Goal: Information Seeking & Learning: Learn about a topic

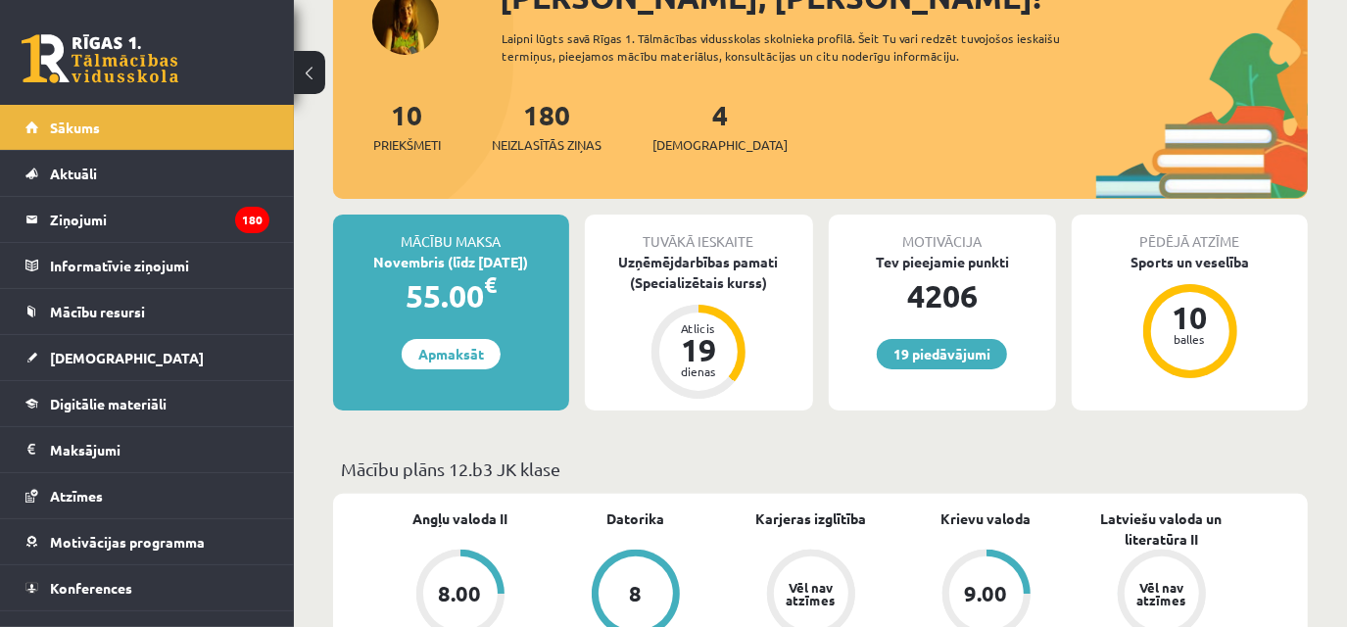
scroll to position [185, 0]
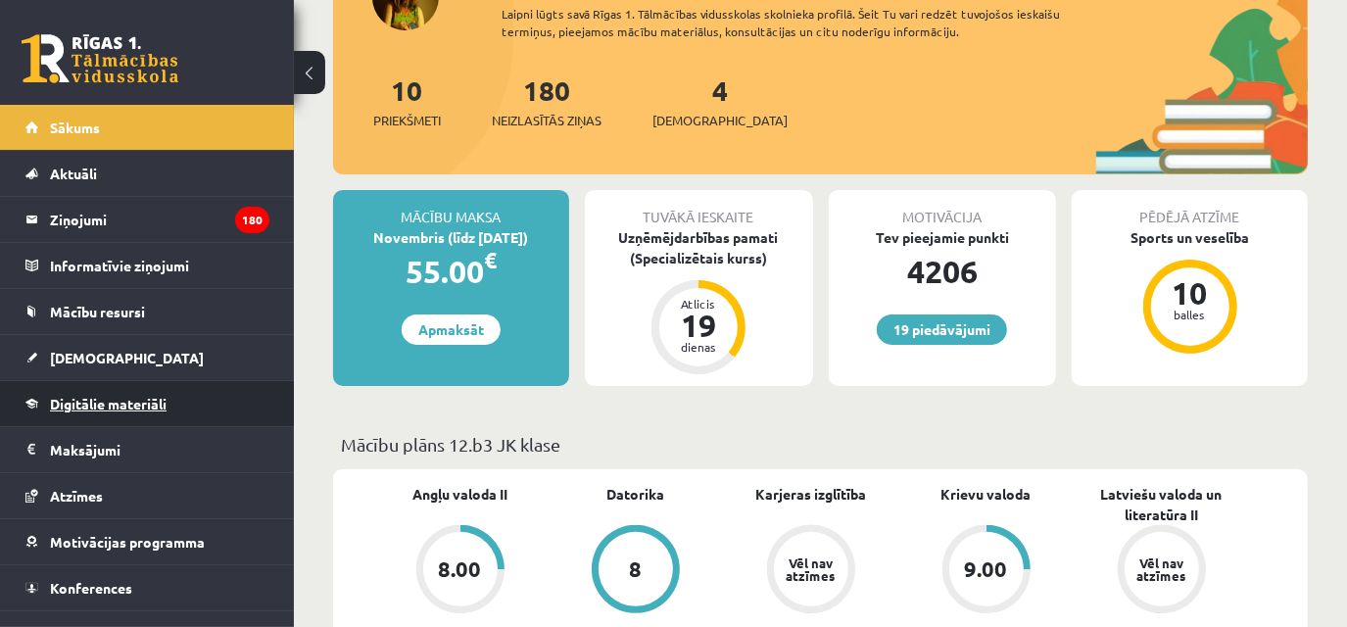
click at [95, 400] on span "Digitālie materiāli" at bounding box center [108, 404] width 117 height 18
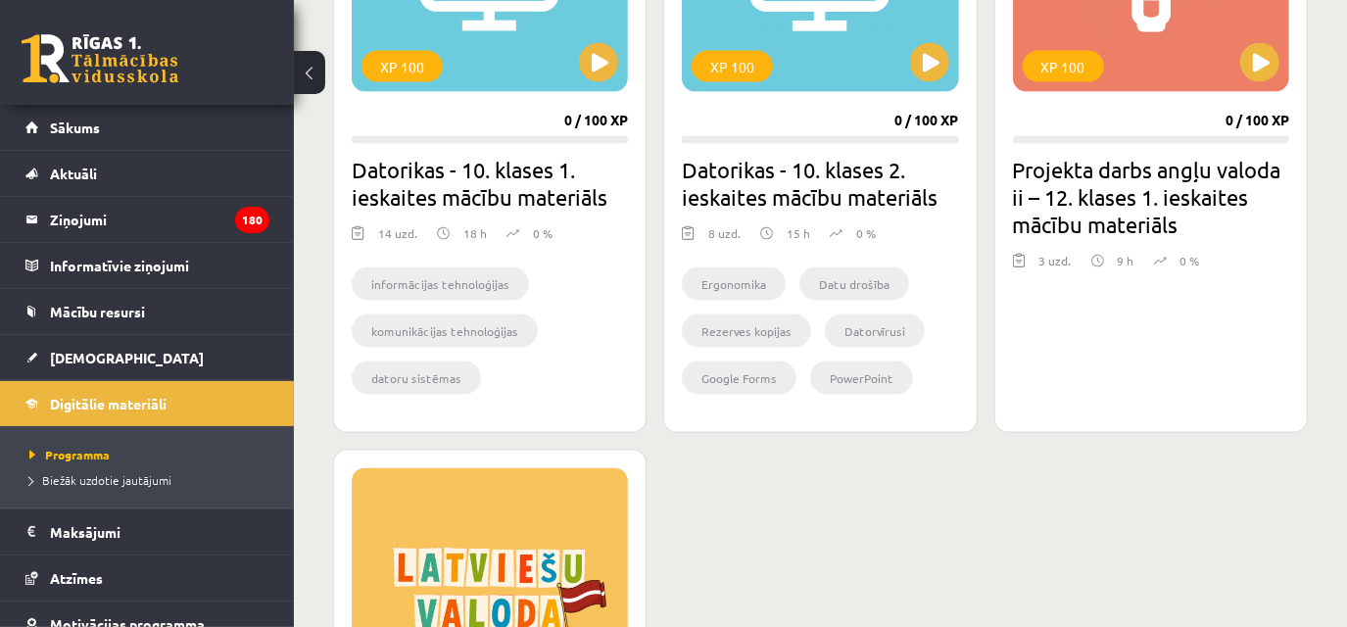
scroll to position [1971, 0]
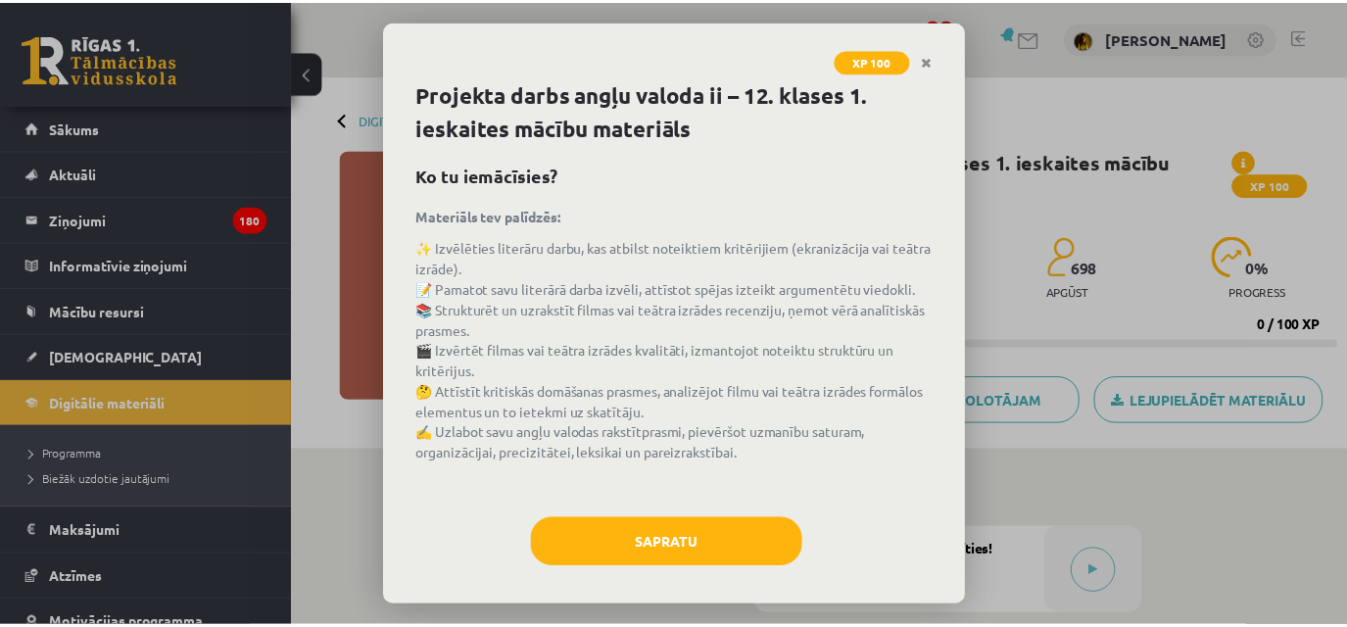
scroll to position [8, 0]
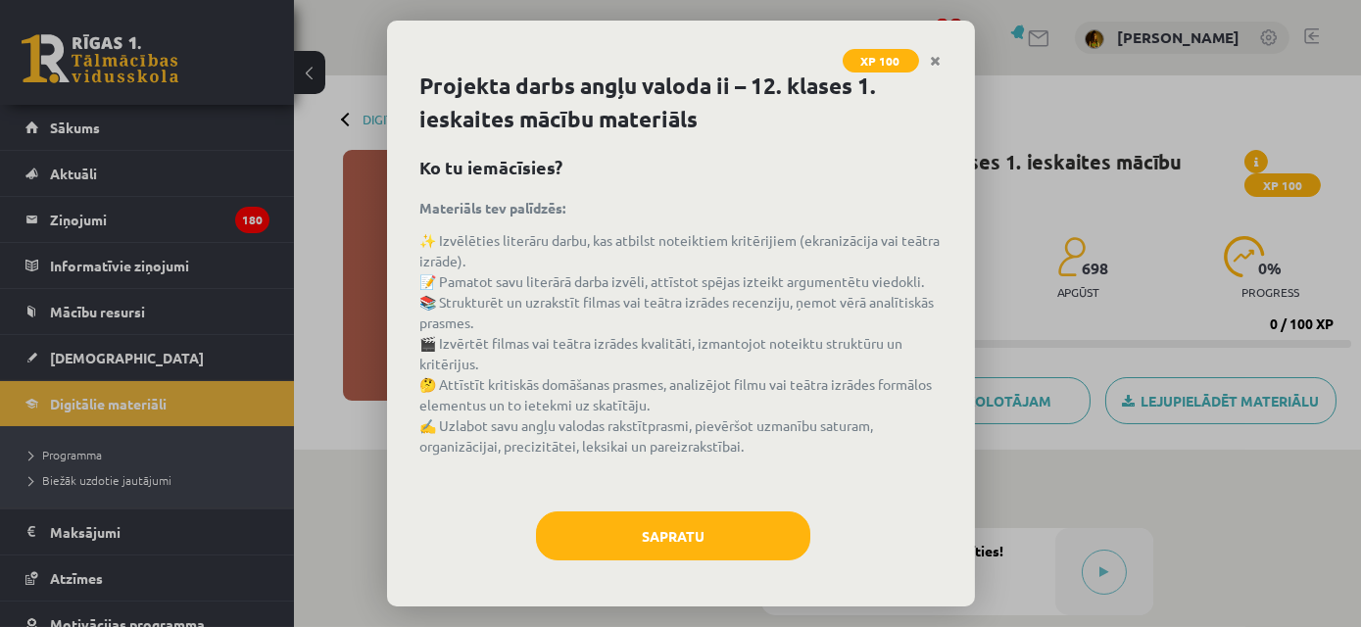
click at [367, 97] on div "XP 100 Projekta darbs angļu valoda ii – 12. klases 1. ieskaites mācību materiāl…" at bounding box center [680, 313] width 1361 height 627
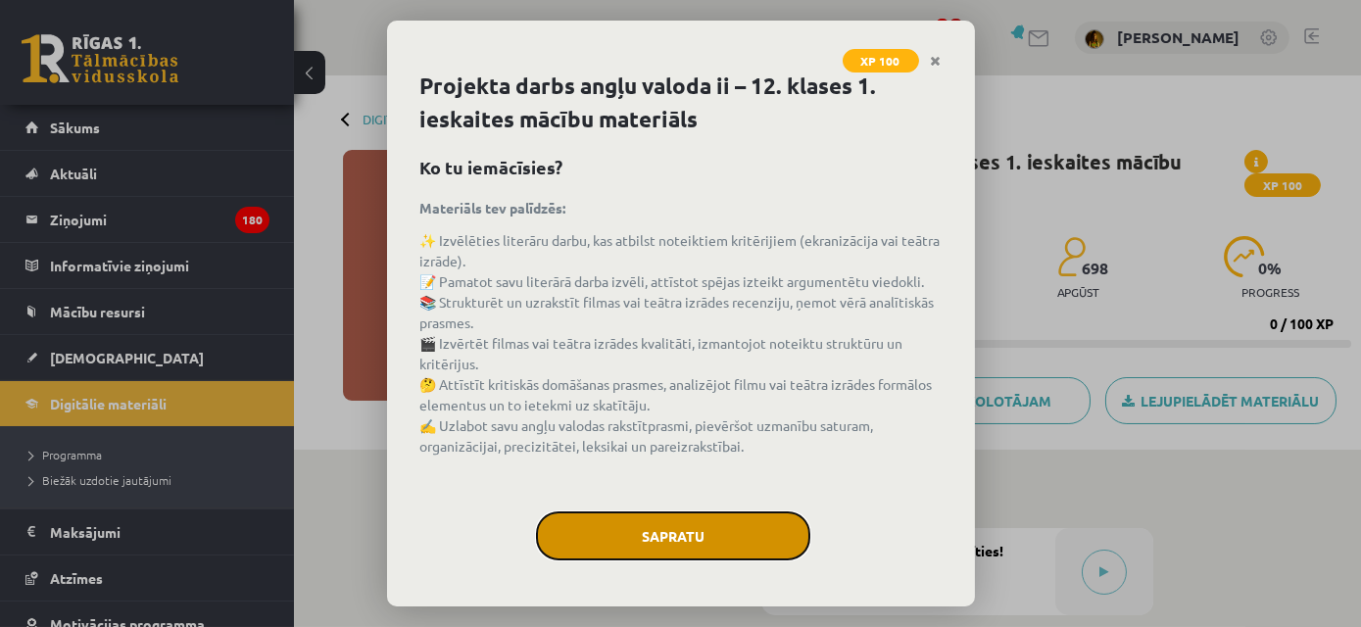
click at [758, 523] on button "Sapratu" at bounding box center [673, 535] width 274 height 49
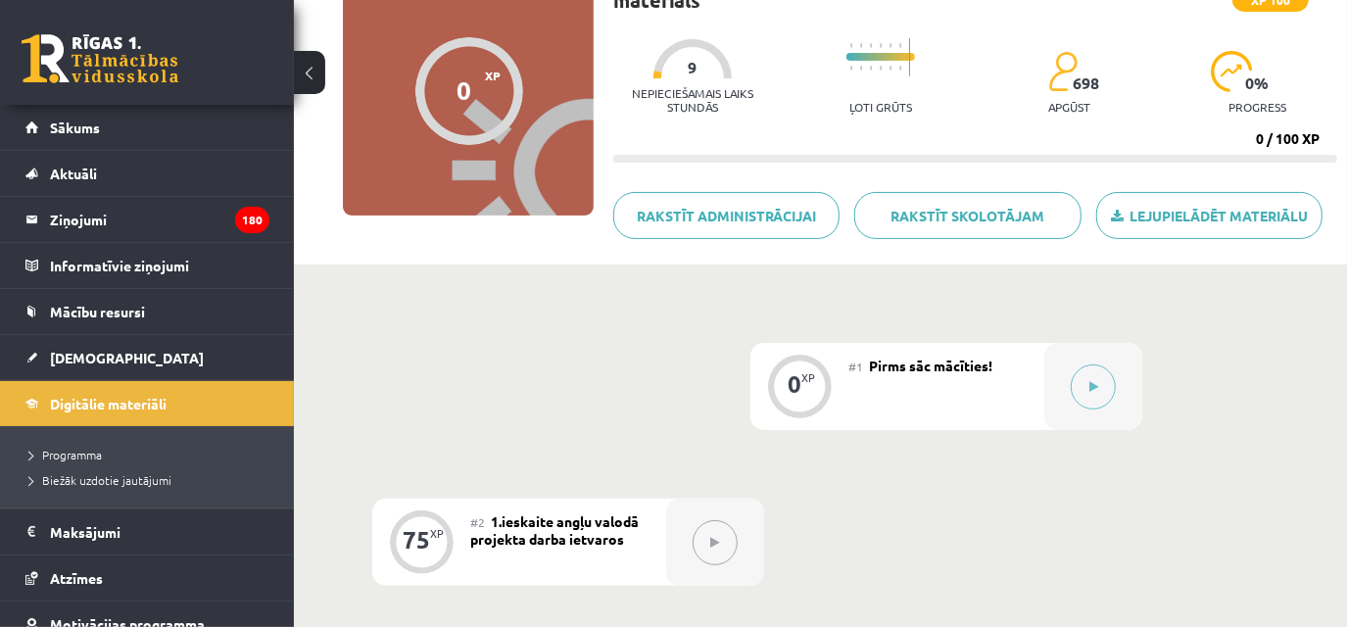
scroll to position [185, 0]
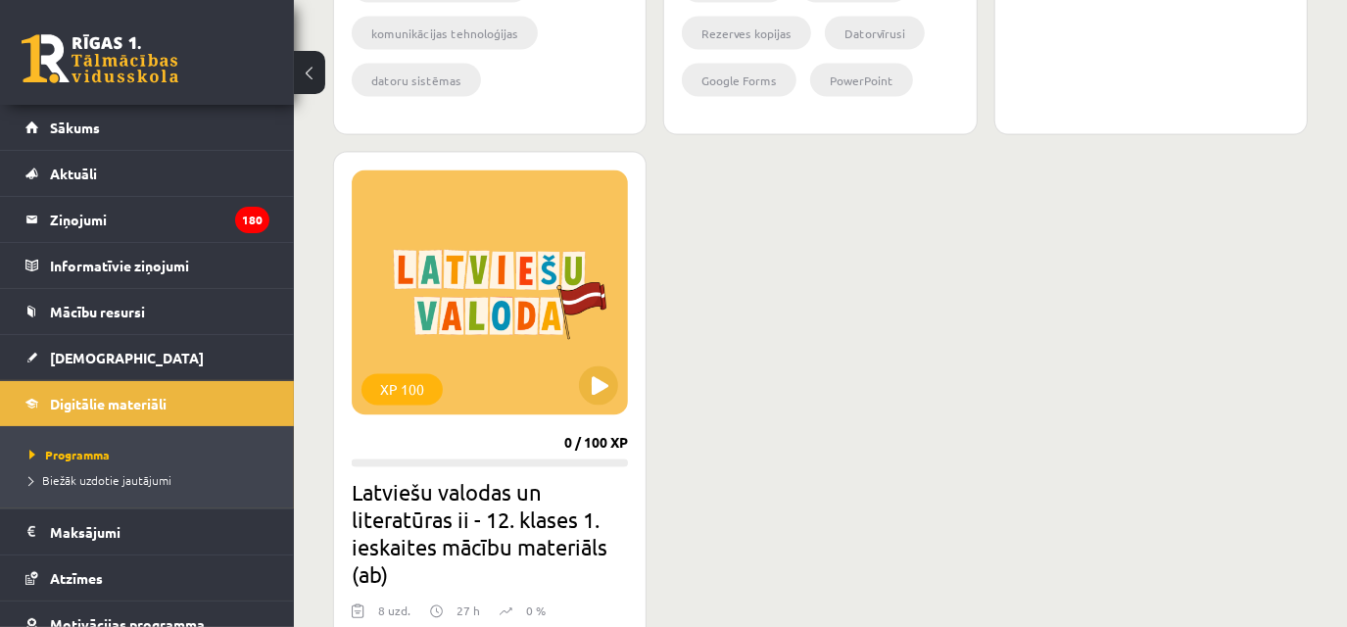
scroll to position [2270, 0]
click at [593, 371] on button at bounding box center [598, 385] width 39 height 39
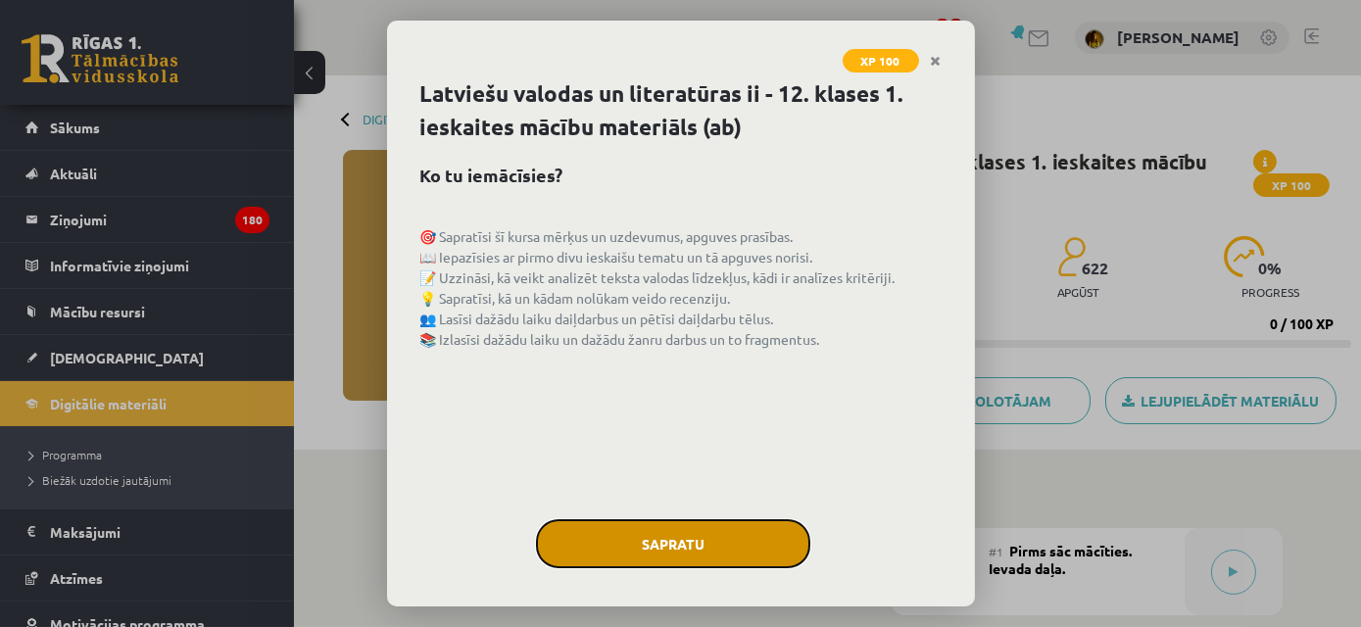
click at [691, 538] on button "Sapratu" at bounding box center [673, 543] width 274 height 49
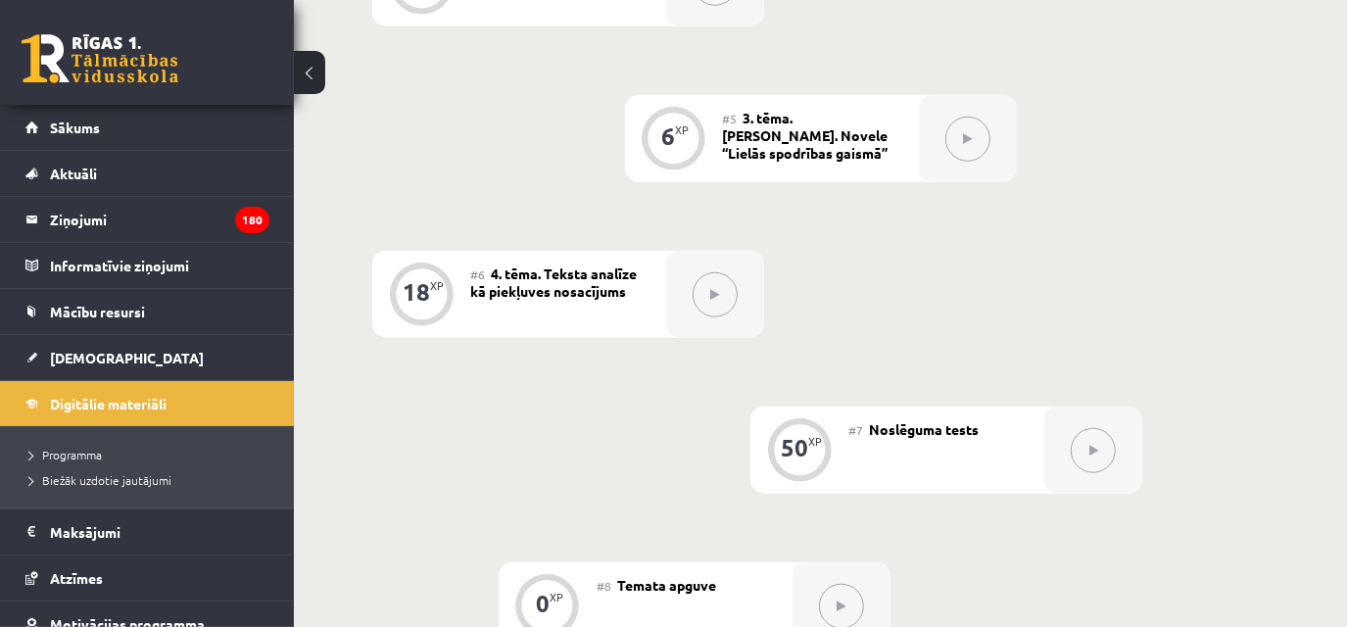
scroll to position [1023, 0]
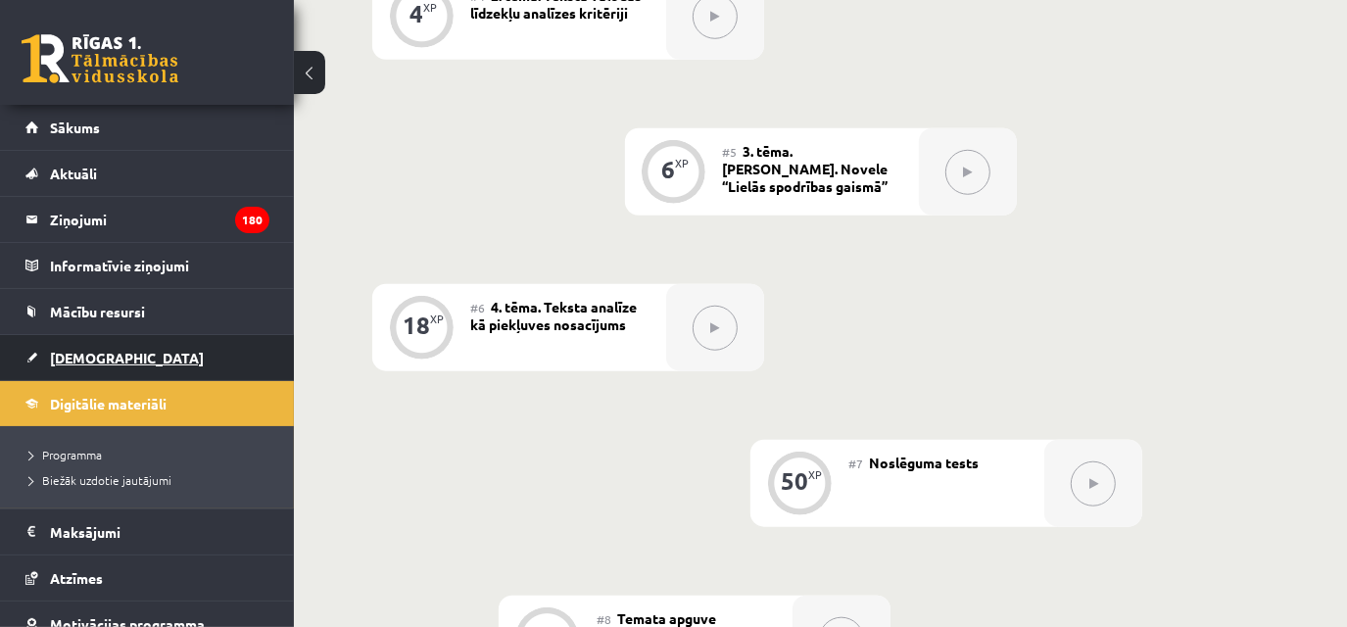
click at [96, 358] on span "[DEMOGRAPHIC_DATA]" at bounding box center [127, 358] width 154 height 18
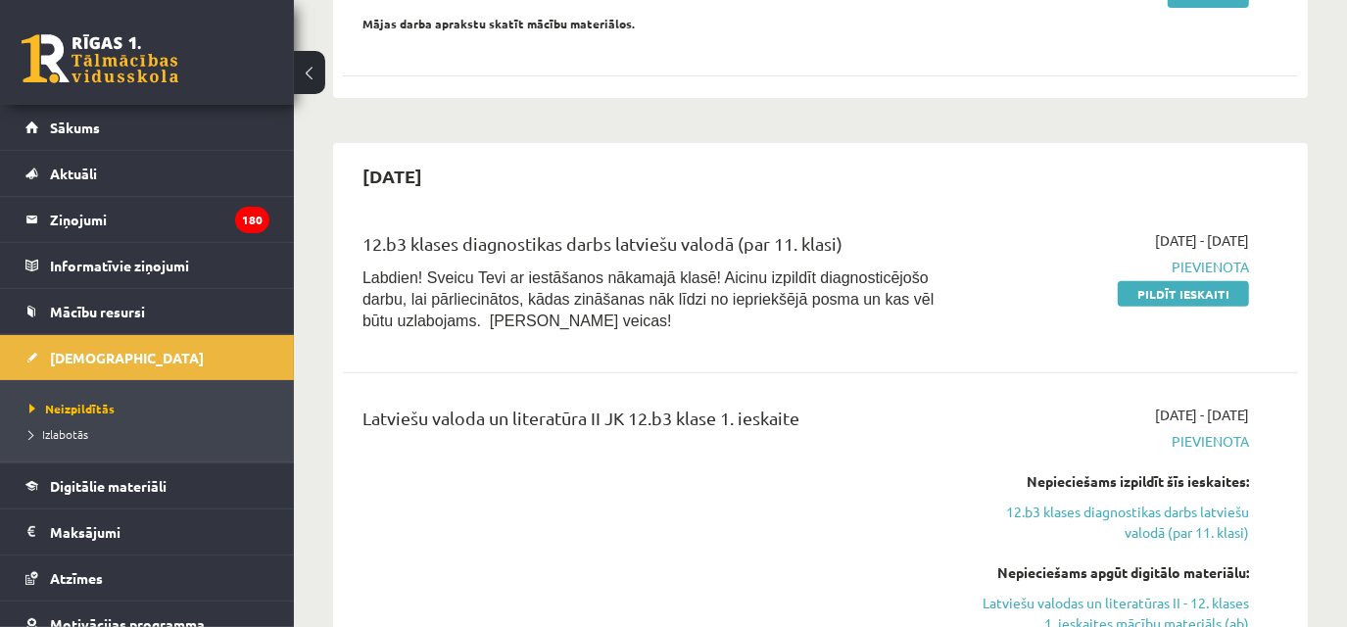
scroll to position [480, 0]
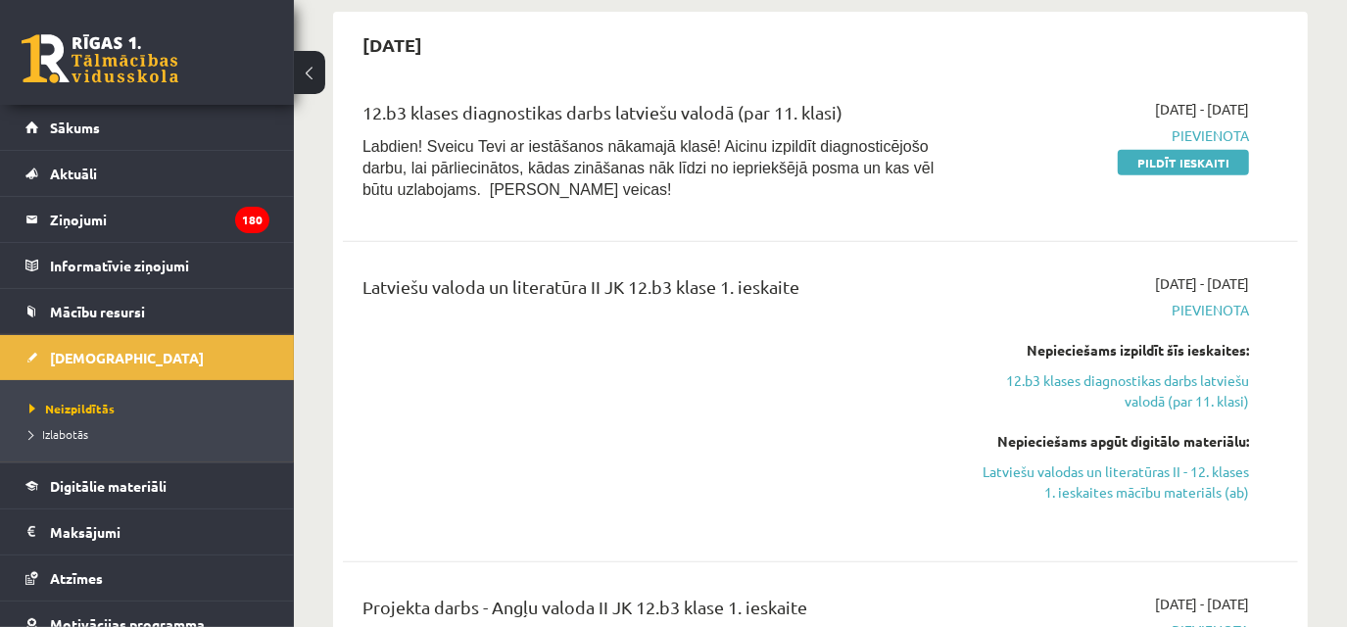
click at [441, 373] on div "Latviešu valoda un literatūra II JK 12.b3 klase 1. ieskaite" at bounding box center [653, 401] width 610 height 257
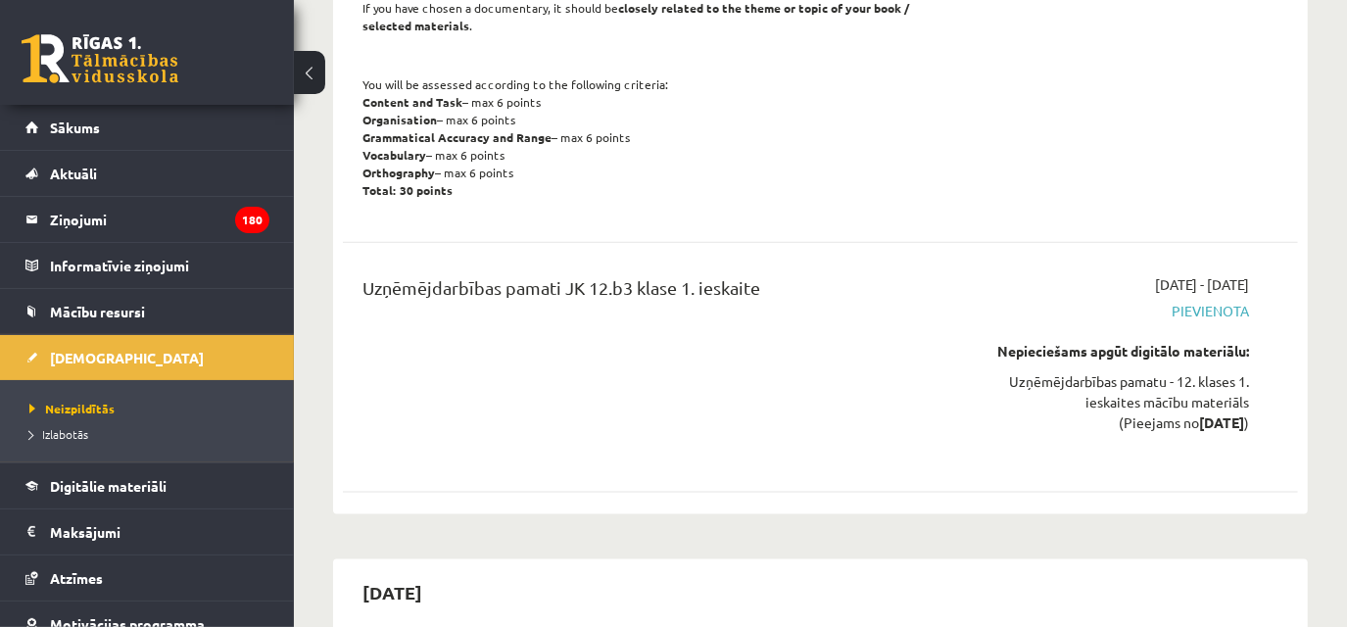
scroll to position [1453, 0]
click at [1217, 423] on strong "[DATE]" at bounding box center [1221, 421] width 45 height 18
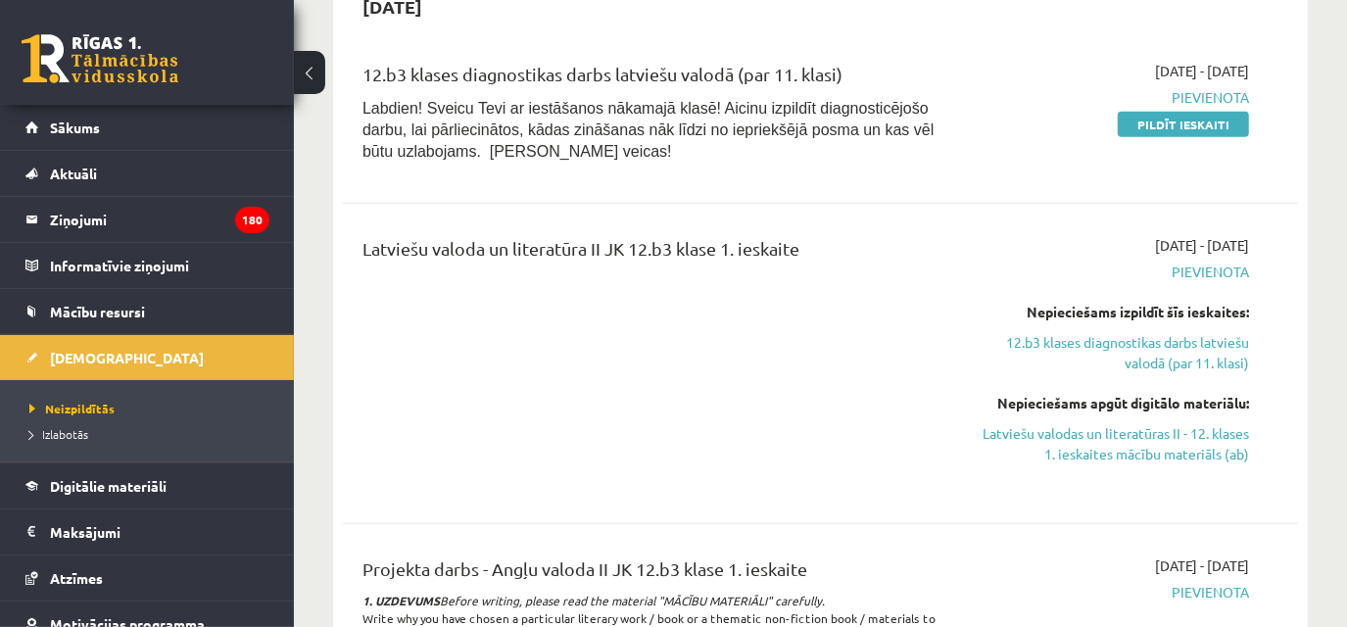
scroll to position [516, 0]
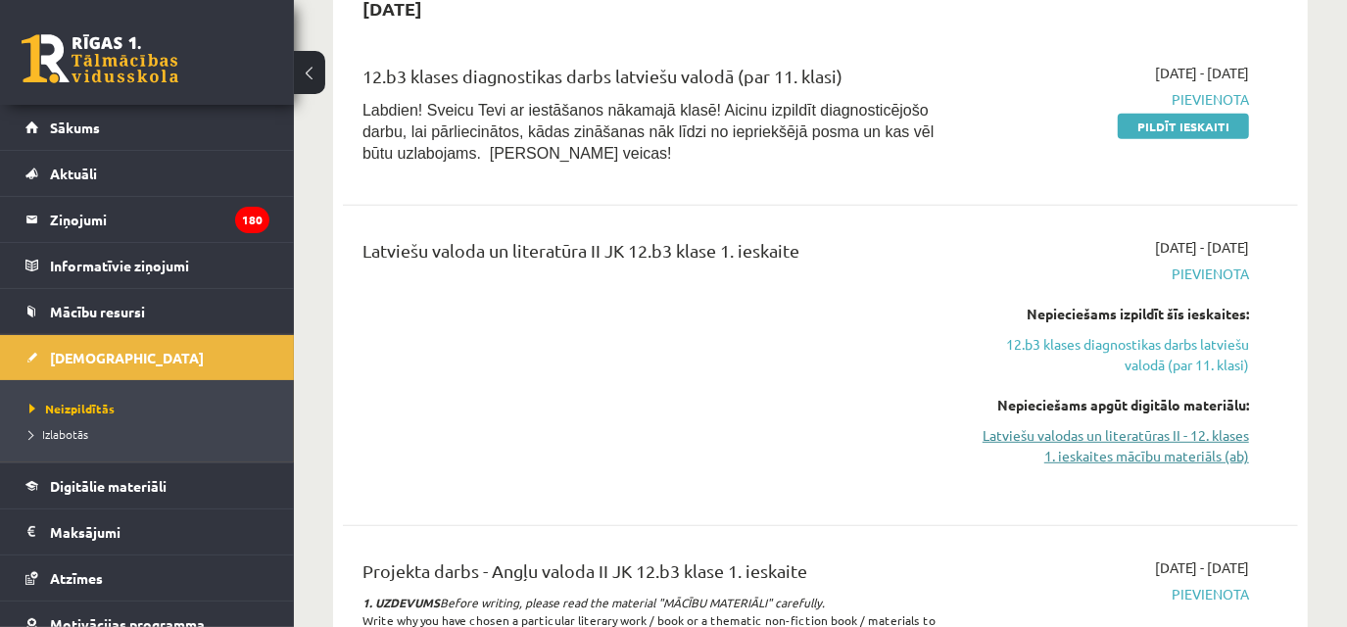
click at [1047, 441] on link "Latviešu valodas un literatūras II - 12. klases 1. ieskaites mācību materiāls (…" at bounding box center [1111, 445] width 276 height 41
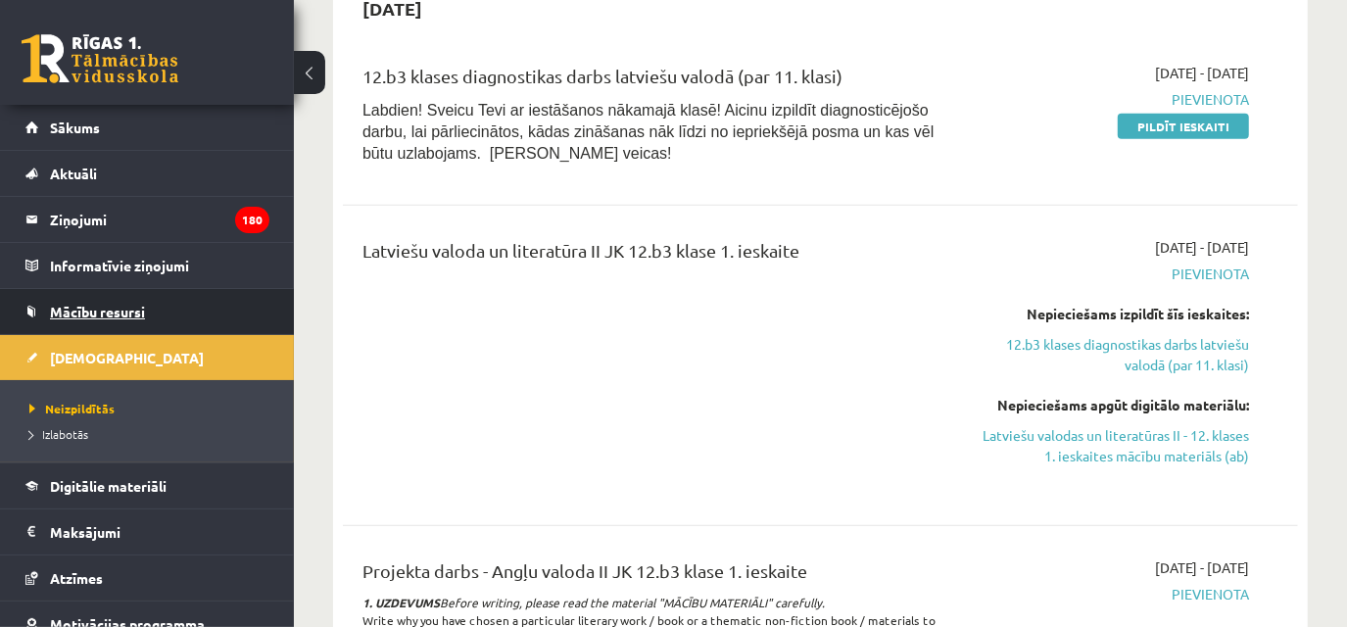
click at [129, 297] on link "Mācību resursi" at bounding box center [147, 311] width 244 height 45
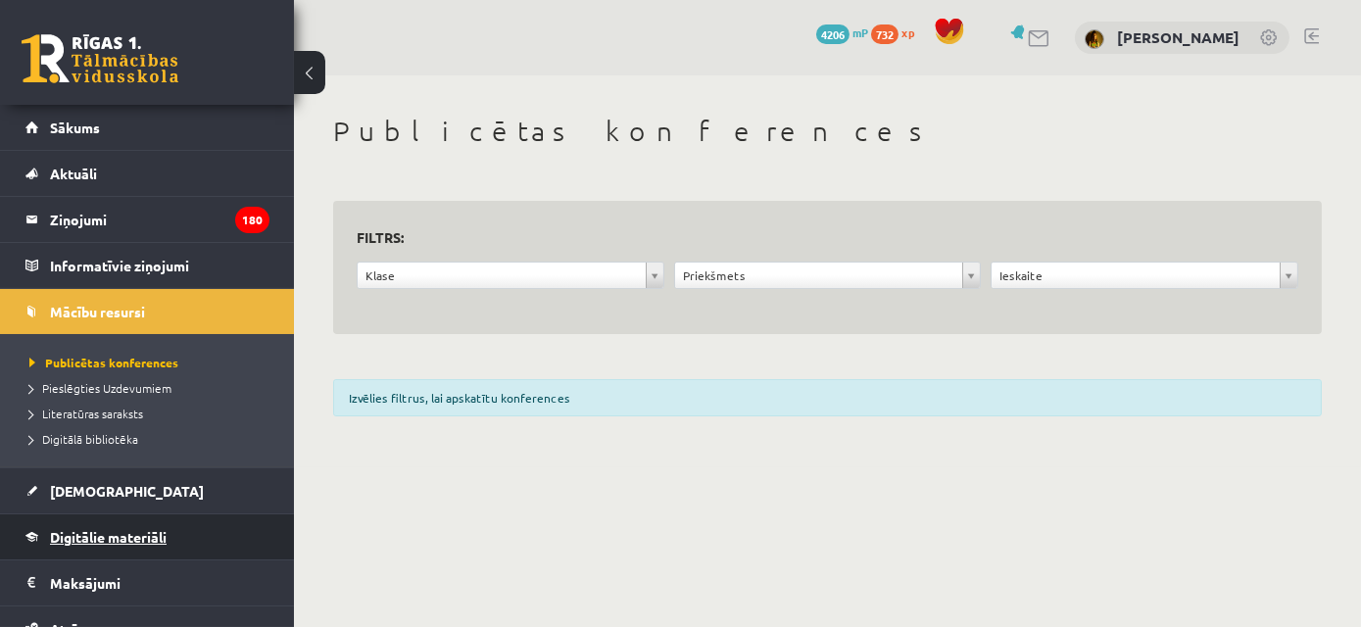
click at [73, 546] on link "Digitālie materiāli" at bounding box center [147, 536] width 244 height 45
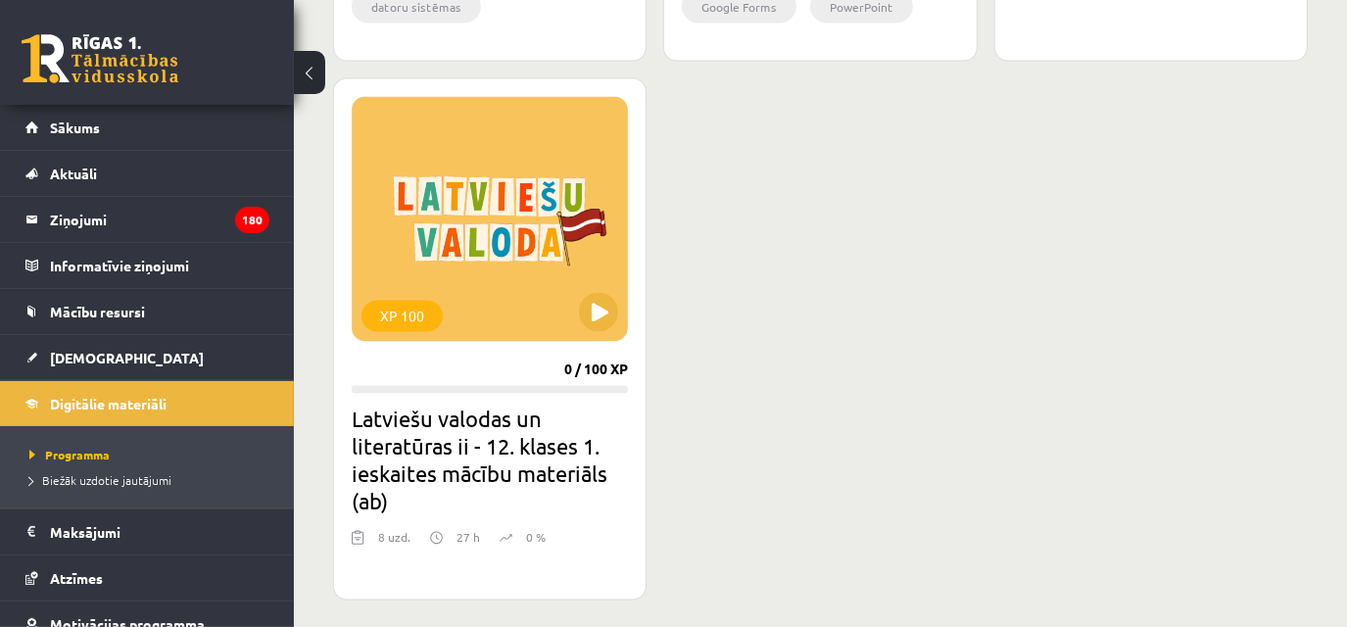
scroll to position [2382, 0]
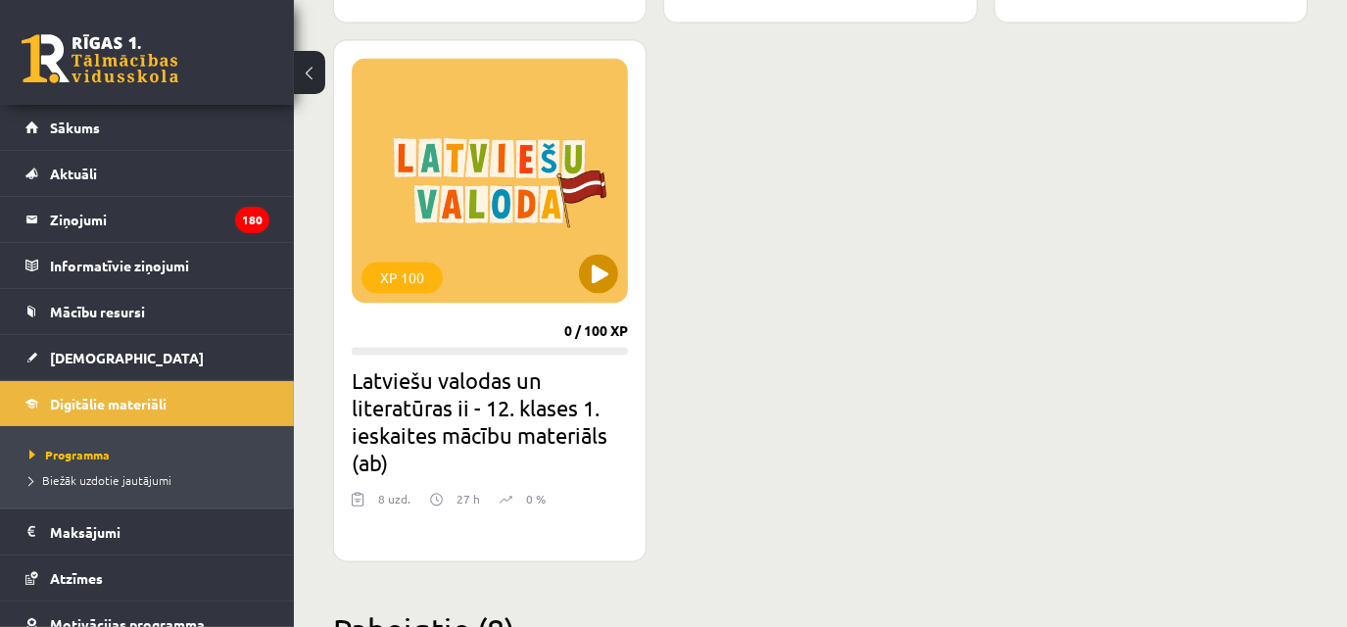
click at [612, 287] on div "XP 100" at bounding box center [490, 181] width 276 height 245
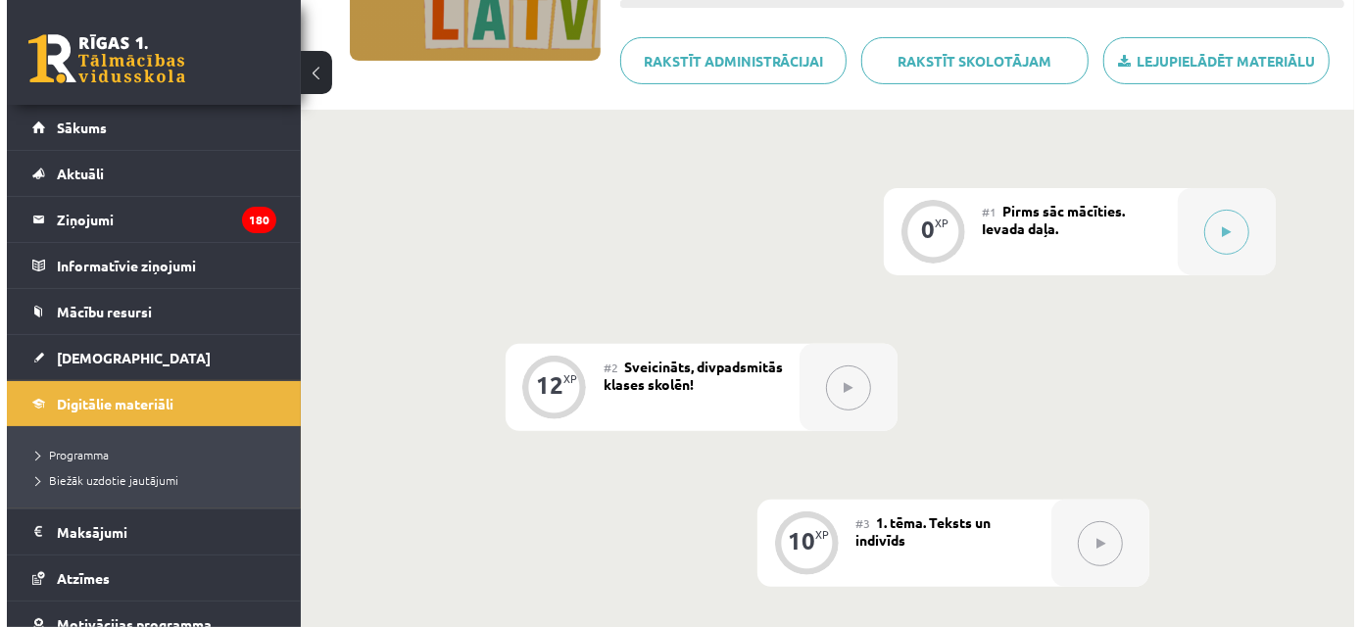
scroll to position [370, 0]
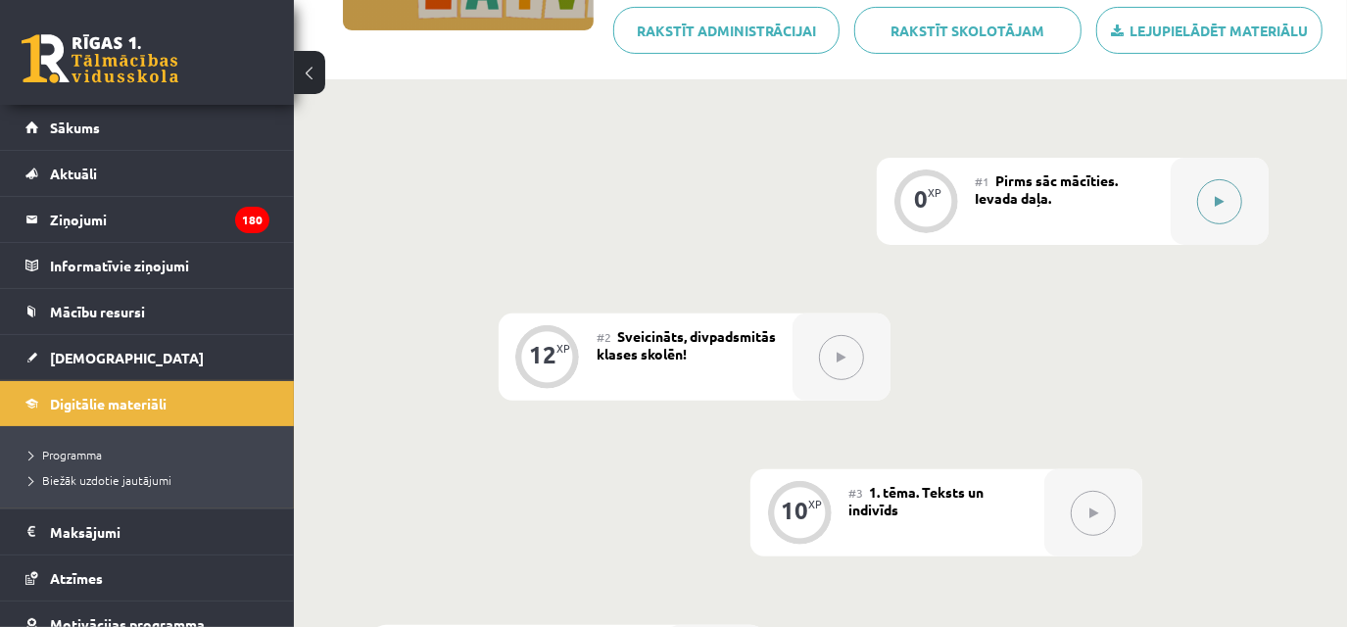
click at [1246, 199] on div at bounding box center [1220, 201] width 98 height 87
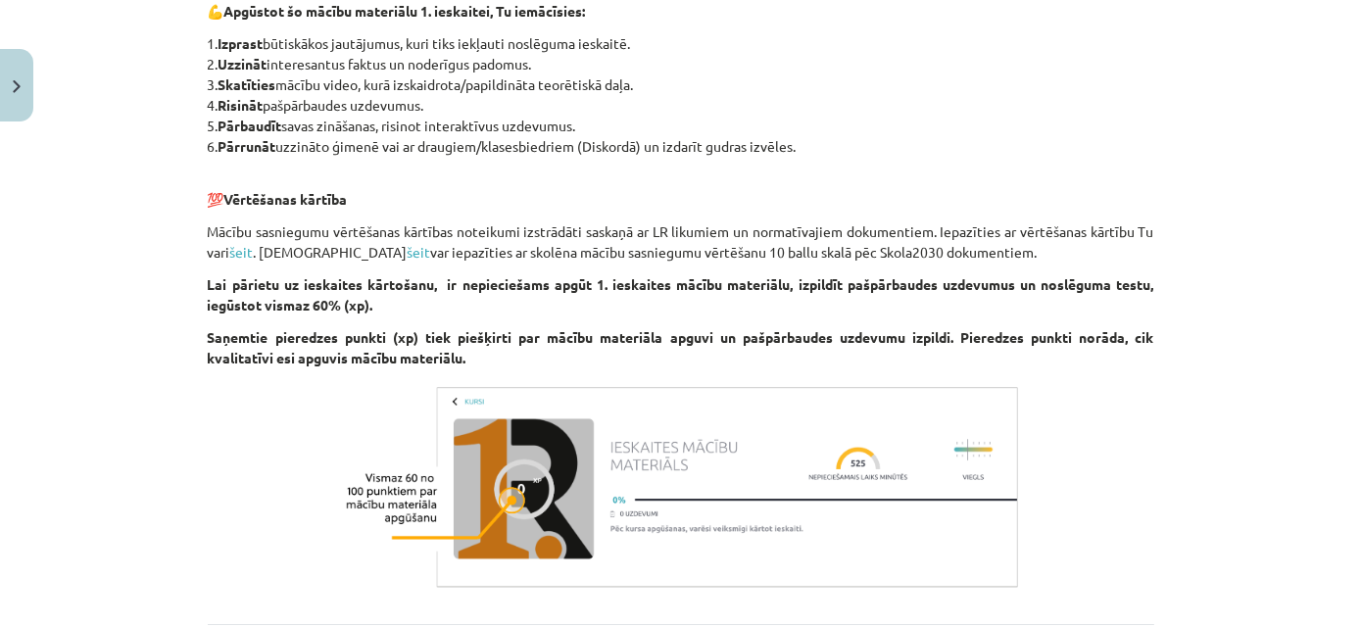
scroll to position [1222, 0]
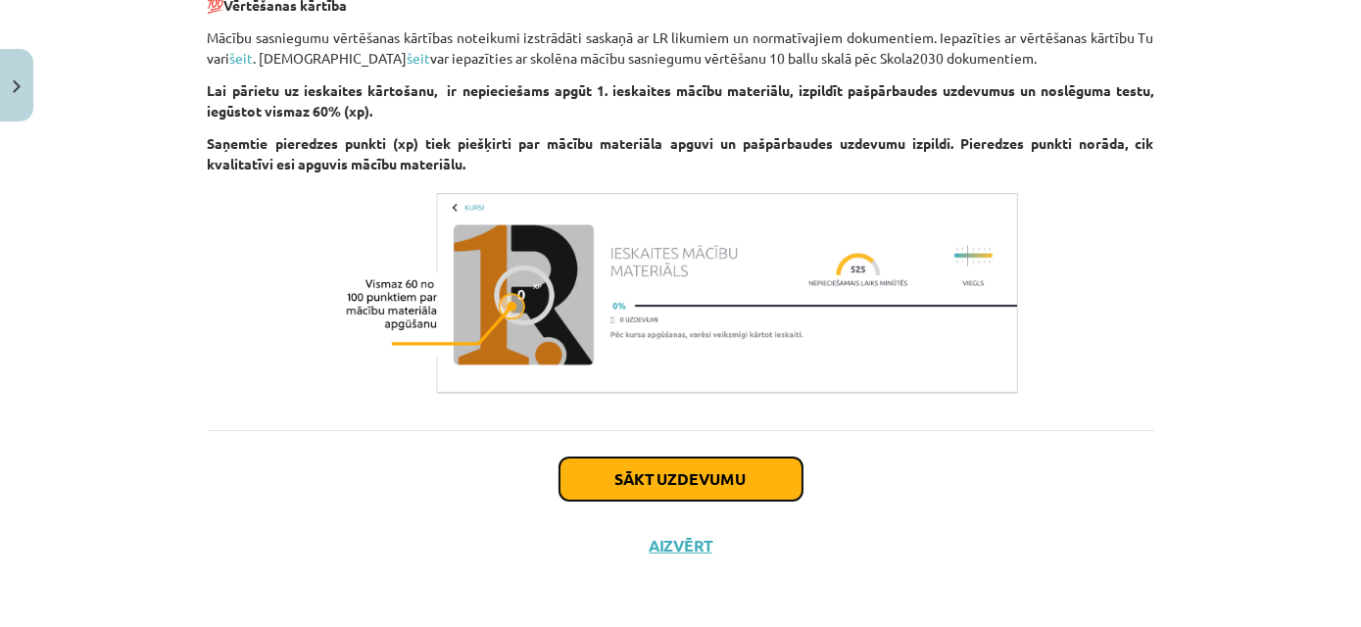
click at [740, 474] on button "Sākt uzdevumu" at bounding box center [680, 479] width 243 height 43
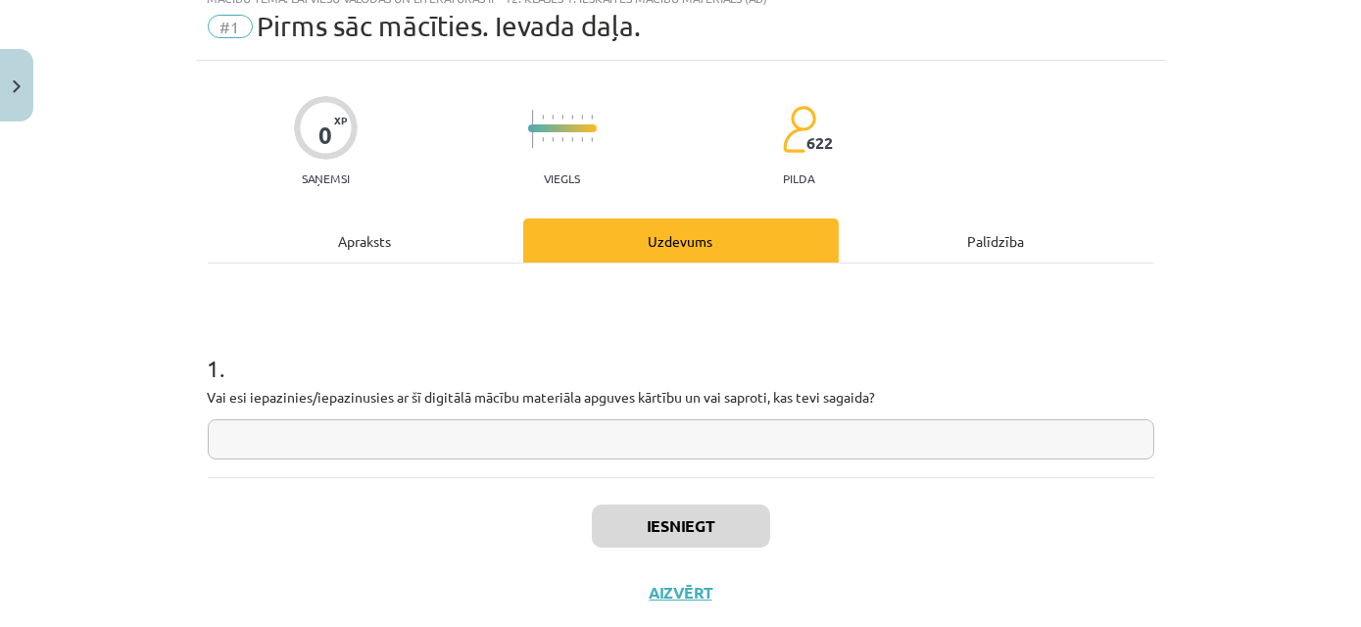
scroll to position [49, 0]
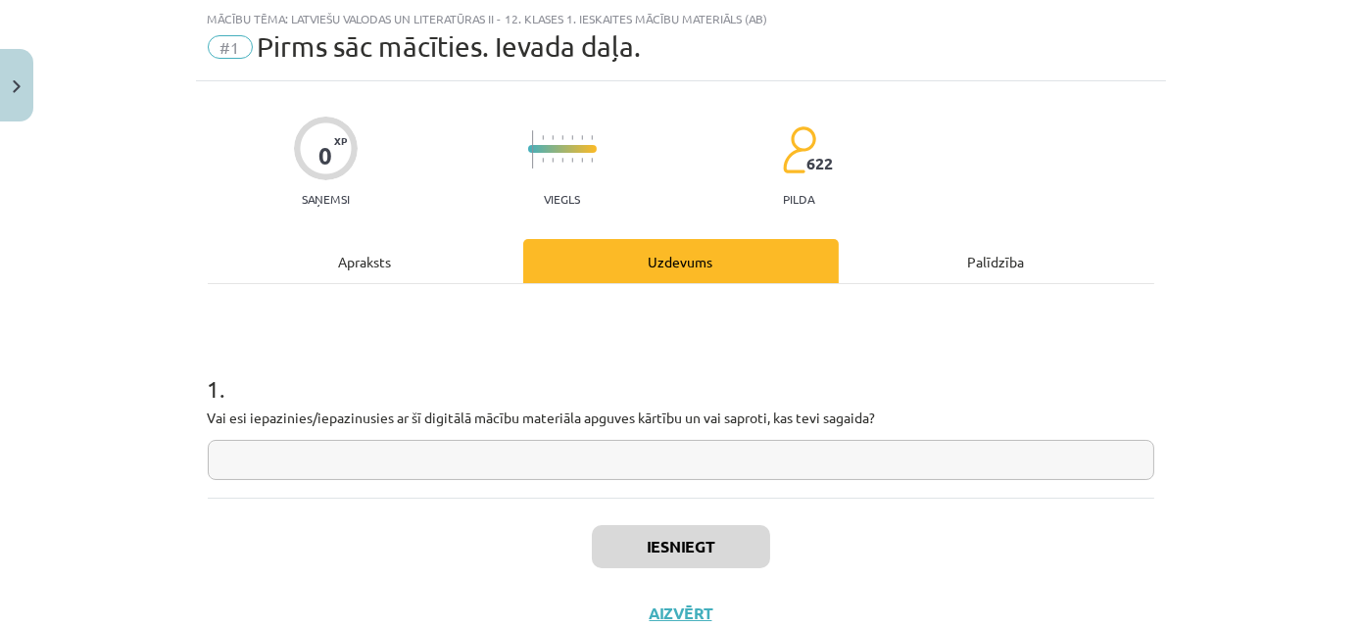
click at [625, 441] on input "text" at bounding box center [681, 460] width 946 height 40
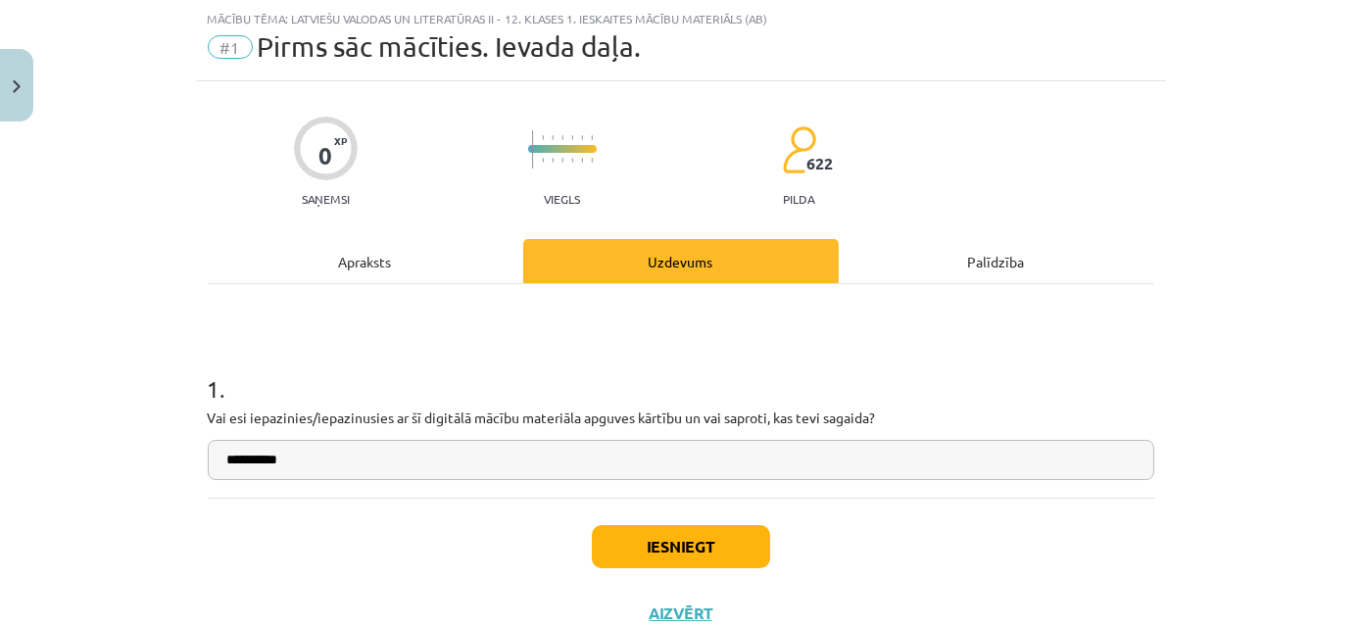
type input "**********"
click at [668, 556] on button "Iesniegt" at bounding box center [681, 546] width 178 height 43
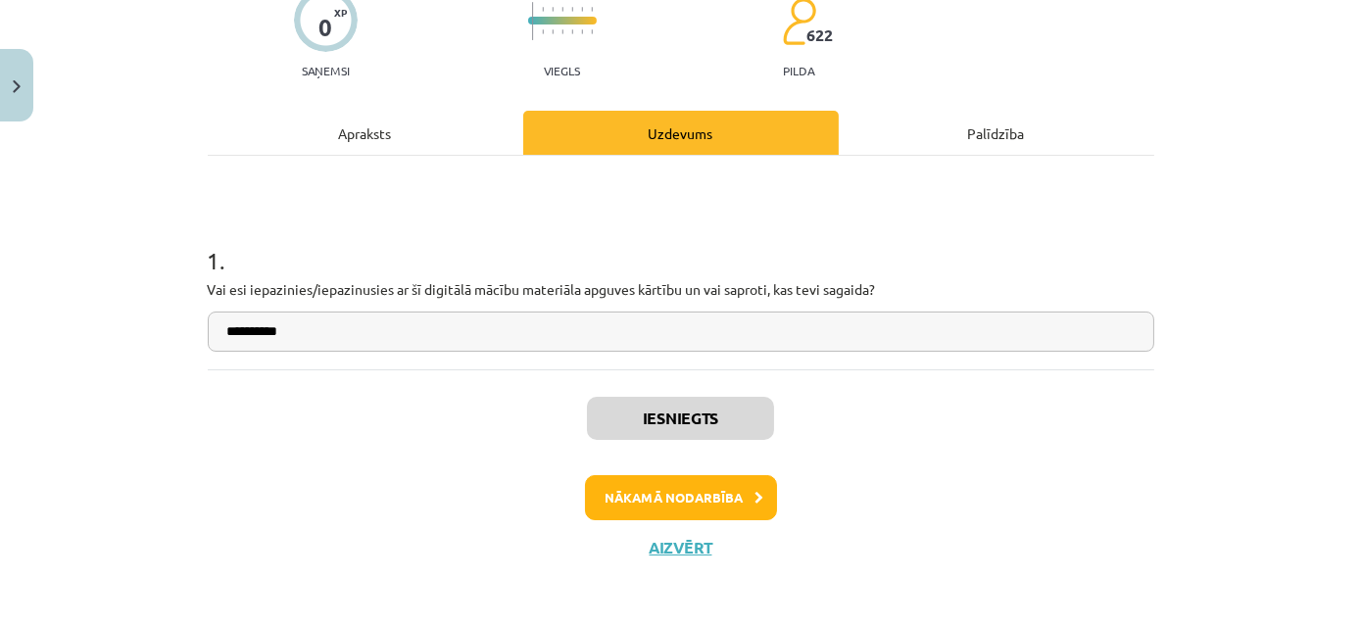
scroll to position [177, 0]
click at [734, 508] on button "Nākamā nodarbība" at bounding box center [681, 497] width 192 height 45
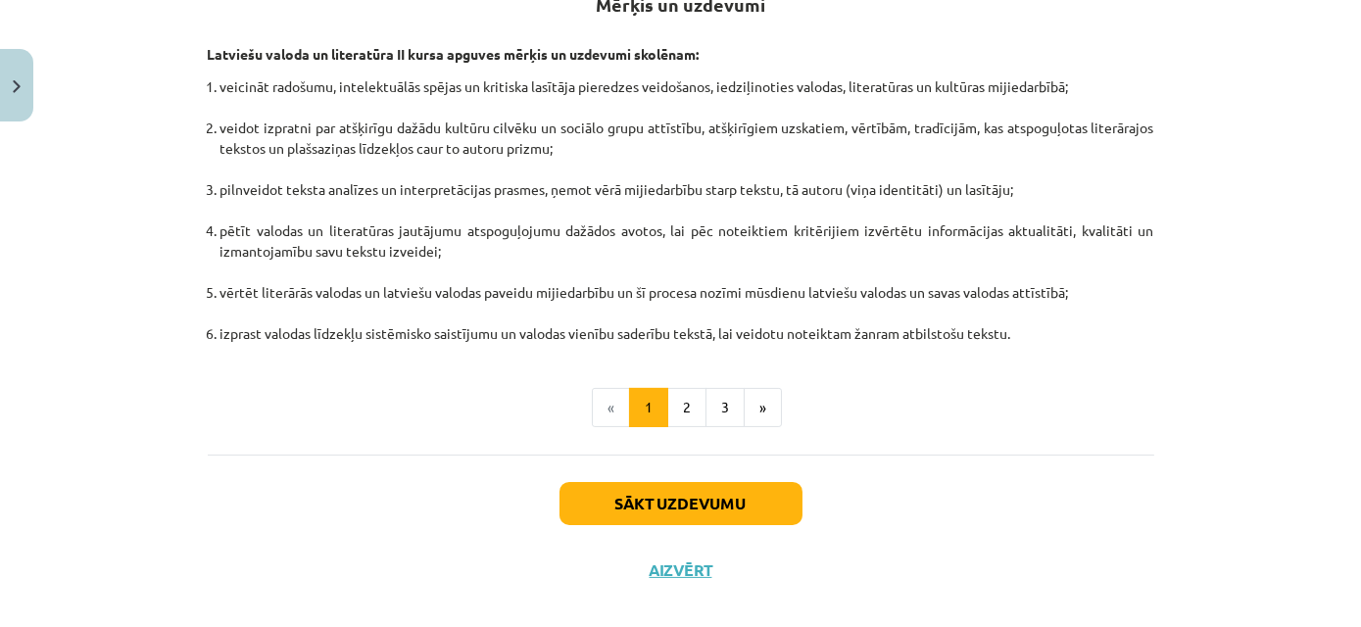
scroll to position [974, 0]
click at [674, 388] on button "2" at bounding box center [686, 407] width 39 height 39
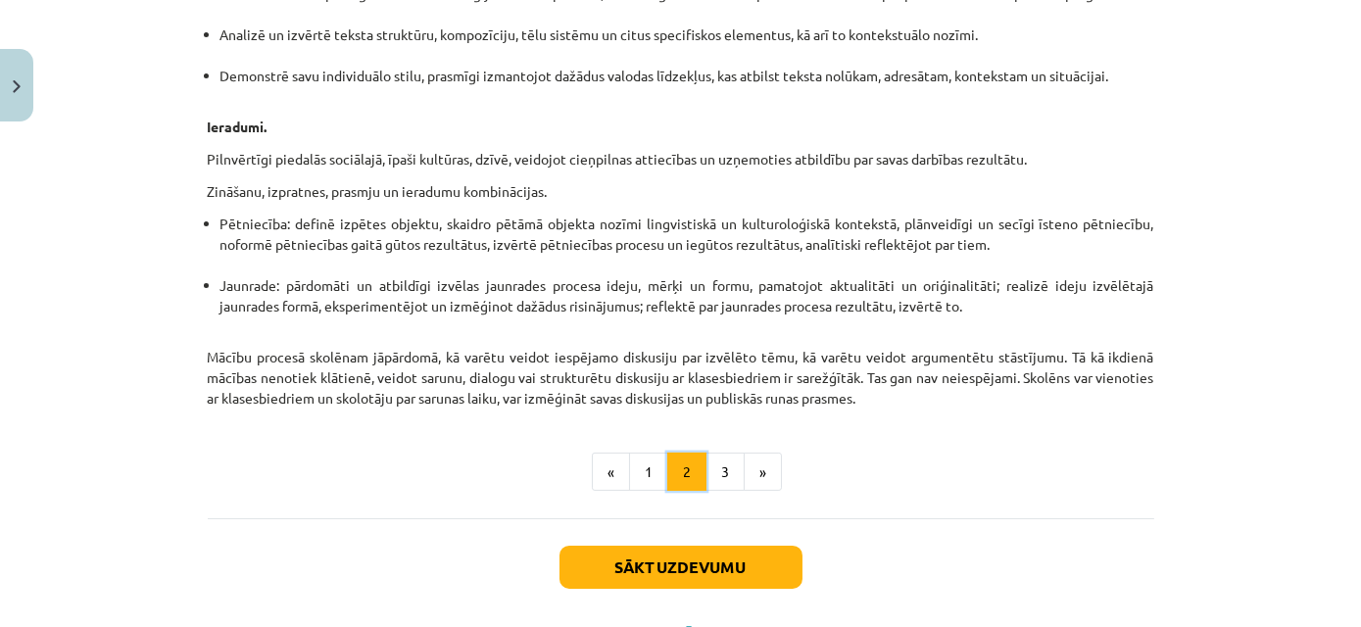
scroll to position [1088, 0]
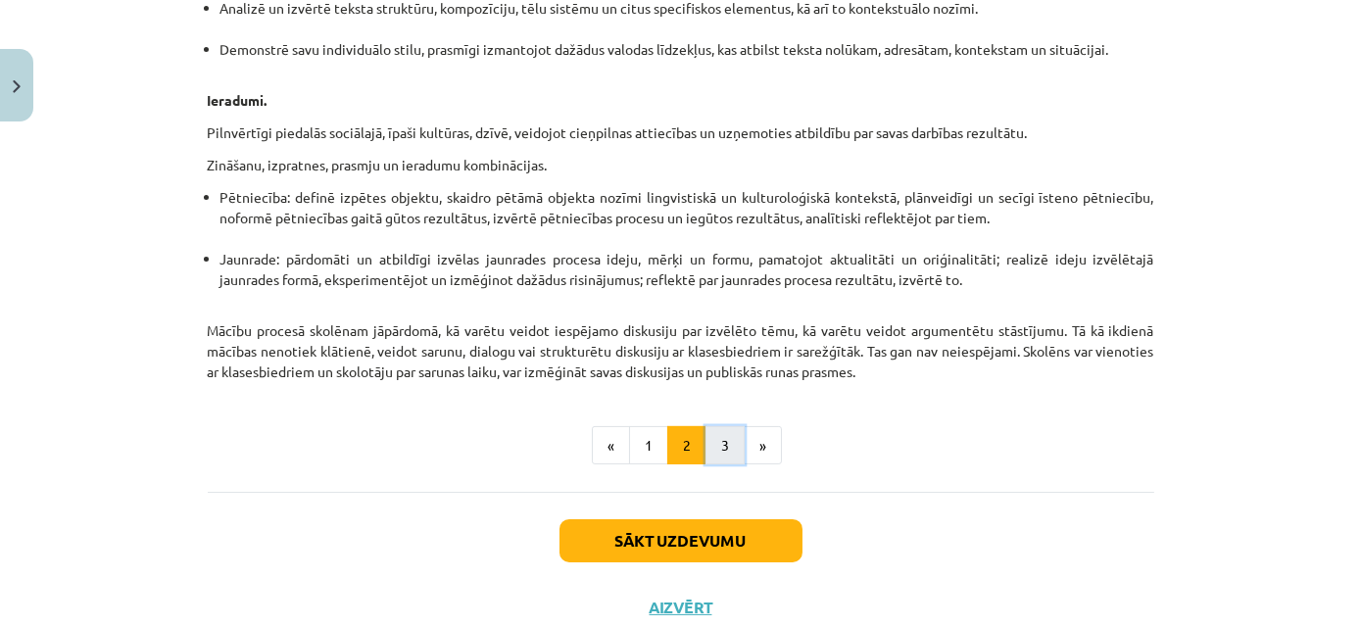
click at [713, 460] on button "3" at bounding box center [724, 445] width 39 height 39
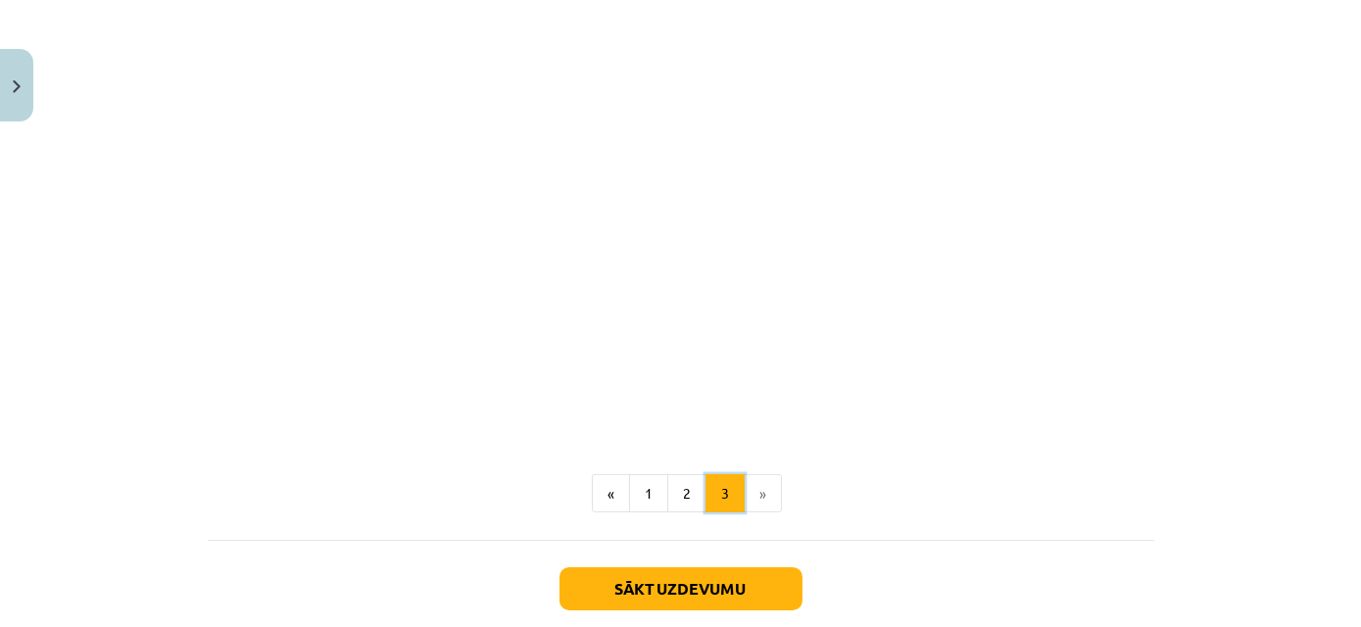
scroll to position [1103, 0]
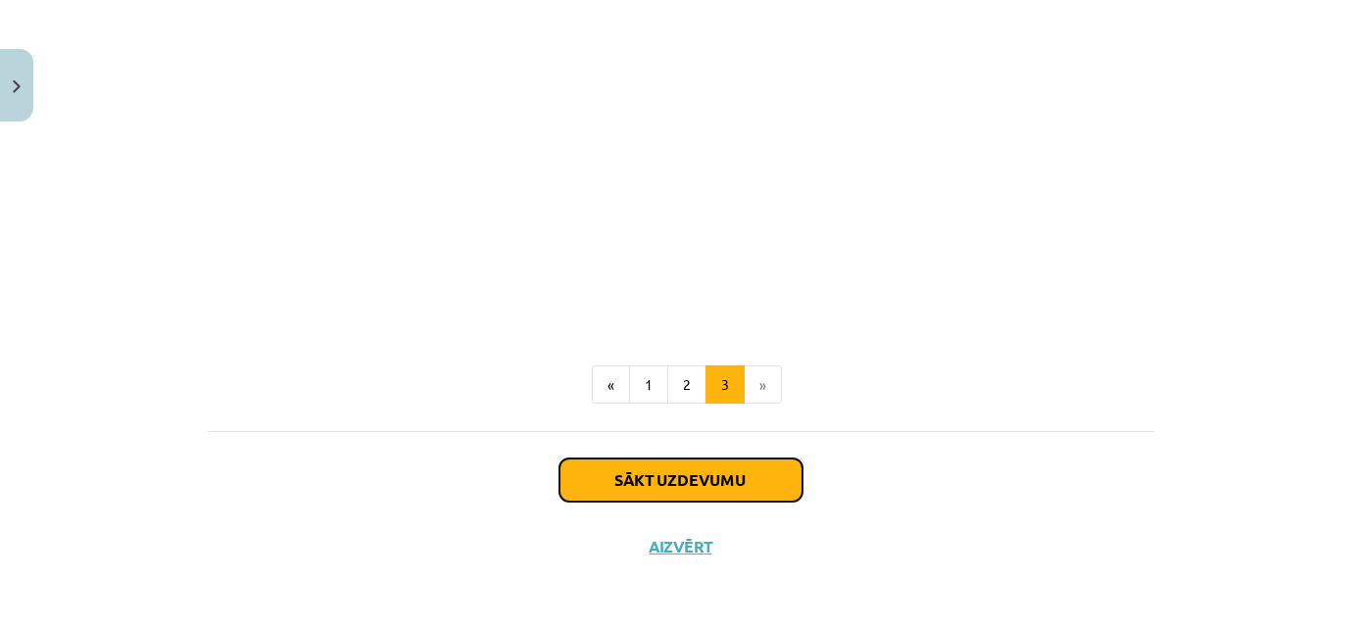
click at [713, 460] on button "Sākt uzdevumu" at bounding box center [680, 480] width 243 height 43
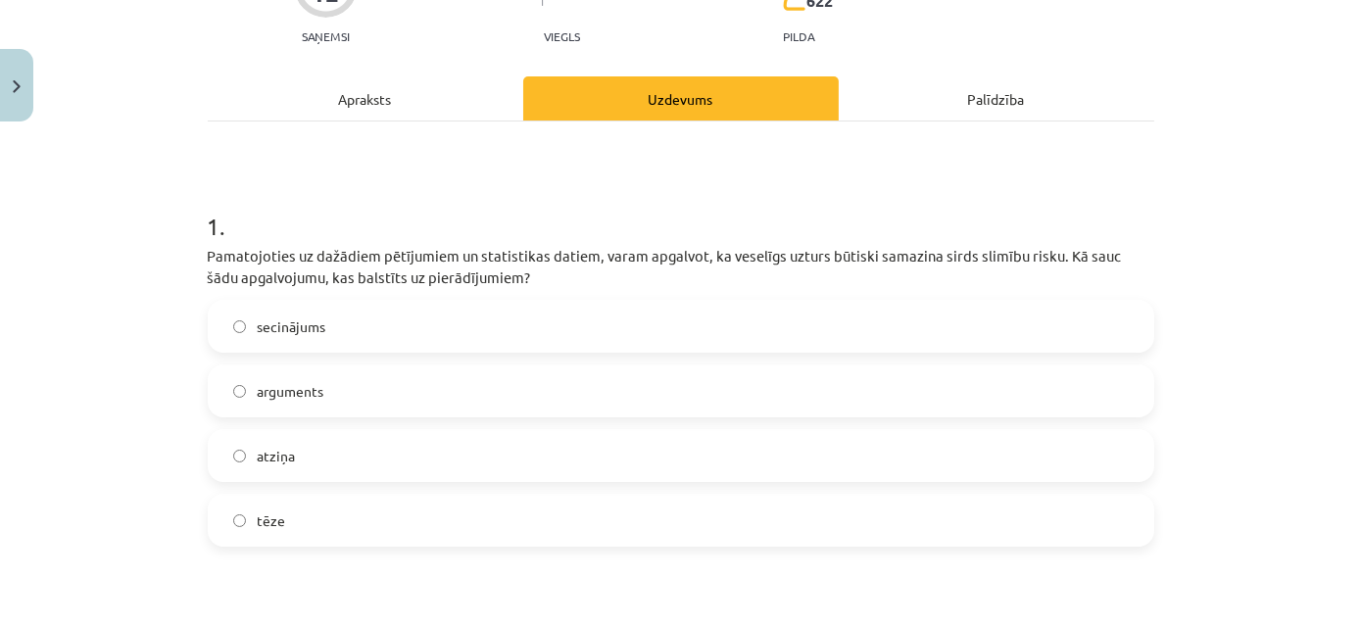
scroll to position [49, 0]
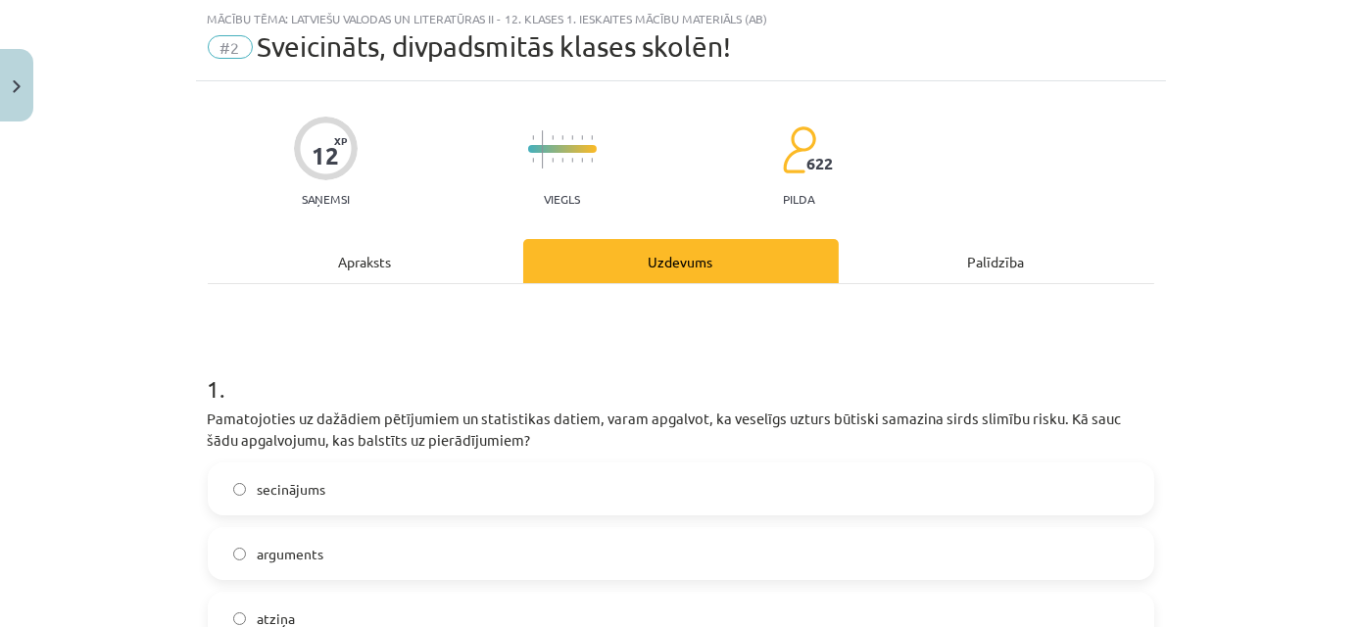
click at [713, 460] on div "1 . Pamatojoties uz dažādiem pētījumiem un statistikas datiem, varam apgalvot, …" at bounding box center [681, 525] width 946 height 368
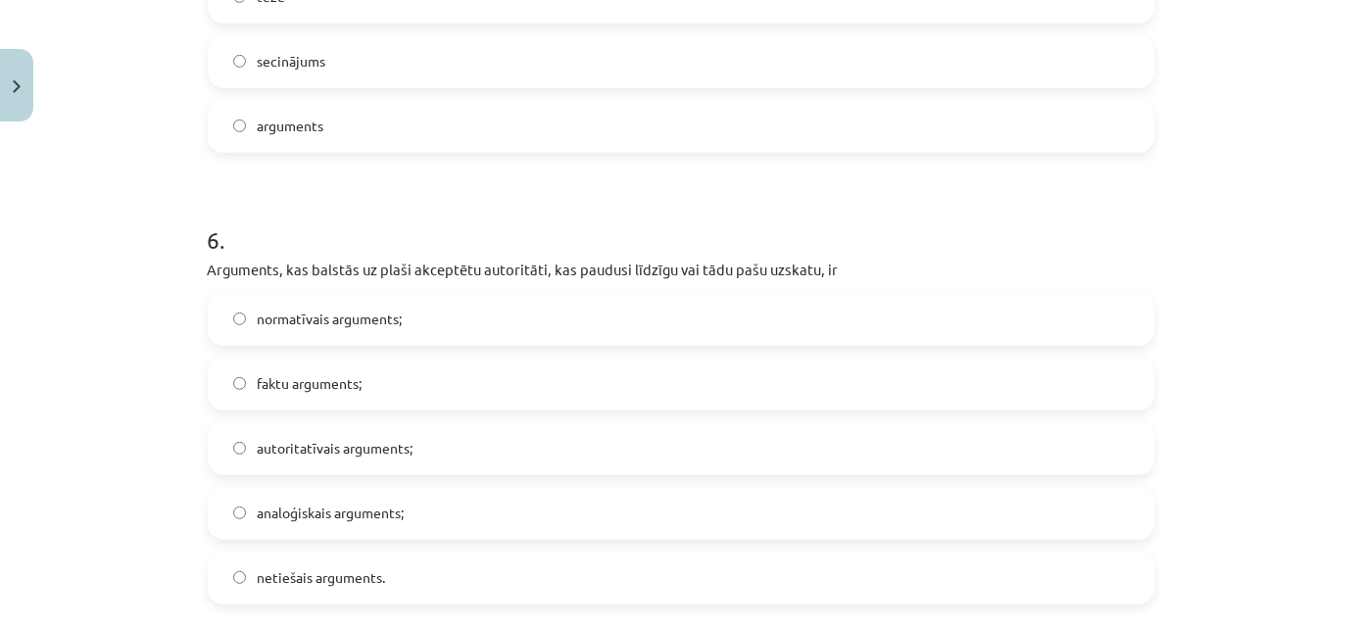
scroll to position [2507, 0]
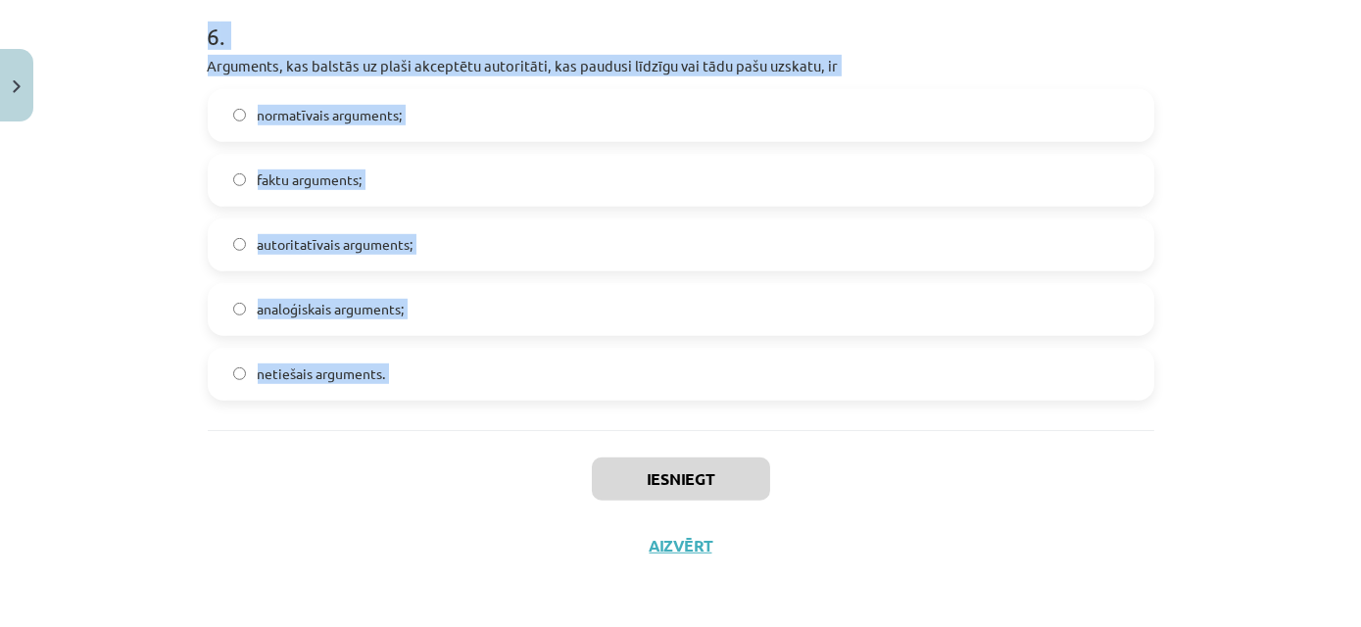
drag, startPoint x: 210, startPoint y: 417, endPoint x: 610, endPoint y: 443, distance: 401.5
copy form "loremipsumd si ametcons adipiscing el seddoeiusmo tempor, incid utlabore, et do…"
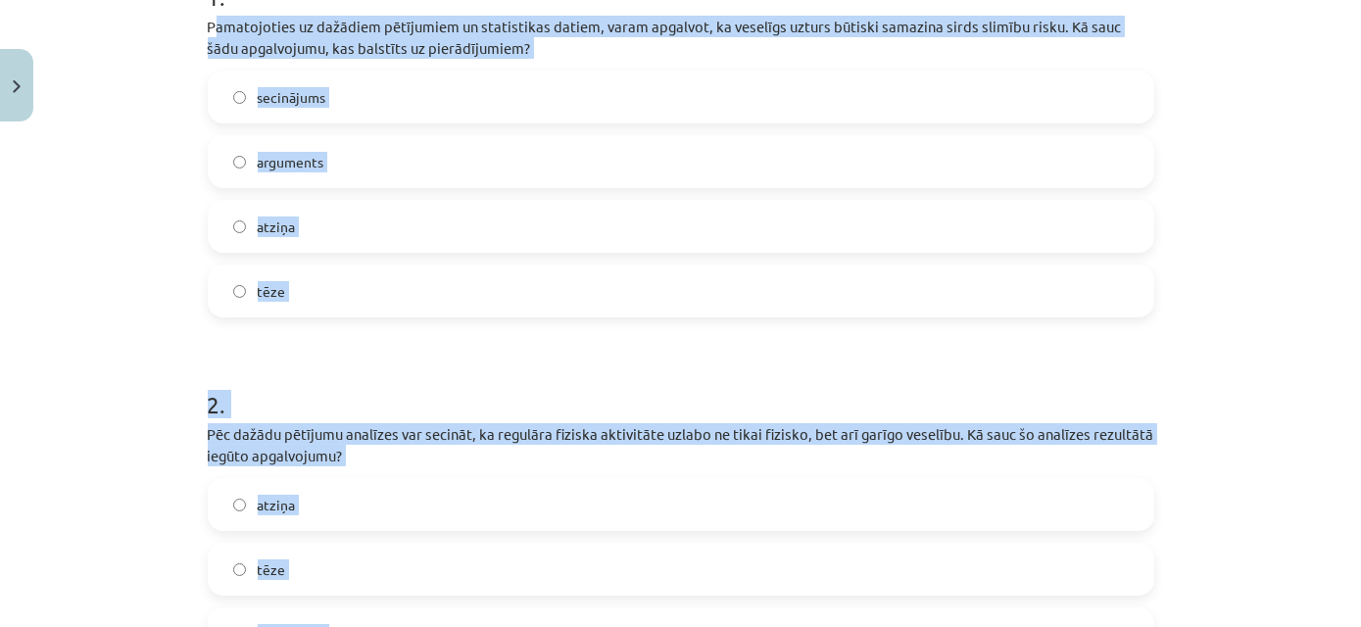
scroll to position [381, 0]
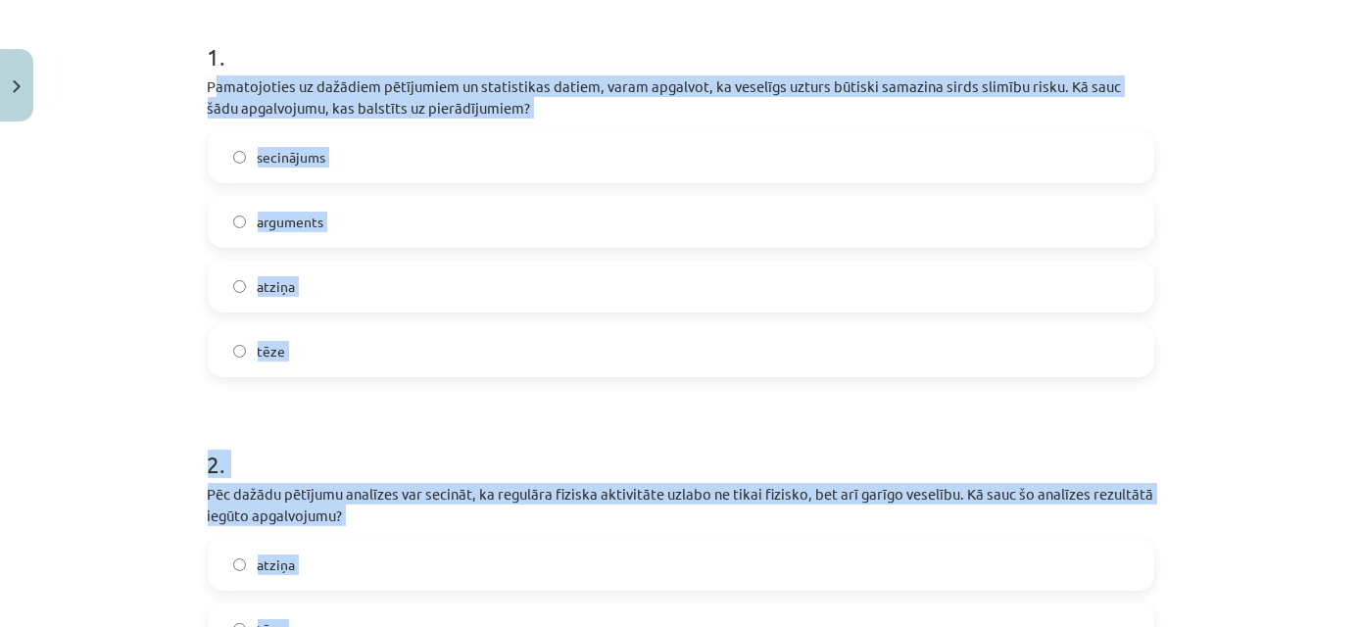
click at [446, 218] on label "arguments" at bounding box center [681, 221] width 943 height 49
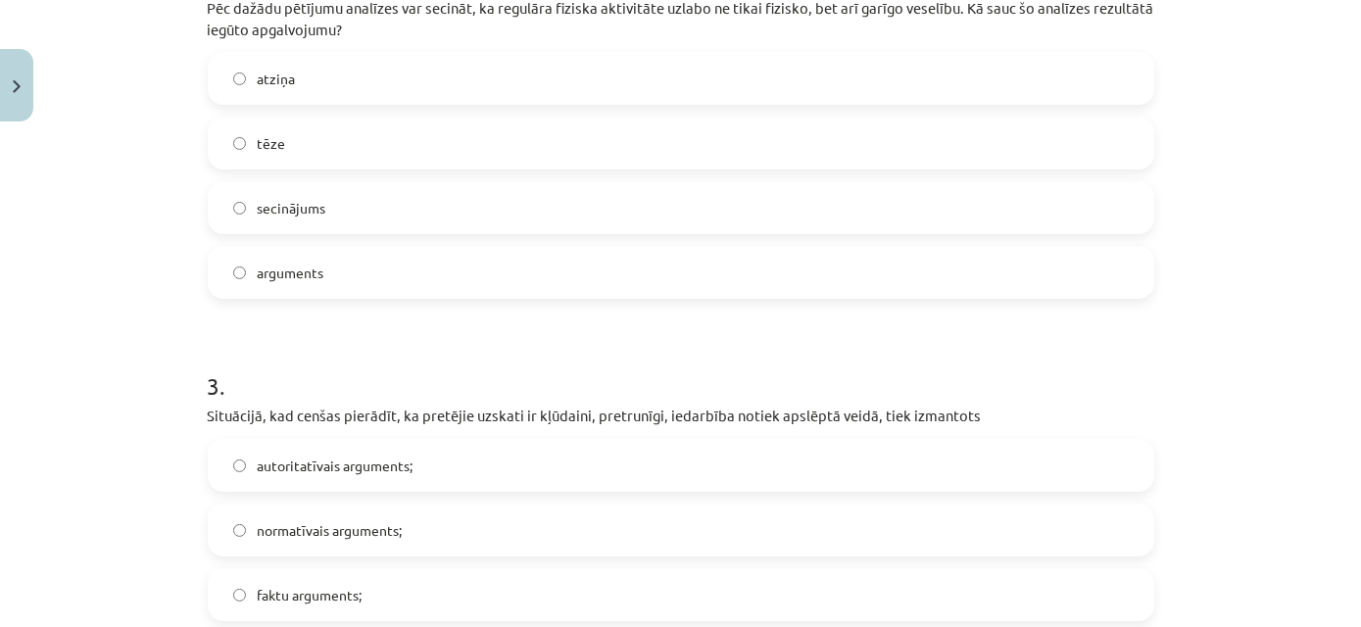
scroll to position [865, 0]
click at [457, 205] on label "secinājums" at bounding box center [681, 209] width 943 height 49
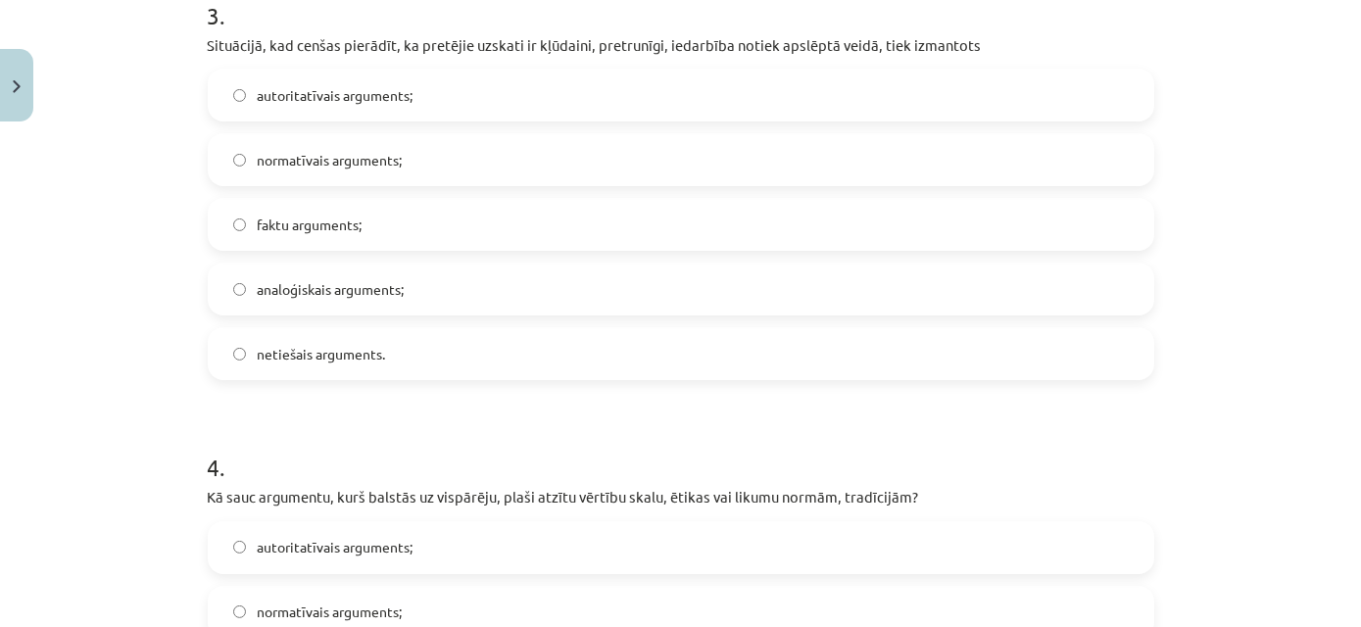
scroll to position [1235, 0]
click at [470, 367] on label "netiešais arguments." at bounding box center [681, 355] width 943 height 49
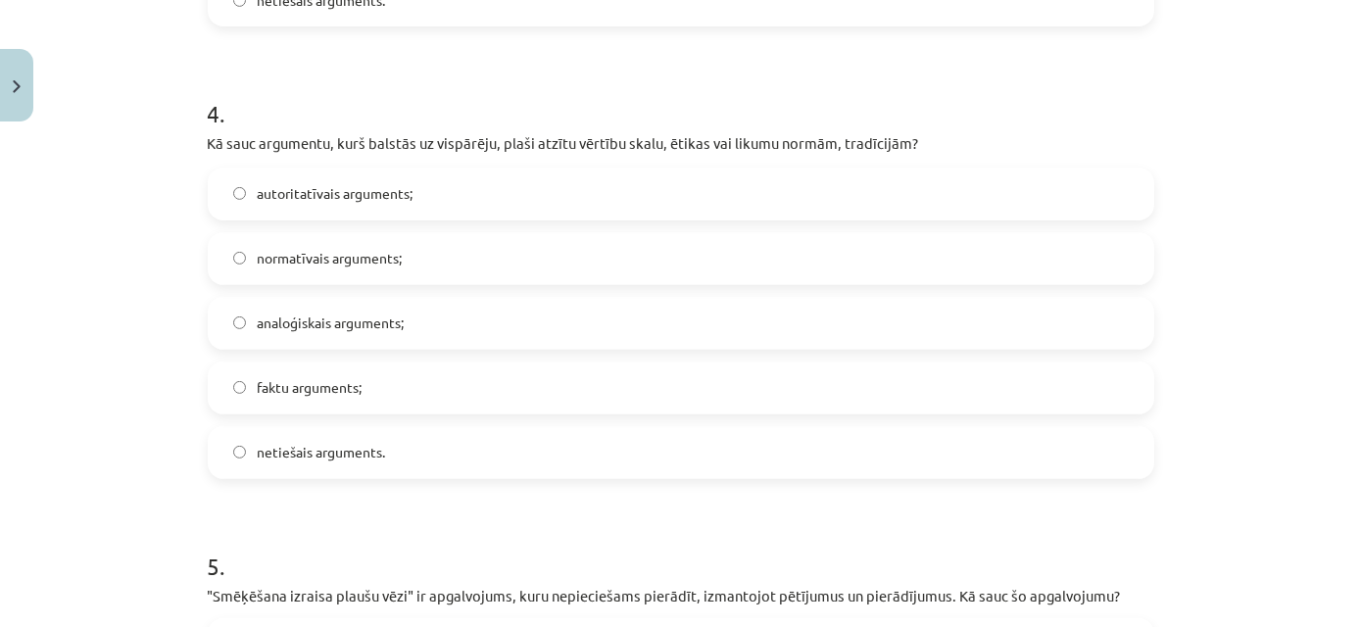
scroll to position [1592, 0]
click at [486, 266] on label "normatīvais arguments;" at bounding box center [681, 257] width 943 height 49
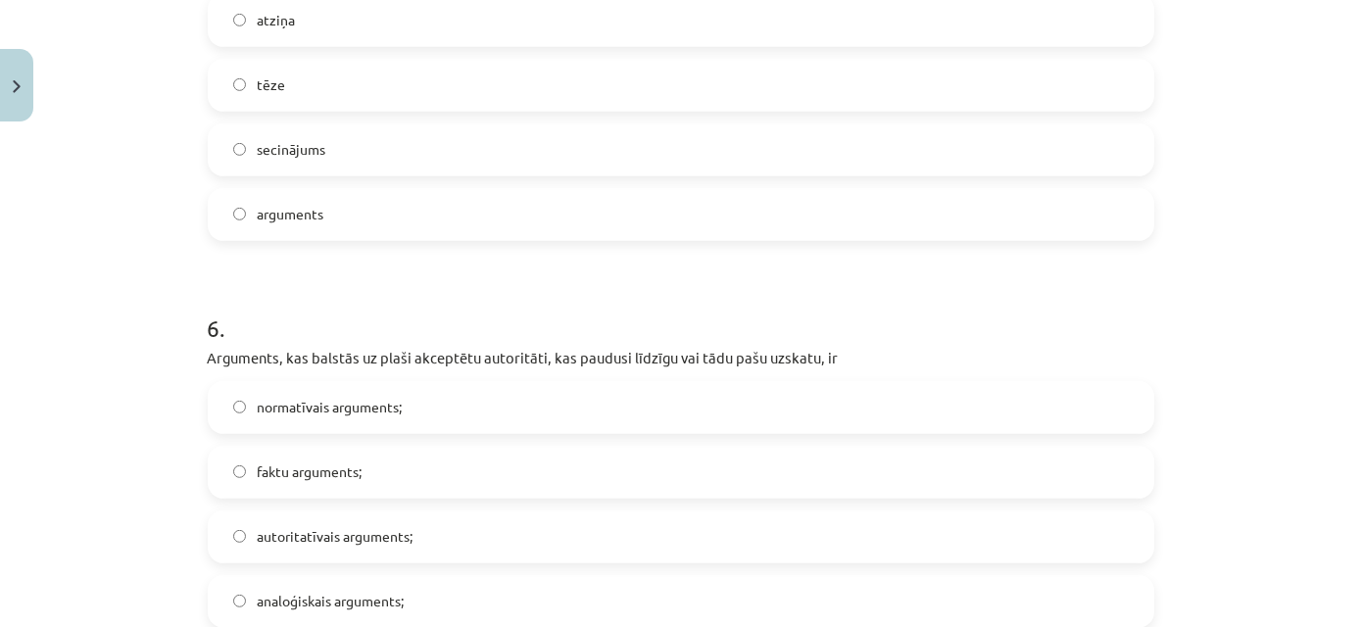
scroll to position [2228, 0]
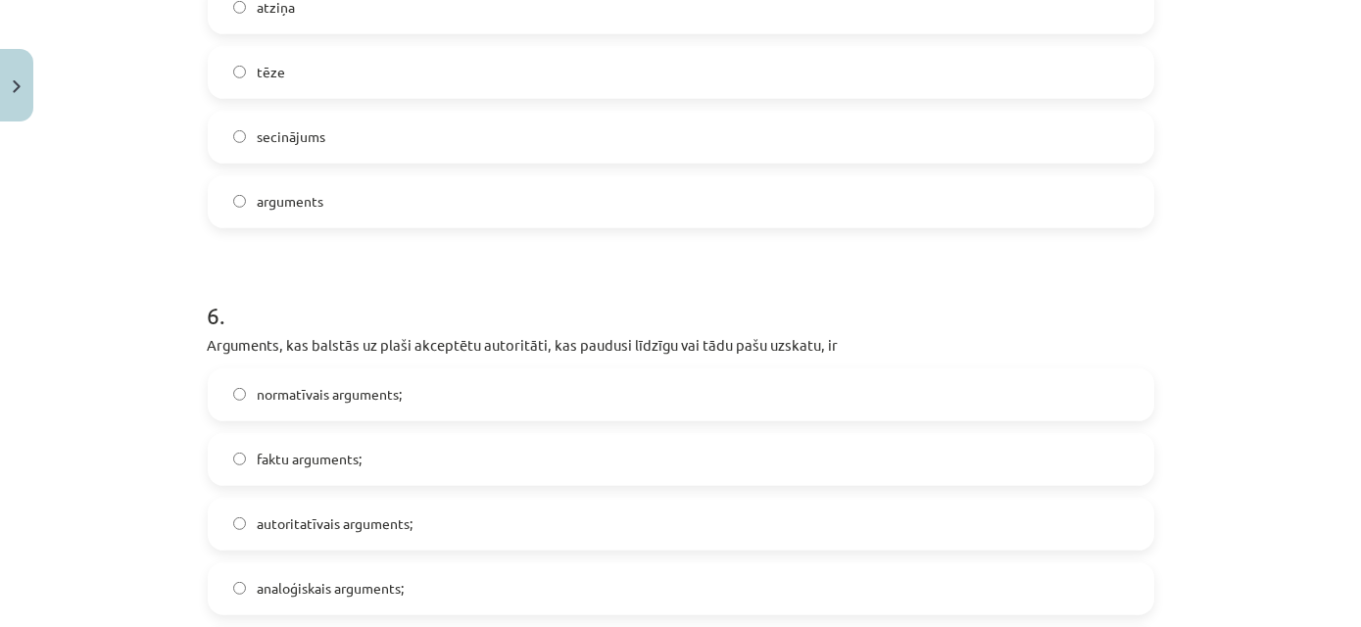
click at [379, 539] on label "autoritatīvais arguments;" at bounding box center [681, 524] width 943 height 49
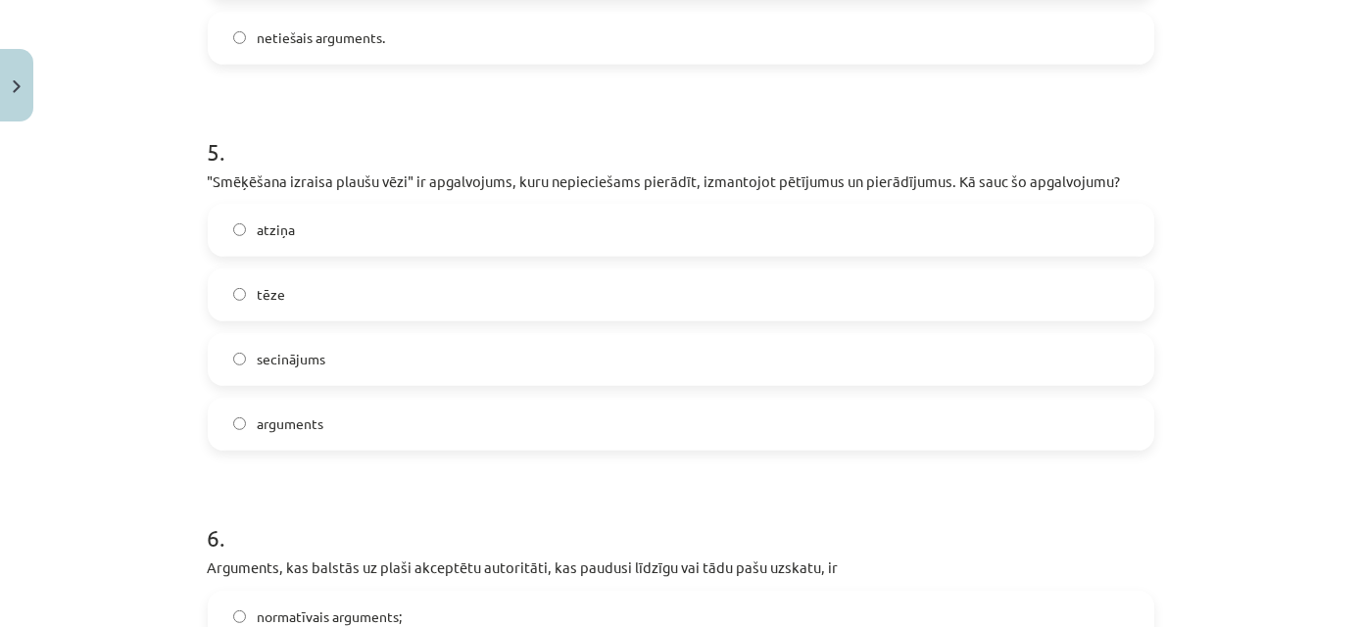
scroll to position [2007, 0]
click at [412, 298] on label "tēze" at bounding box center [681, 293] width 943 height 49
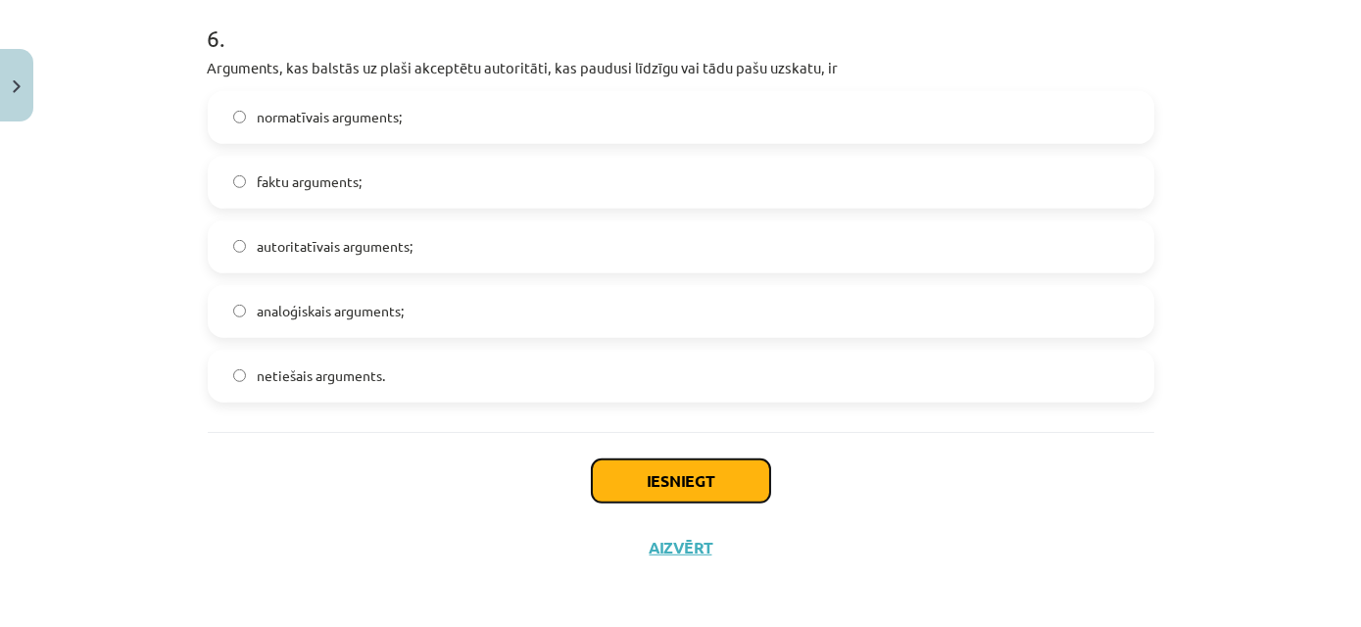
click at [726, 495] on button "Iesniegt" at bounding box center [681, 481] width 178 height 43
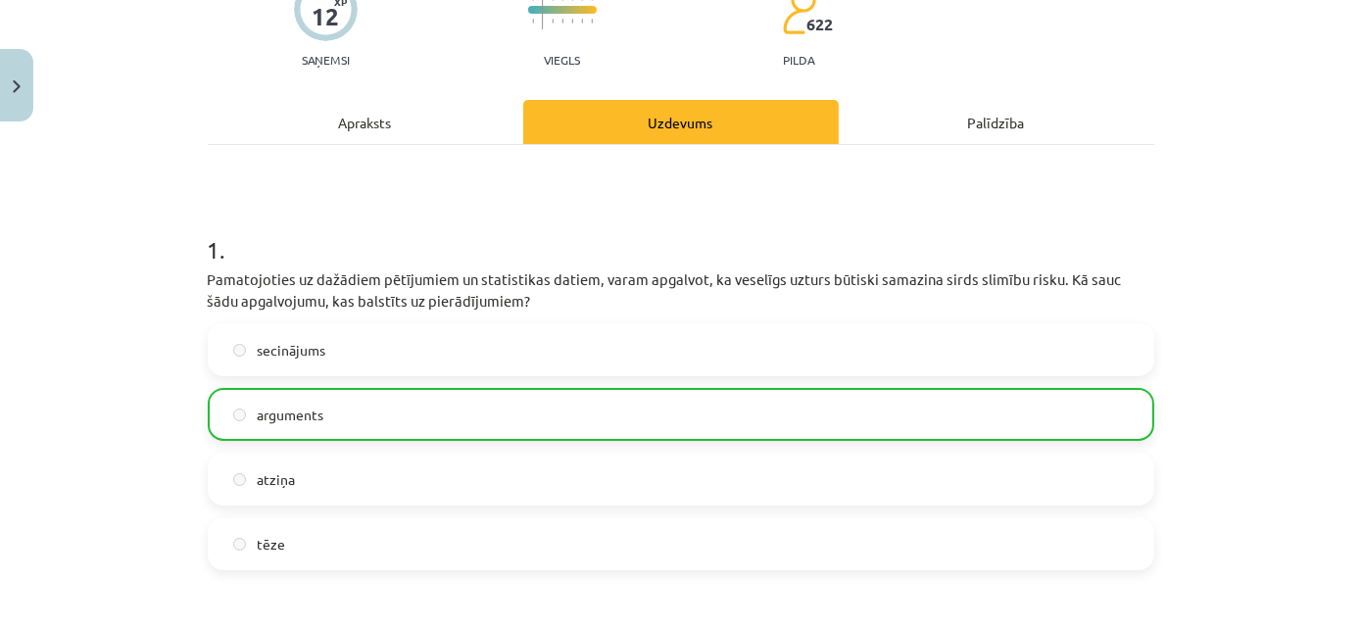
scroll to position [0, 0]
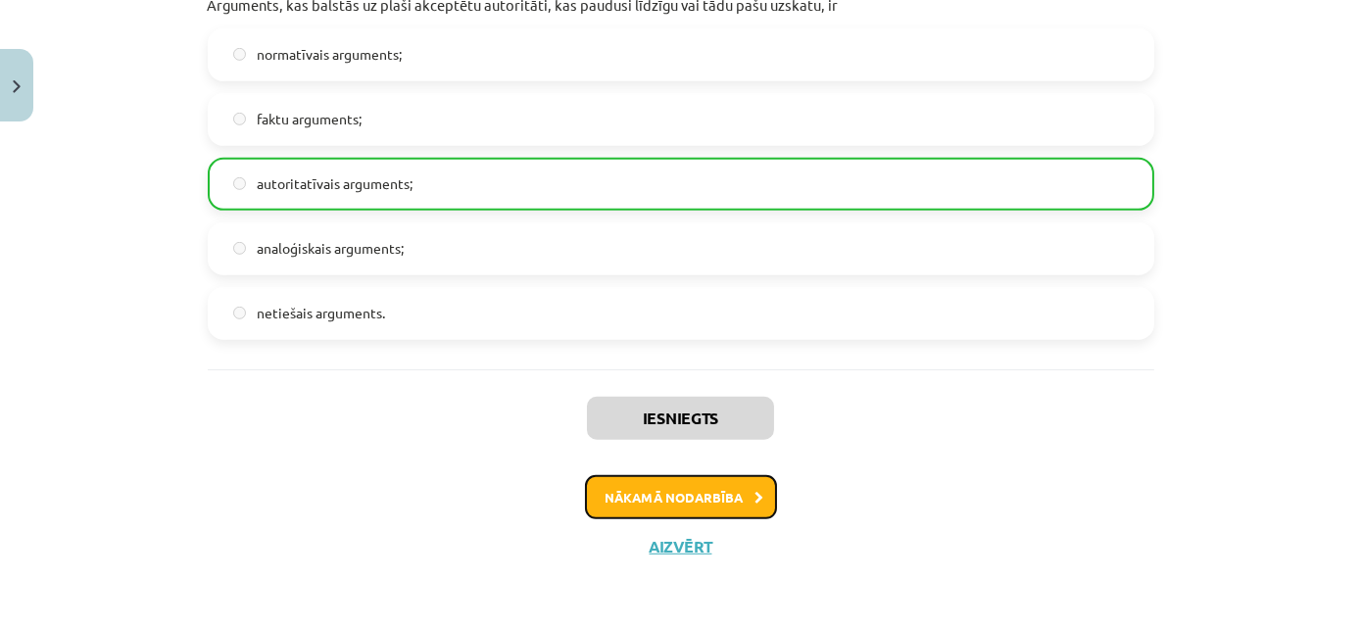
click at [676, 509] on button "Nākamā nodarbība" at bounding box center [681, 497] width 192 height 45
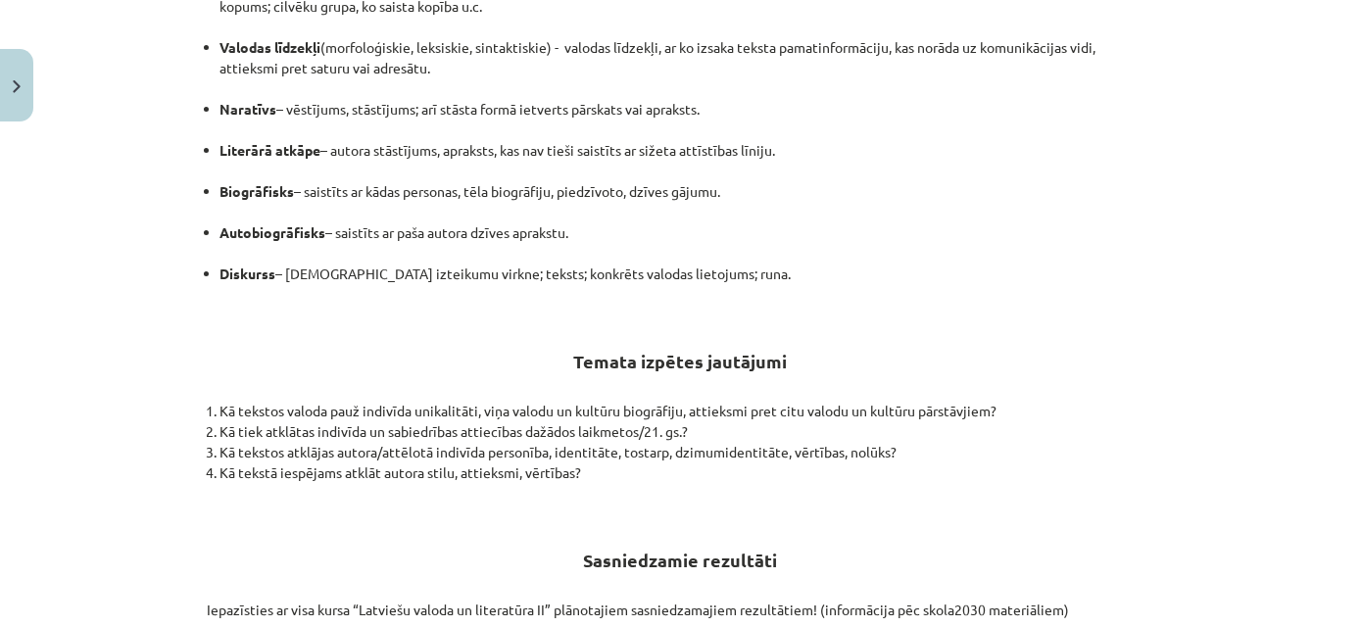
scroll to position [1800, 0]
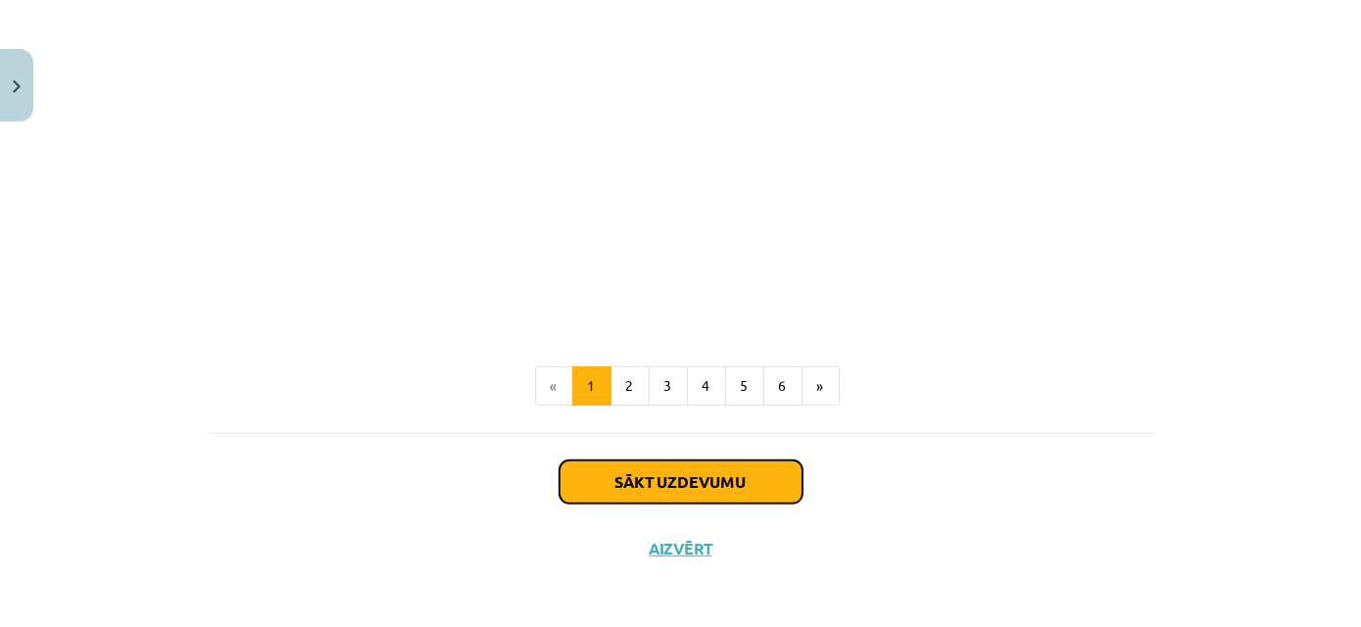
click at [682, 491] on button "Sākt uzdevumu" at bounding box center [680, 481] width 243 height 43
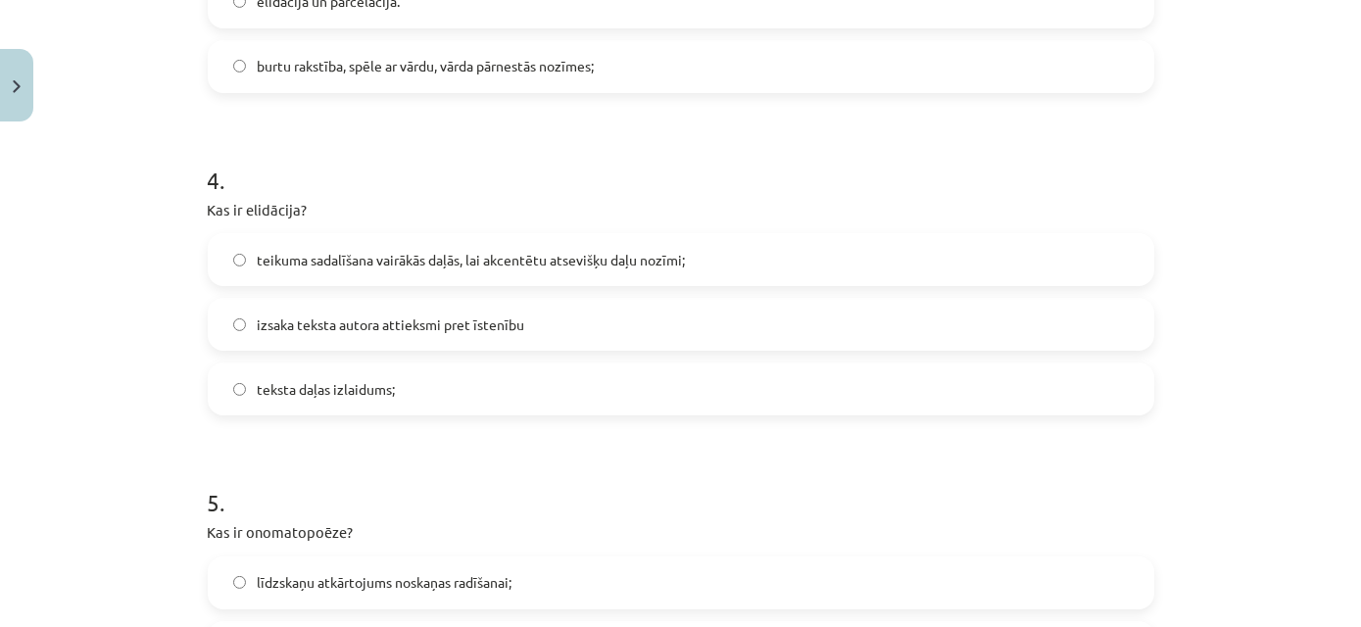
scroll to position [1563, 0]
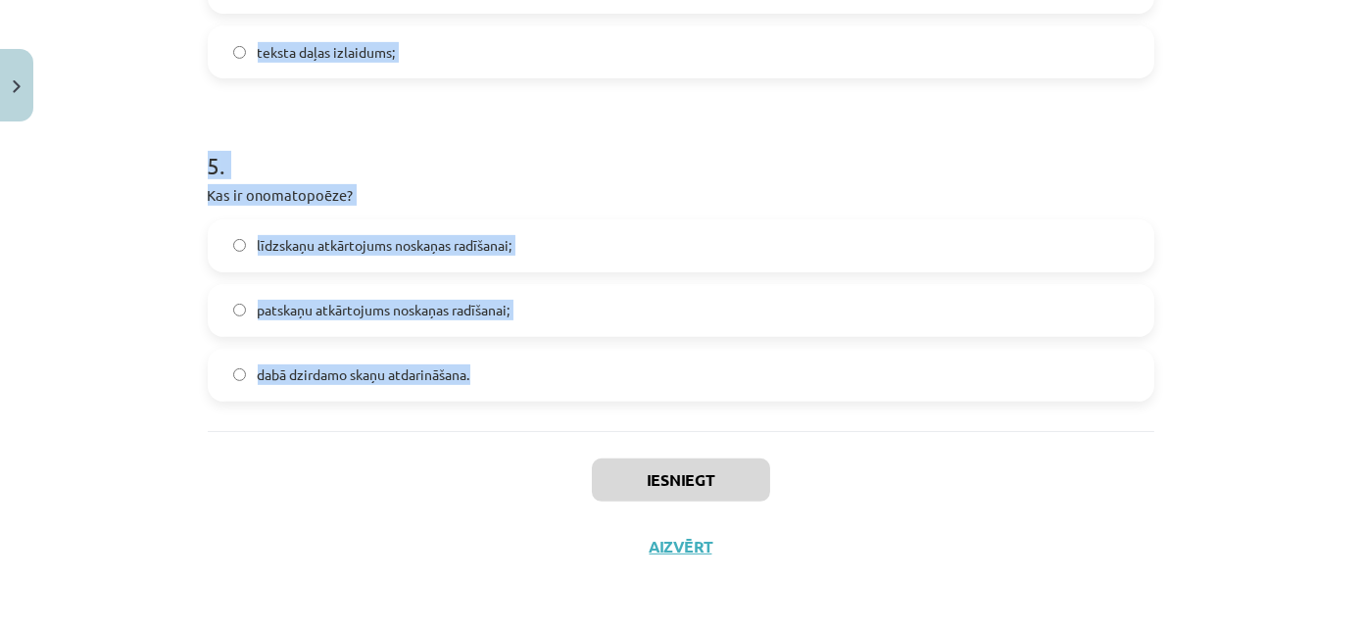
drag, startPoint x: 200, startPoint y: 415, endPoint x: 529, endPoint y: 419, distance: 329.2
copy form "Loremip dolors ametconsec adipiscinge seddo ei temporincidid utlabo et dolorema…"
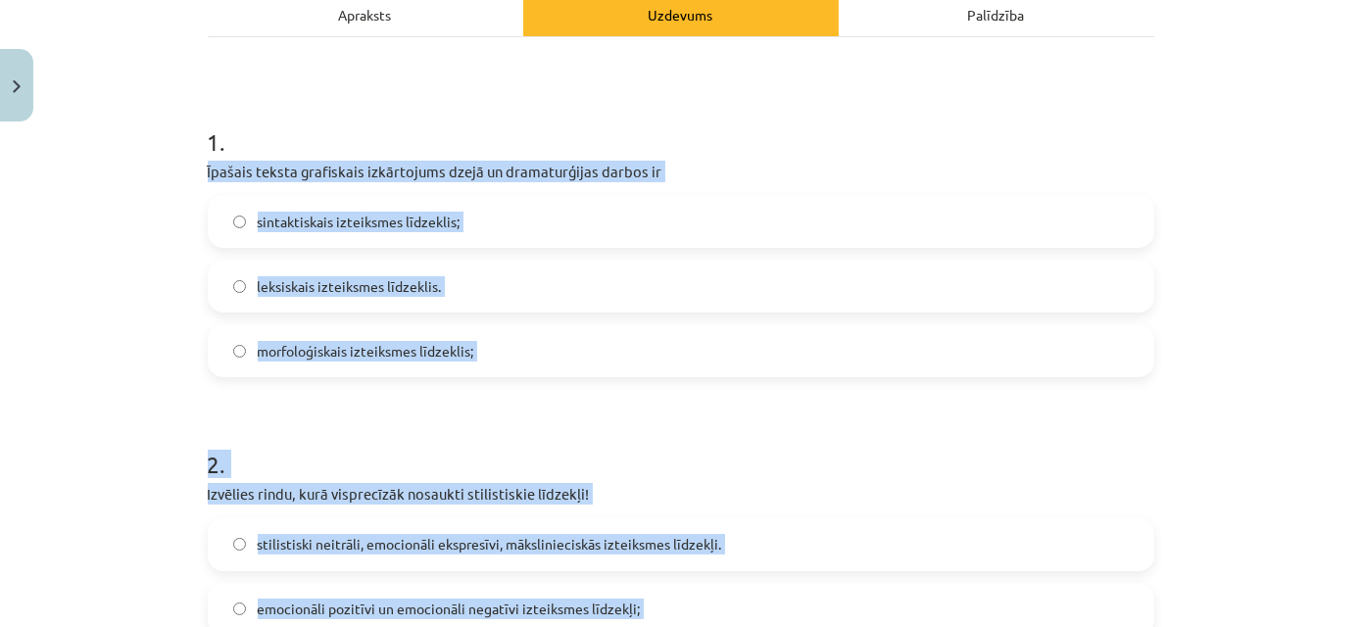
scroll to position [303, 0]
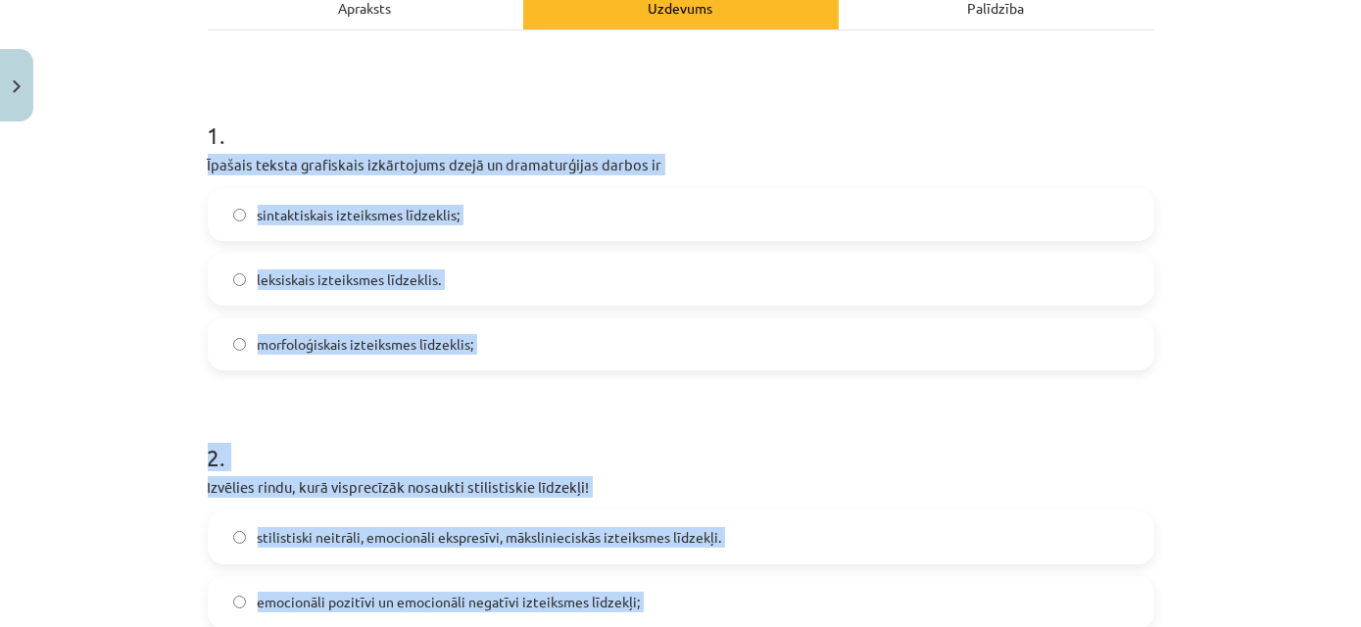
click at [496, 227] on label "sintaktiskais izteiksmes līdzeklis;" at bounding box center [681, 214] width 943 height 49
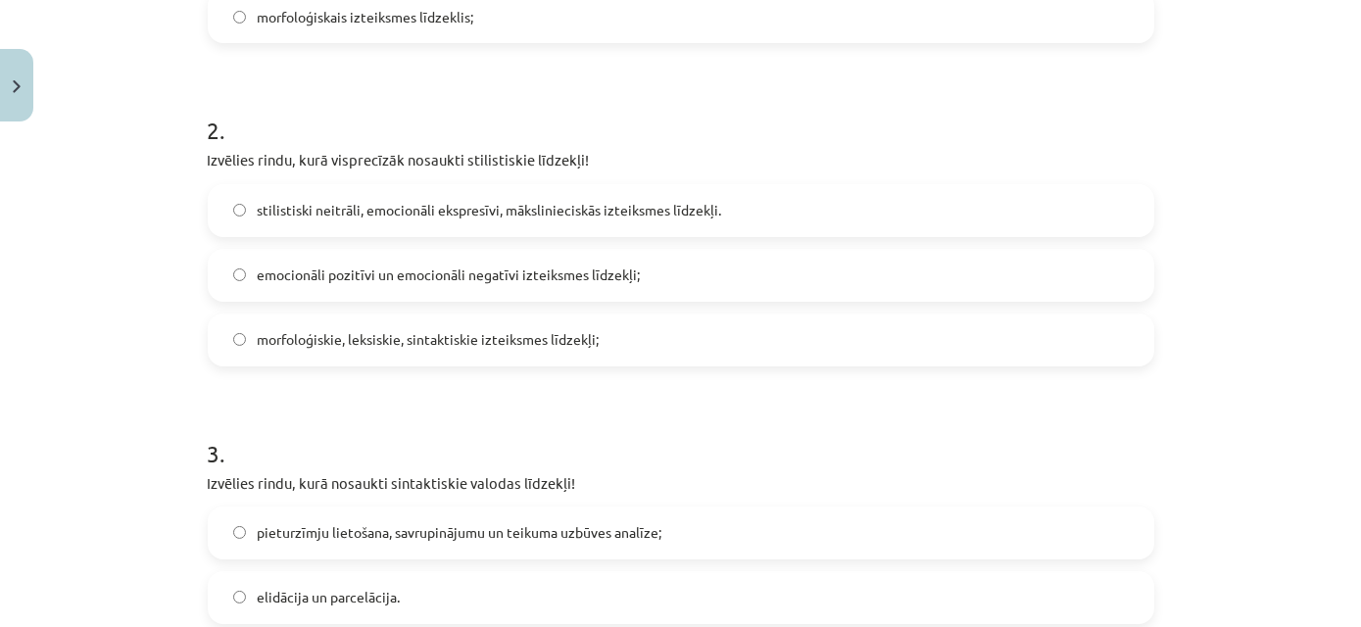
scroll to position [718, 0]
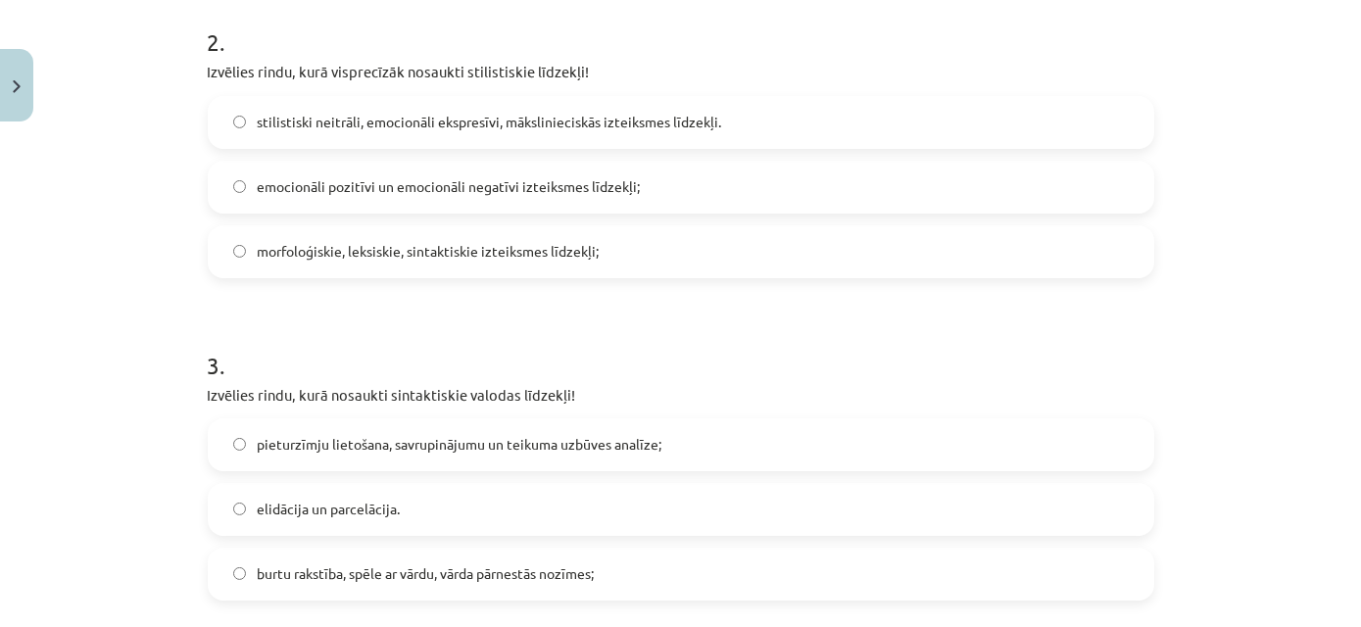
click at [344, 117] on span "stilistiski neitrāli, emocionāli ekspresīvi, mākslinieciskās izteiksmes līdzekļ…" at bounding box center [490, 122] width 464 height 21
click at [372, 442] on span "pieturzīmju lietošana, savrupinājumu un teikuma uzbūves analīze;" at bounding box center [460, 444] width 405 height 21
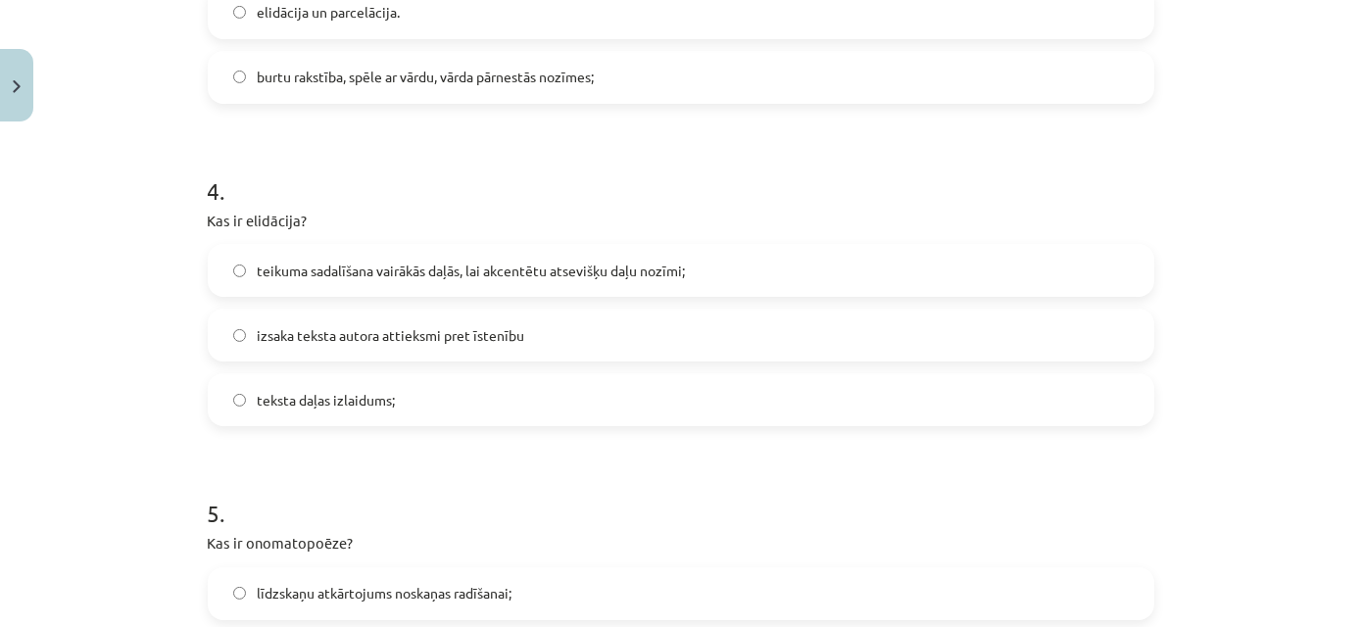
scroll to position [1235, 0]
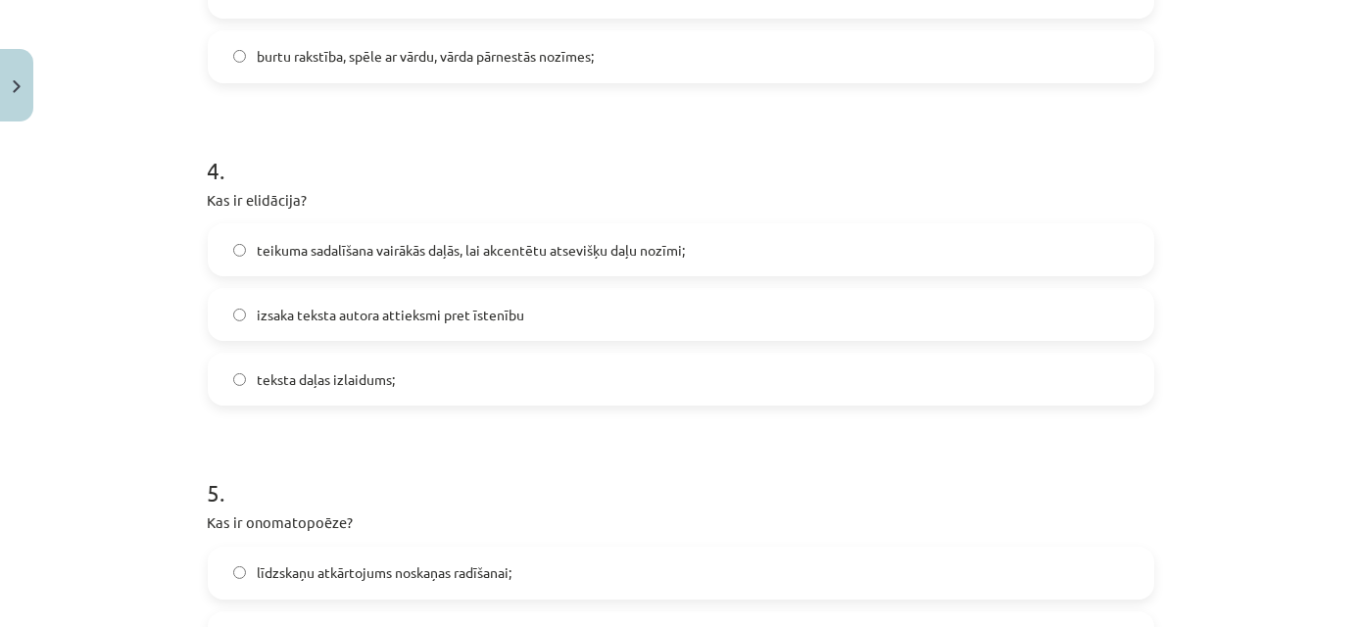
click at [381, 402] on label "teksta daļas izlaidums;" at bounding box center [681, 379] width 943 height 49
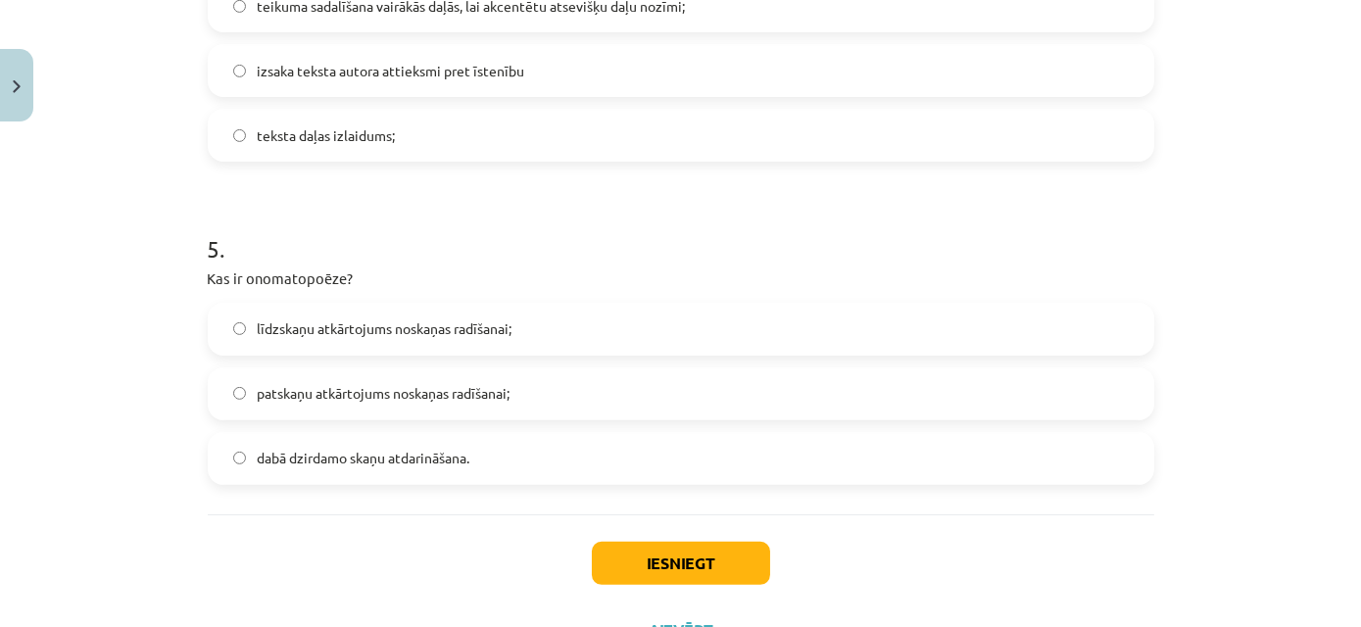
scroll to position [1481, 0]
click at [404, 432] on label "dabā dzirdamo skaņu atdarināšana." at bounding box center [681, 456] width 943 height 49
click at [662, 551] on button "Iesniegt" at bounding box center [681, 561] width 178 height 43
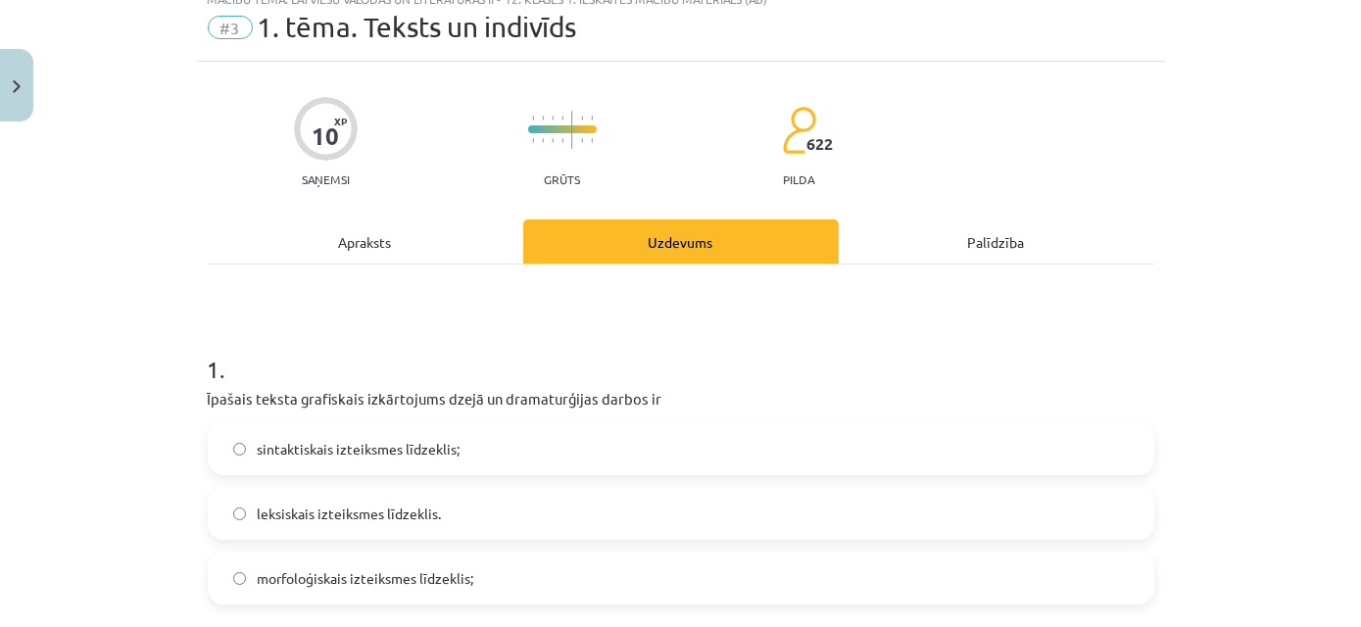
scroll to position [0, 0]
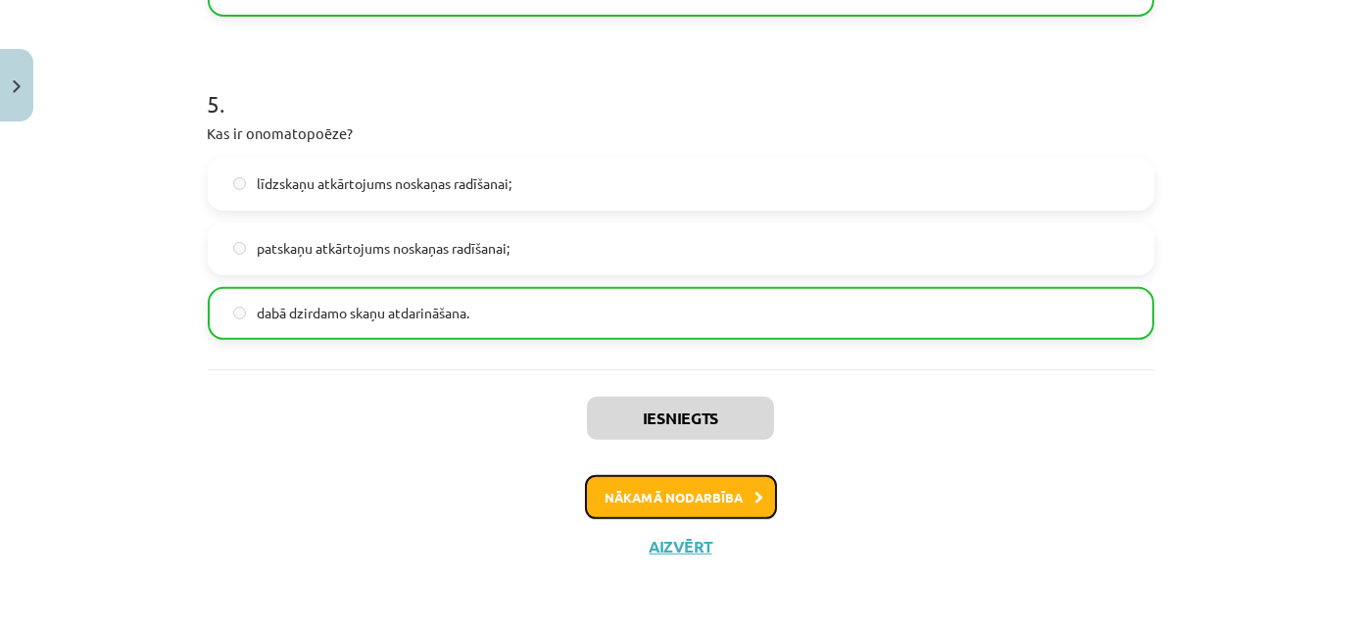
click at [743, 509] on button "Nākamā nodarbība" at bounding box center [681, 497] width 192 height 45
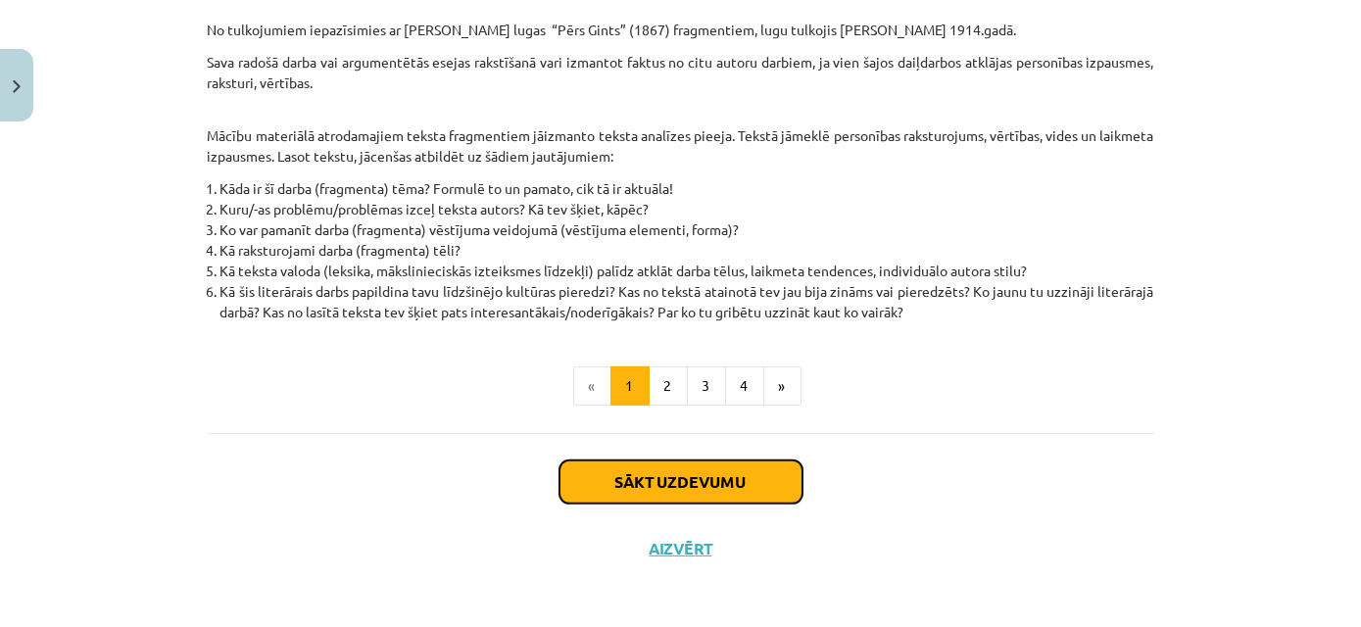
click at [661, 471] on button "Sākt uzdevumu" at bounding box center [680, 481] width 243 height 43
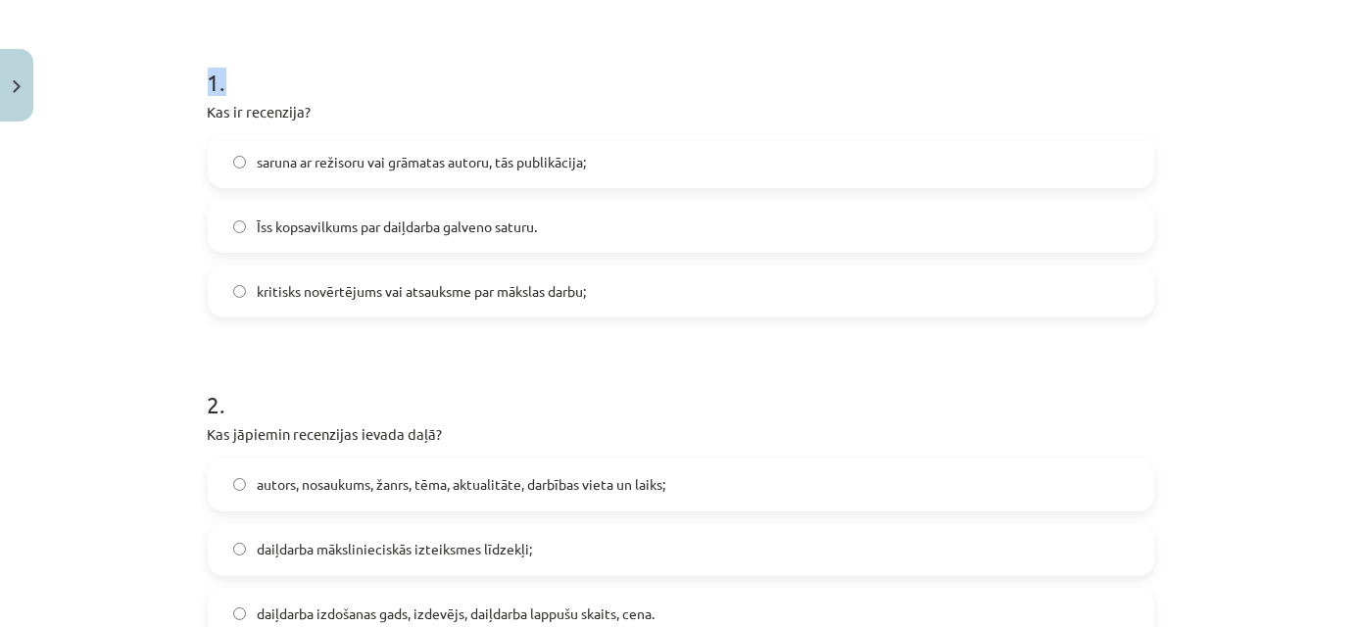
scroll to position [660, 0]
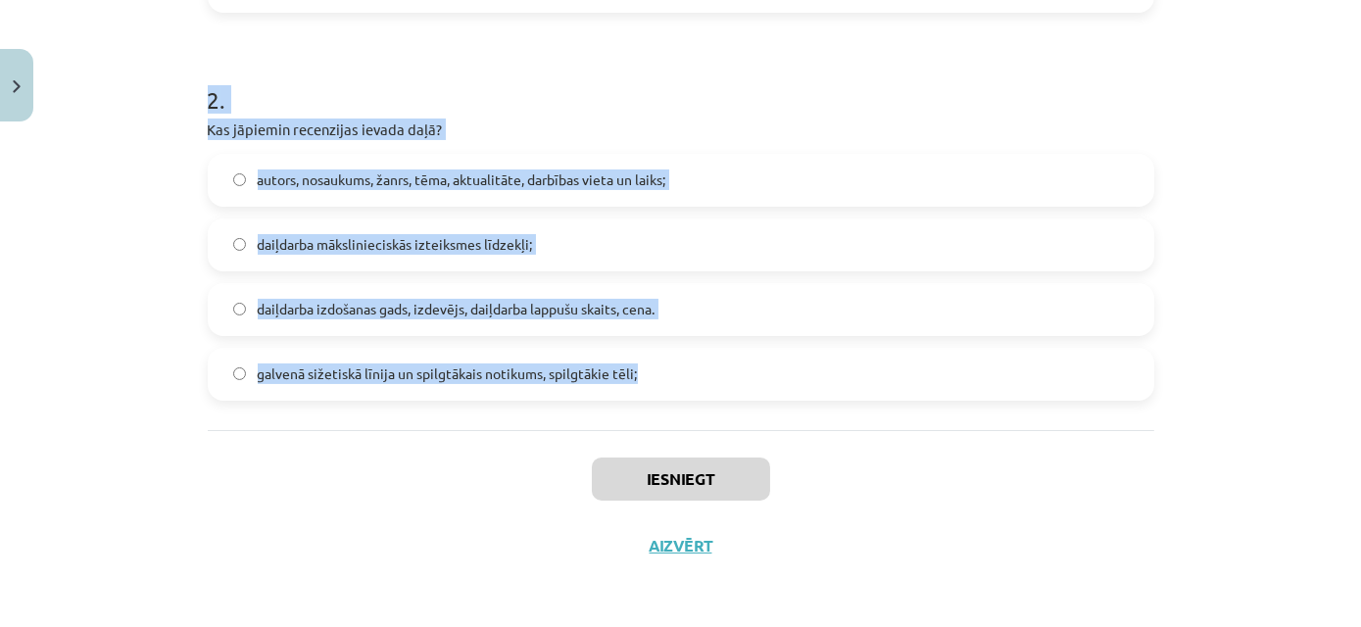
drag, startPoint x: 203, startPoint y: 417, endPoint x: 649, endPoint y: 410, distance: 445.9
click at [649, 410] on div "1 . Kas ir recenzija? saruna ar režisoru vai grāmatas autoru, tās publikācija; …" at bounding box center [681, 51] width 946 height 757
copy form "Kas ir recenzija? saruna ar režisoru vai grāmatas autoru, tās publikācija; Īss …"
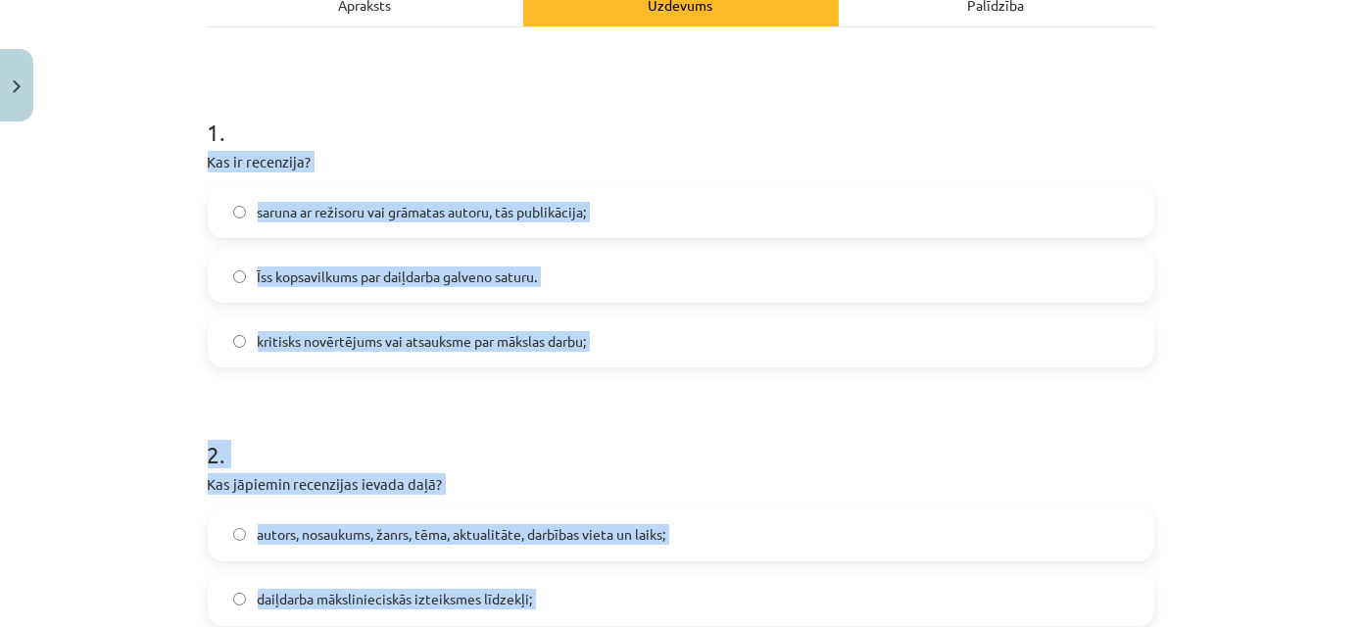
scroll to position [303, 0]
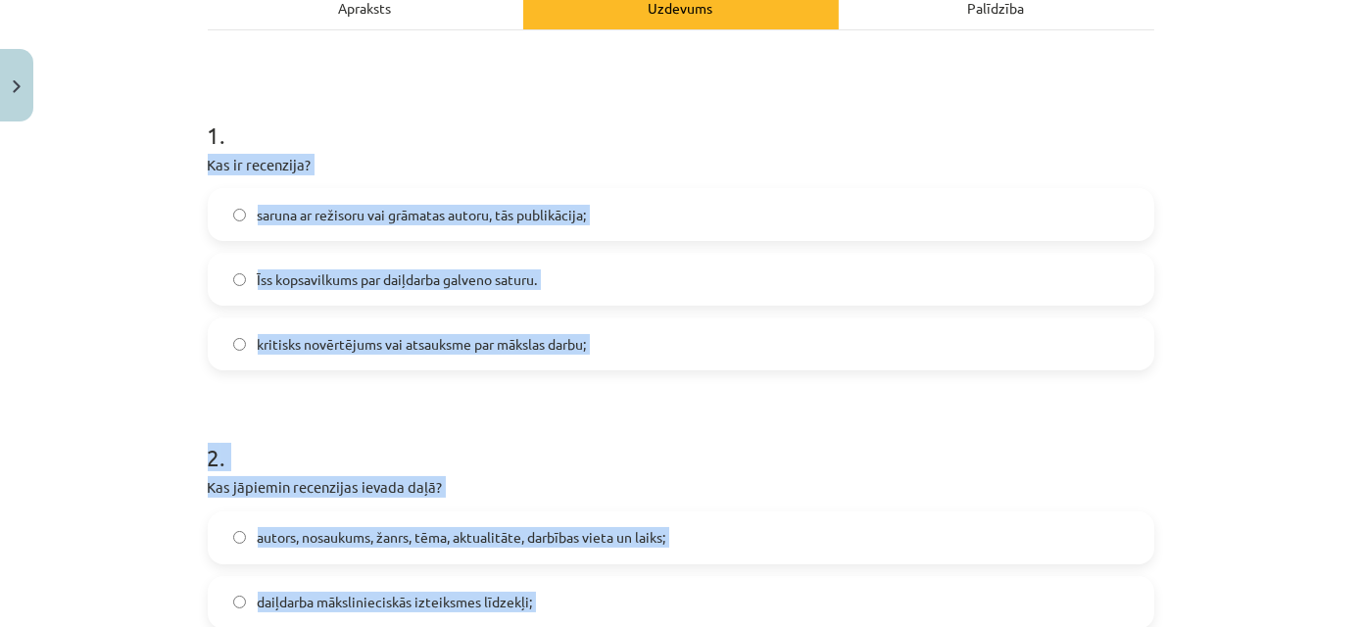
click at [444, 336] on span "kritisks novērtējums vai atsauksme par mākslas darbu;" at bounding box center [422, 344] width 329 height 21
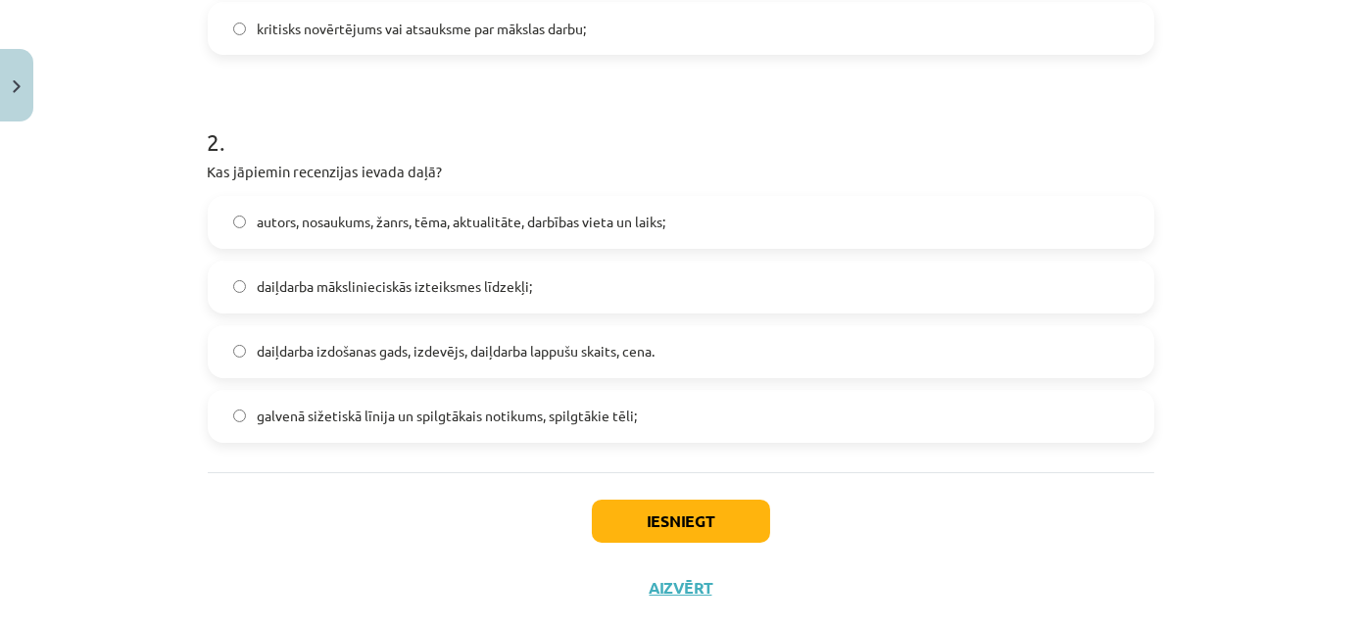
scroll to position [619, 0]
click at [464, 216] on span "autors, nosaukums, žanrs, tēma, aktualitāte, darbības vieta un laiks;" at bounding box center [462, 221] width 409 height 21
click at [635, 535] on button "Iesniegt" at bounding box center [681, 520] width 178 height 43
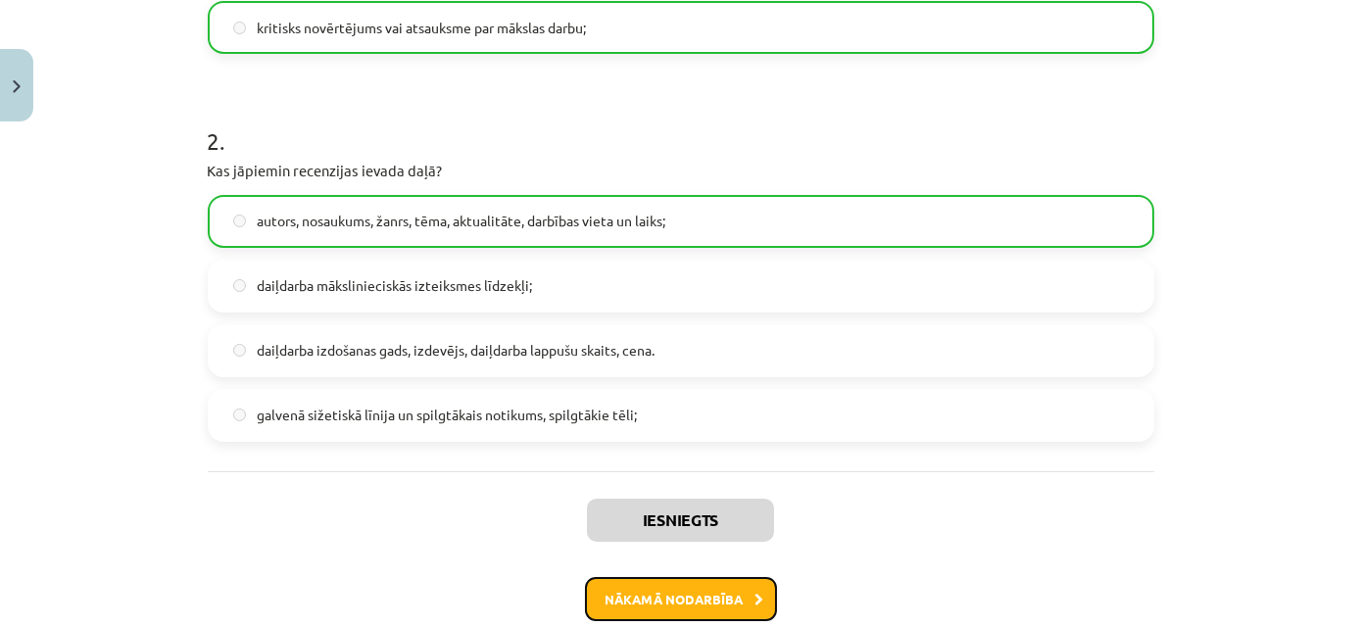
click at [683, 580] on button "Nākamā nodarbība" at bounding box center [681, 599] width 192 height 45
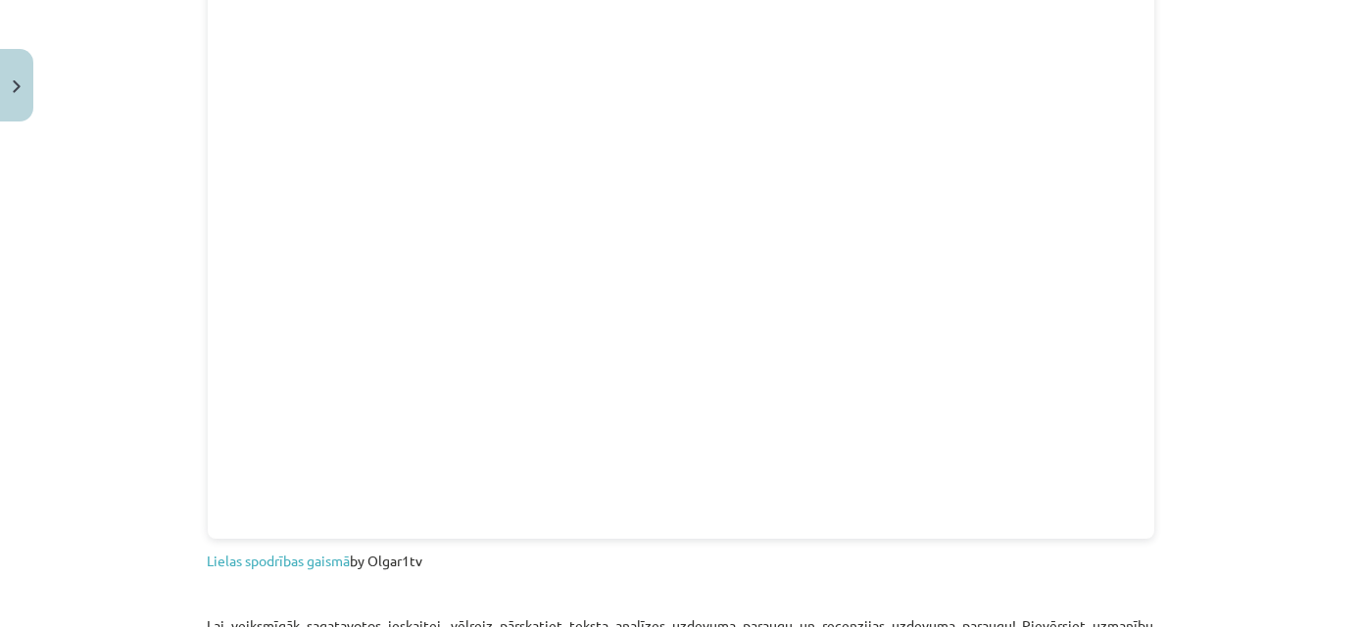
scroll to position [2035, 0]
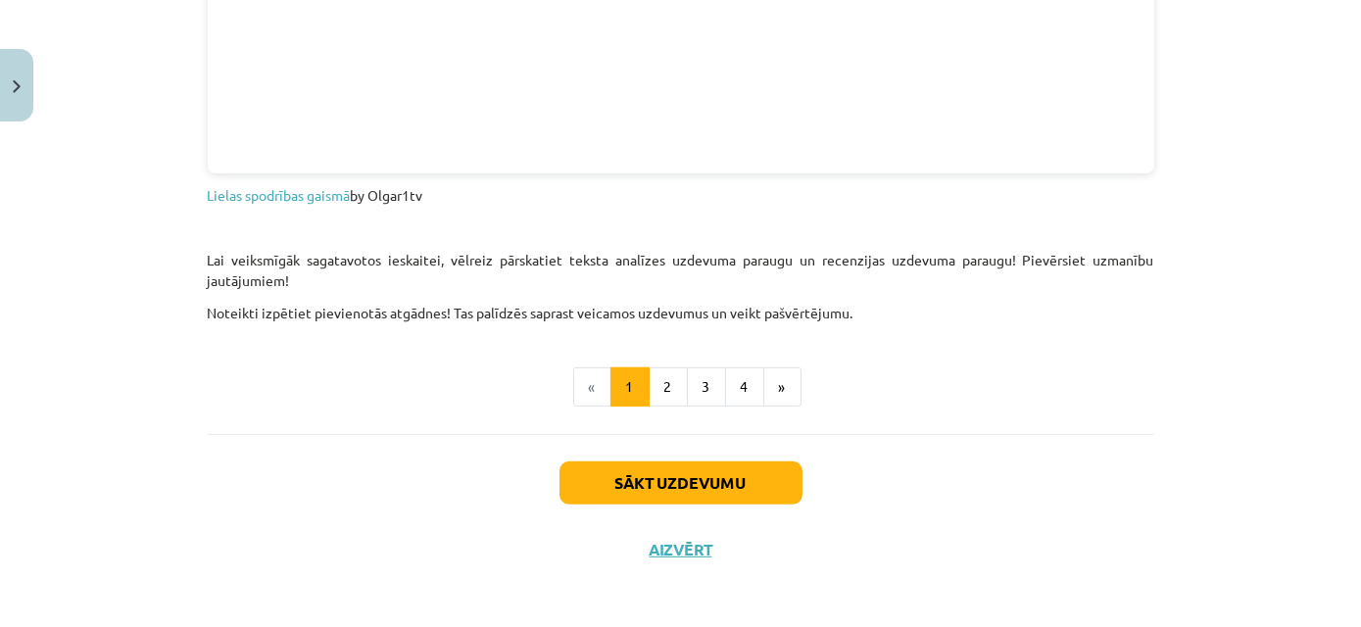
click at [660, 452] on div "Sākt uzdevumu Aizvērt" at bounding box center [681, 502] width 946 height 137
click at [690, 486] on button "Sākt uzdevumu" at bounding box center [680, 482] width 243 height 43
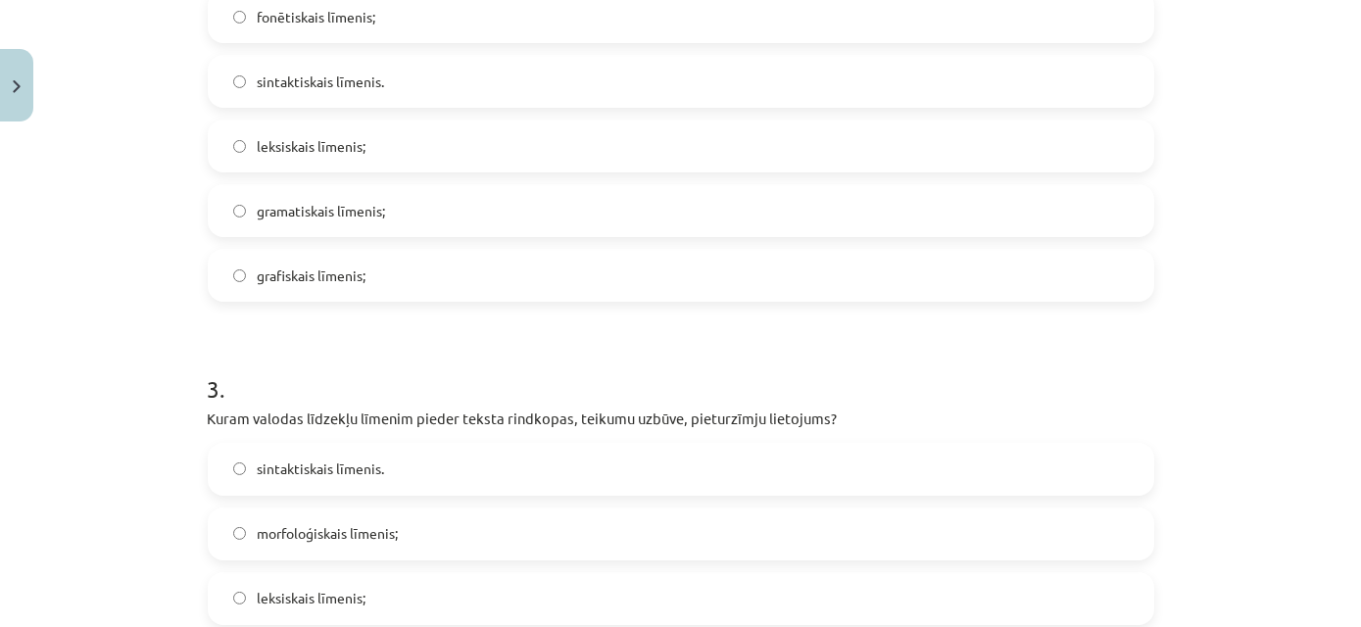
scroll to position [1176, 0]
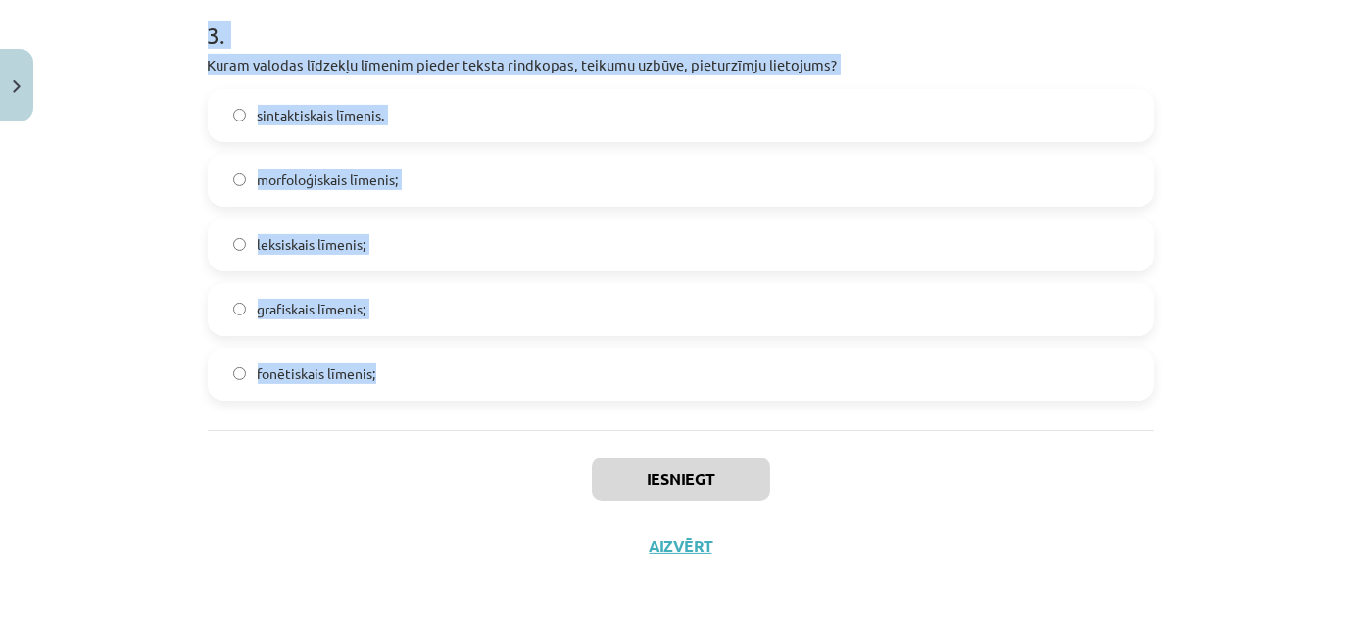
drag, startPoint x: 193, startPoint y: 412, endPoint x: 671, endPoint y: 409, distance: 478.1
copy form "Veicot teksta analīzi, ir būtiski piedāvātā teksta tēmu, problemātiku salīdzinā…"
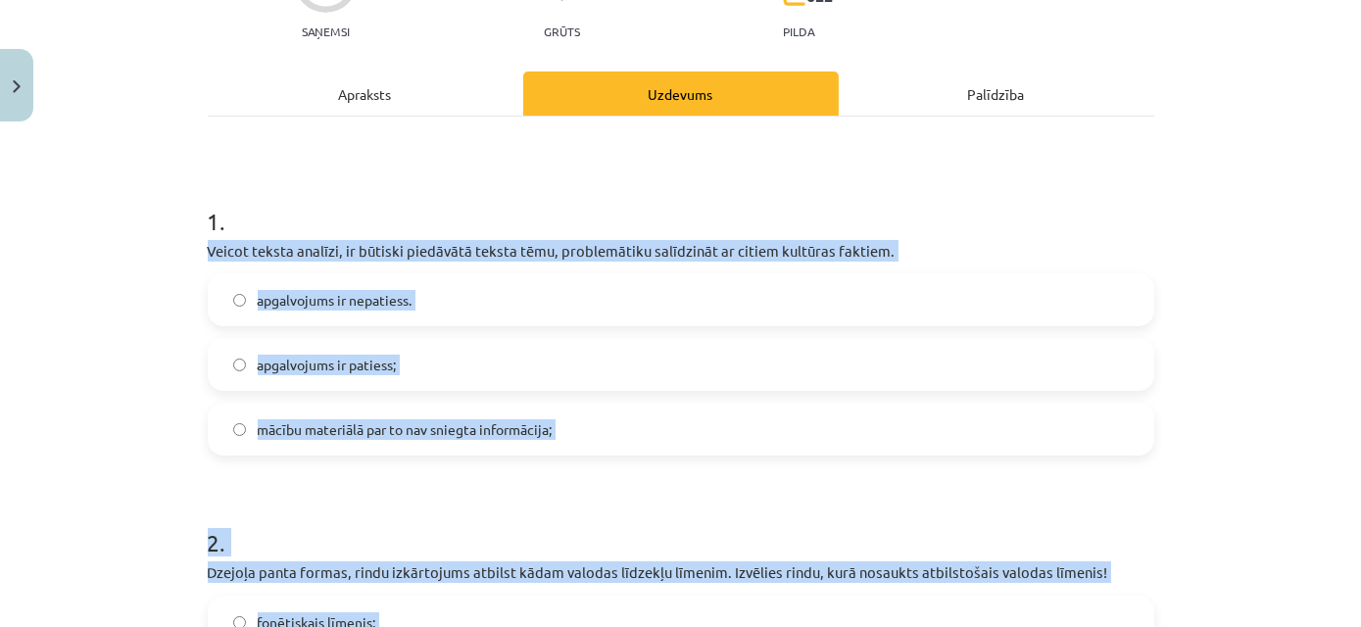
click at [409, 365] on label "apgalvojums ir patiess;" at bounding box center [681, 364] width 943 height 49
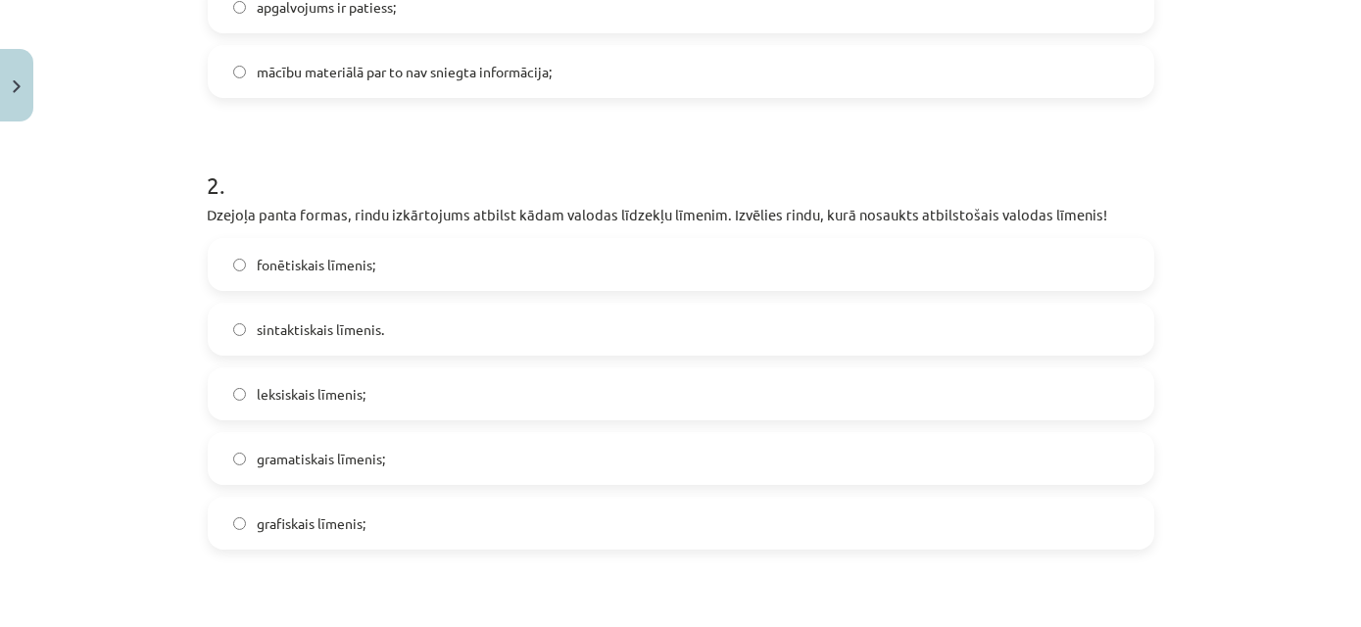
scroll to position [648, 0]
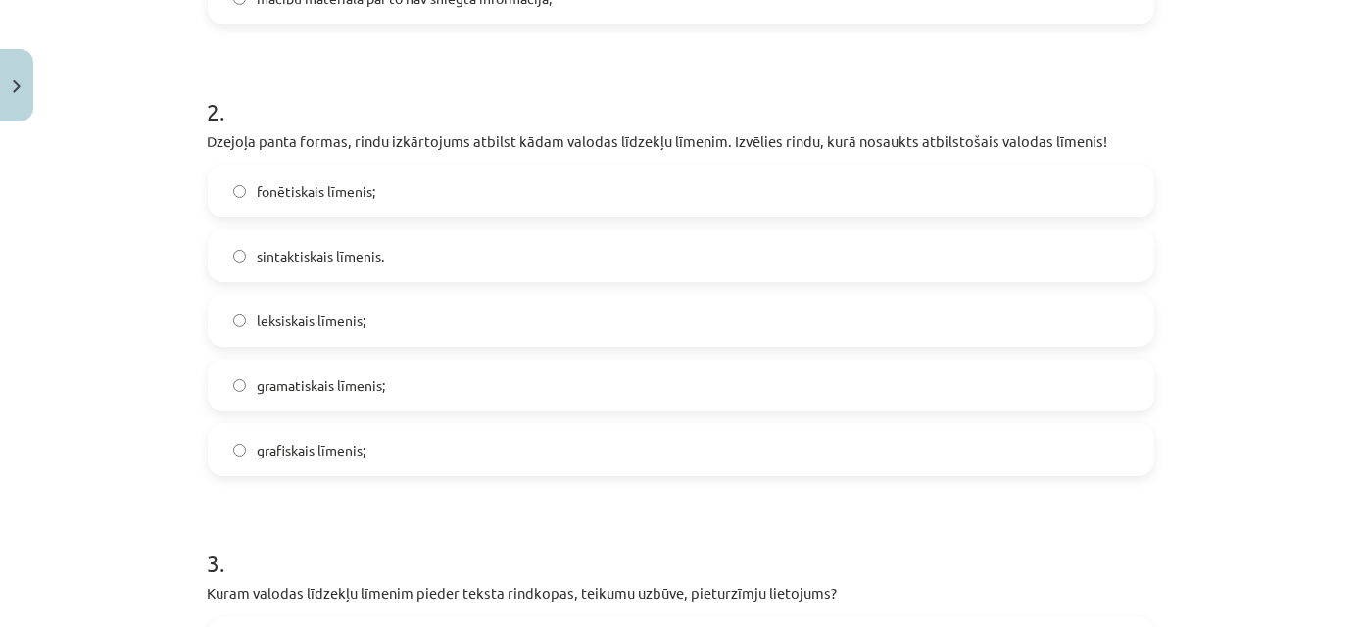
click at [355, 389] on span "gramatiskais līmenis;" at bounding box center [322, 385] width 128 height 21
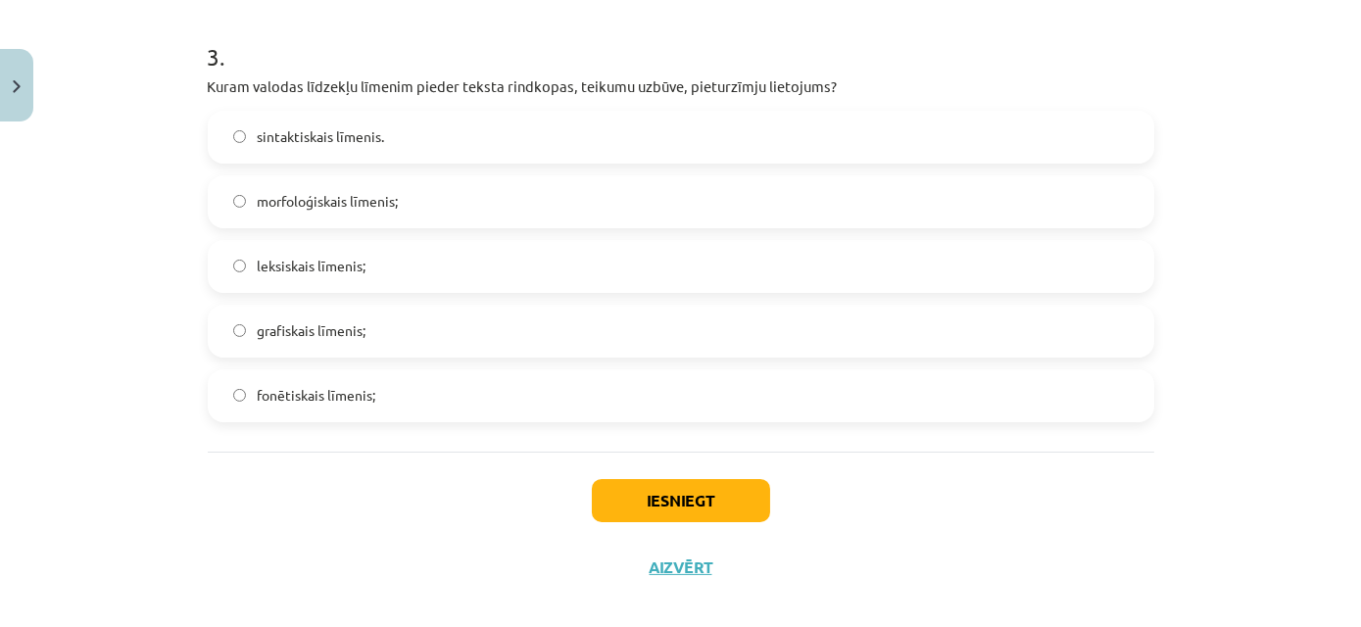
scroll to position [1154, 0]
click at [354, 146] on span "sintaktiskais līmenis." at bounding box center [321, 136] width 127 height 21
click at [658, 498] on button "Iesniegt" at bounding box center [681, 500] width 178 height 43
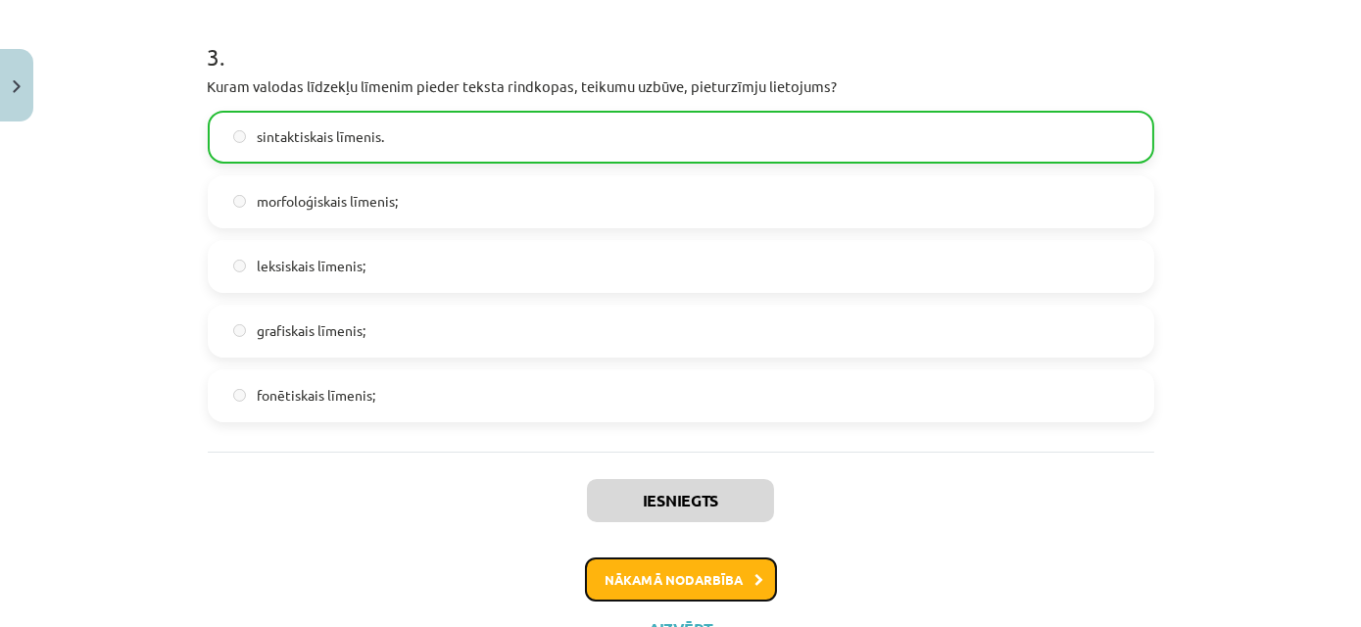
click at [707, 572] on button "Nākamā nodarbība" at bounding box center [681, 579] width 192 height 45
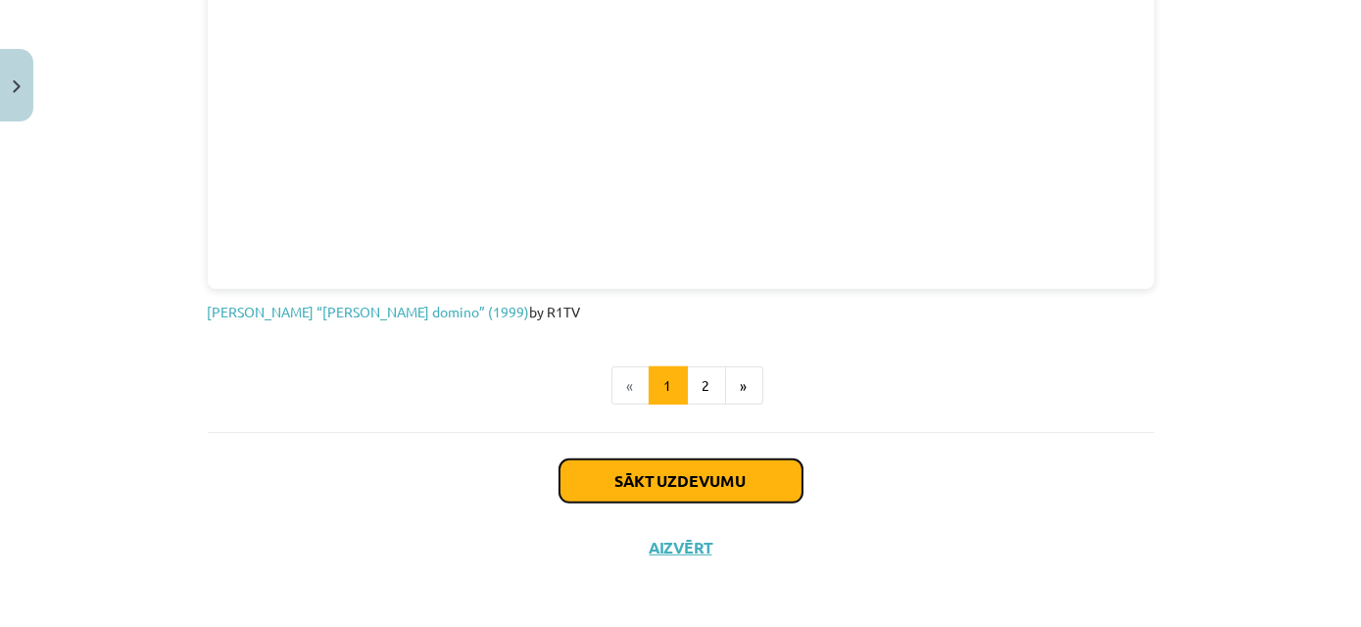
click at [695, 460] on button "Sākt uzdevumu" at bounding box center [680, 481] width 243 height 43
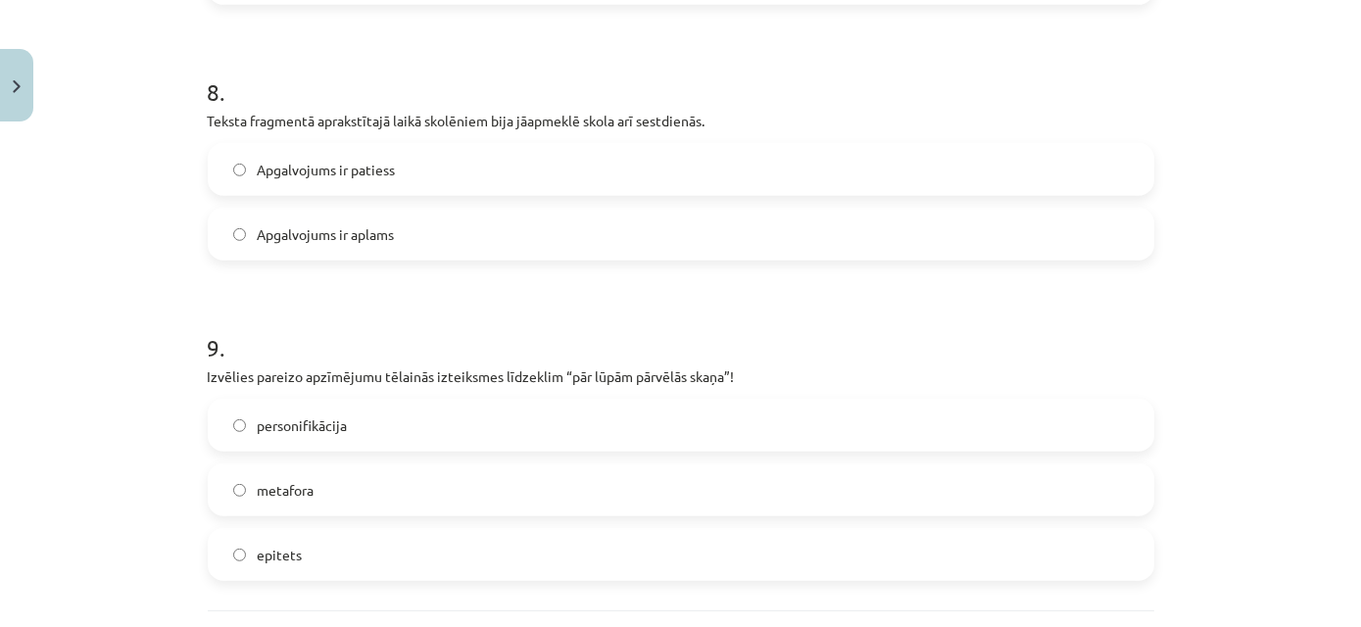
scroll to position [2842, 0]
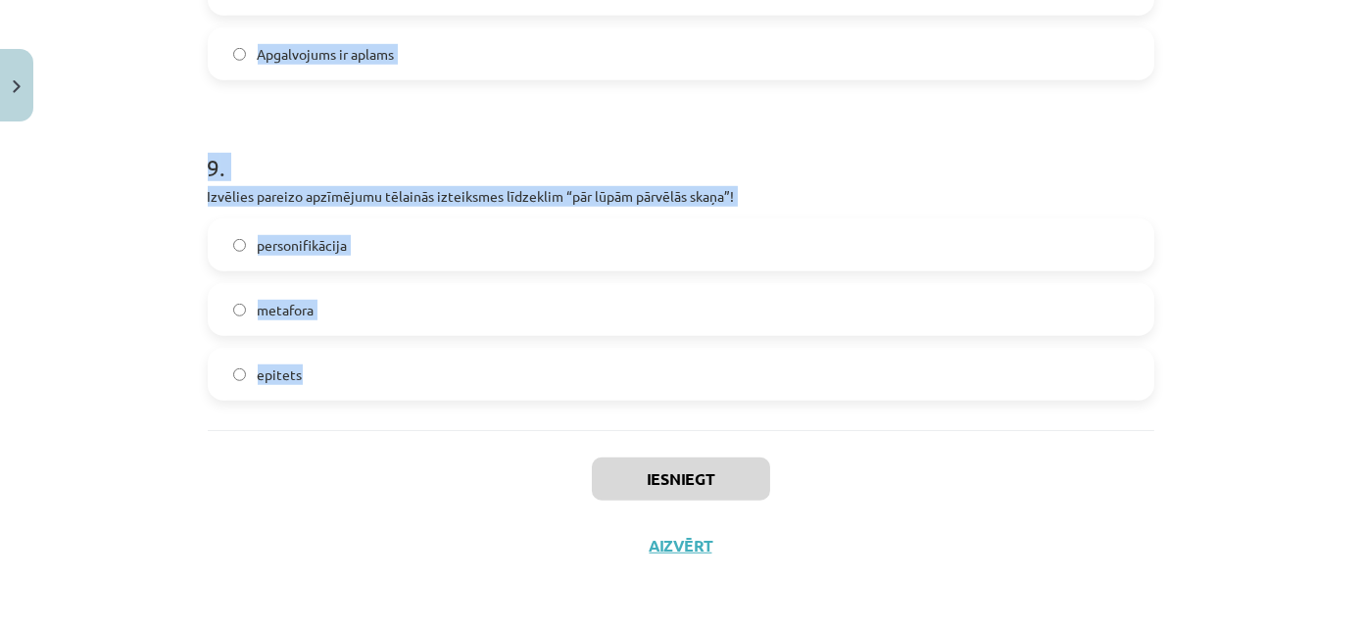
drag, startPoint x: 198, startPoint y: 412, endPoint x: 575, endPoint y: 397, distance: 377.5
copy form "Lore, Ipsumdol, sitame con ad elitse doeiu? tempor inc utlabo etdol magna 6 . A…"
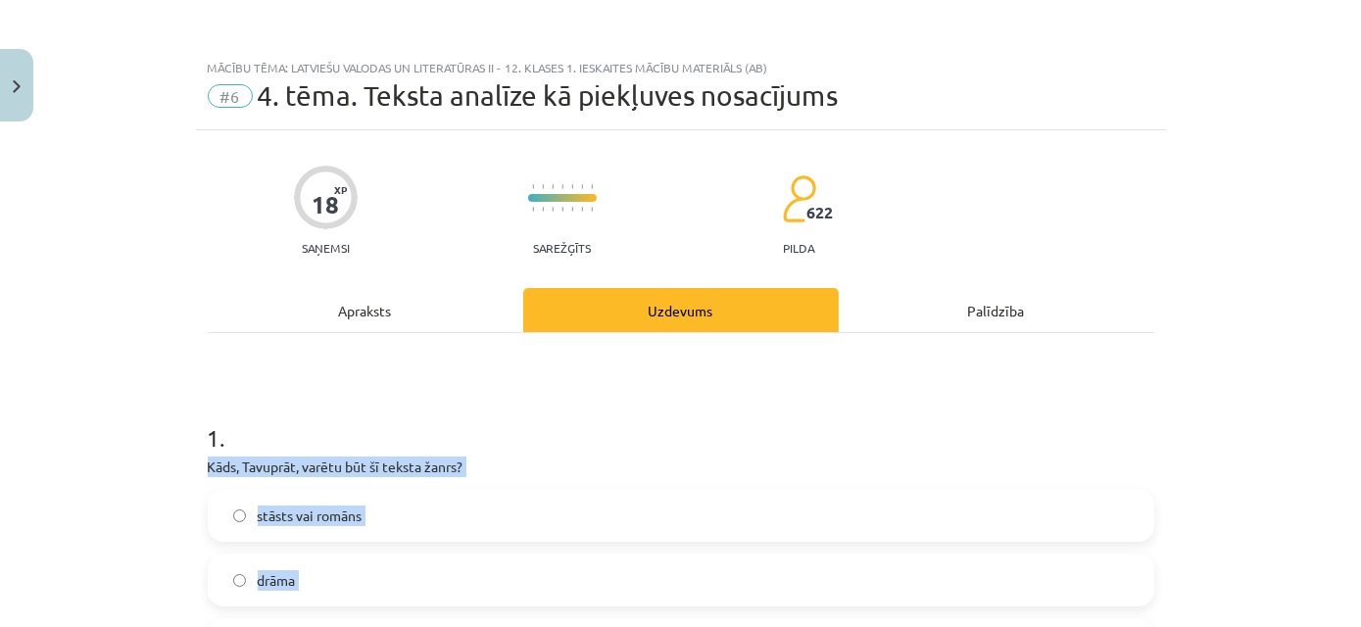
scroll to position [0, 0]
click at [406, 506] on label "stāsts vai romāns" at bounding box center [681, 515] width 943 height 49
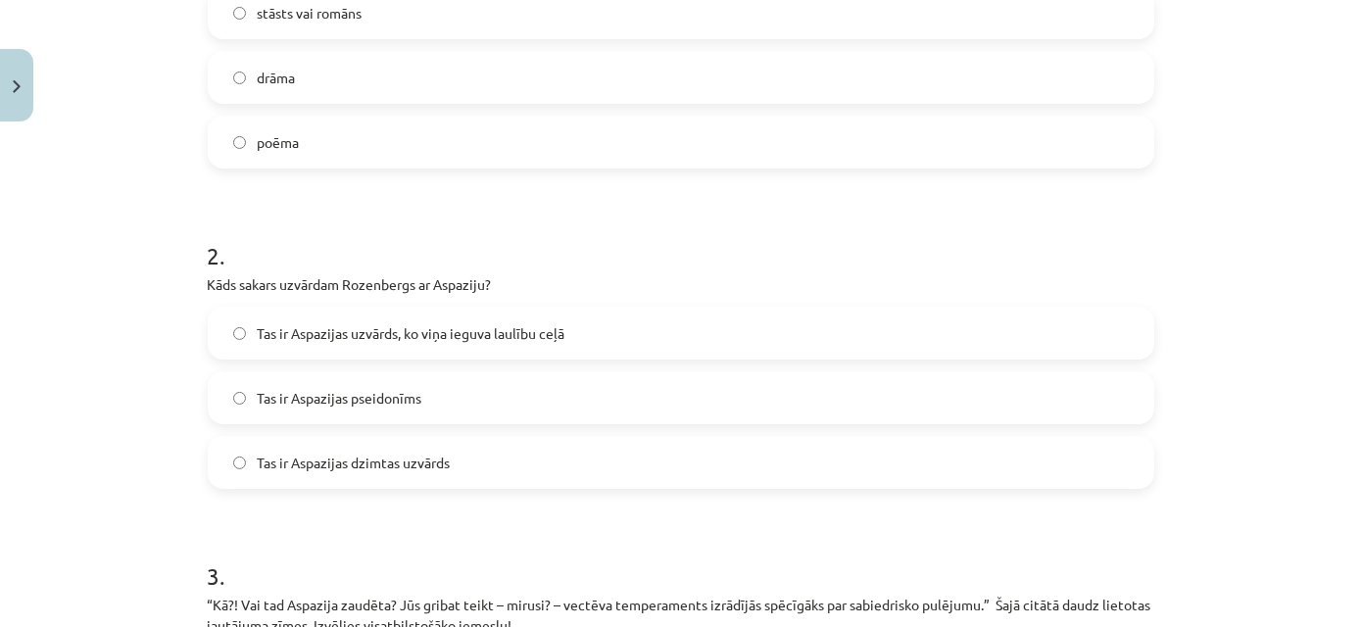
scroll to position [599, 0]
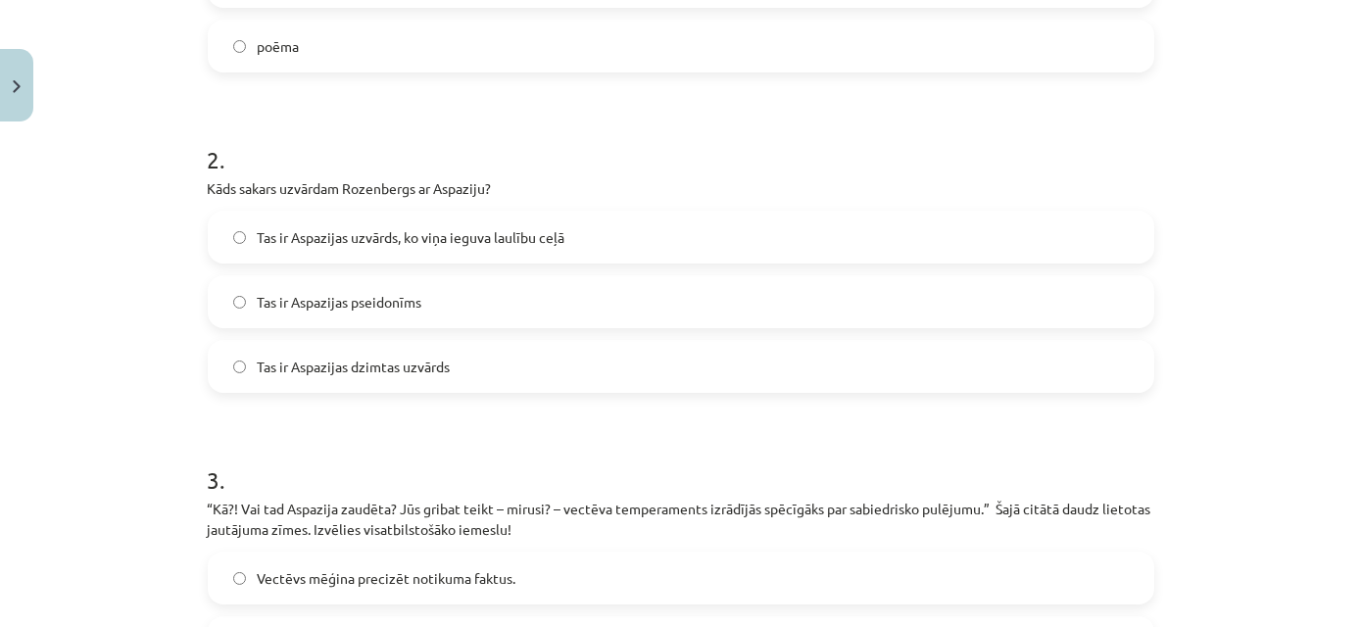
click at [421, 246] on label "Tas ir Aspazijas uzvārds, ko viņa ieguva laulību ceļā" at bounding box center [681, 237] width 943 height 49
click at [454, 382] on label "Tas ir Aspazijas dzimtas uzvārds" at bounding box center [681, 366] width 943 height 49
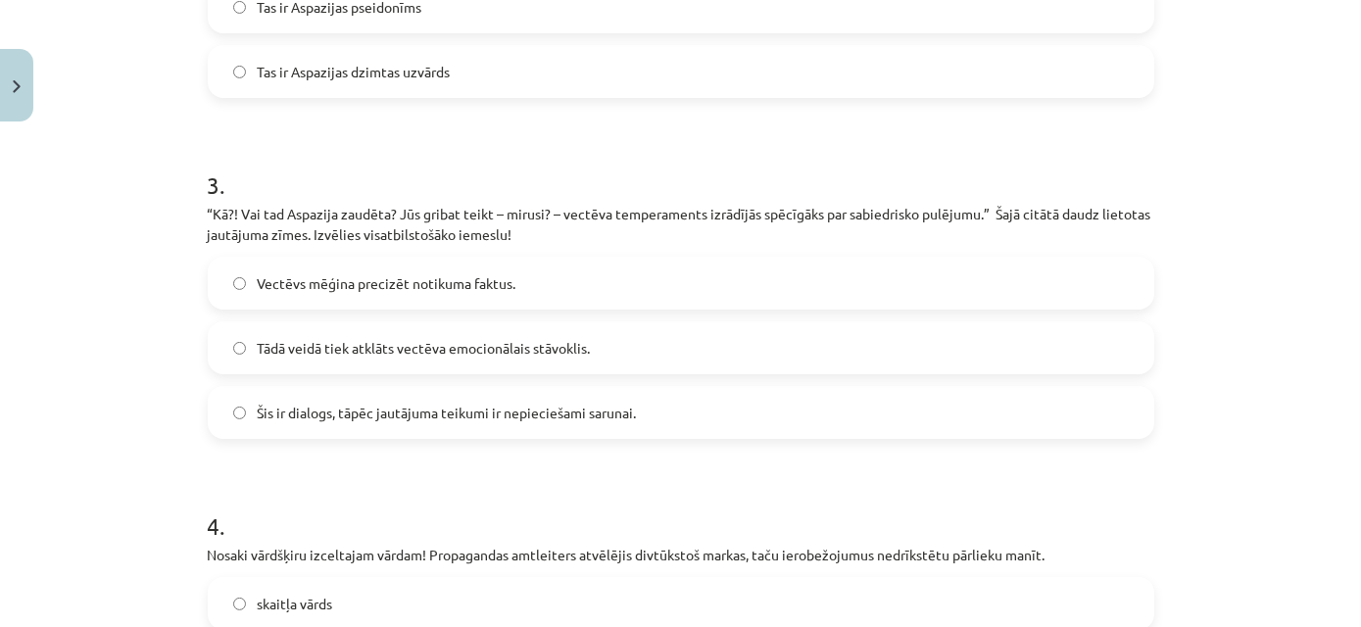
scroll to position [895, 0]
click at [369, 348] on span "Tādā veidā tiek atklāts vectēva emocionālais stāvoklis." at bounding box center [424, 347] width 333 height 21
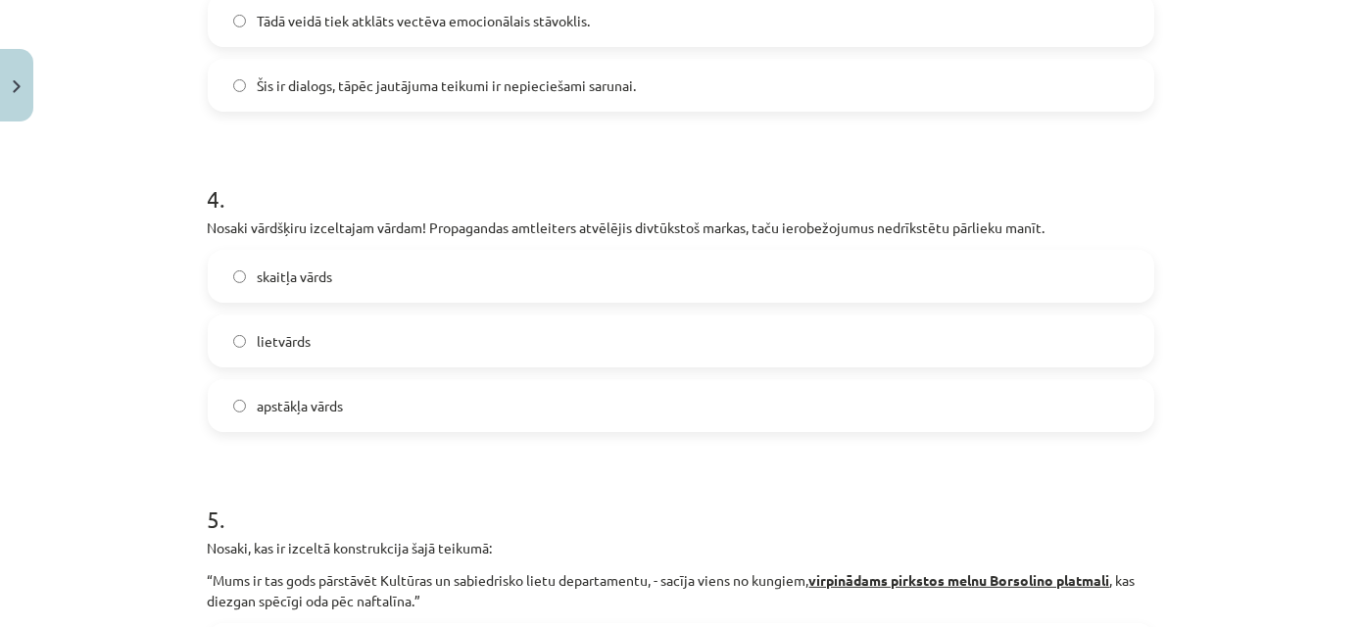
scroll to position [1226, 0]
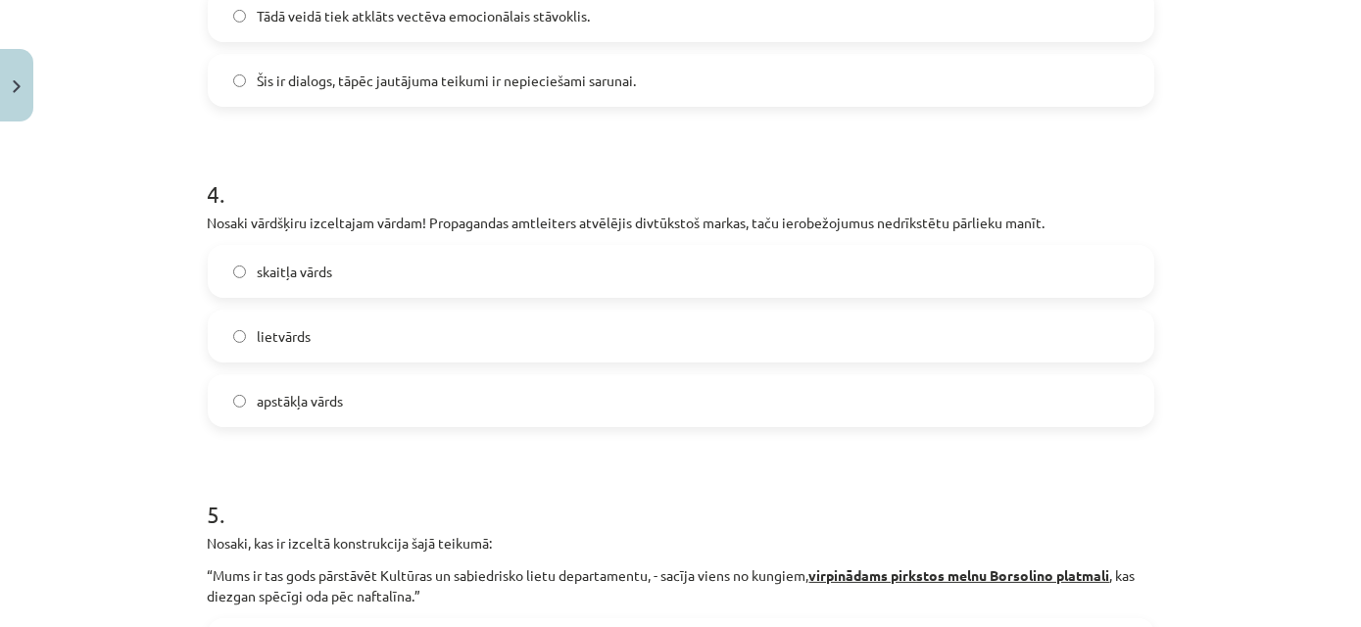
click at [314, 288] on label "skaitļa vārds" at bounding box center [681, 271] width 943 height 49
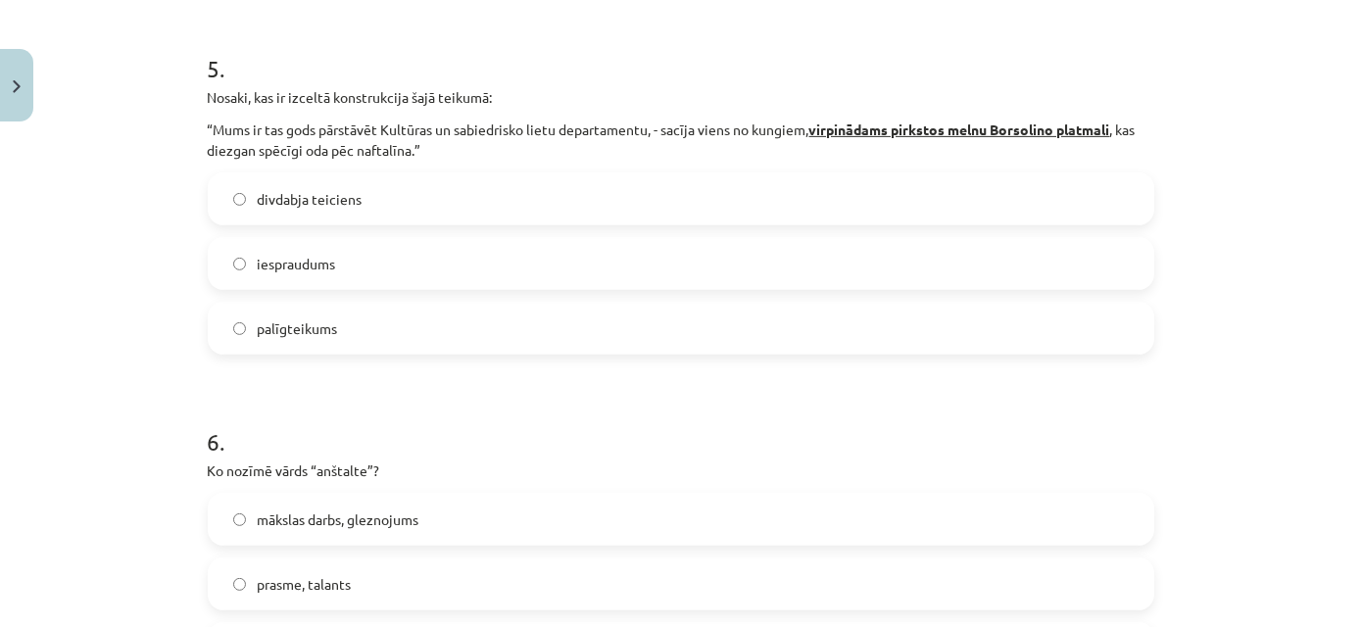
click at [389, 189] on label "divdabja teiciens" at bounding box center [681, 198] width 943 height 49
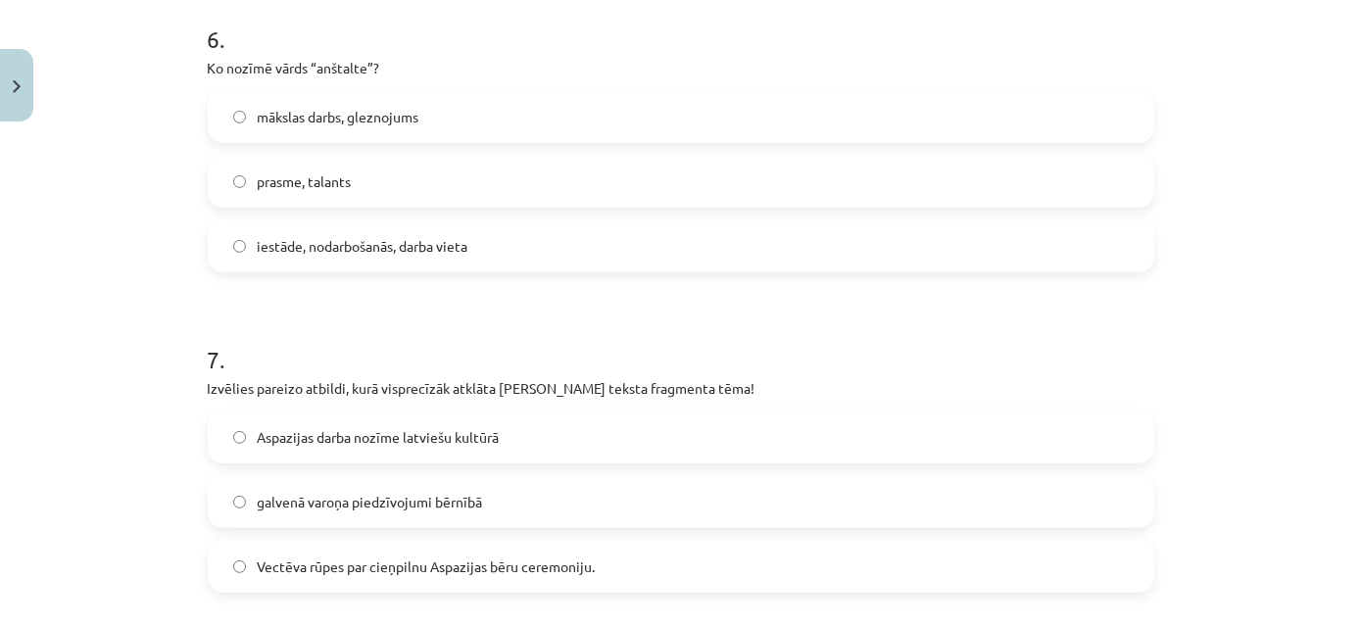
click at [384, 237] on span "iestāde, nodarbošanās, darba vieta" at bounding box center [363, 246] width 211 height 21
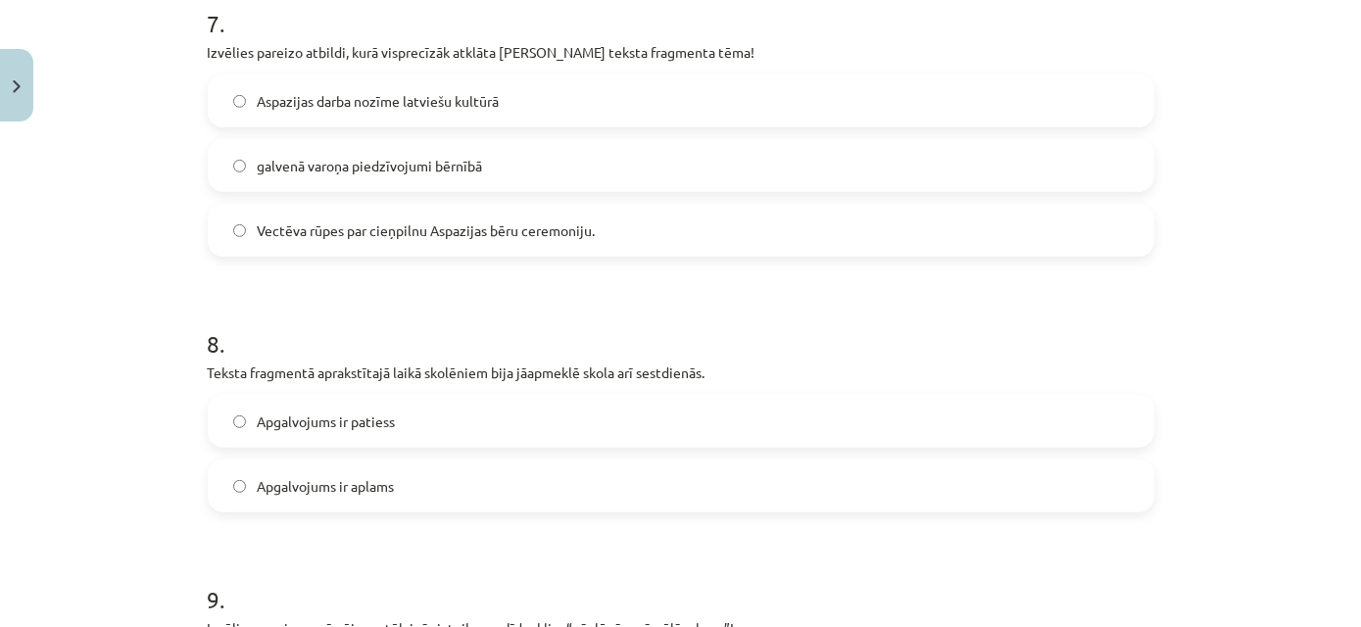
scroll to position [2411, 0]
click at [418, 224] on span "Vectēva rūpes par cieņpilnu Aspazijas bēru ceremoniju." at bounding box center [427, 229] width 338 height 21
click at [422, 428] on label "Apgalvojums ir patiess" at bounding box center [681, 420] width 943 height 49
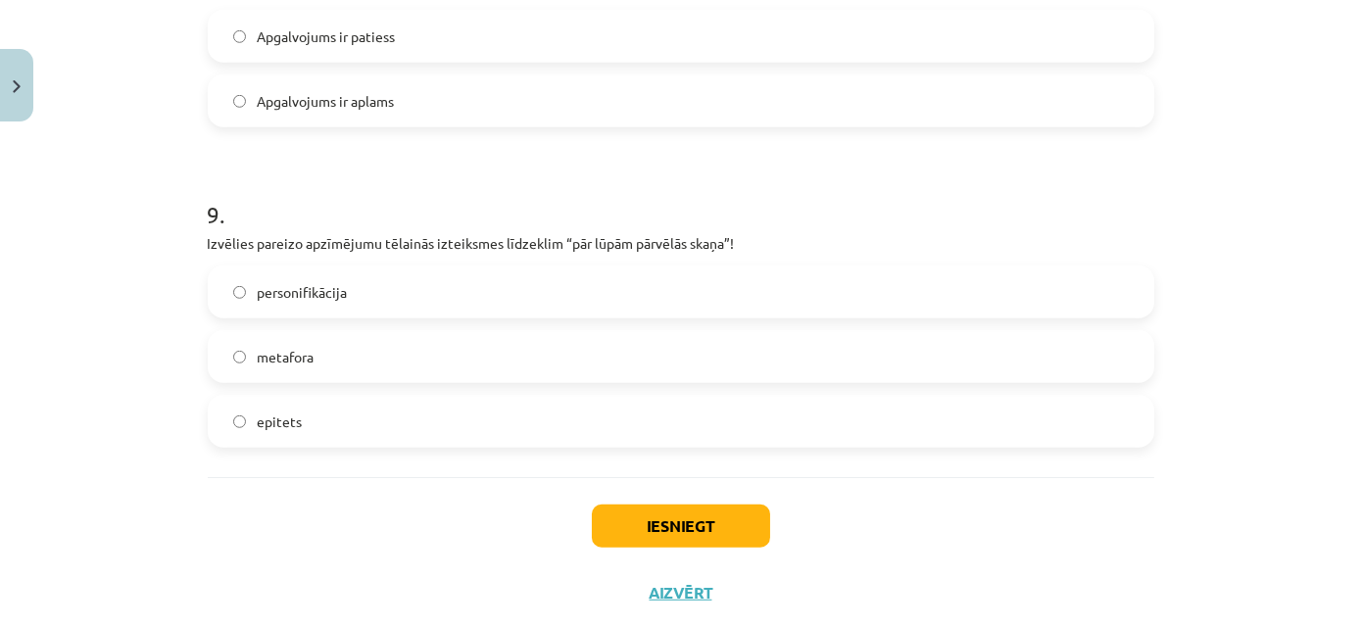
scroll to position [2796, 0]
click at [444, 298] on label "personifikācija" at bounding box center [681, 290] width 943 height 49
click at [653, 519] on button "Iesniegt" at bounding box center [681, 525] width 178 height 43
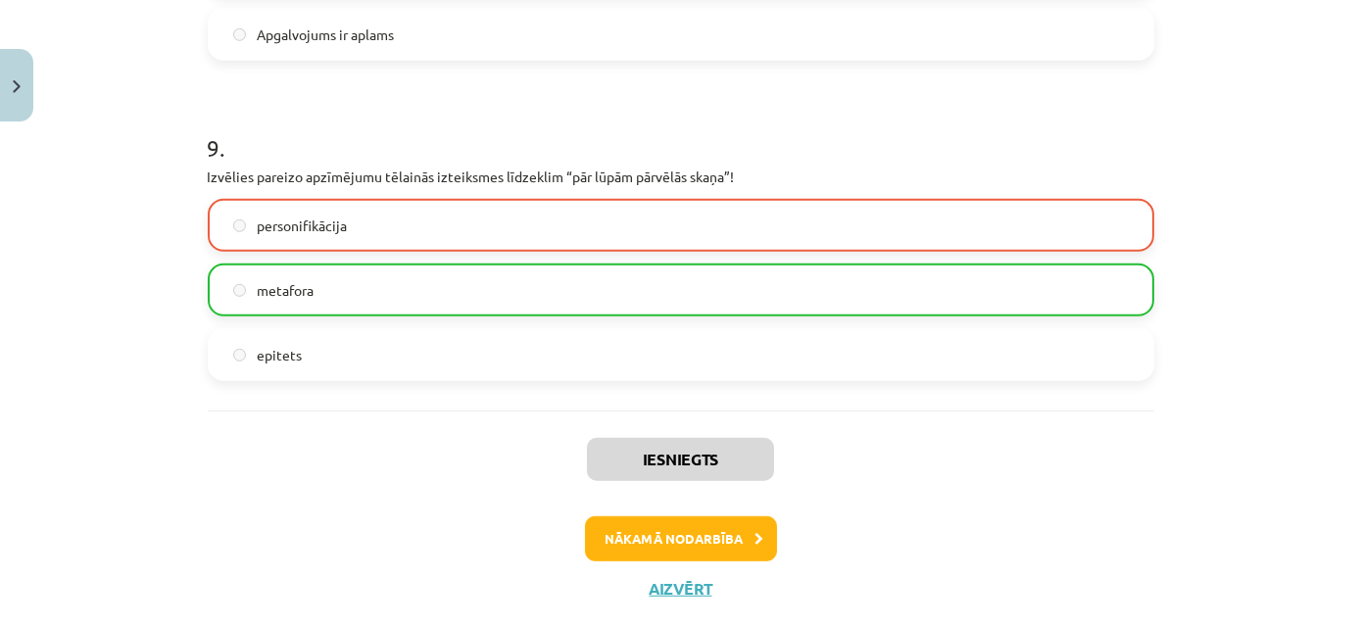
scroll to position [2904, 0]
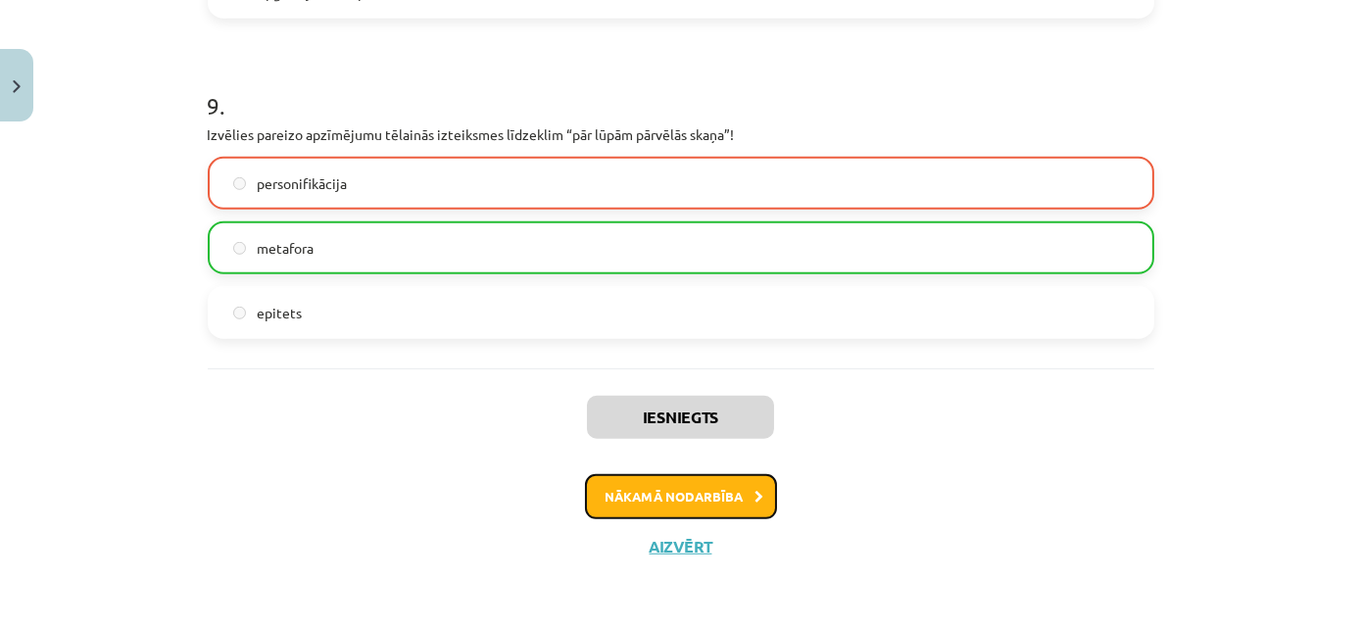
click at [718, 490] on button "Nākamā nodarbība" at bounding box center [681, 496] width 192 height 45
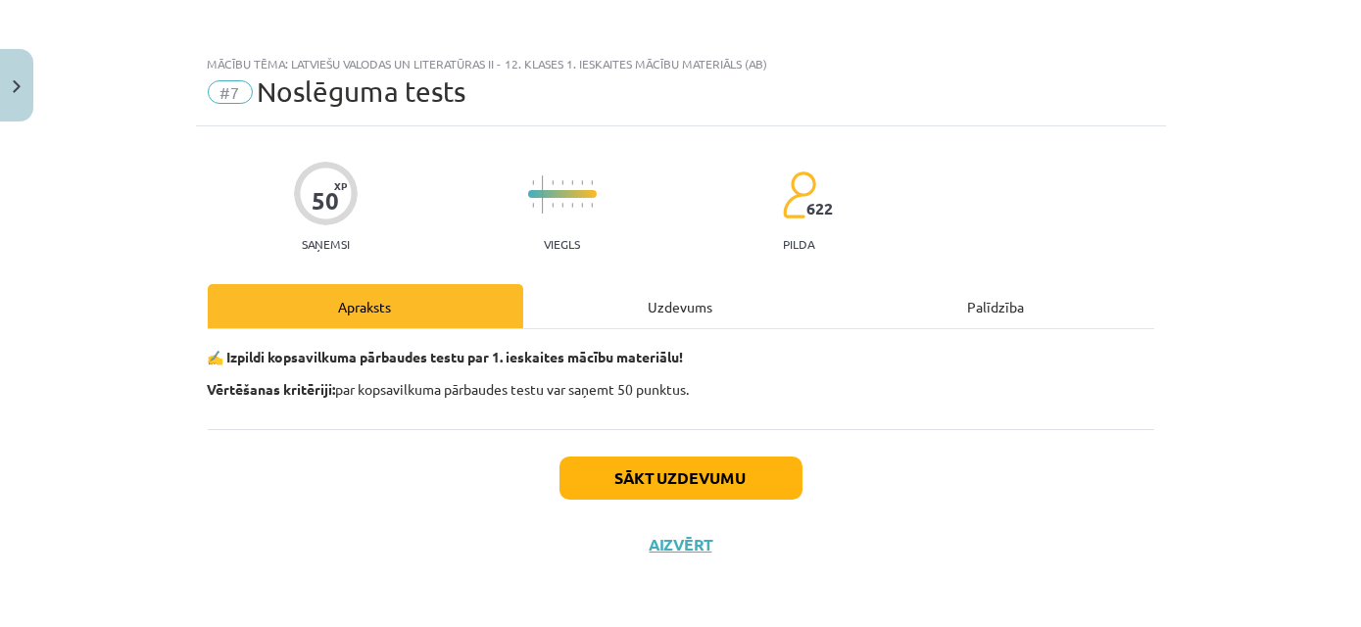
scroll to position [2, 0]
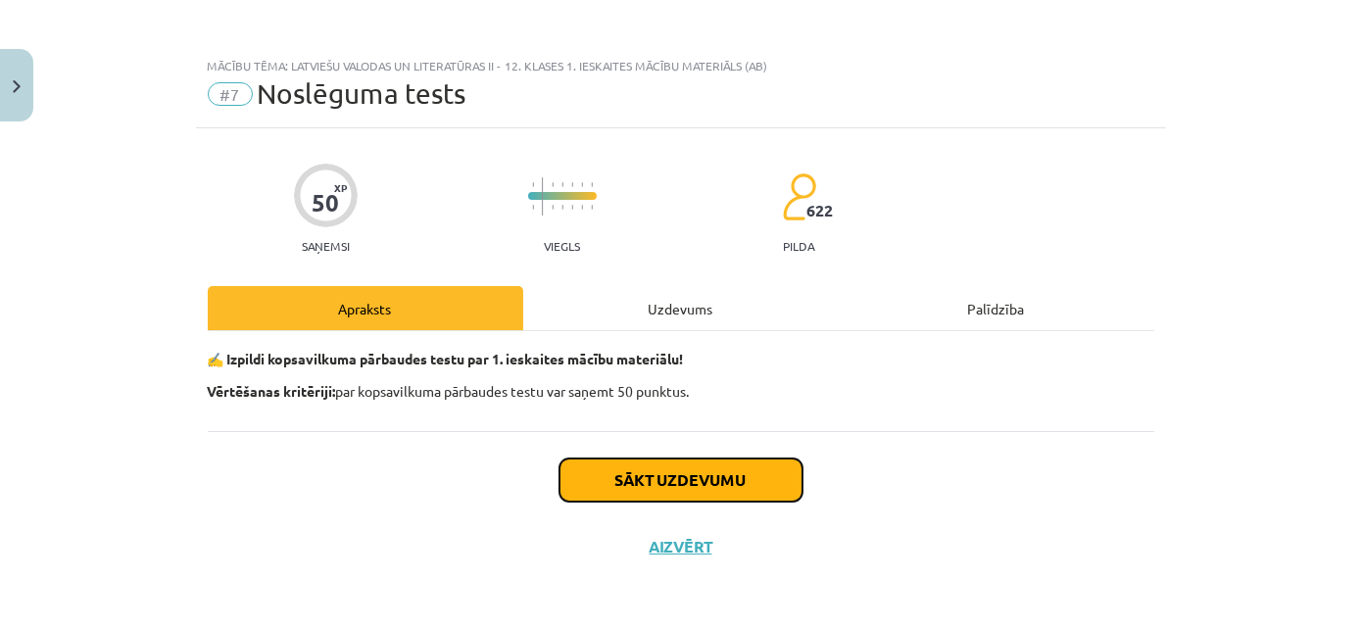
click at [723, 480] on button "Sākt uzdevumu" at bounding box center [680, 480] width 243 height 43
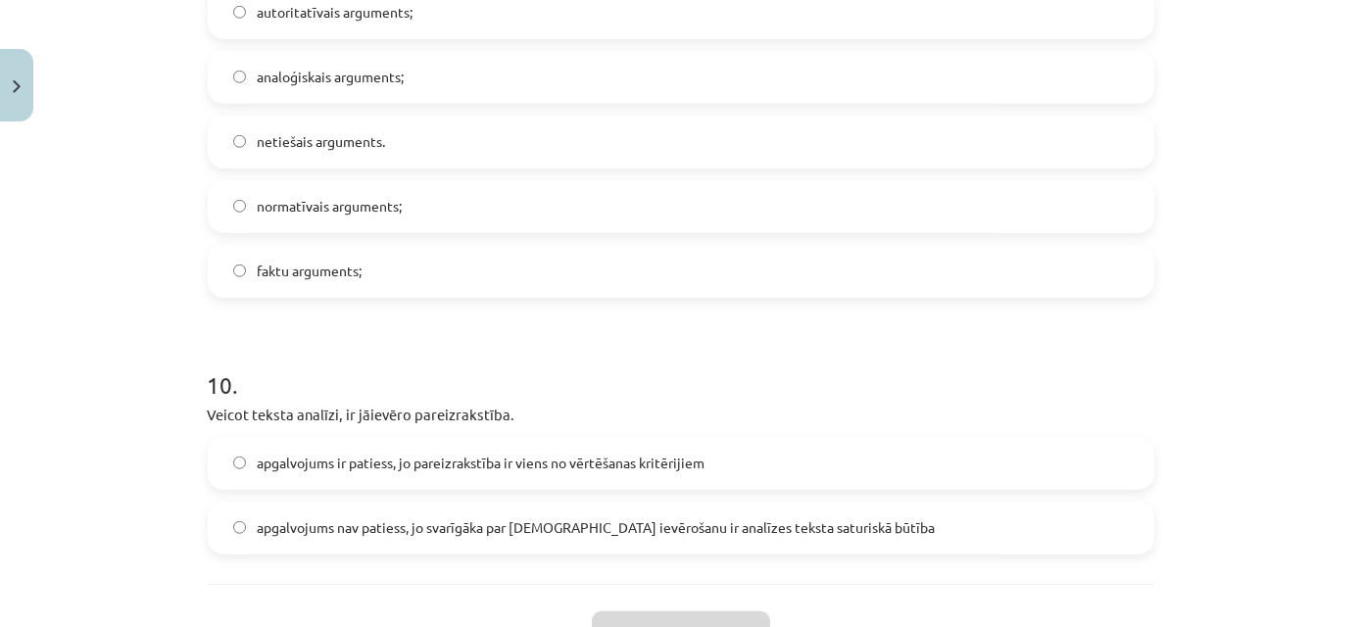
scroll to position [3840, 0]
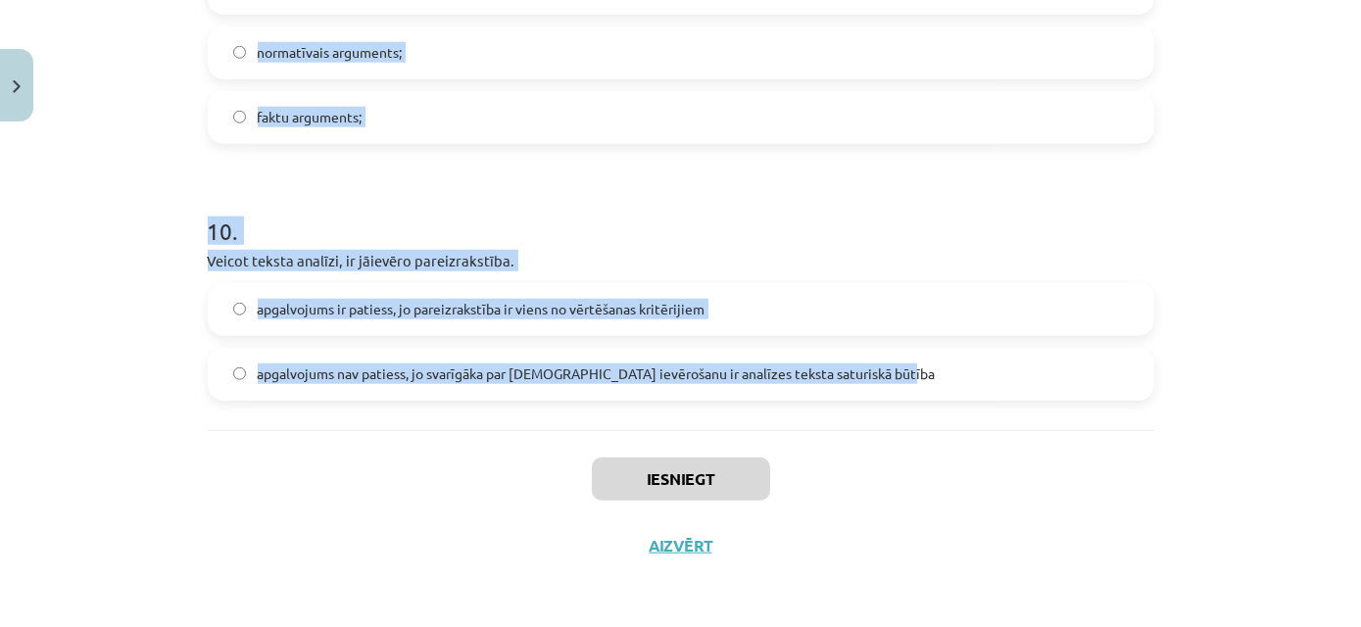
drag, startPoint x: 202, startPoint y: 462, endPoint x: 956, endPoint y: 365, distance: 760.6
copy form "Lor ip dolorsitame? consec adipi elitseddo; eiusmod temporinci utlabore etdol, …"
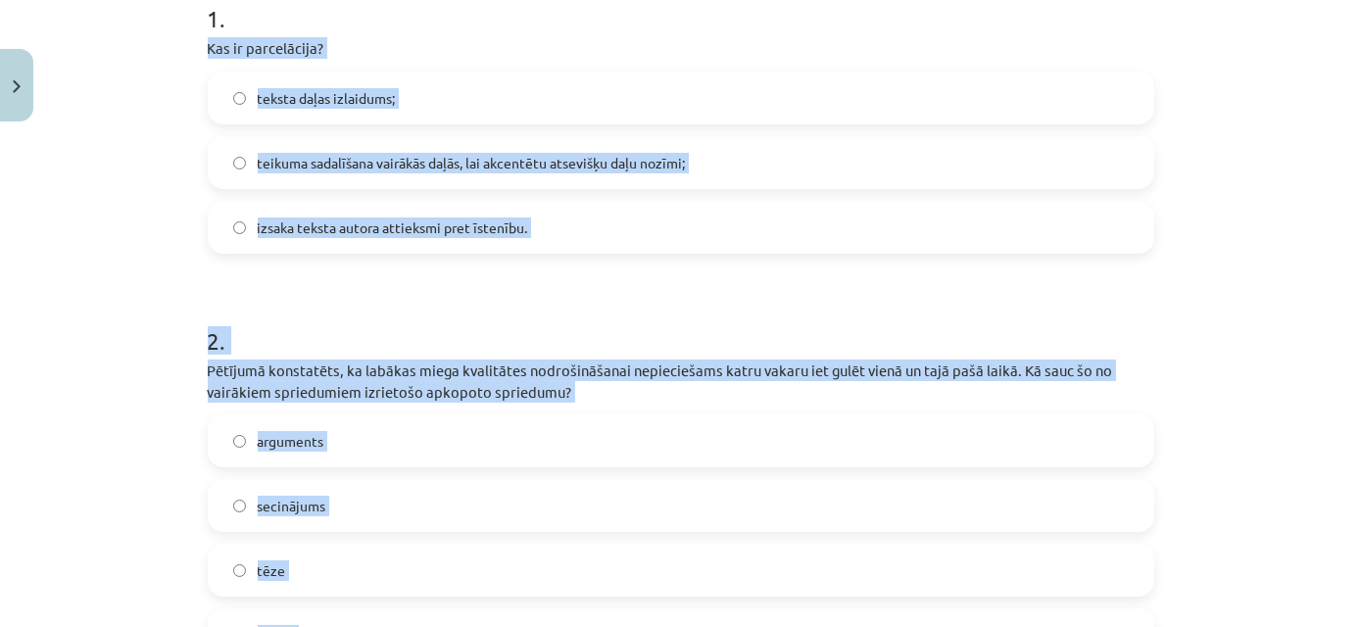
scroll to position [0, 0]
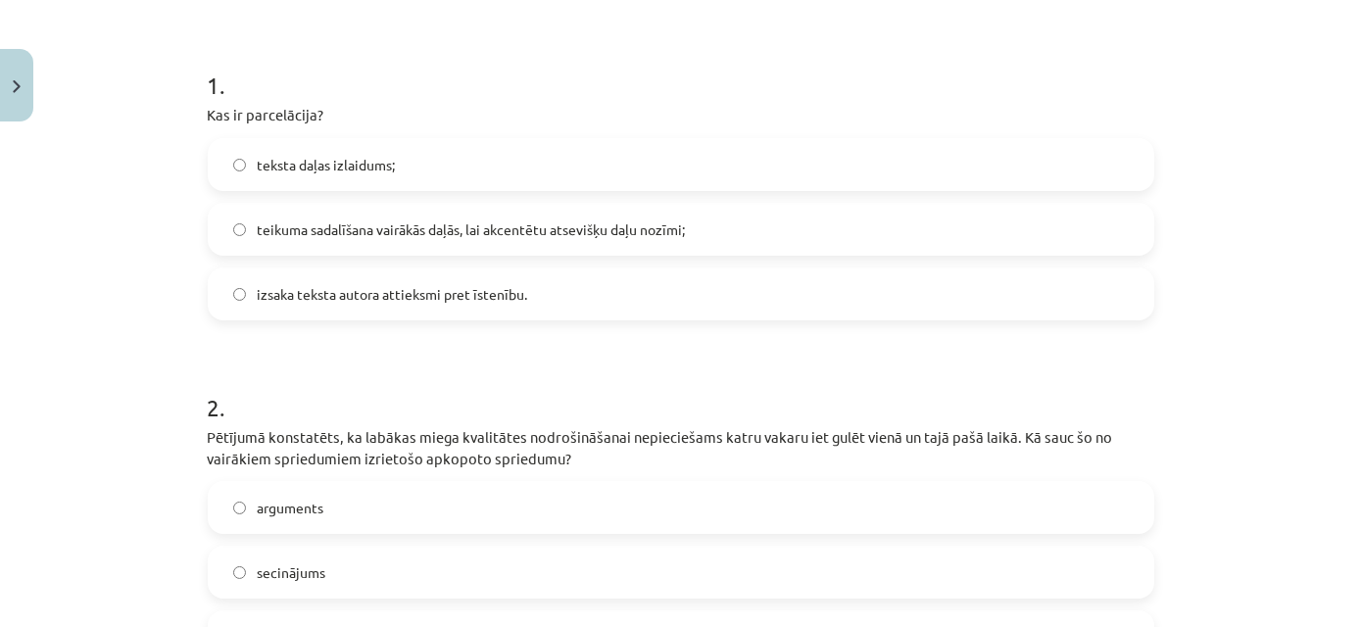
scroll to position [355, 0]
click at [461, 220] on span "teikuma sadalīšana vairākās daļās, lai akcentētu atsevišķu daļu nozīmi;" at bounding box center [472, 228] width 428 height 21
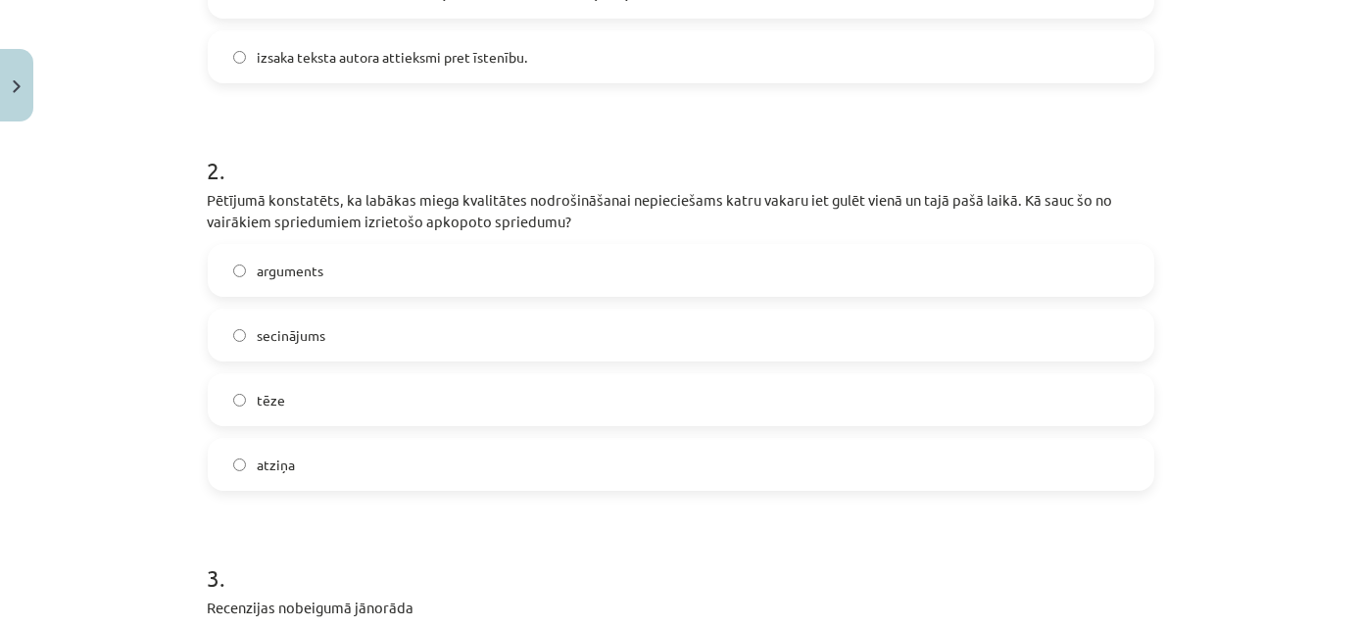
scroll to position [592, 0]
click at [342, 345] on label "secinājums" at bounding box center [681, 333] width 943 height 49
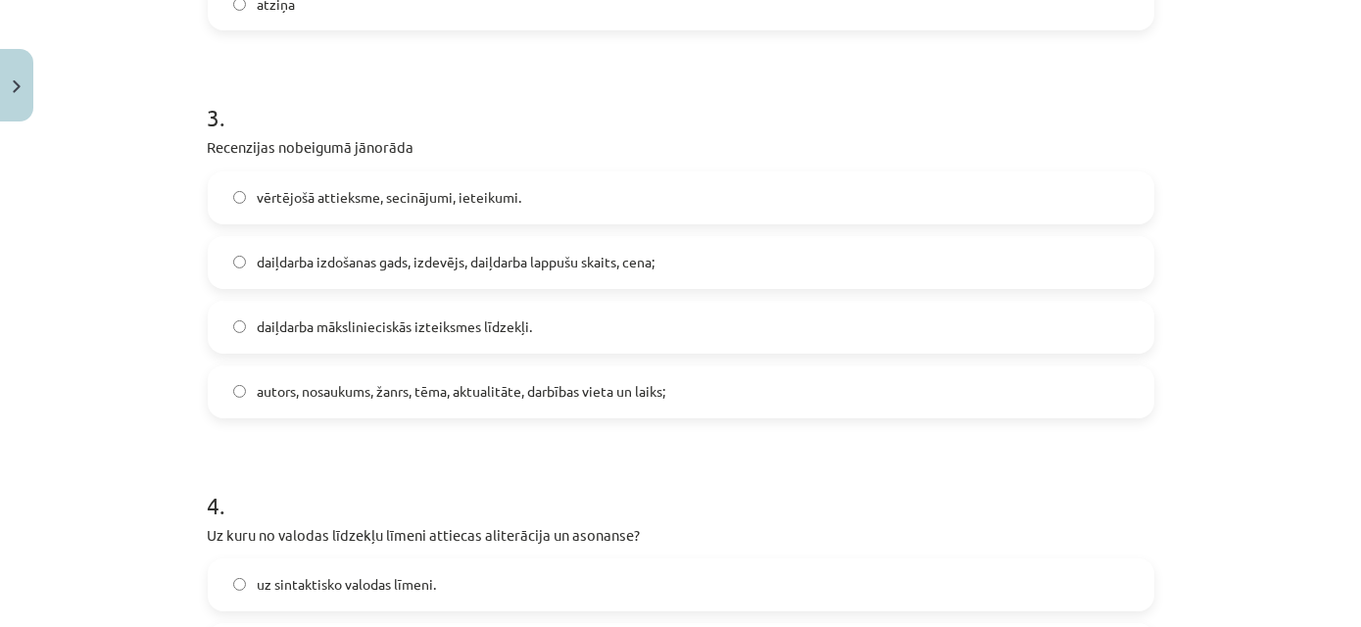
scroll to position [1050, 0]
click at [427, 193] on span "vērtējošā attieksme, secinājumi, ieteikumi." at bounding box center [390, 197] width 265 height 21
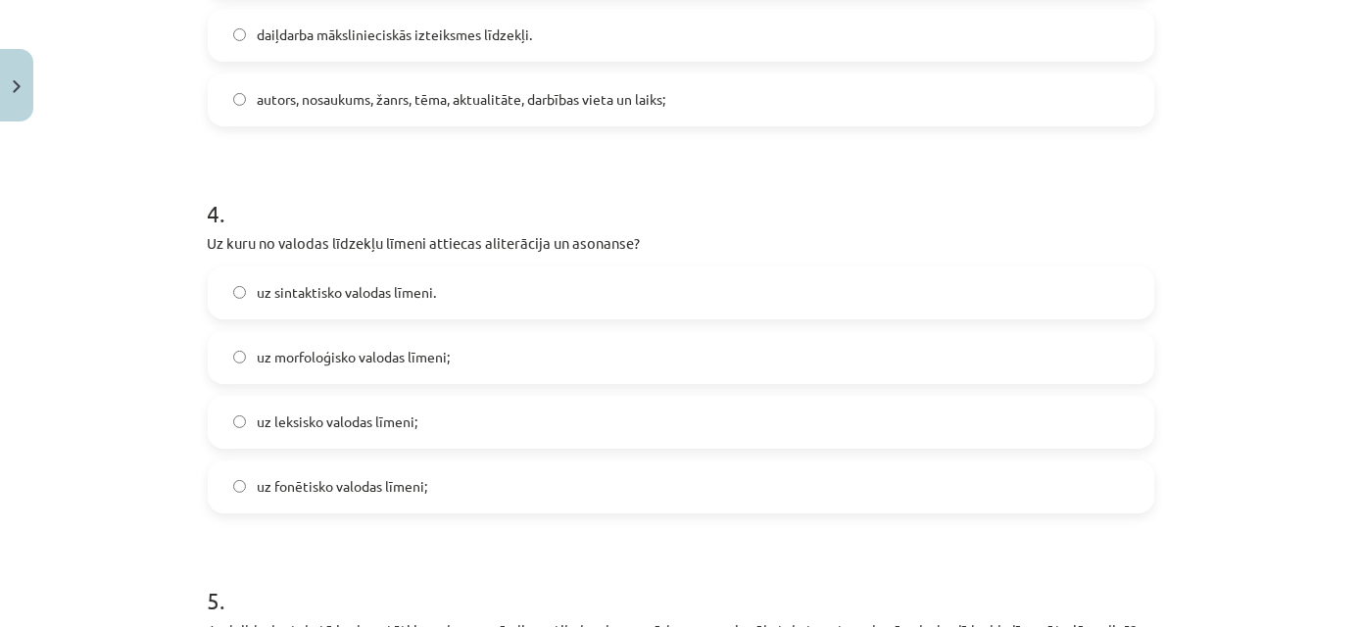
scroll to position [1343, 0]
click at [377, 480] on span "uz fonētisko valodas līmeni;" at bounding box center [343, 485] width 170 height 21
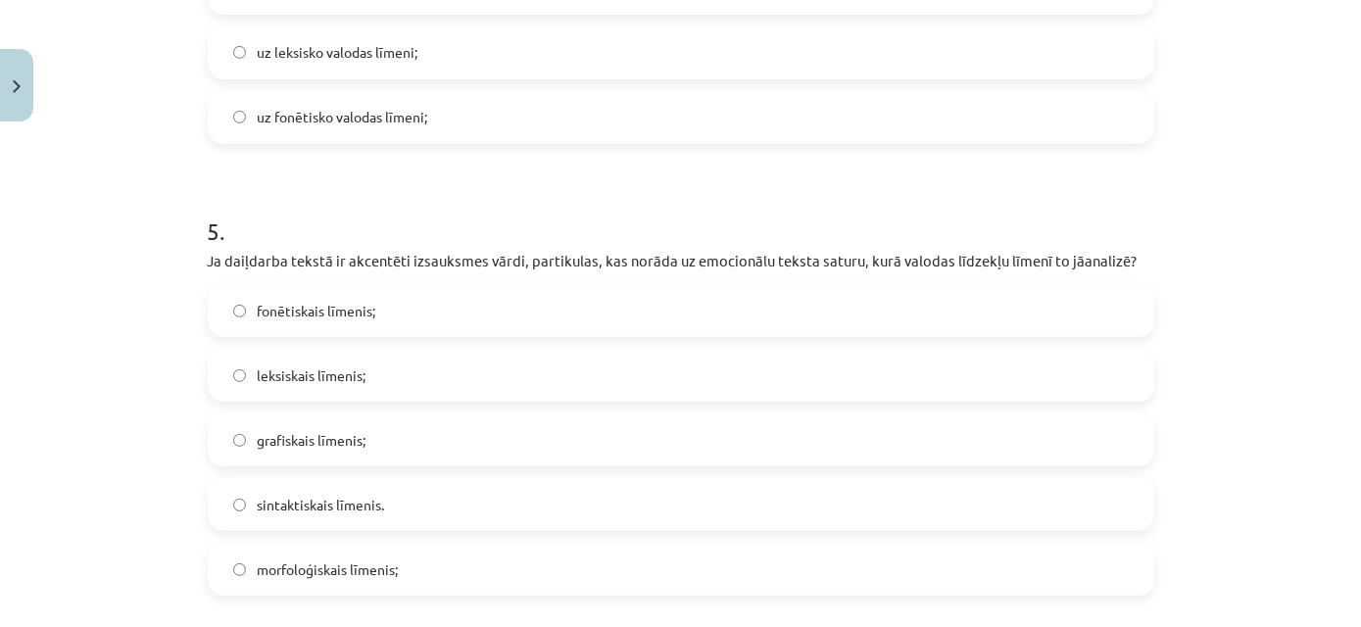
scroll to position [1713, 0]
click at [355, 367] on span "leksiskais līmenis;" at bounding box center [312, 374] width 109 height 21
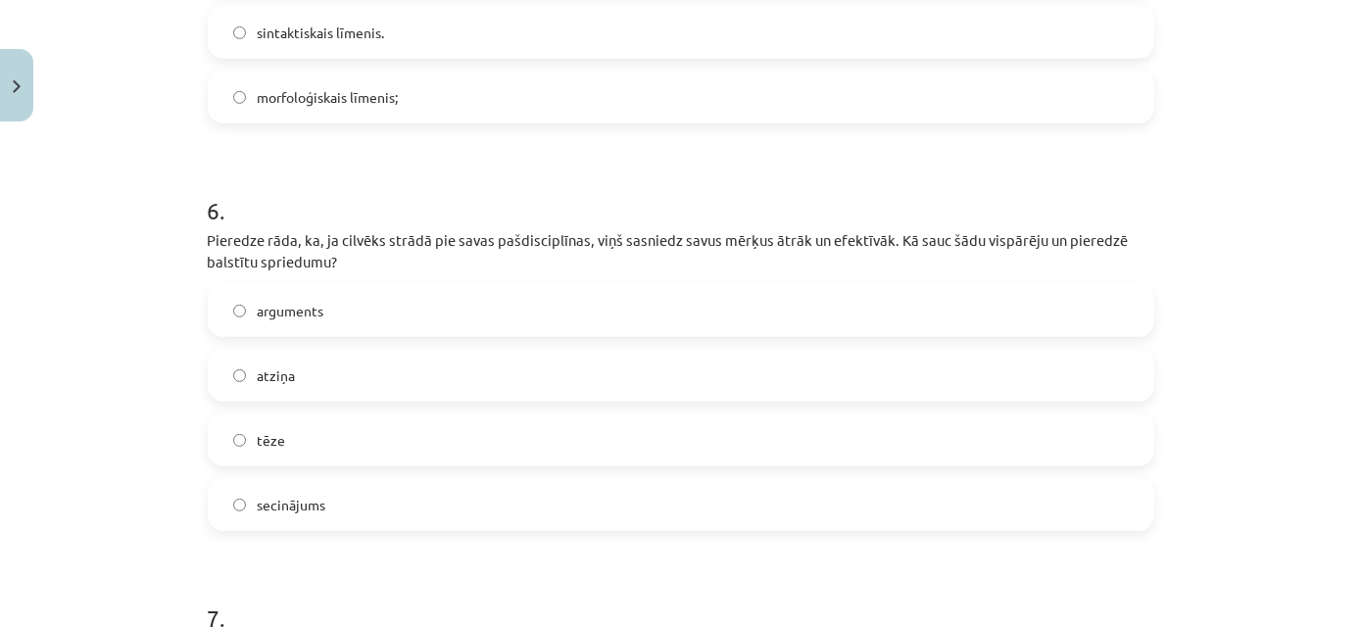
scroll to position [2194, 0]
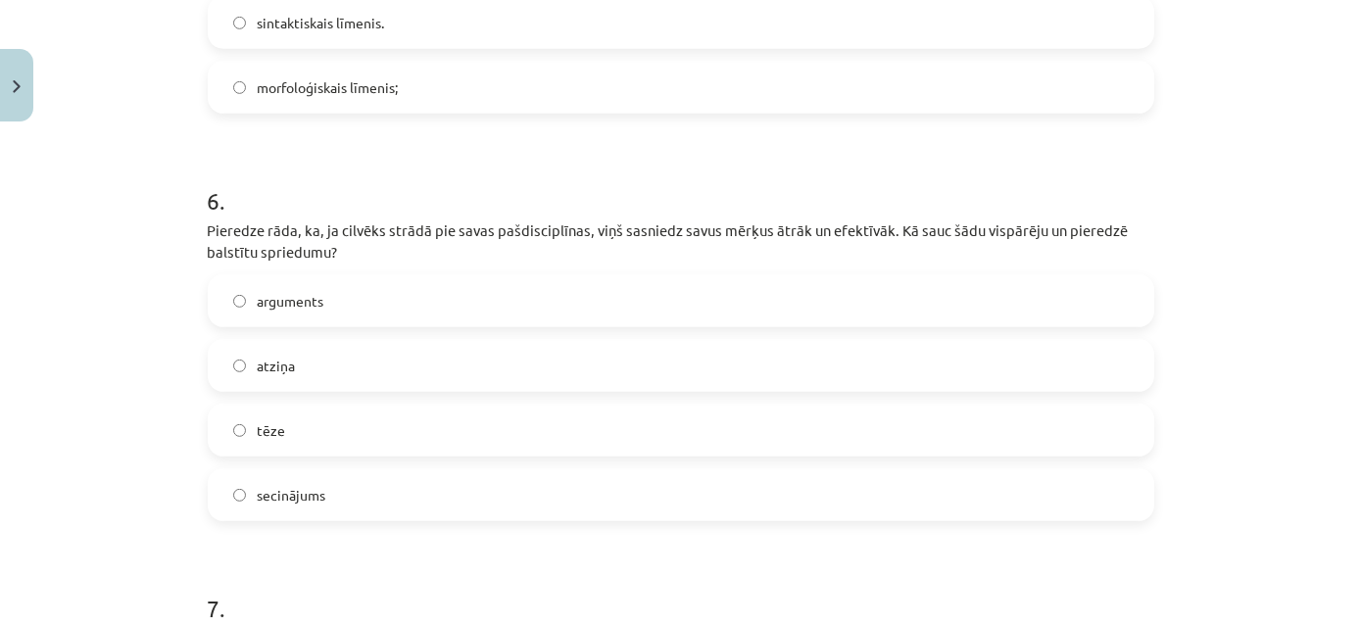
click at [412, 370] on label "atziņa" at bounding box center [681, 365] width 943 height 49
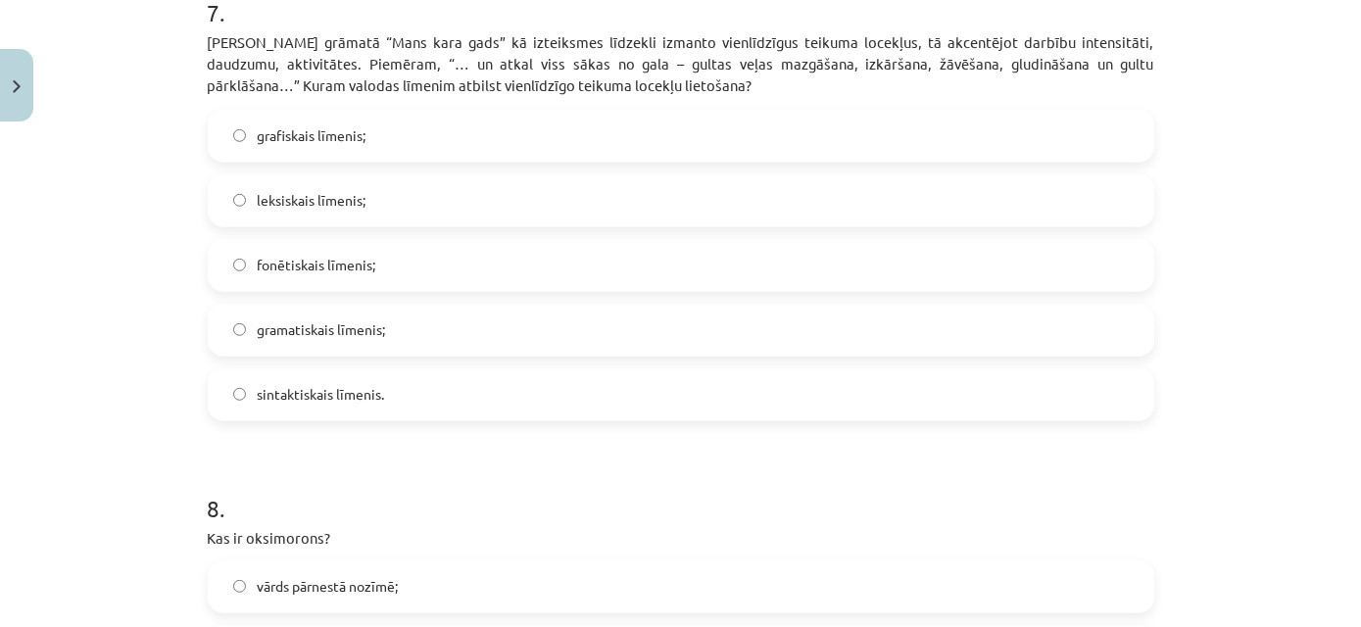
scroll to position [2821, 0]
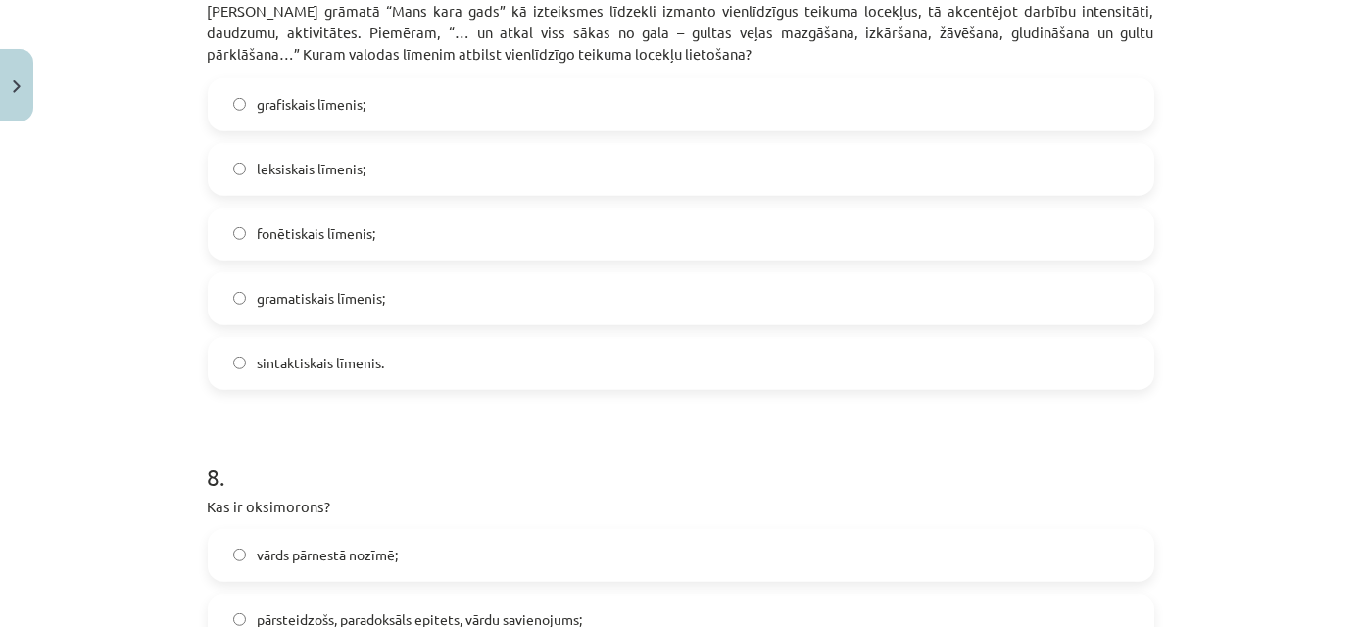
click at [370, 343] on label "sintaktiskais līmenis." at bounding box center [681, 363] width 943 height 49
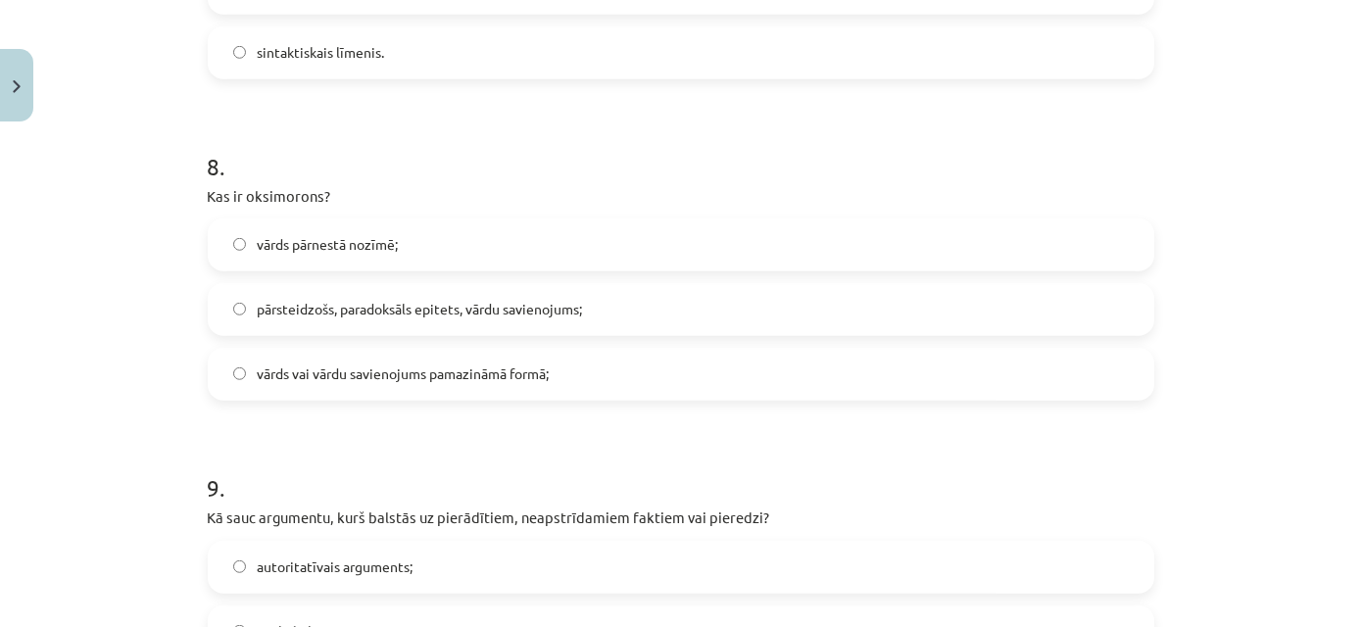
scroll to position [3133, 0]
click at [456, 307] on span "pārsteidzošs, paradoksāls epitets, vārdu savienojums;" at bounding box center [420, 307] width 325 height 21
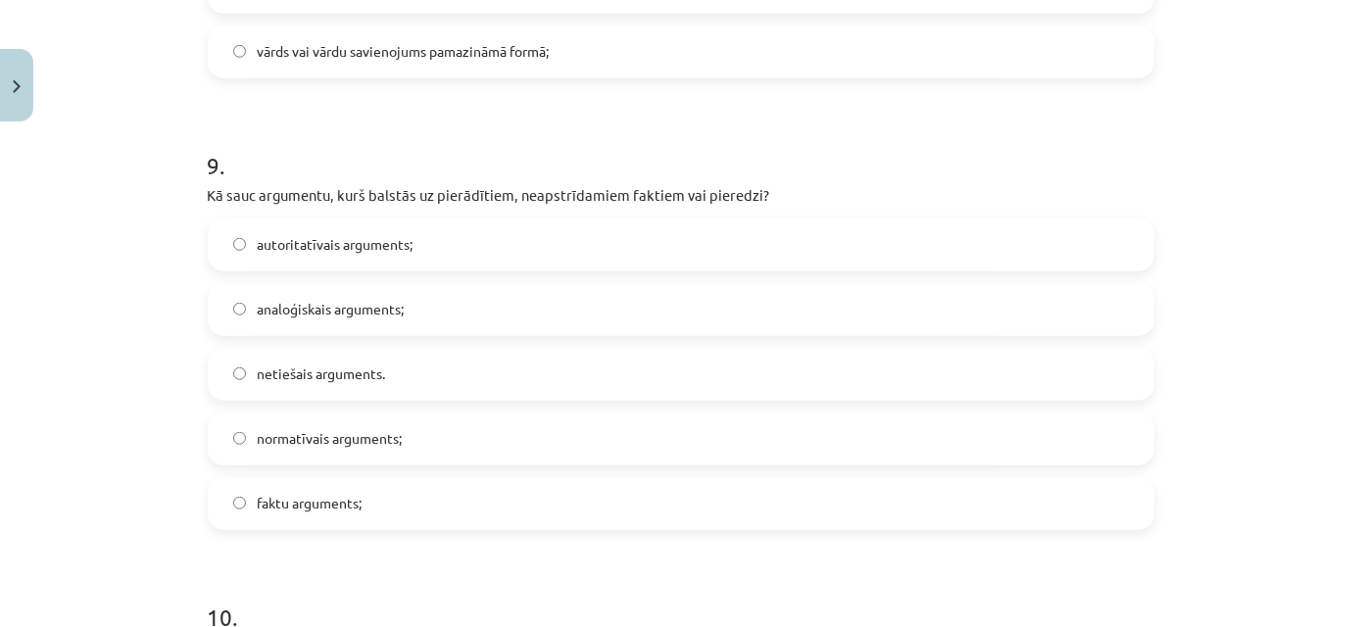
scroll to position [3457, 0]
click at [325, 519] on label "faktu arguments;" at bounding box center [681, 500] width 943 height 49
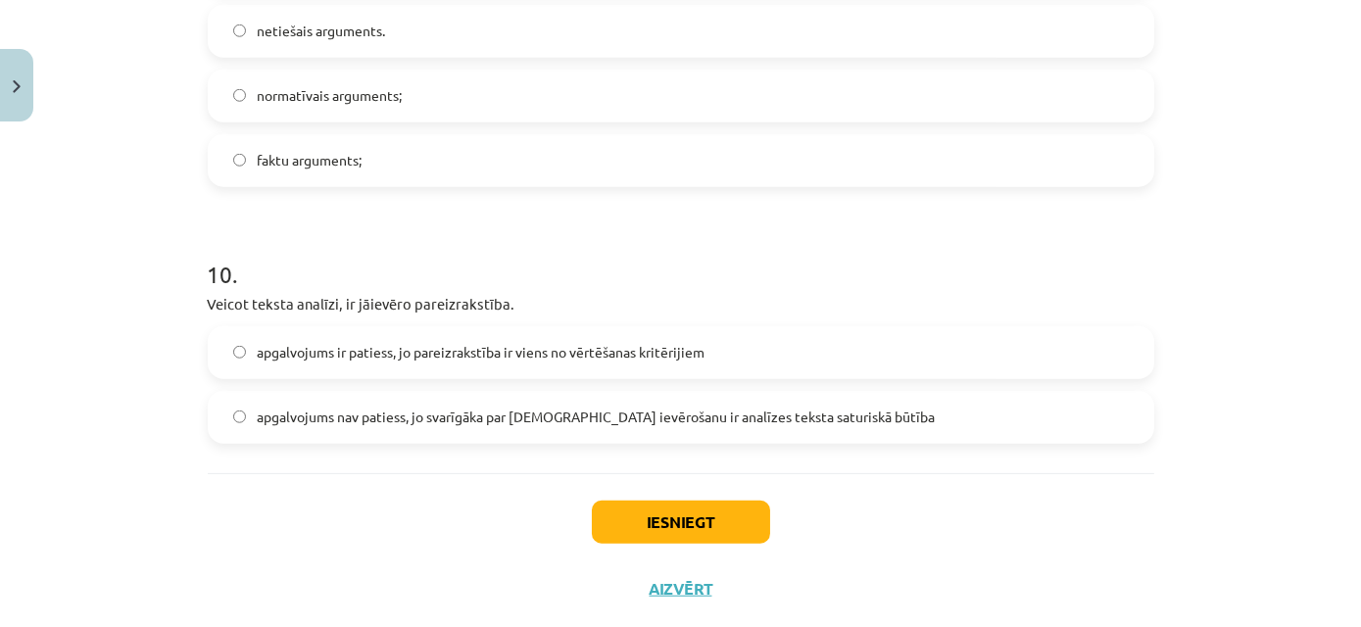
scroll to position [3836, 0]
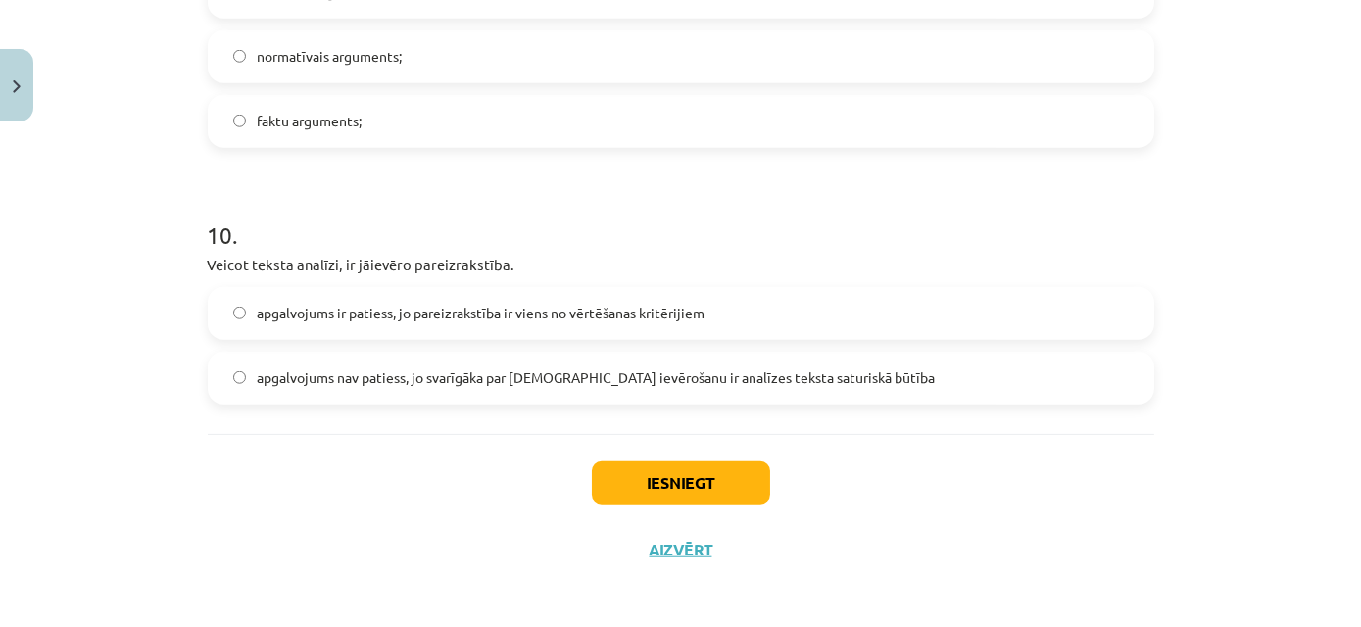
click at [378, 368] on span "apgalvojums nav patiess, jo svarīgāka par [DEMOGRAPHIC_DATA] ievērošanu ir anal…" at bounding box center [597, 377] width 678 height 21
click at [416, 323] on label "apgalvojums ir patiess, jo pareizrakstība ir viens no vērtēšanas kritērijiem" at bounding box center [681, 313] width 943 height 49
click at [681, 466] on button "Iesniegt" at bounding box center [681, 482] width 178 height 43
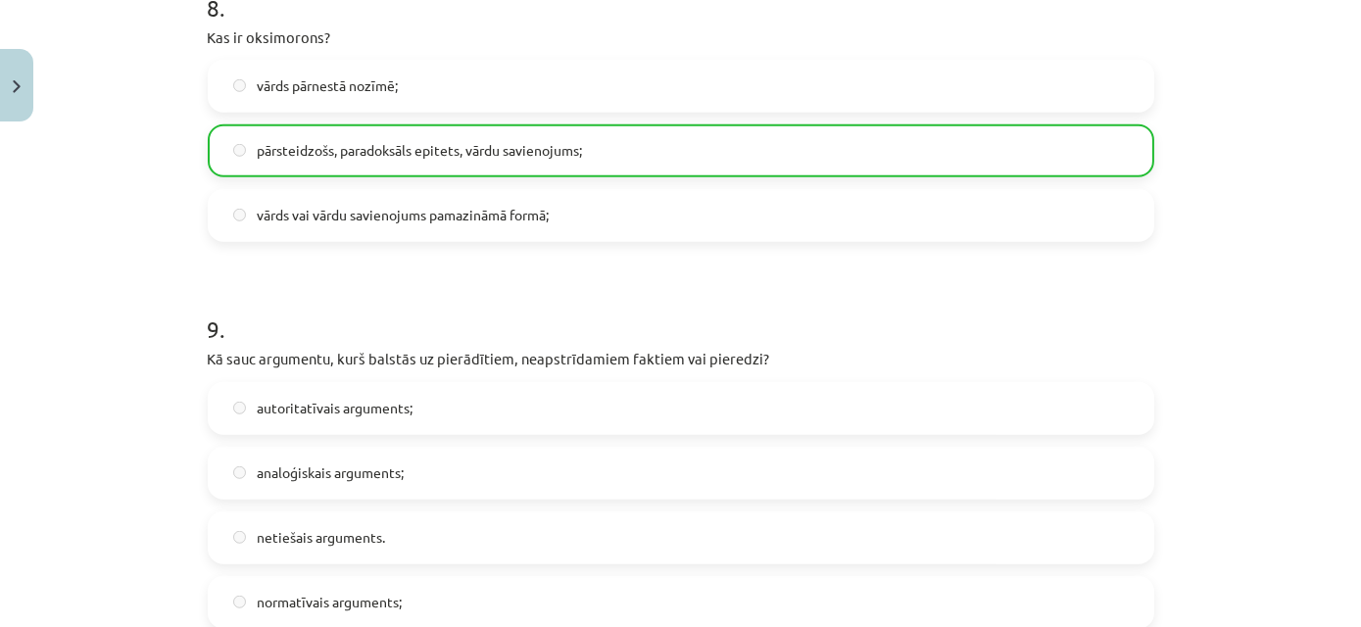
scroll to position [3900, 0]
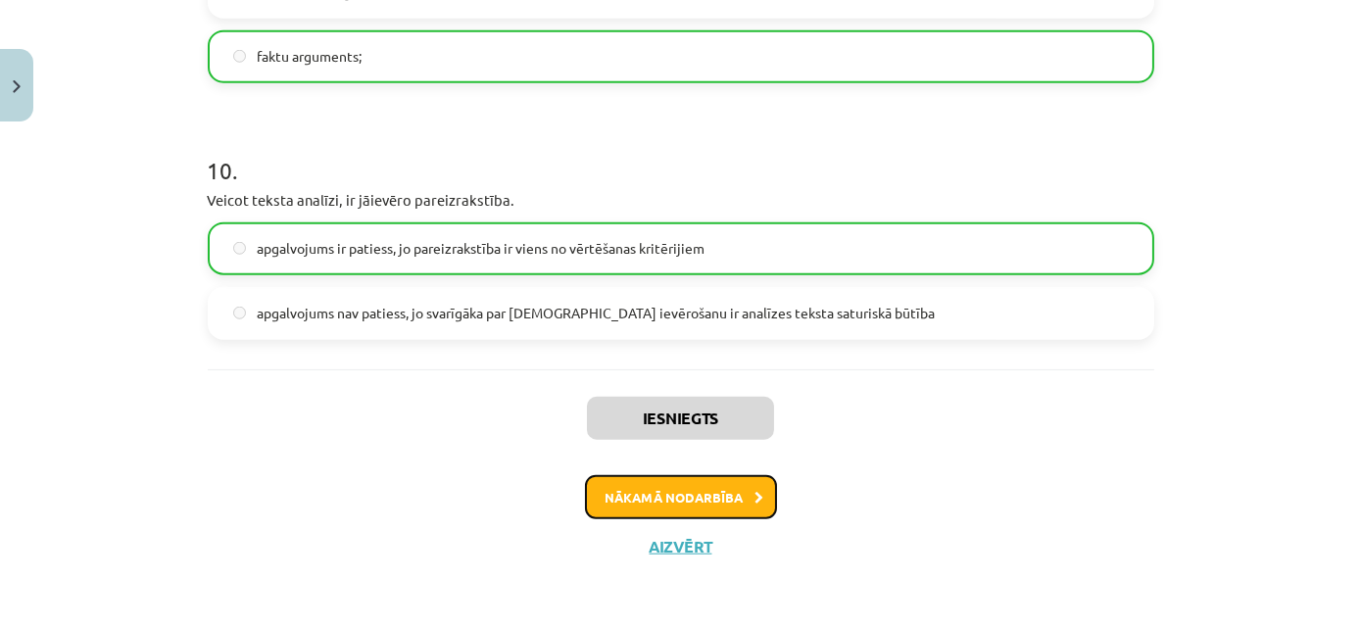
click at [716, 512] on button "Nākamā nodarbība" at bounding box center [681, 497] width 192 height 45
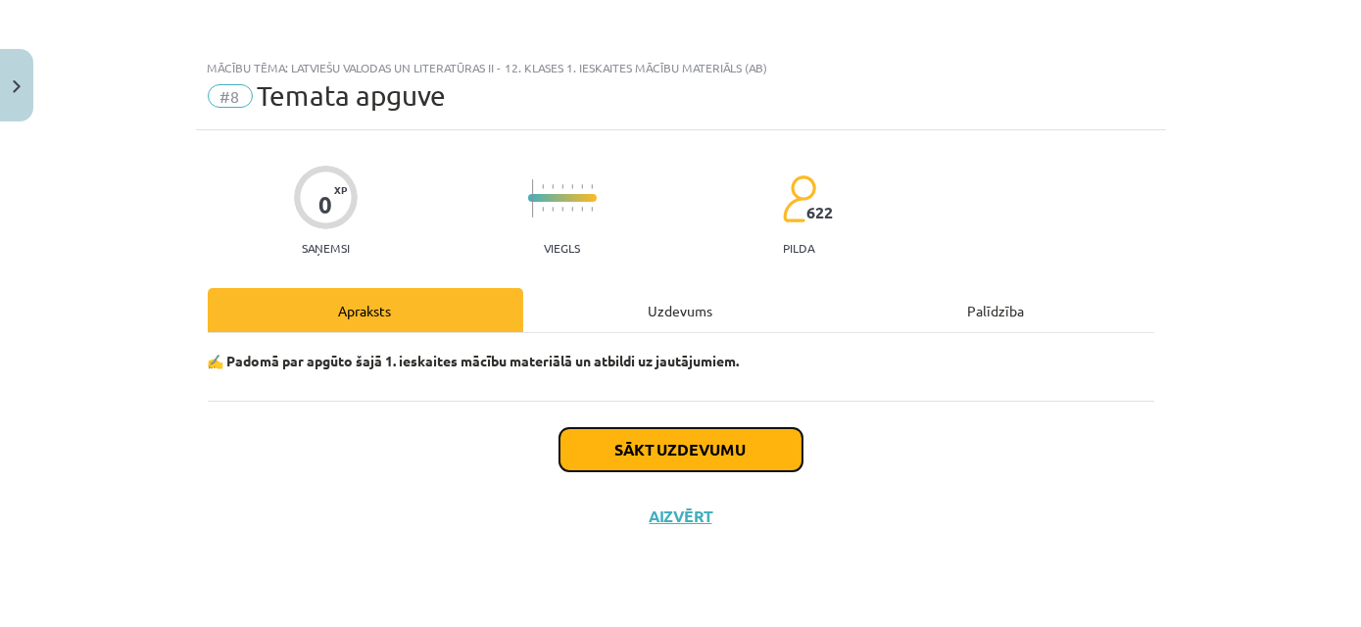
click at [692, 430] on button "Sākt uzdevumu" at bounding box center [680, 449] width 243 height 43
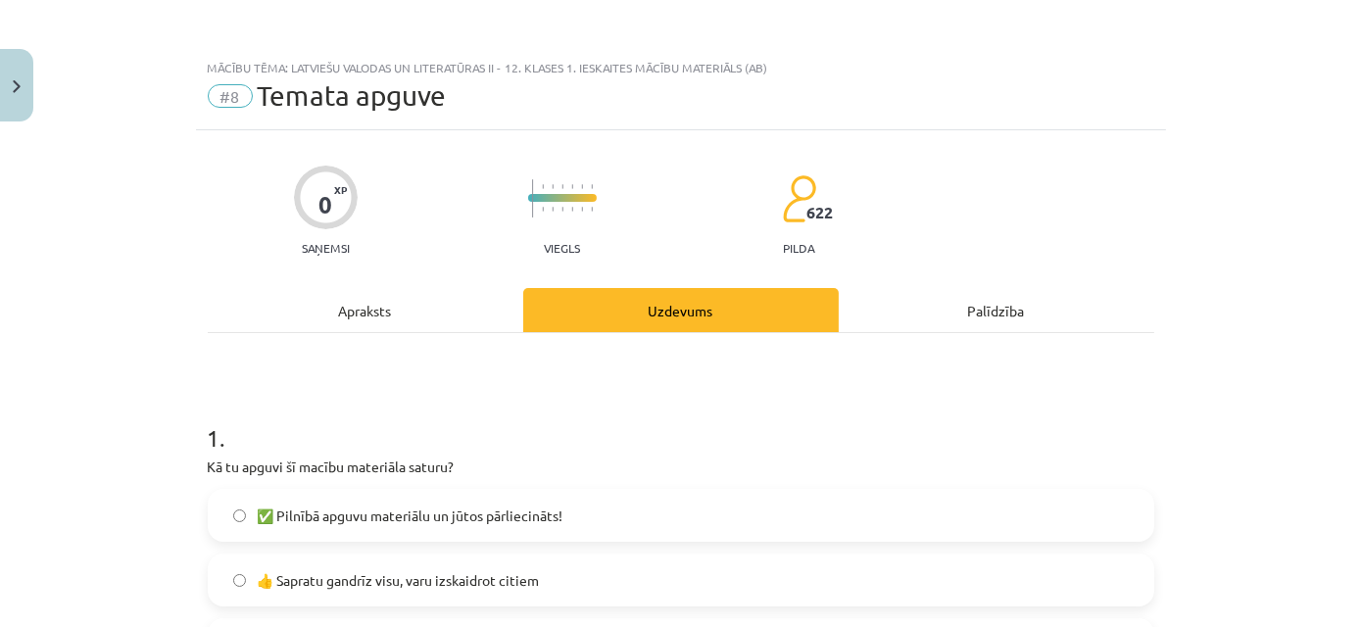
scroll to position [262, 0]
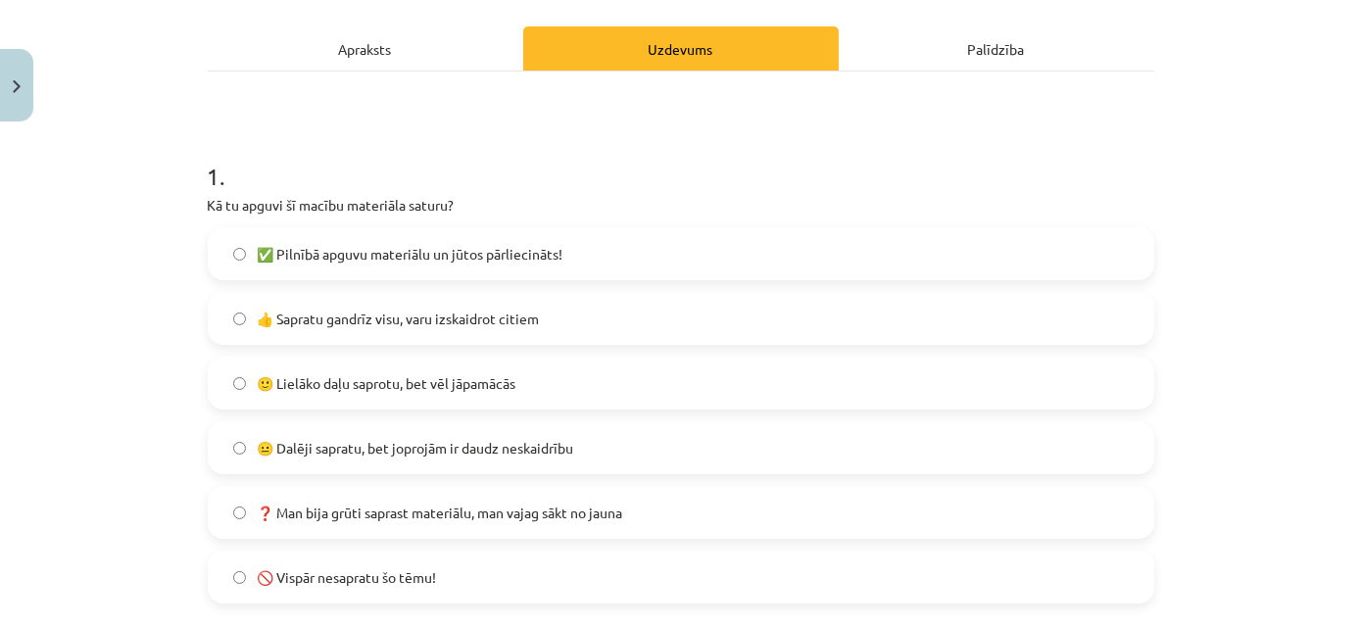
click at [595, 315] on label "👍 Sapratu gandrīz visu, varu izskaidrot citiem" at bounding box center [681, 318] width 943 height 49
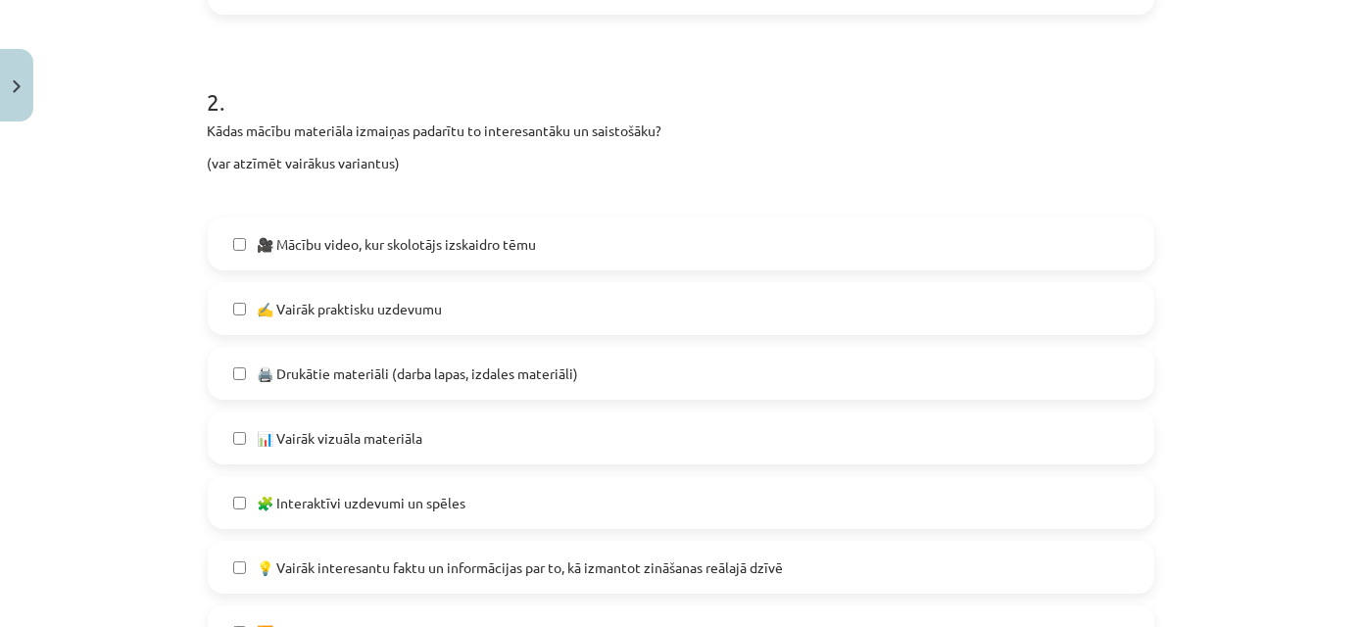
scroll to position [917, 0]
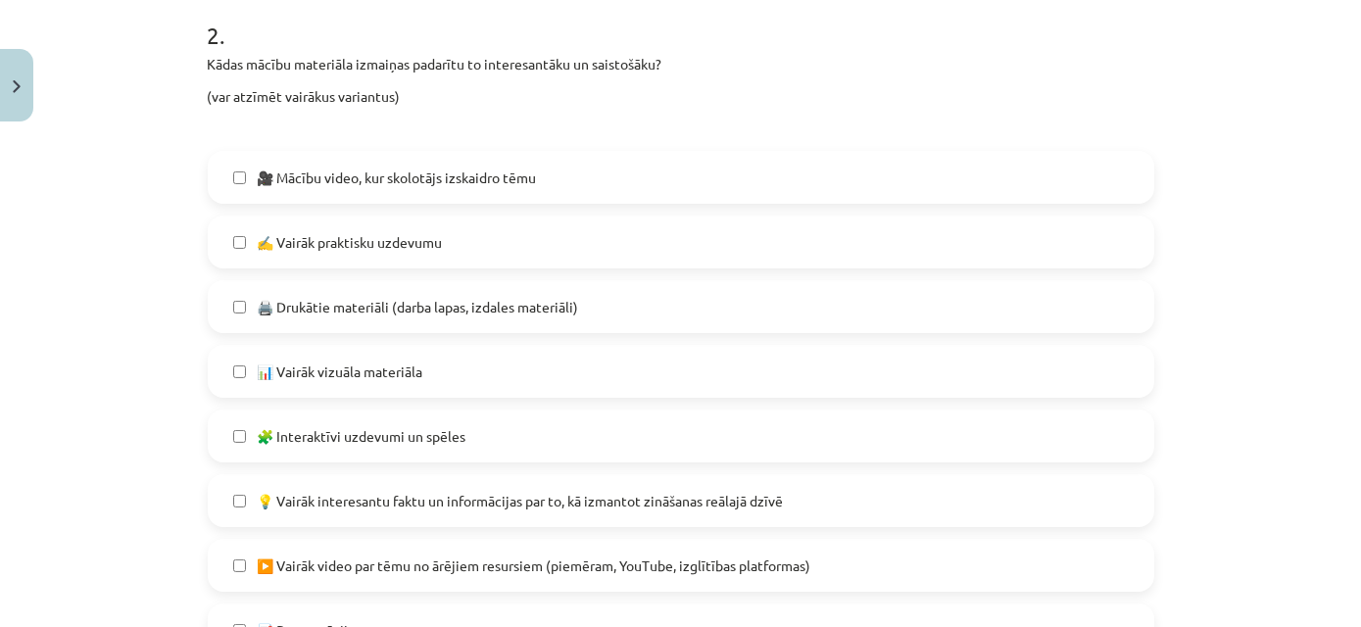
click at [490, 256] on label "✍️ Vairāk praktisku uzdevumu" at bounding box center [681, 242] width 943 height 49
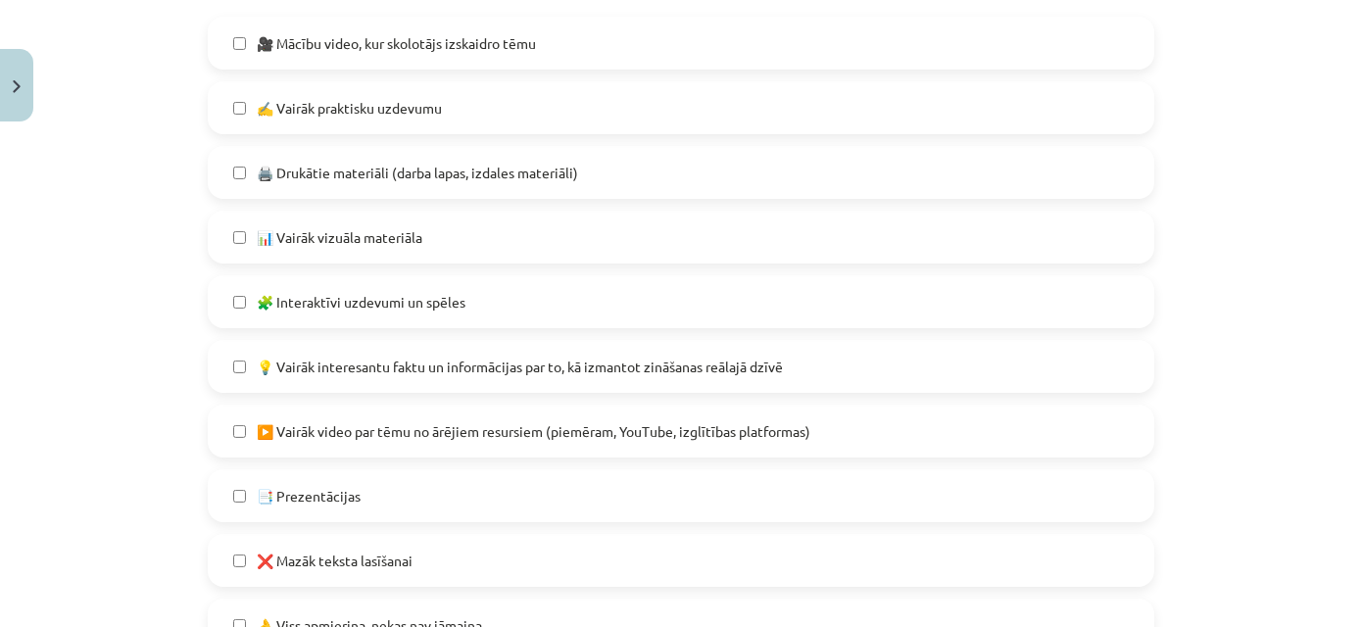
scroll to position [1052, 0]
click at [464, 296] on label "🧩 Interaktīvi uzdevumi un spēles" at bounding box center [681, 300] width 943 height 49
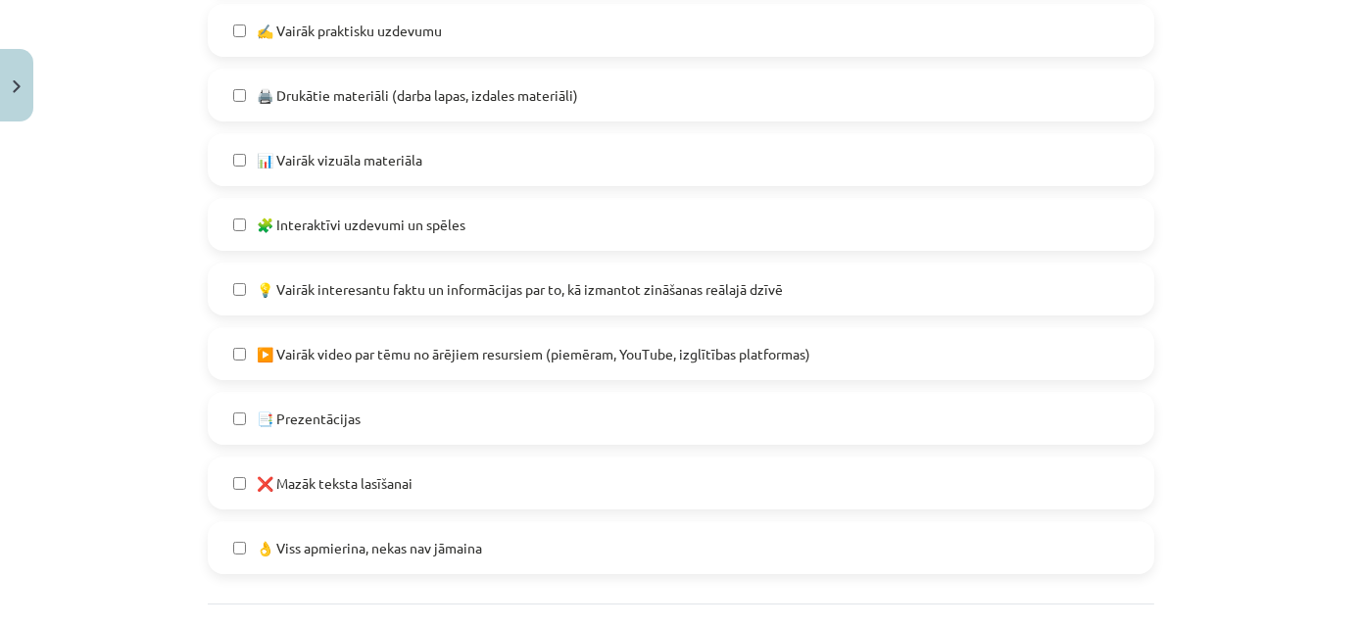
click at [464, 296] on span "💡 Vairāk interesantu faktu un informācijas par to, kā izmantot zināšanas reālaj…" at bounding box center [521, 289] width 526 height 21
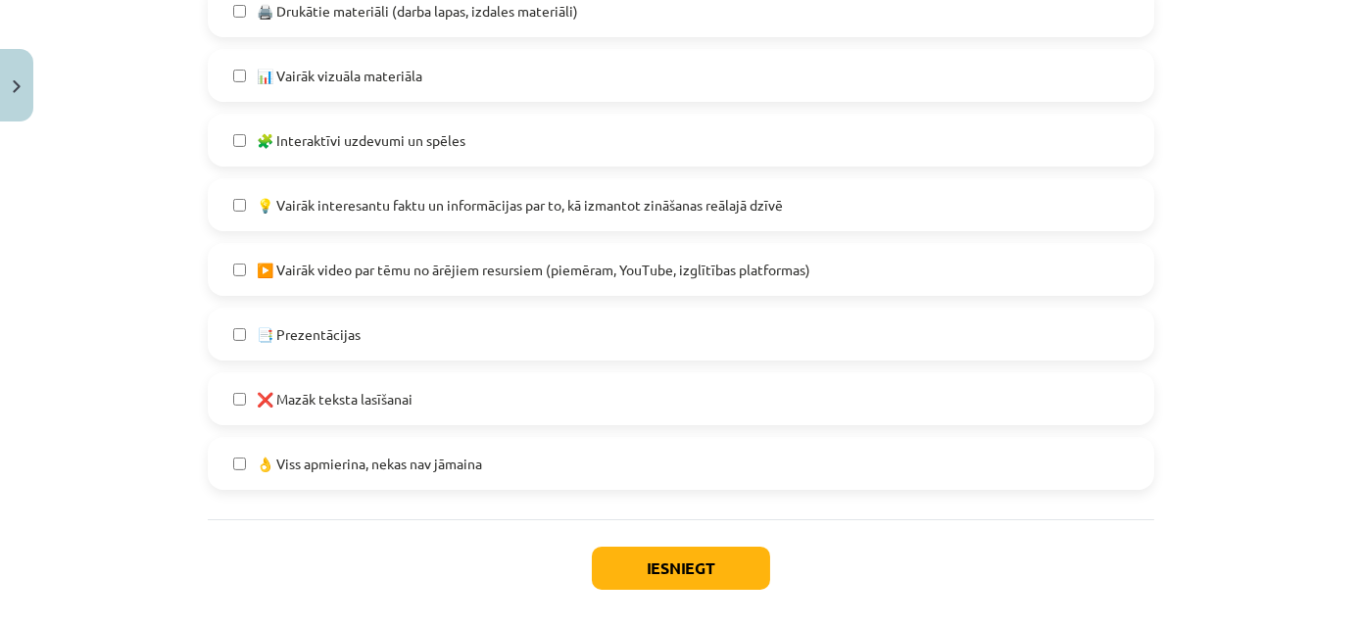
scroll to position [1214, 0]
click at [591, 391] on label "❌ Mazāk teksta lasīšanai" at bounding box center [681, 397] width 943 height 49
click at [647, 549] on button "Iesniegt" at bounding box center [681, 567] width 178 height 43
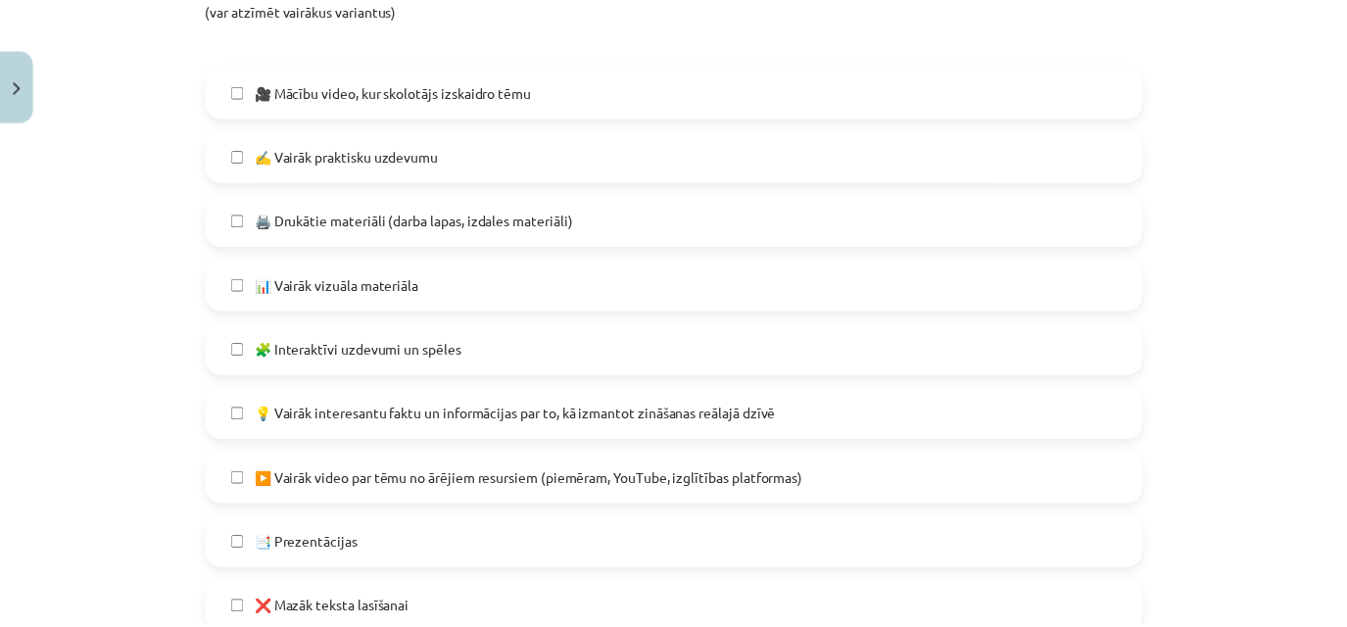
scroll to position [1302, 0]
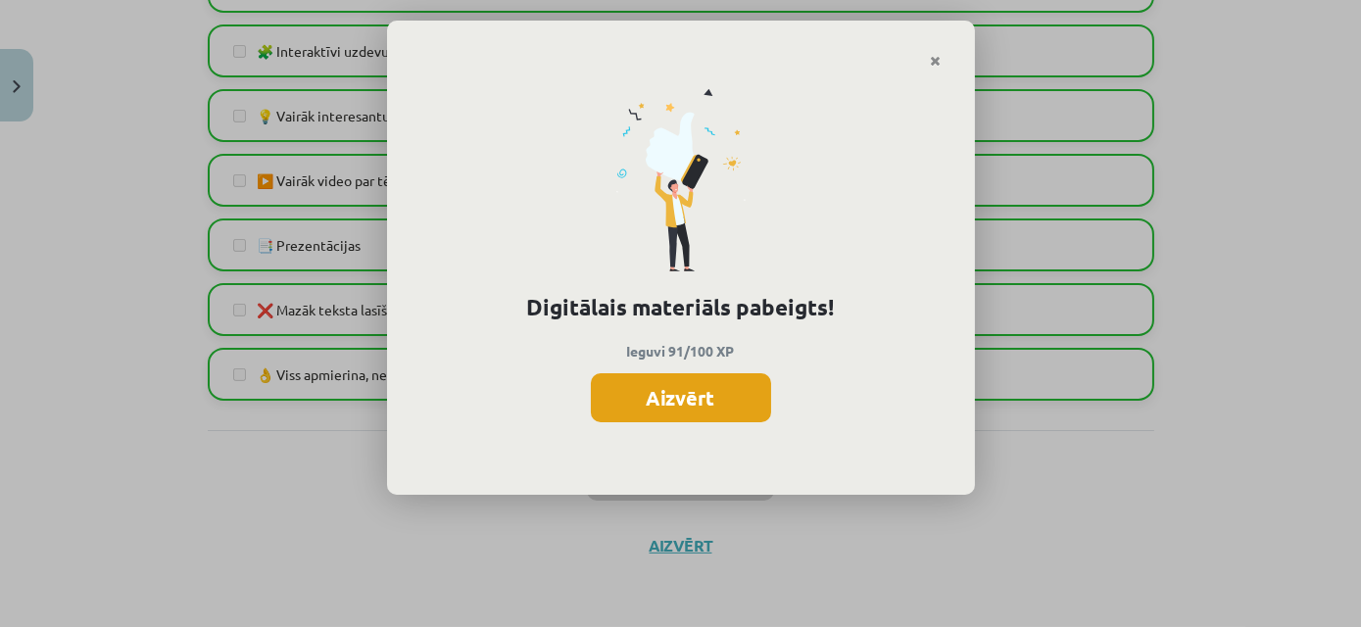
click at [671, 392] on button "Aizvērt" at bounding box center [681, 397] width 180 height 49
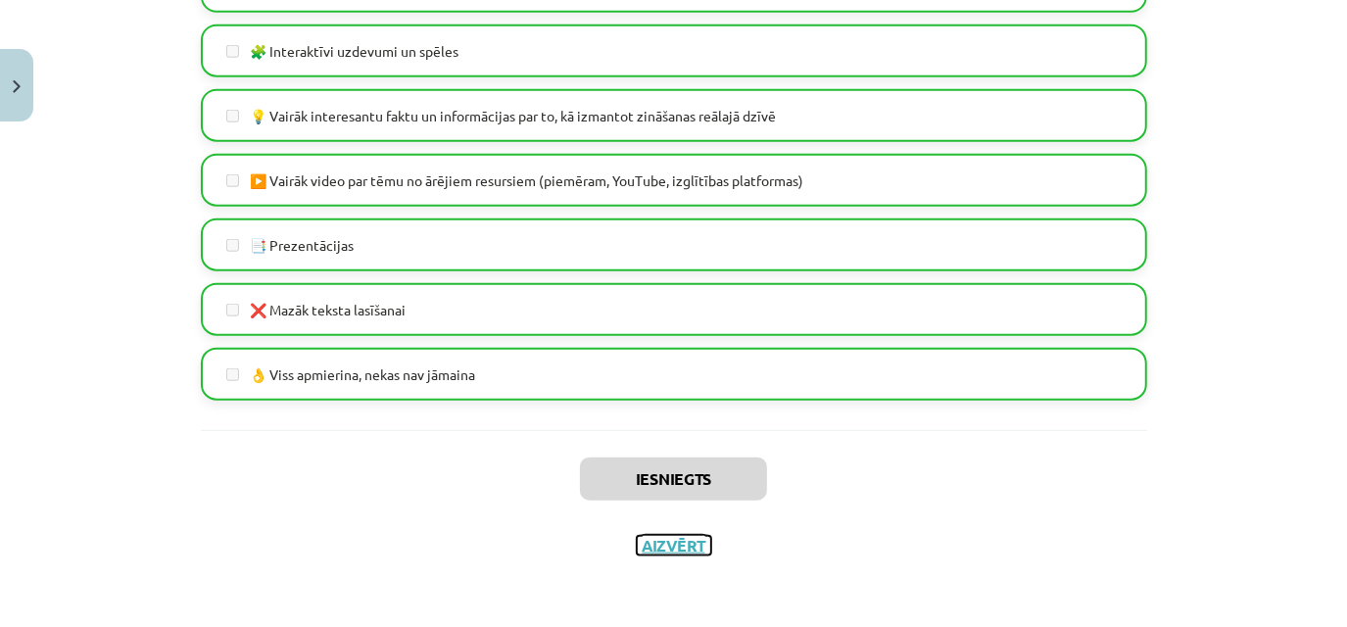
click at [684, 543] on button "Aizvērt" at bounding box center [674, 546] width 74 height 20
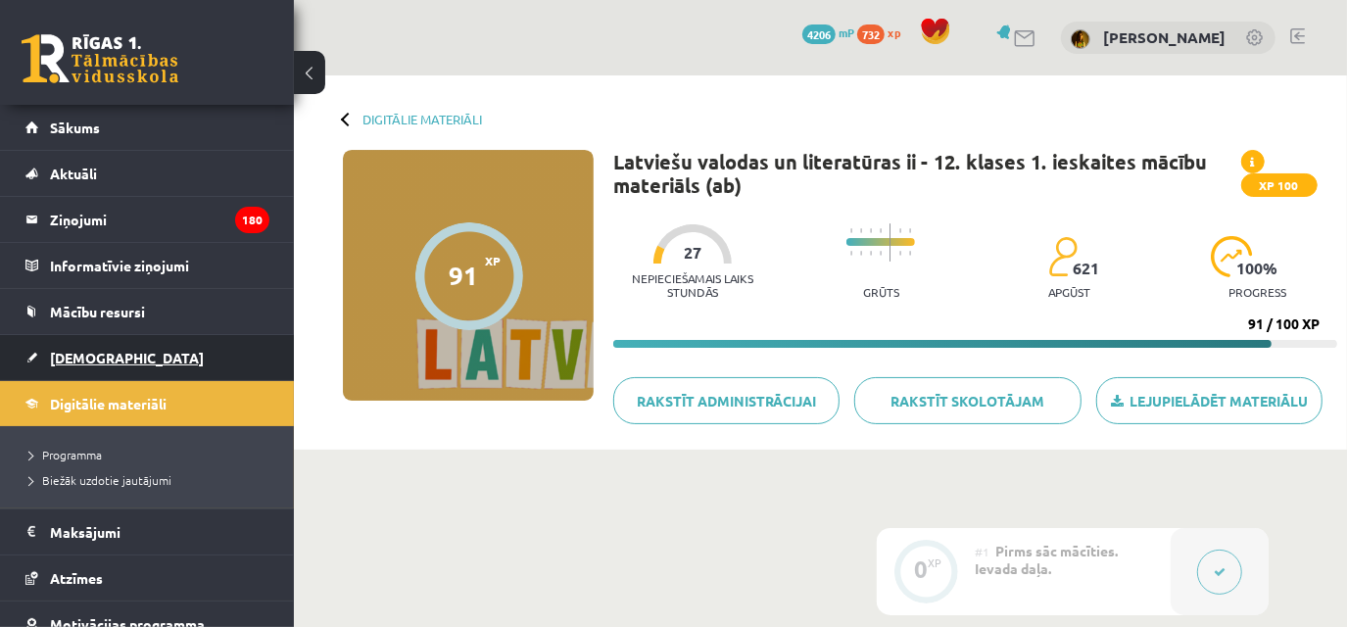
click at [139, 358] on link "[DEMOGRAPHIC_DATA]" at bounding box center [147, 357] width 244 height 45
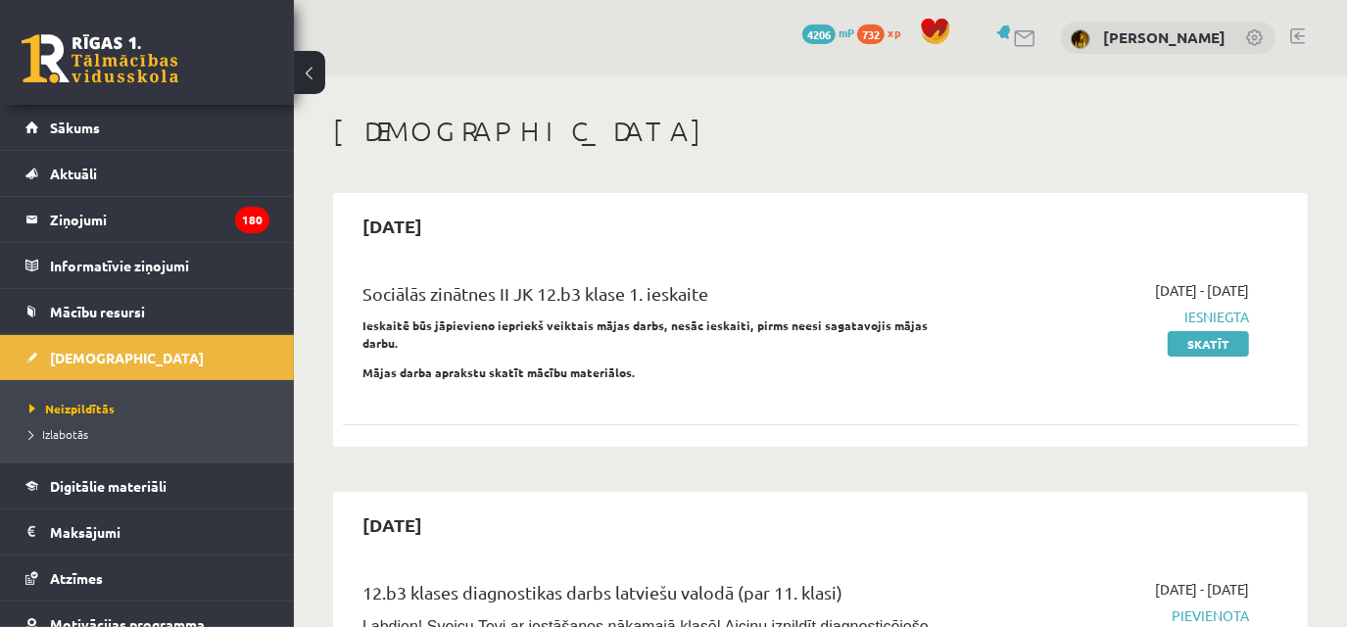
click at [836, 36] on span "4206" at bounding box center [818, 34] width 33 height 20
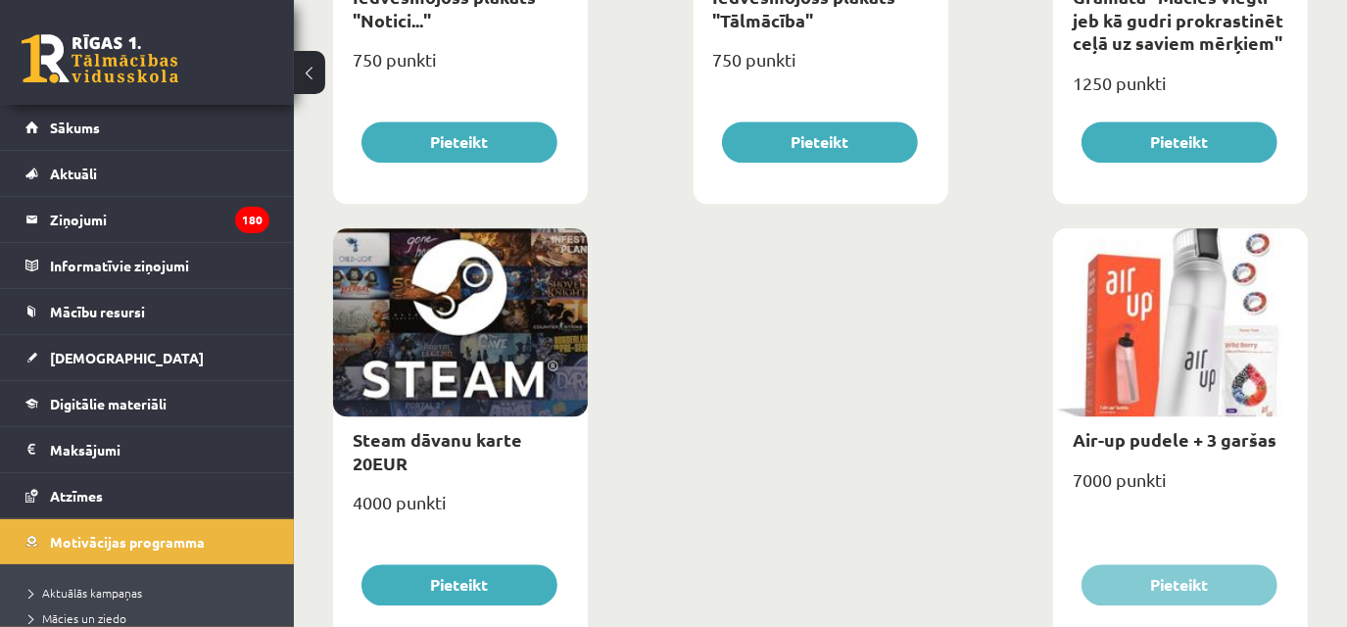
scroll to position [3268, 0]
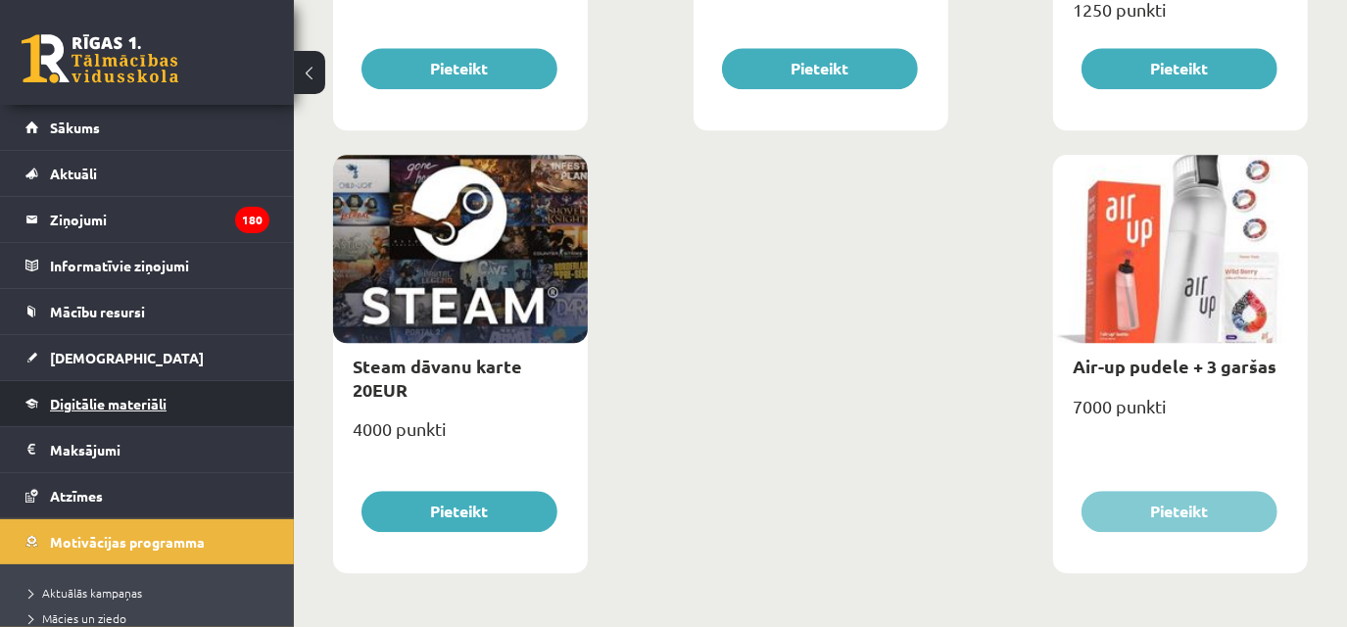
click at [118, 410] on link "Digitālie materiāli" at bounding box center [147, 403] width 244 height 45
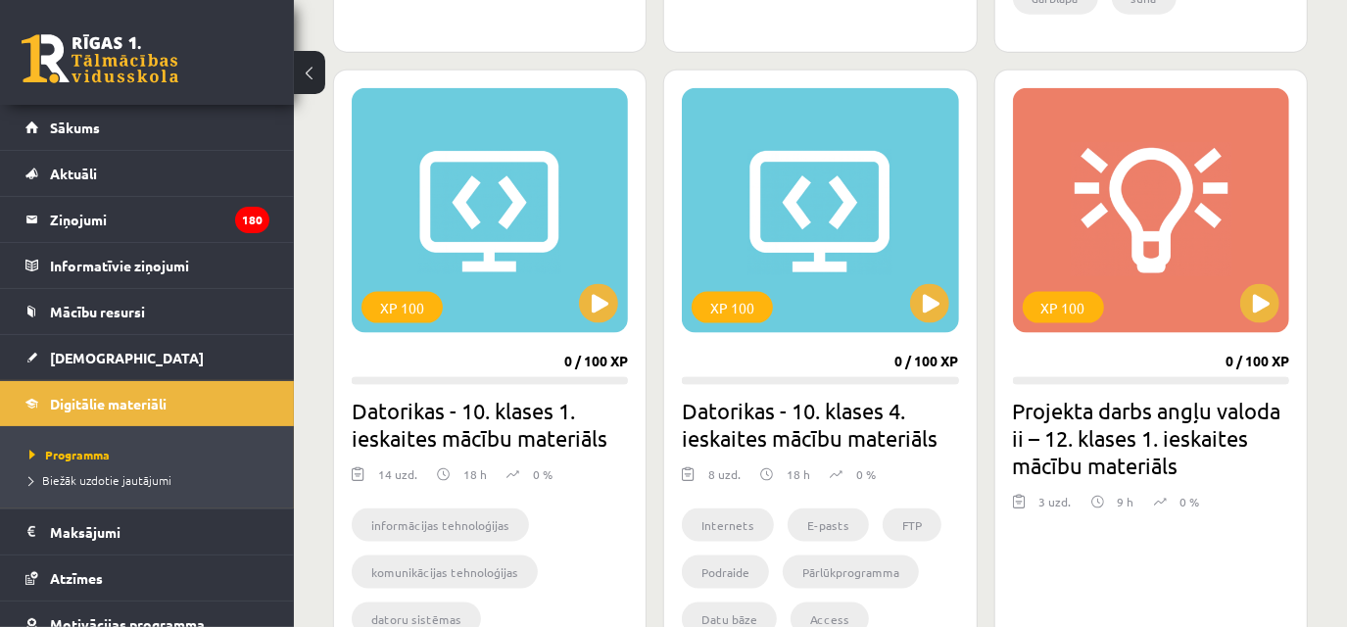
scroll to position [1729, 0]
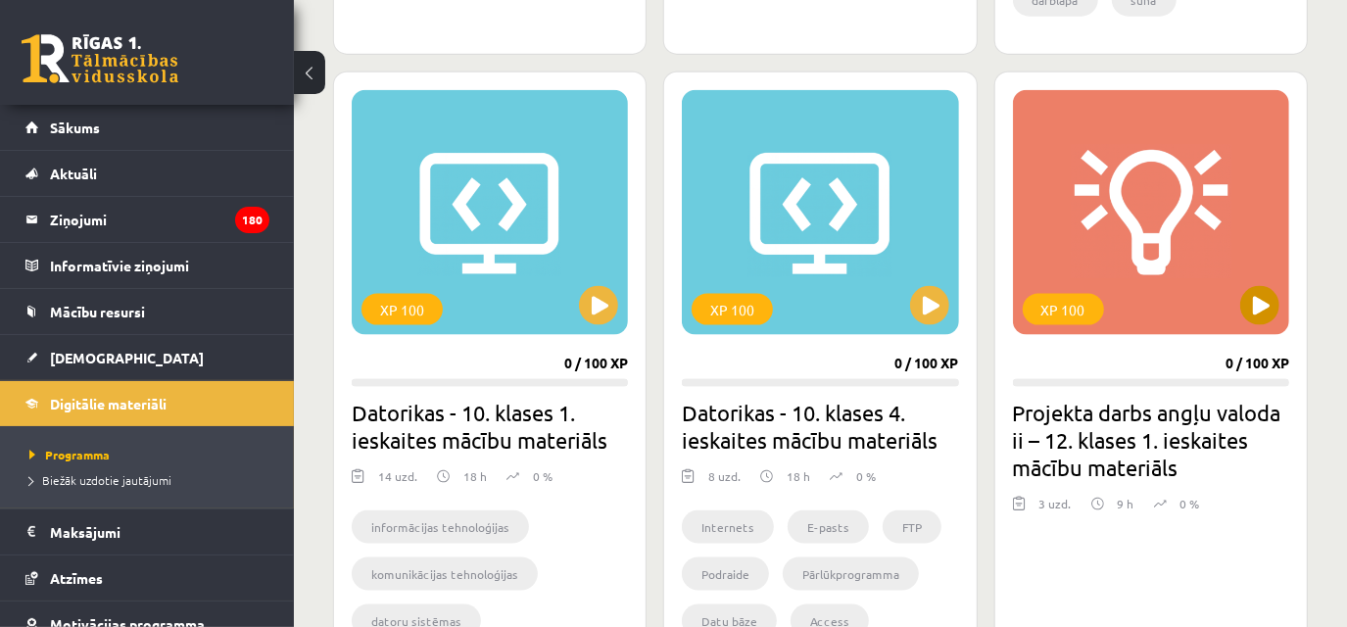
click at [1238, 314] on div "XP 100" at bounding box center [1151, 212] width 276 height 245
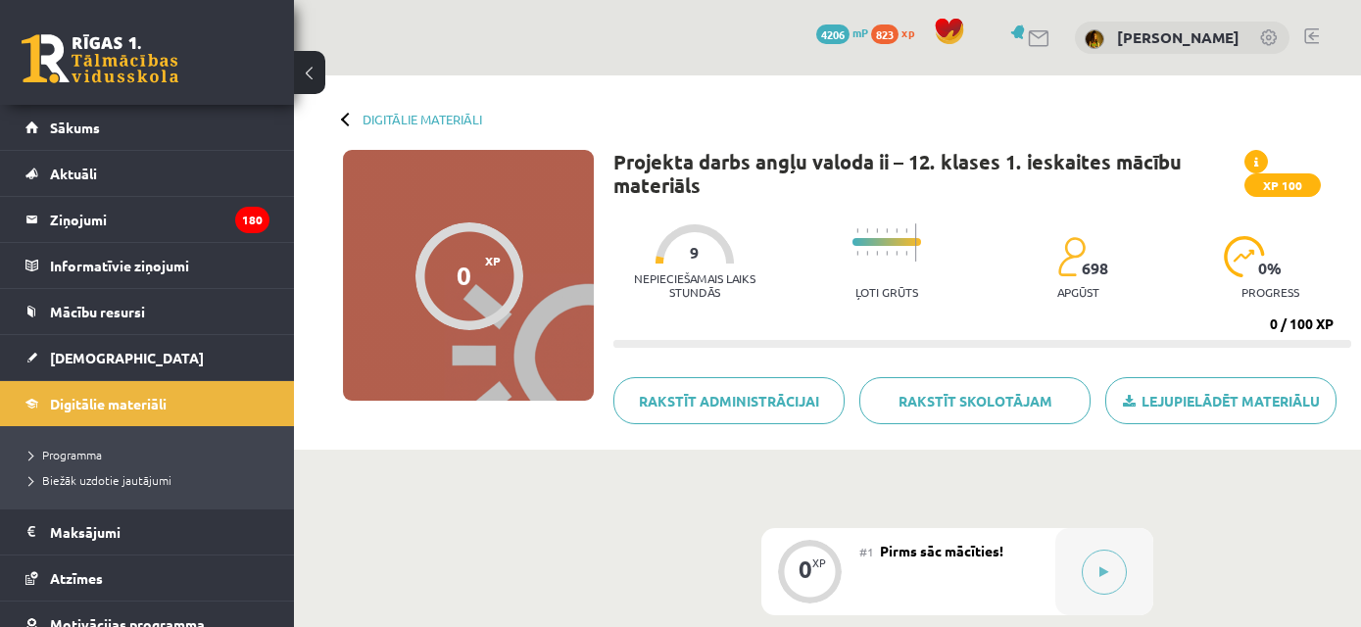
click at [1253, 303] on div "0 % progress" at bounding box center [1270, 273] width 93 height 74
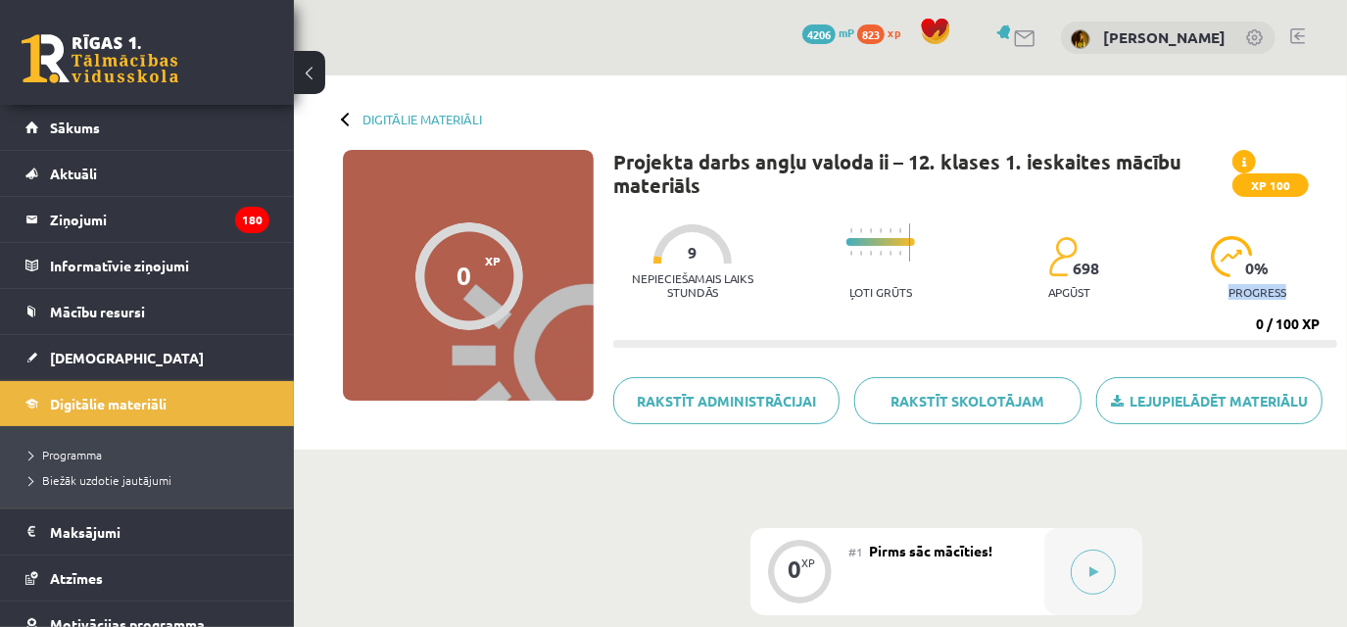
click at [1253, 303] on div "0 % progress" at bounding box center [1257, 273] width 93 height 74
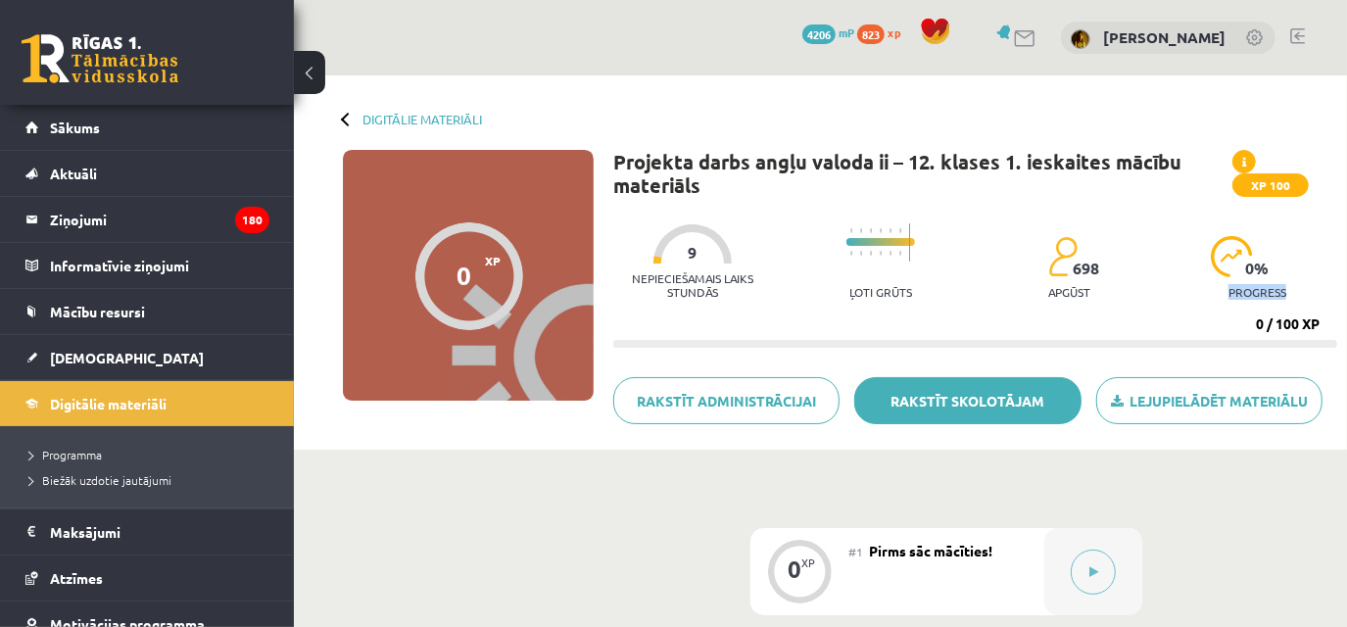
drag, startPoint x: 0, startPoint y: 0, endPoint x: 1068, endPoint y: 404, distance: 1141.7
click at [1068, 404] on link "Rakstīt skolotājam" at bounding box center [967, 400] width 226 height 47
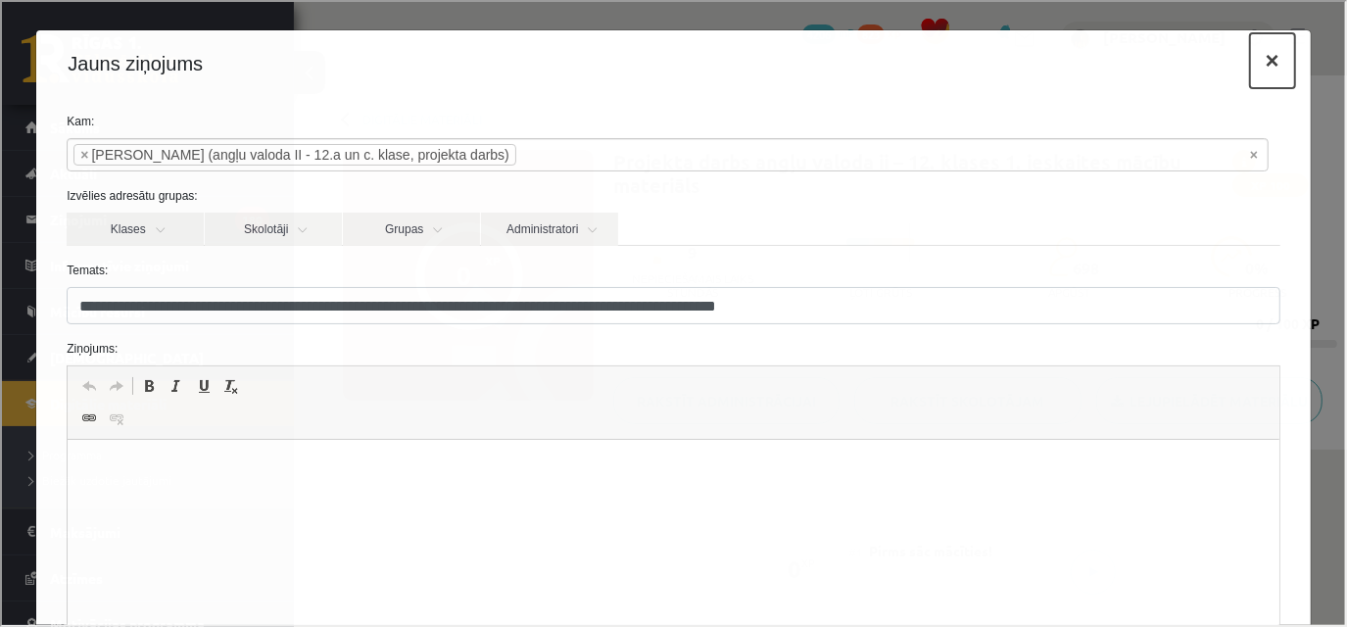
click at [1272, 44] on button "×" at bounding box center [1270, 58] width 45 height 55
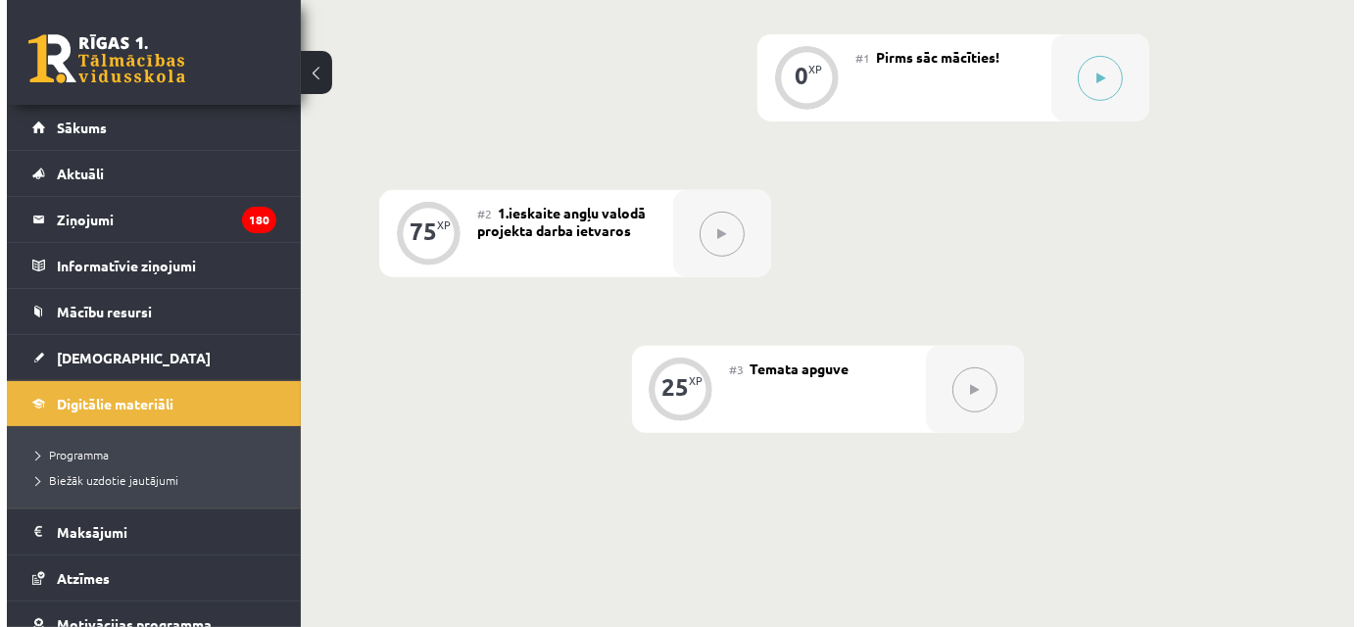
scroll to position [492, 0]
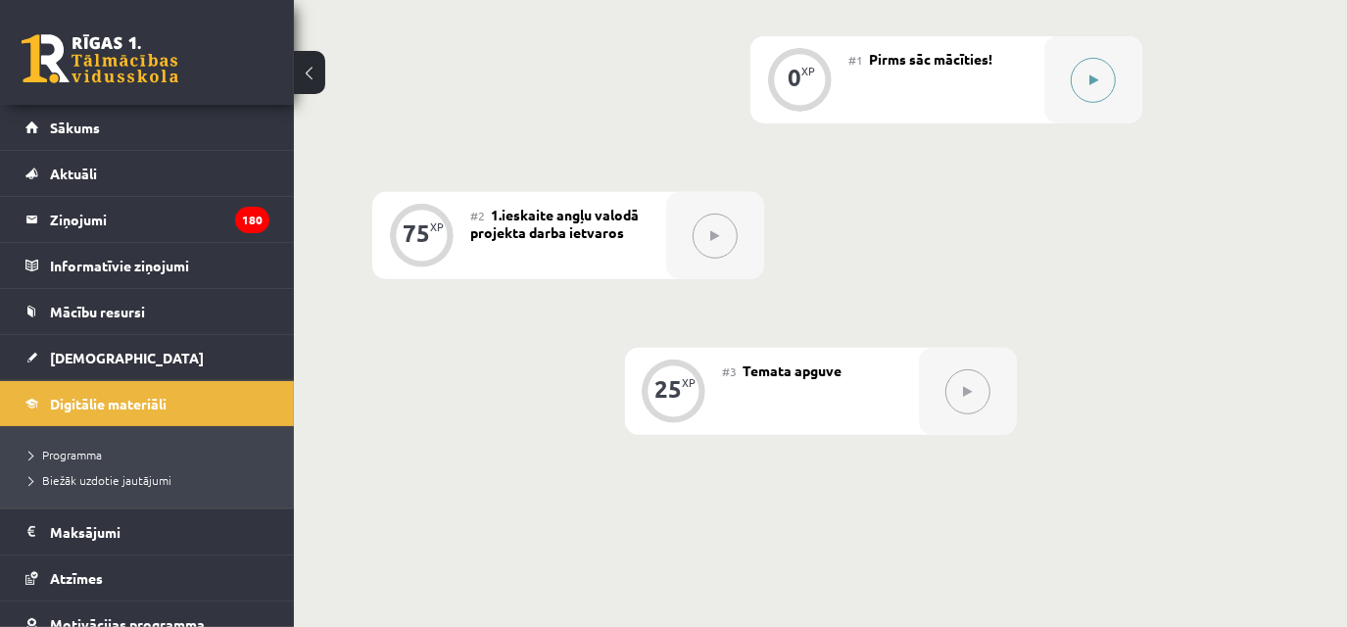
click at [1057, 82] on div at bounding box center [1093, 79] width 98 height 87
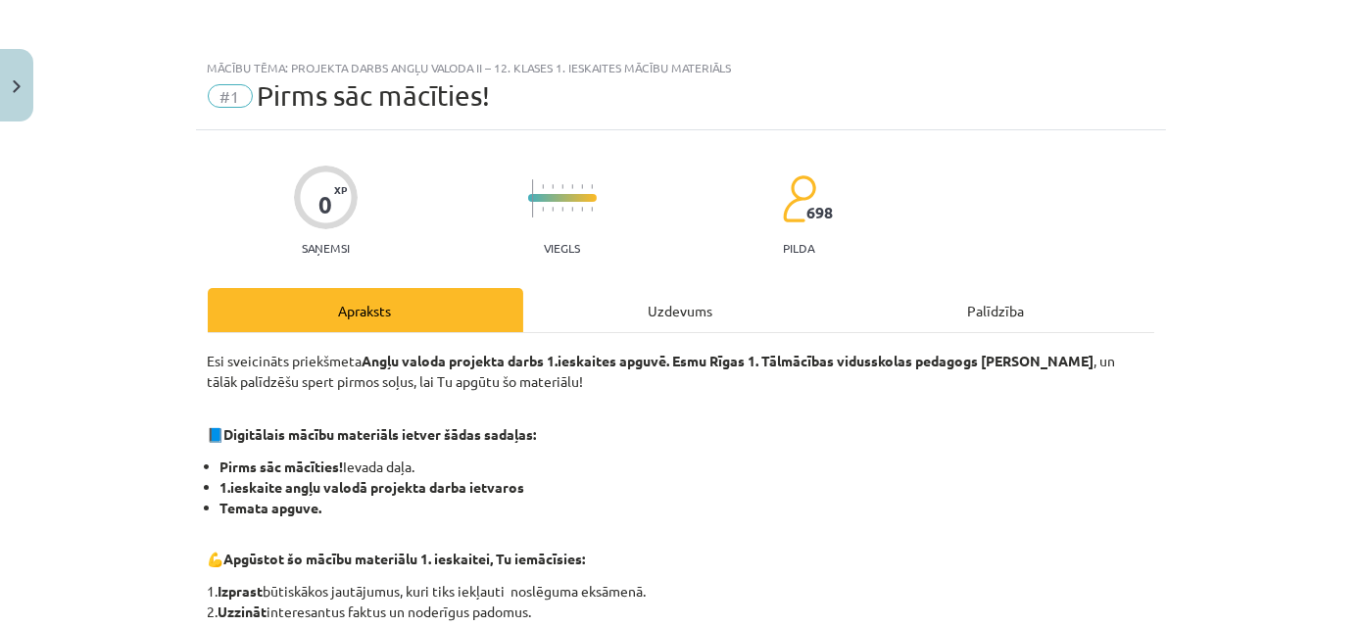
scroll to position [742, 0]
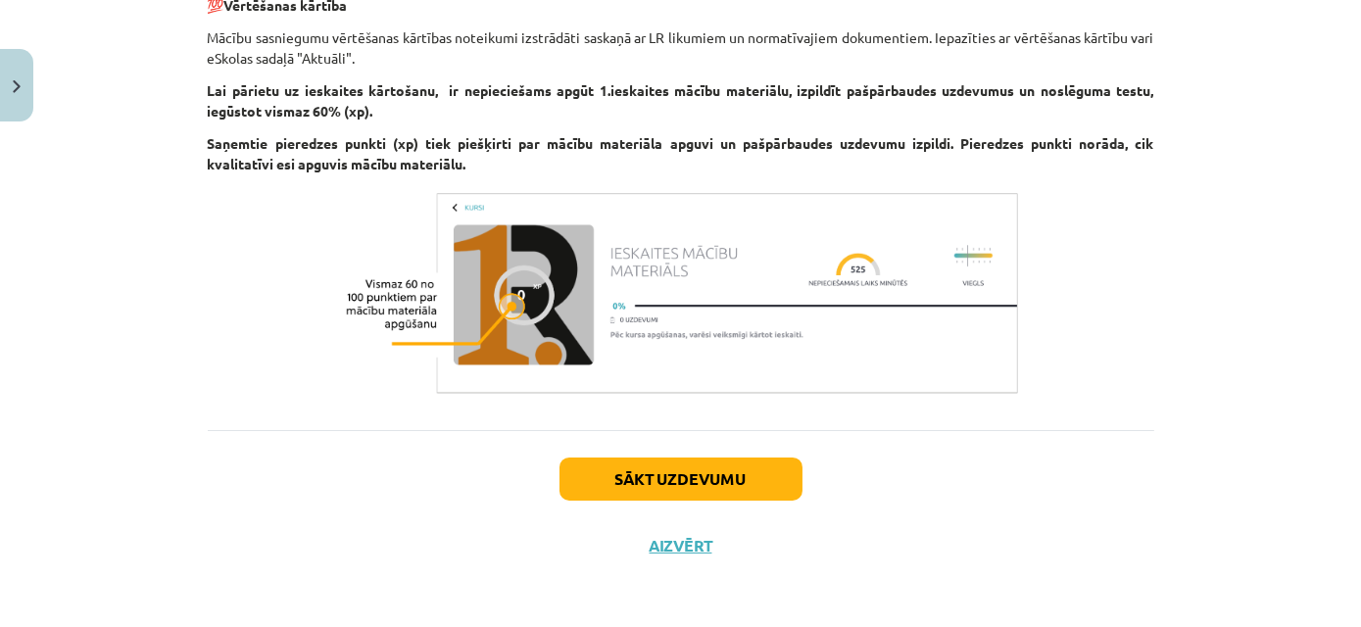
click at [748, 444] on div "Sākt uzdevumu Aizvērt" at bounding box center [681, 498] width 946 height 137
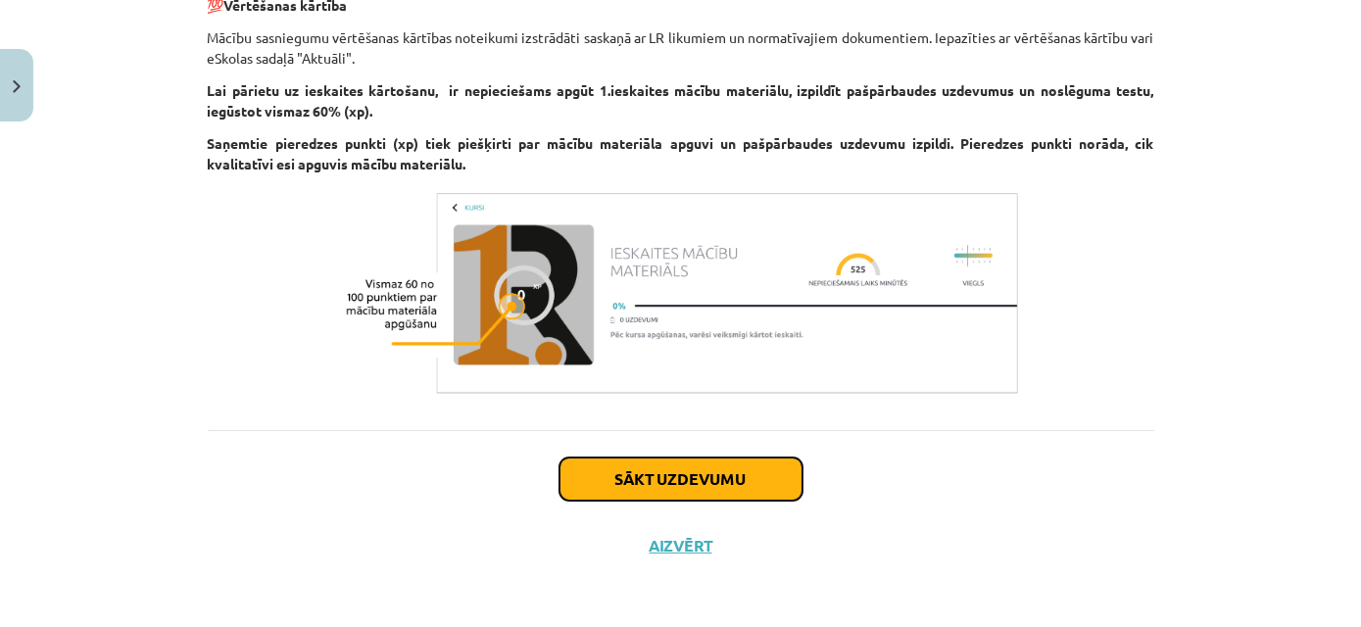
click at [745, 460] on button "Sākt uzdevumu" at bounding box center [680, 479] width 243 height 43
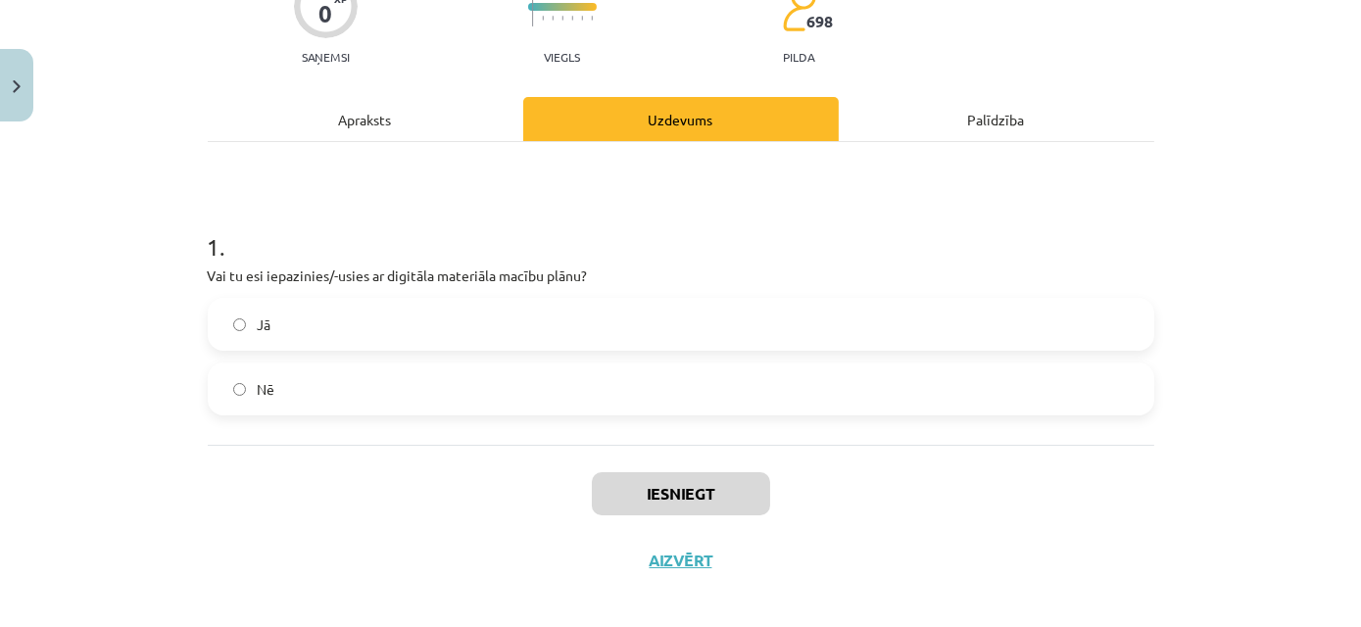
scroll to position [192, 0]
click at [633, 329] on label "Jā" at bounding box center [681, 323] width 943 height 49
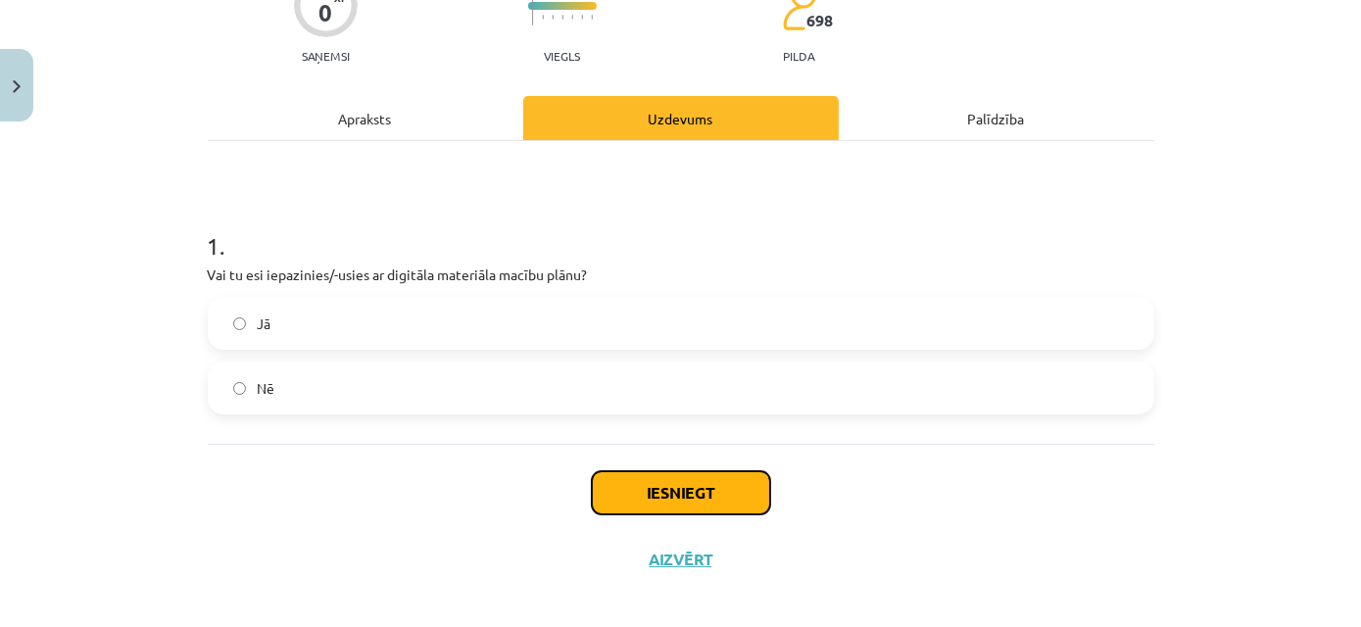
click at [655, 488] on button "Iesniegt" at bounding box center [681, 492] width 178 height 43
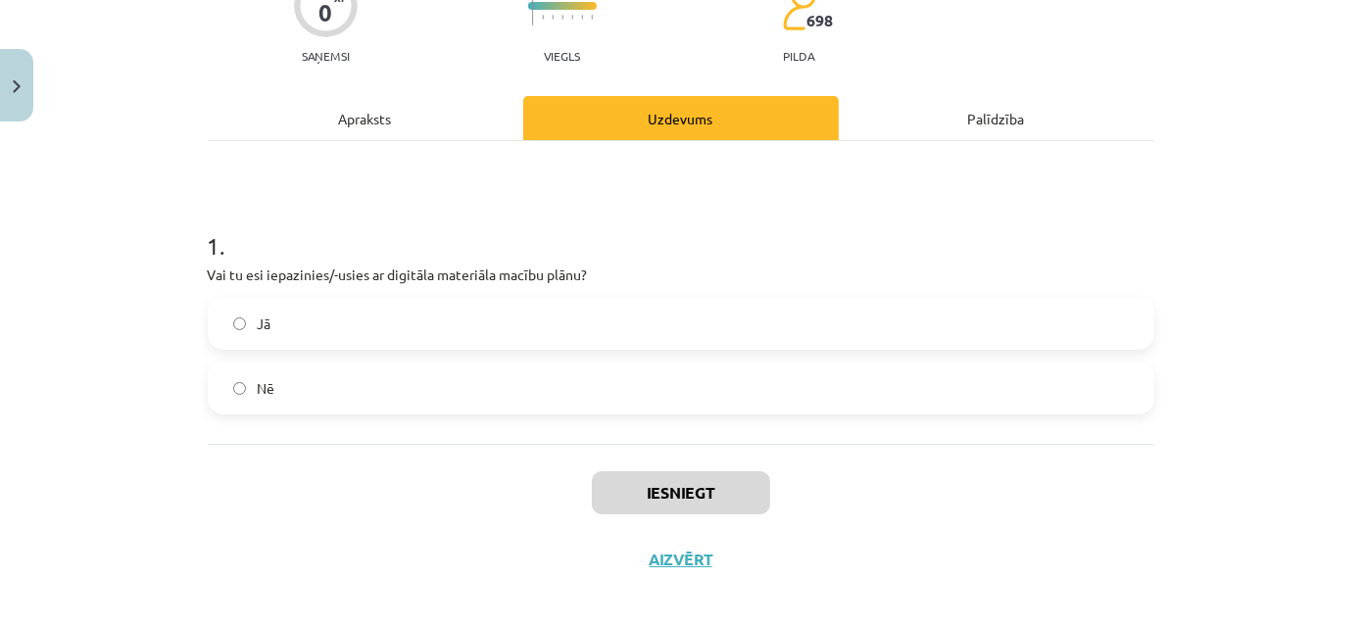
scroll to position [535, 0]
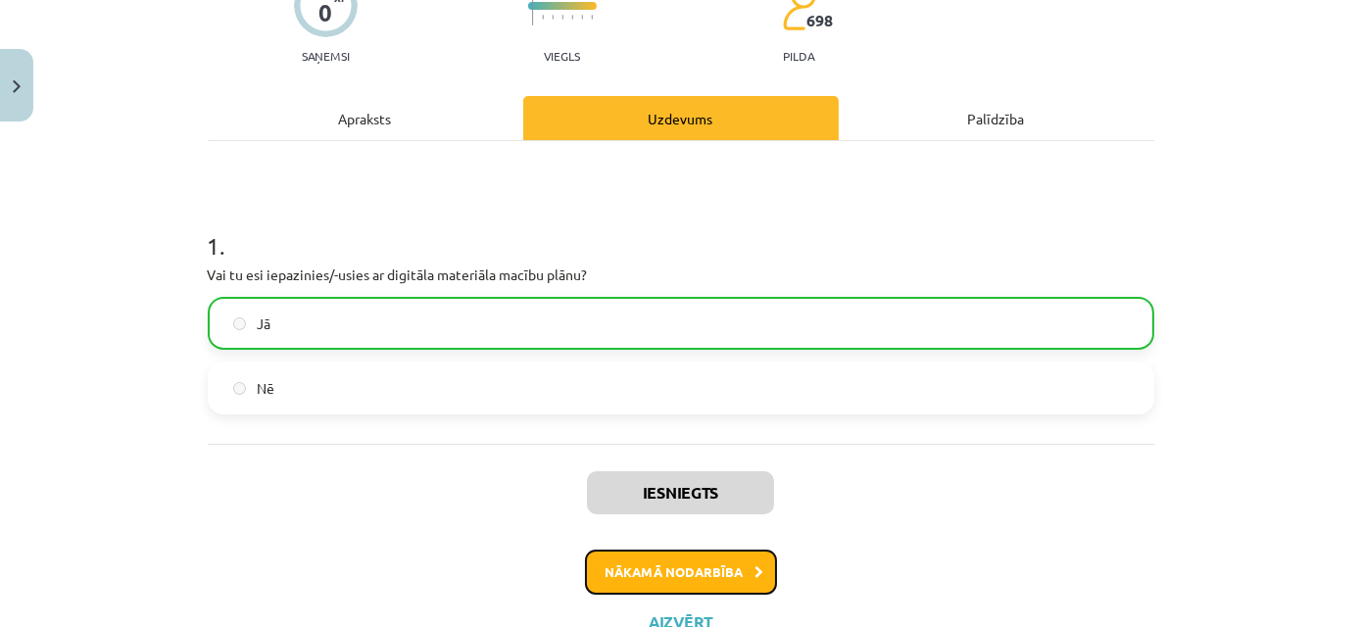
click at [685, 567] on button "Nākamā nodarbība" at bounding box center [681, 572] width 192 height 45
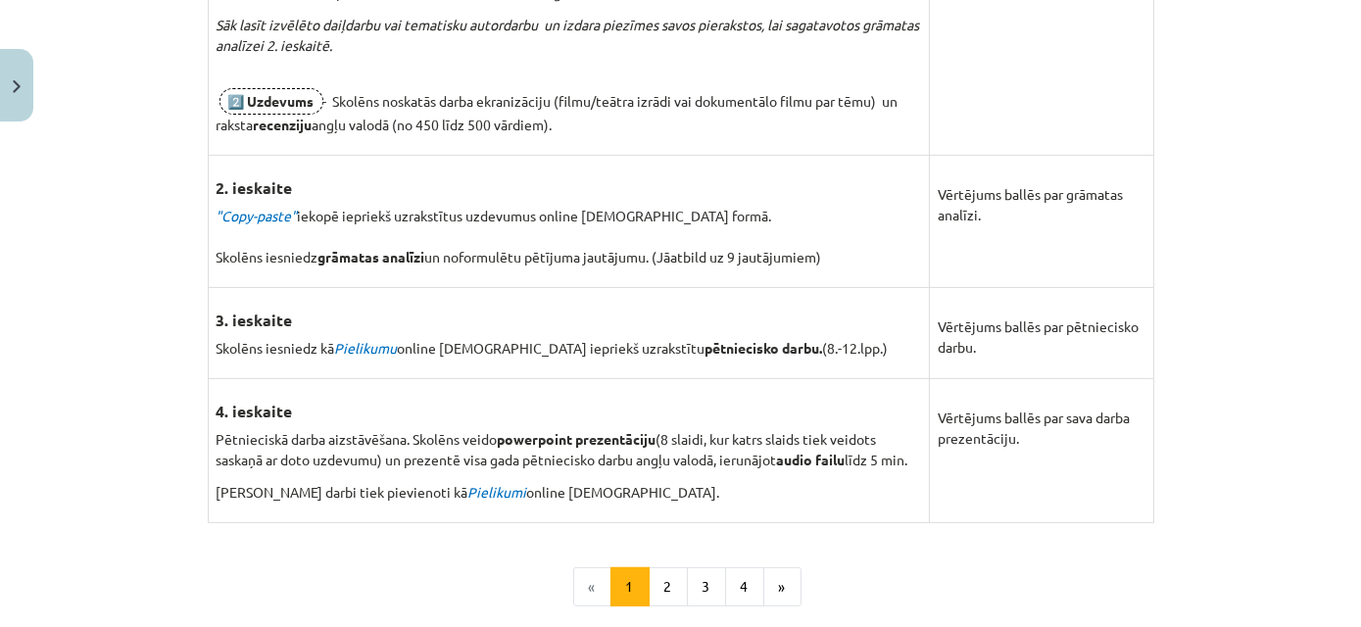
scroll to position [1381, 0]
click at [668, 575] on button "2" at bounding box center [668, 586] width 39 height 39
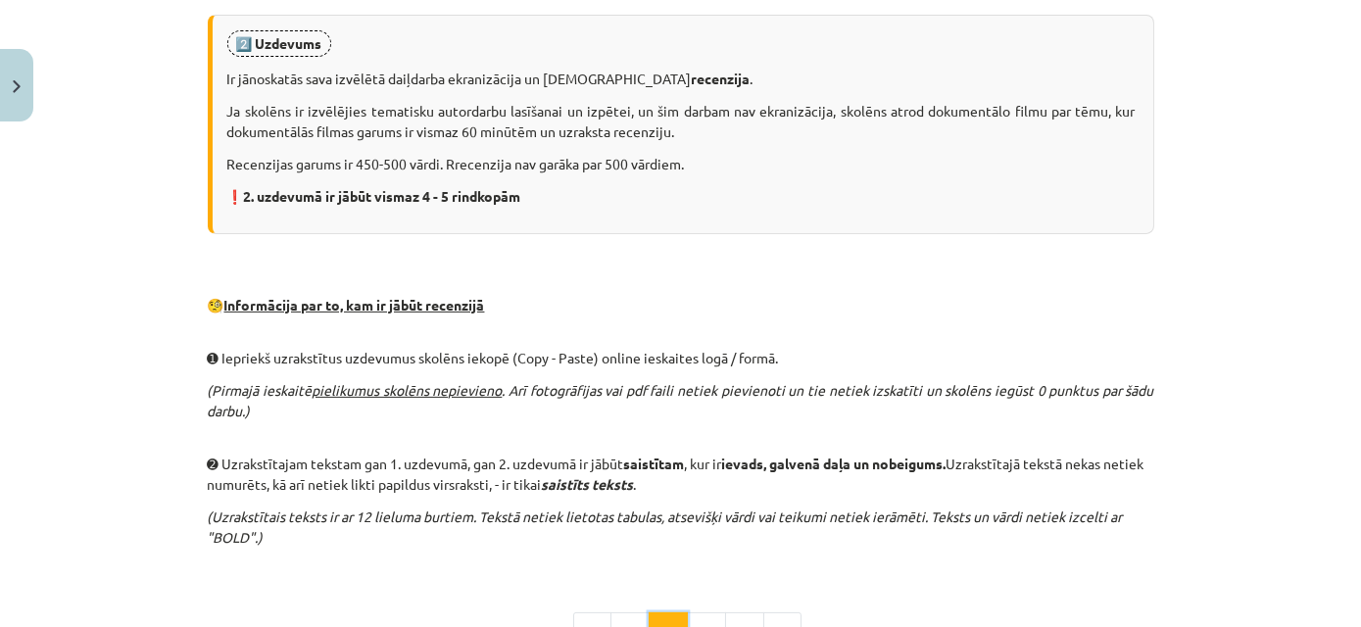
scroll to position [1247, 0]
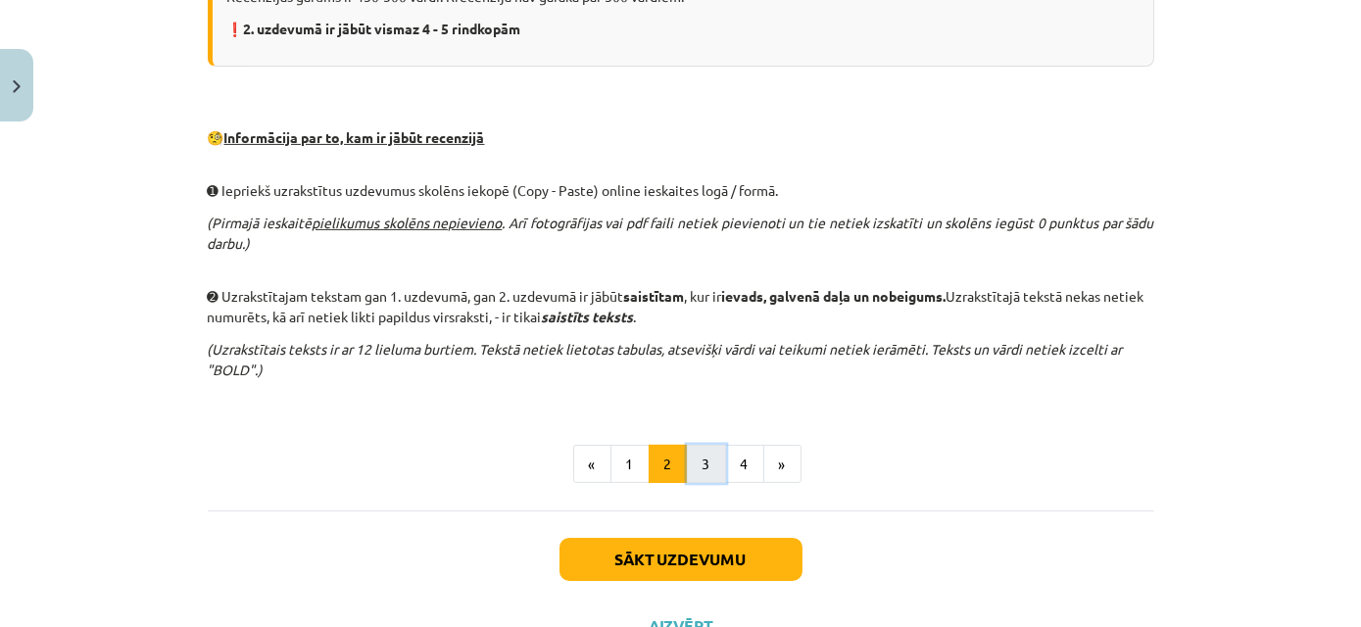
click at [710, 460] on button "3" at bounding box center [706, 464] width 39 height 39
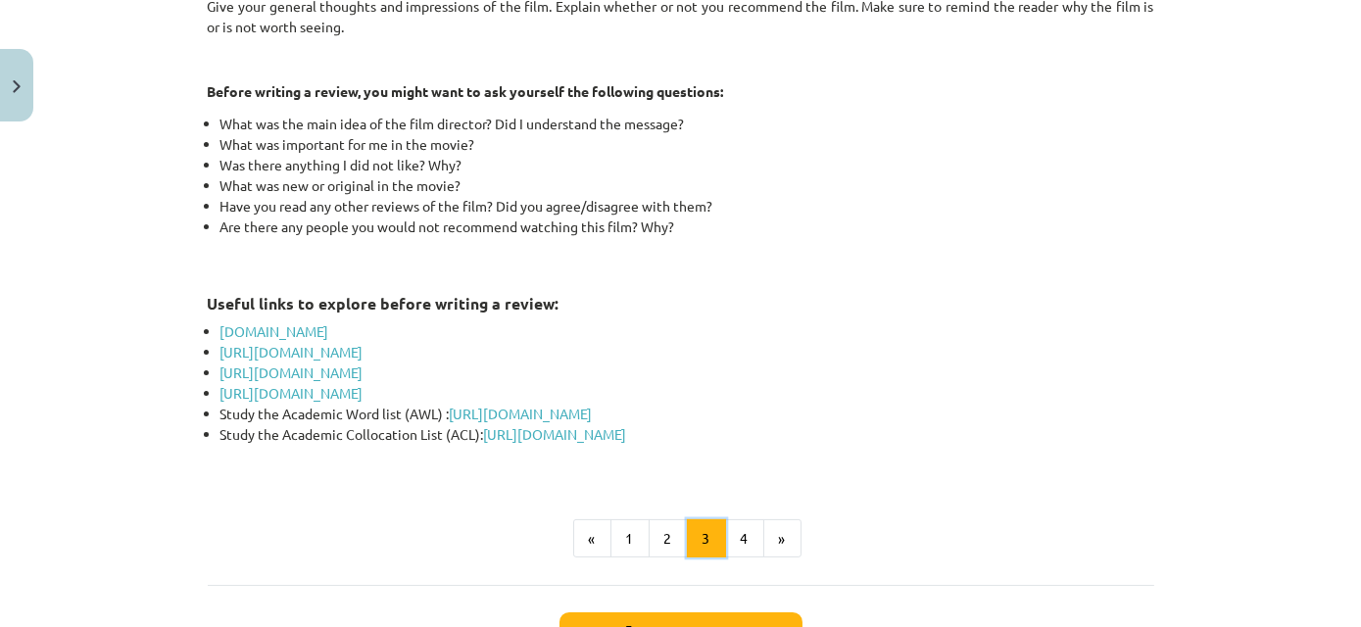
scroll to position [1121, 0]
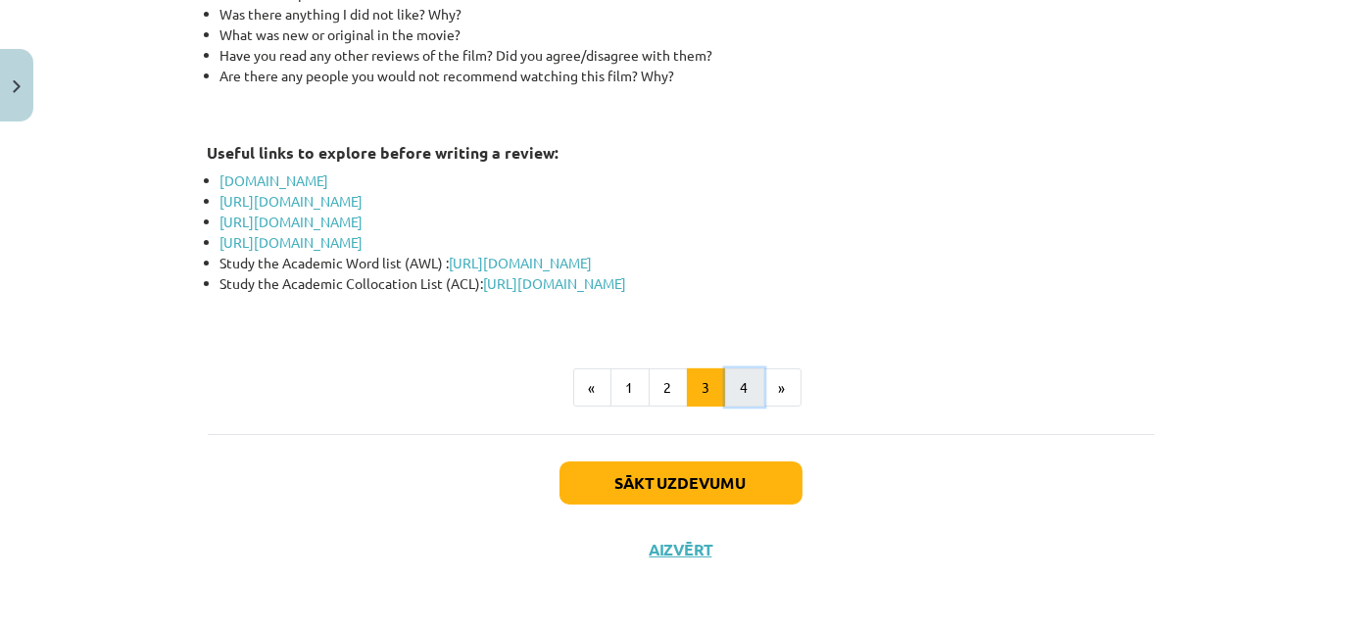
click at [735, 396] on button "4" at bounding box center [744, 387] width 39 height 39
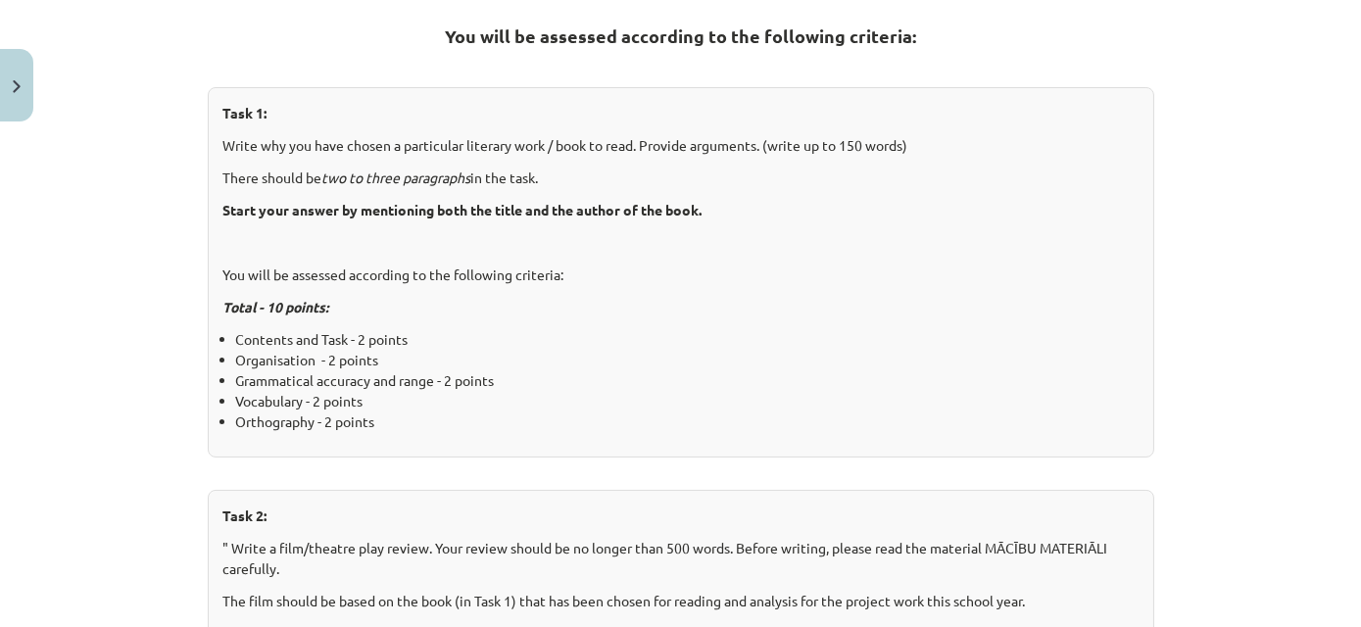
scroll to position [1014, 0]
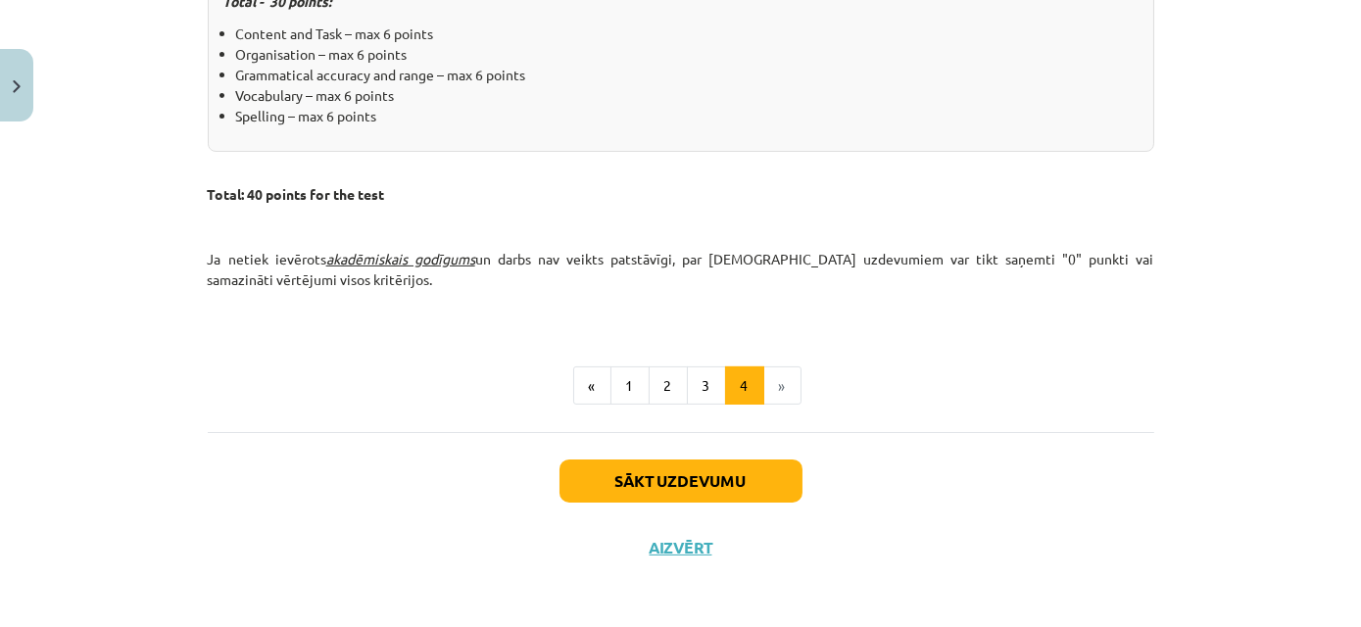
click at [773, 389] on li "»" at bounding box center [782, 385] width 37 height 39
click at [631, 382] on button "1" at bounding box center [629, 385] width 39 height 39
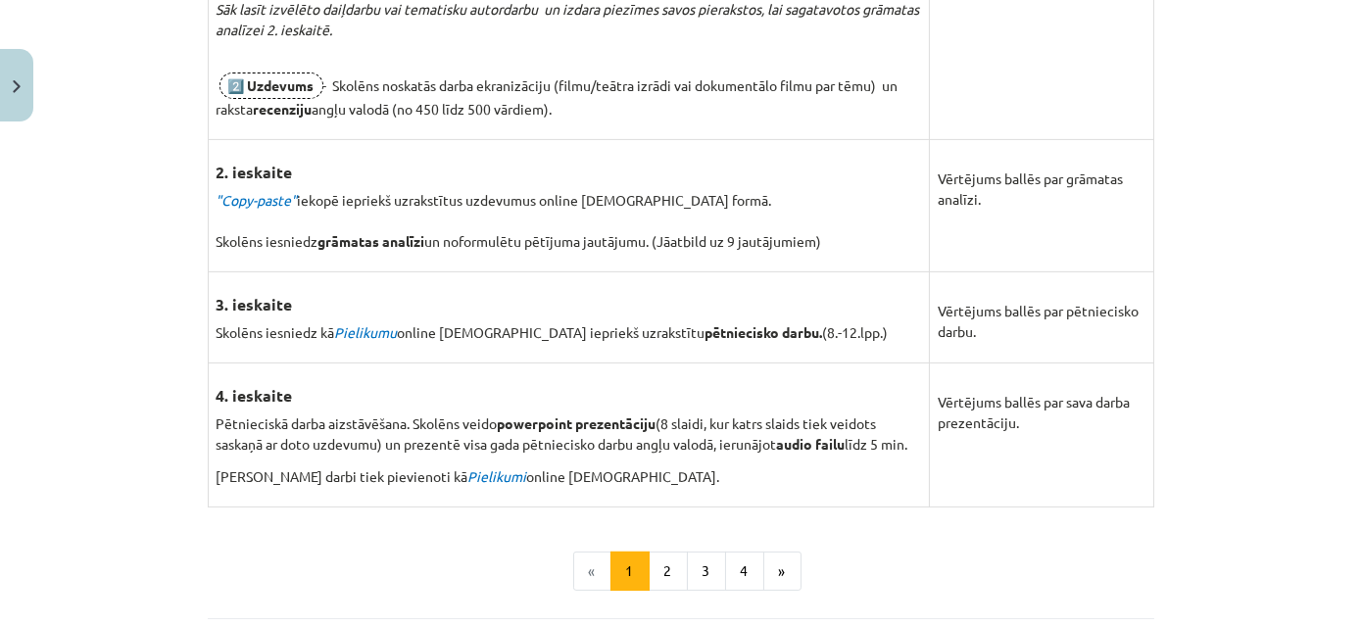
scroll to position [1400, 0]
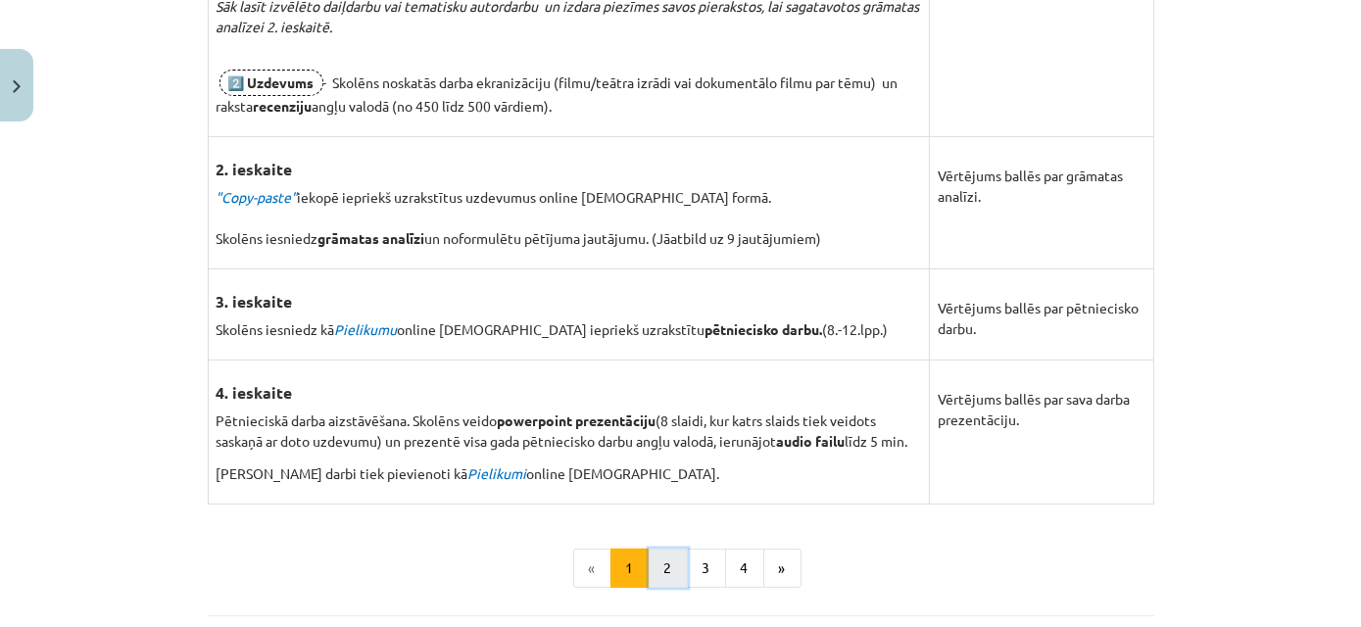
click at [663, 557] on button "2" at bounding box center [668, 568] width 39 height 39
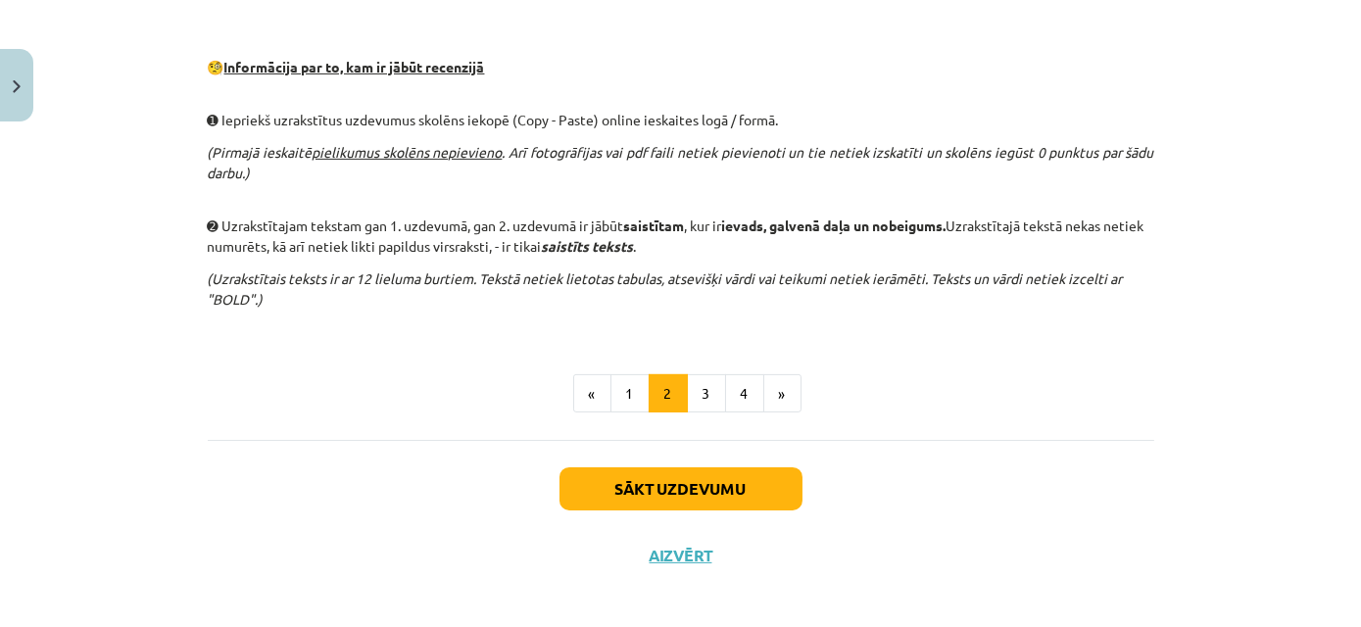
scroll to position [1324, 0]
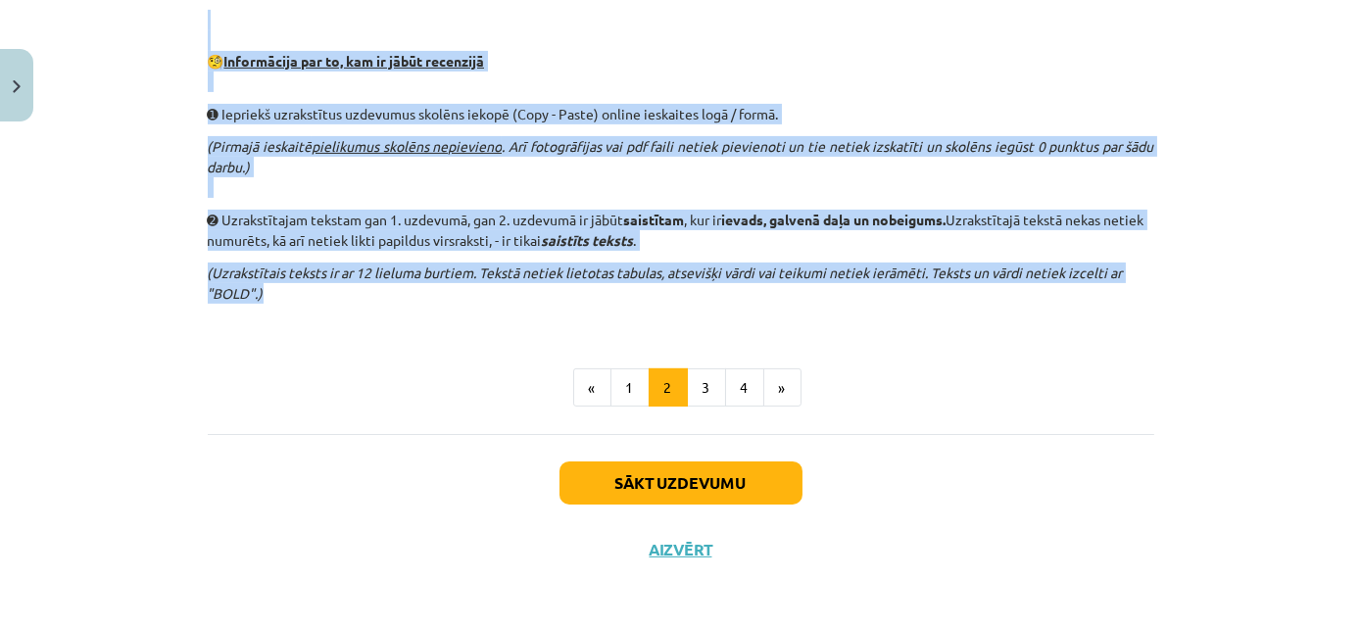
drag, startPoint x: 198, startPoint y: 185, endPoint x: 867, endPoint y: 286, distance: 676.7
copy div "1️⃣ U zdevums Ir jāizvēlas oriģināldarbs, kuru vēlaties lasīt angliski. Šim dar…"
click at [695, 376] on button "3" at bounding box center [706, 387] width 39 height 39
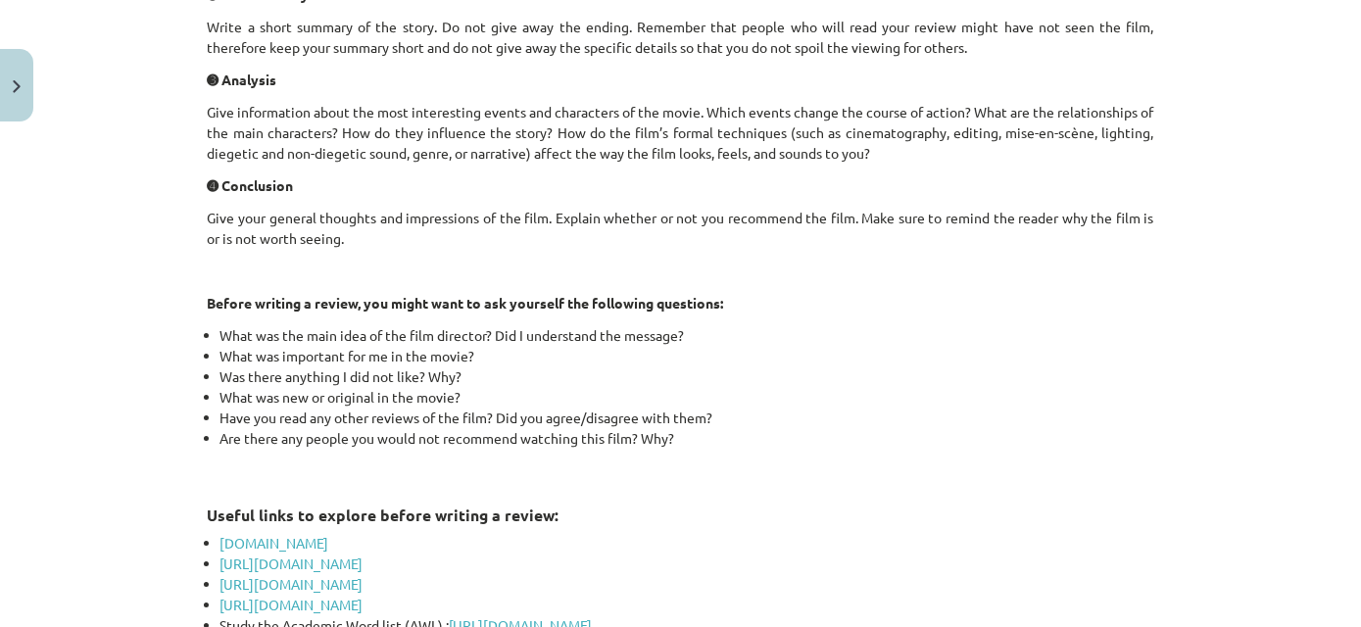
scroll to position [1121, 0]
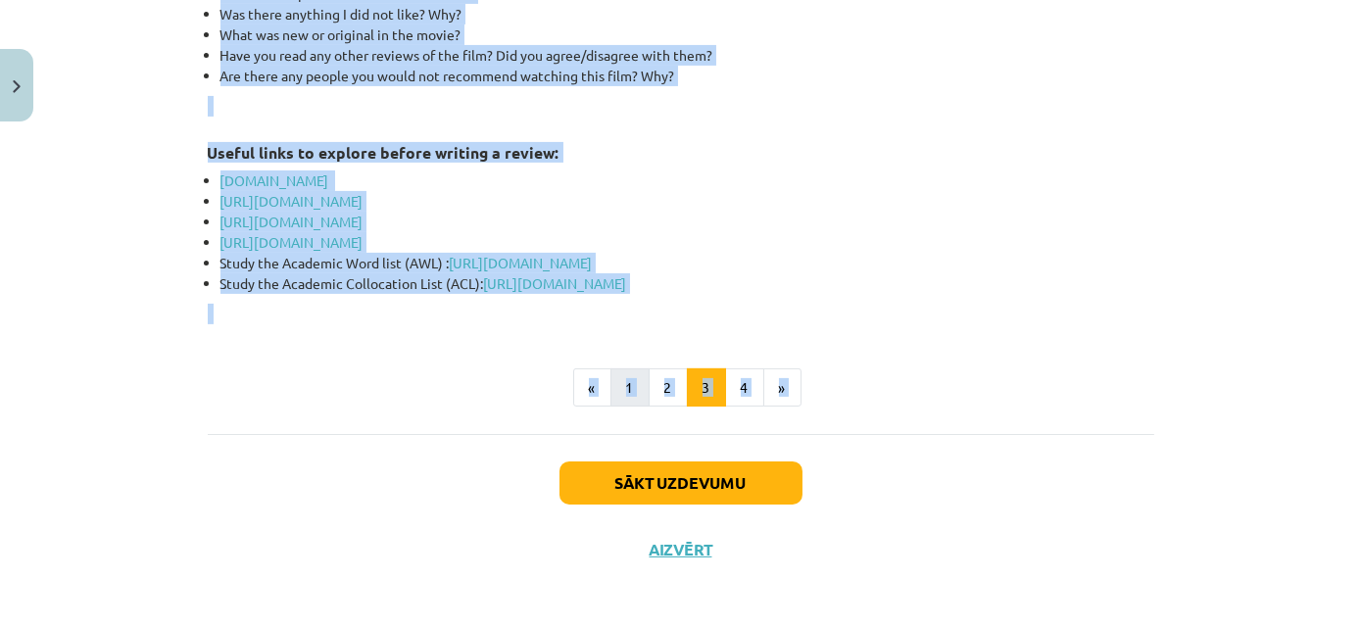
drag, startPoint x: 201, startPoint y: 131, endPoint x: 640, endPoint y: 365, distance: 497.5
copy div "Writing a review requires a lot of preparation. Before writing, you may need to…"
click at [744, 385] on button "4" at bounding box center [744, 387] width 39 height 39
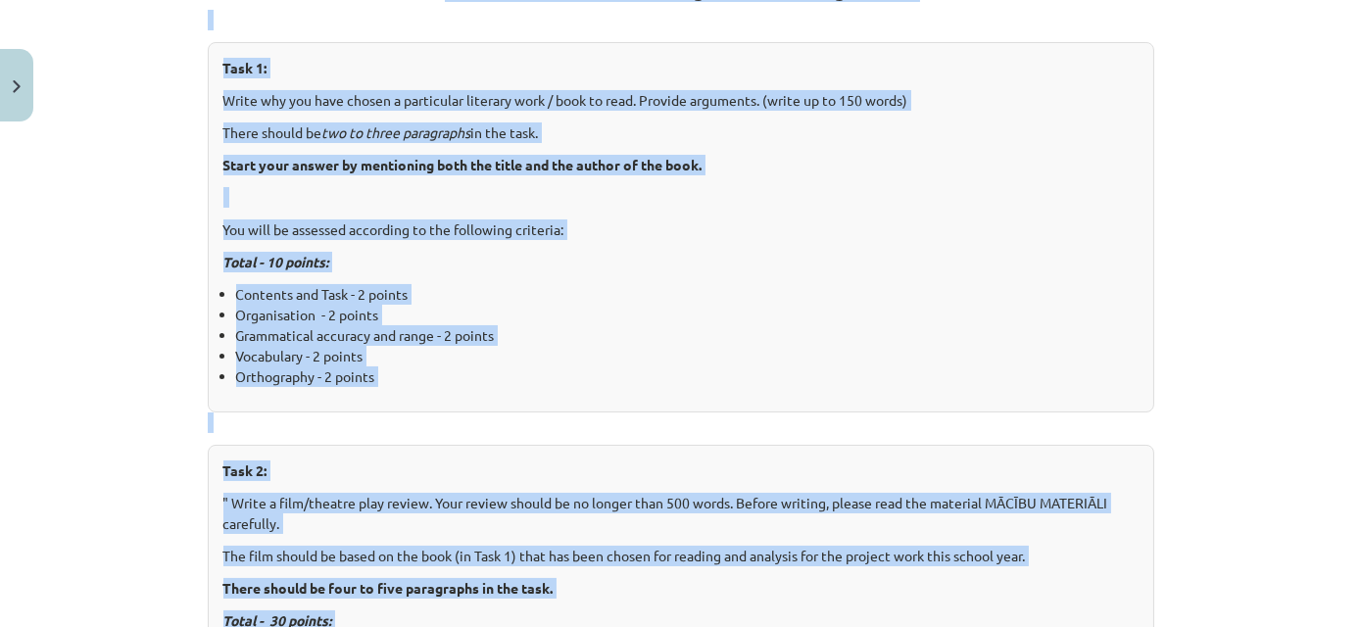
scroll to position [350, 0]
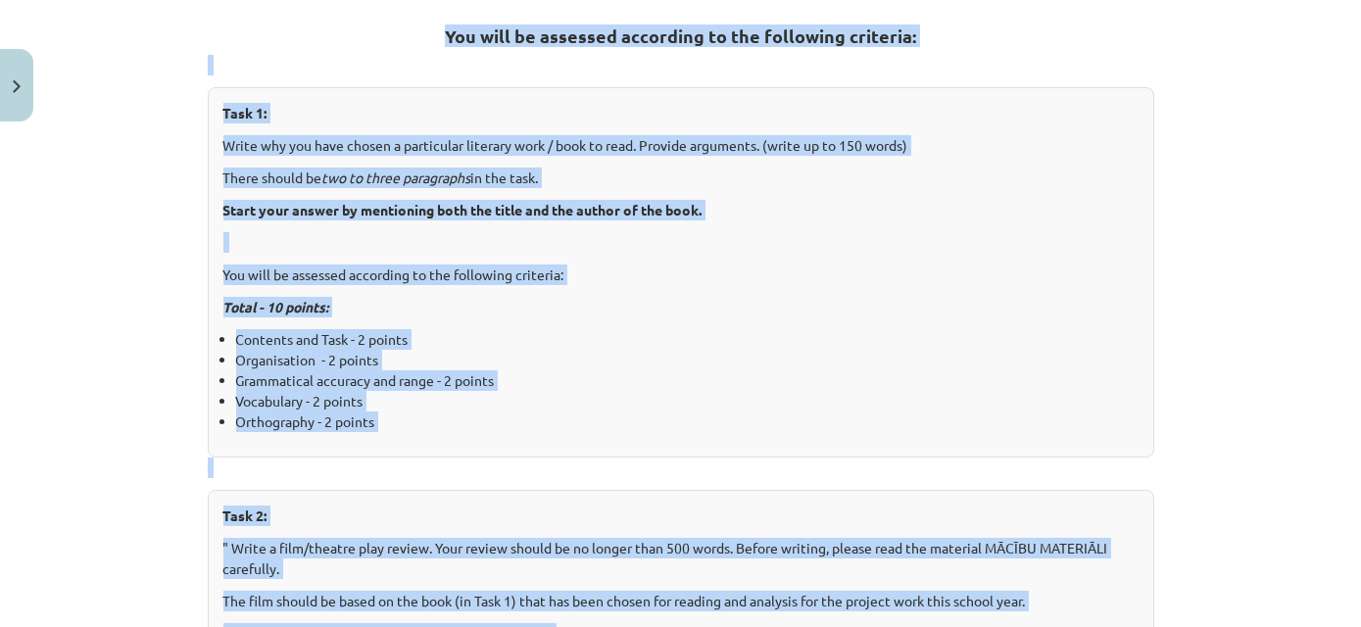
click at [135, 125] on div "Mācību tēma: Projekta darbs angļu valoda ii – 12. klases 1. ieskaites mācību ma…" at bounding box center [680, 313] width 1361 height 627
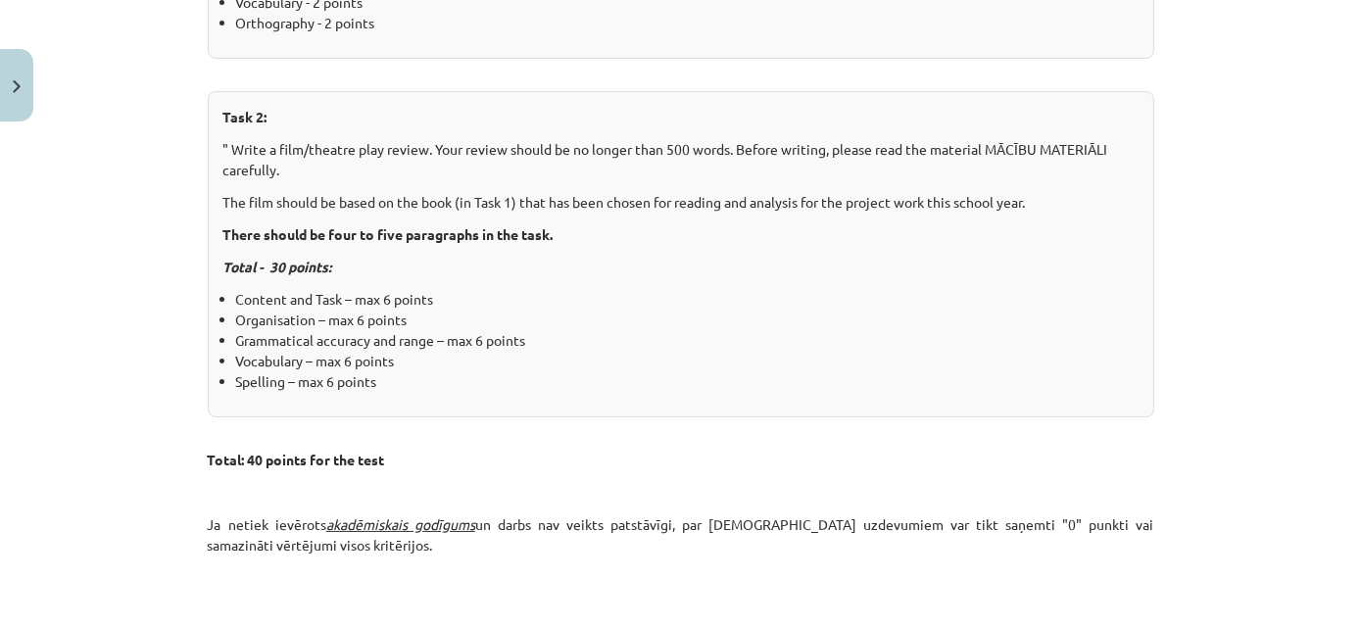
scroll to position [1014, 0]
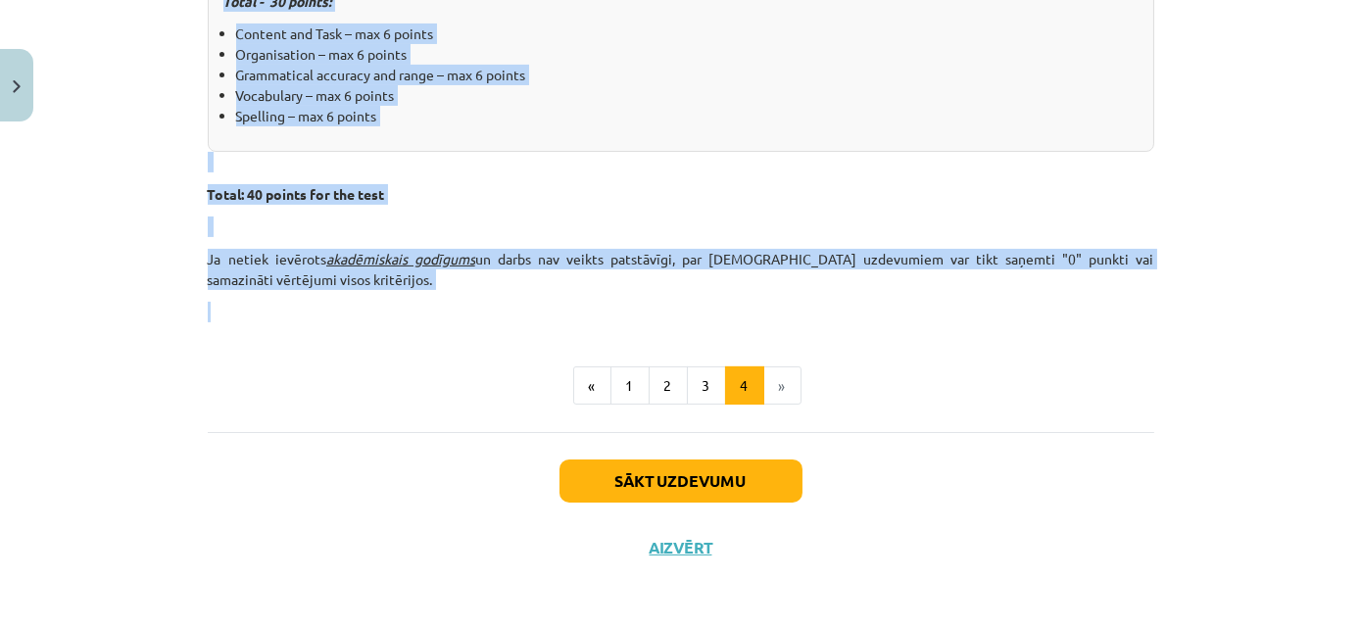
drag, startPoint x: 203, startPoint y: 95, endPoint x: 896, endPoint y: 300, distance: 723.3
copy div "Task 1: Write why you have chosen a particular literary work / book to read. Pr…"
